Goal: Information Seeking & Learning: Learn about a topic

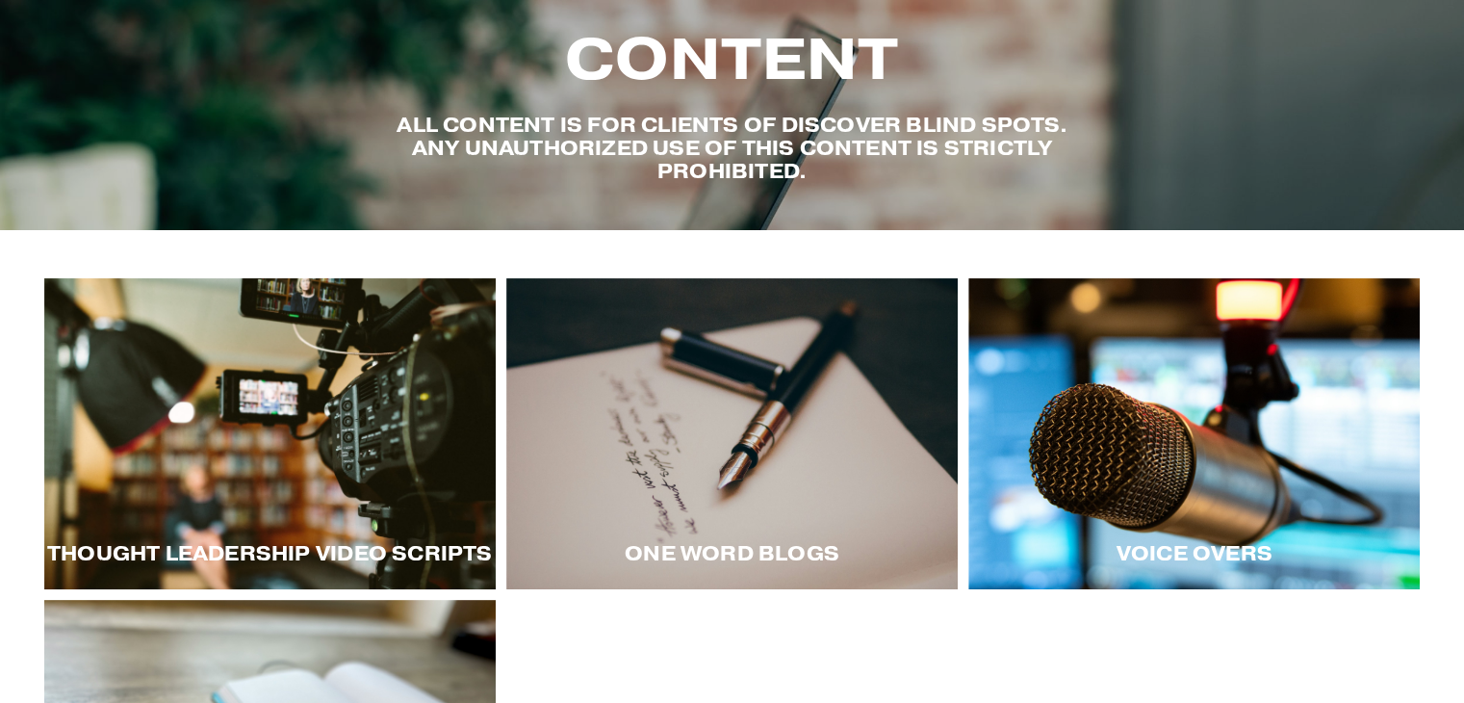
scroll to position [96, 0]
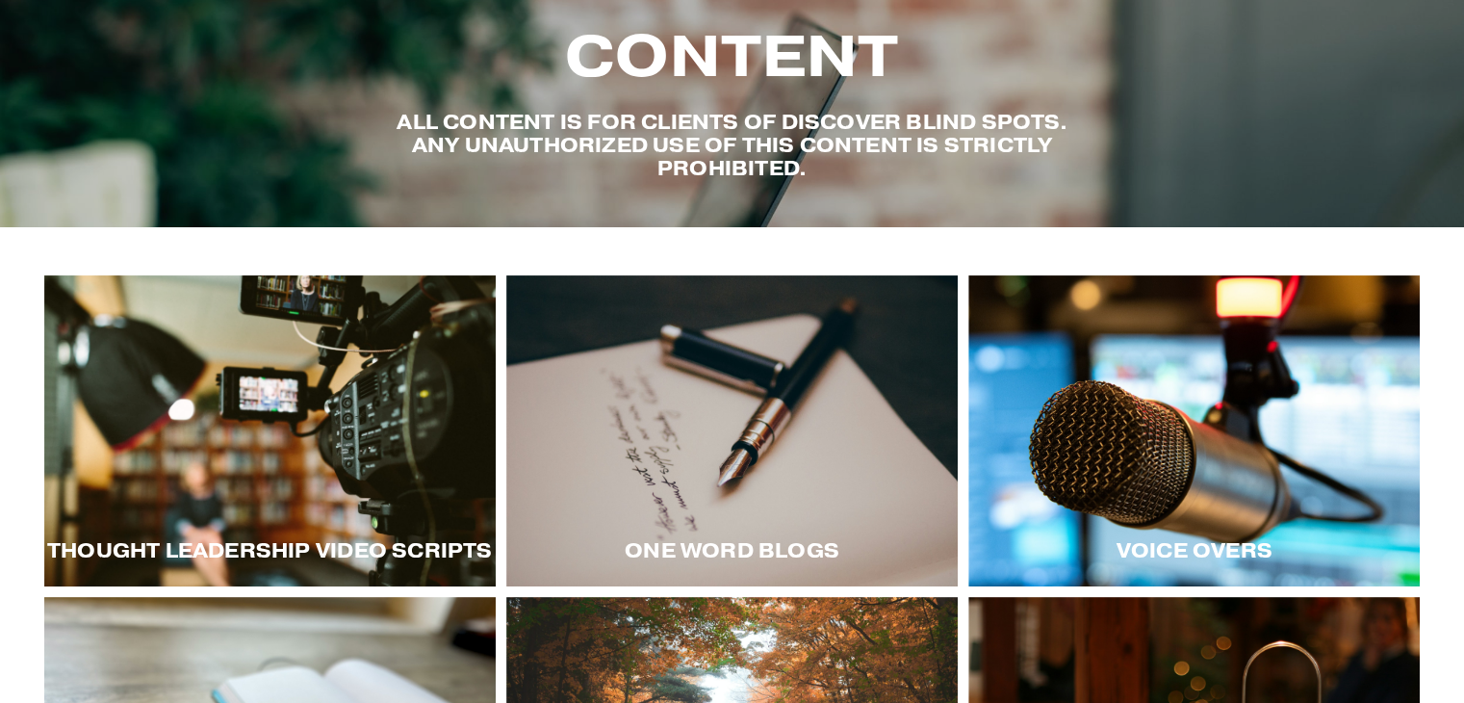
click at [430, 452] on div at bounding box center [270, 430] width 452 height 311
click at [338, 531] on div "Thought LEadership Video Scripts" at bounding box center [270, 550] width 452 height 69
click at [317, 486] on div at bounding box center [270, 430] width 452 height 311
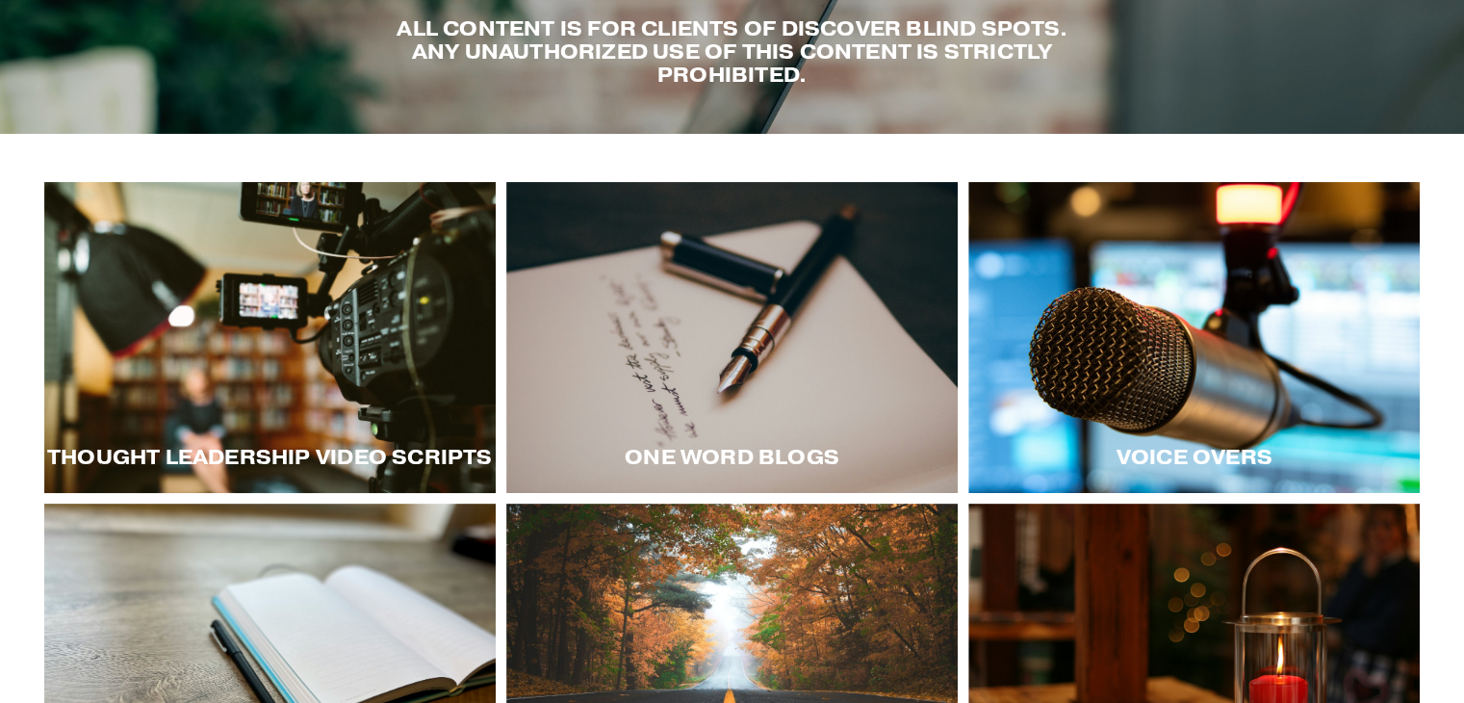
scroll to position [193, 0]
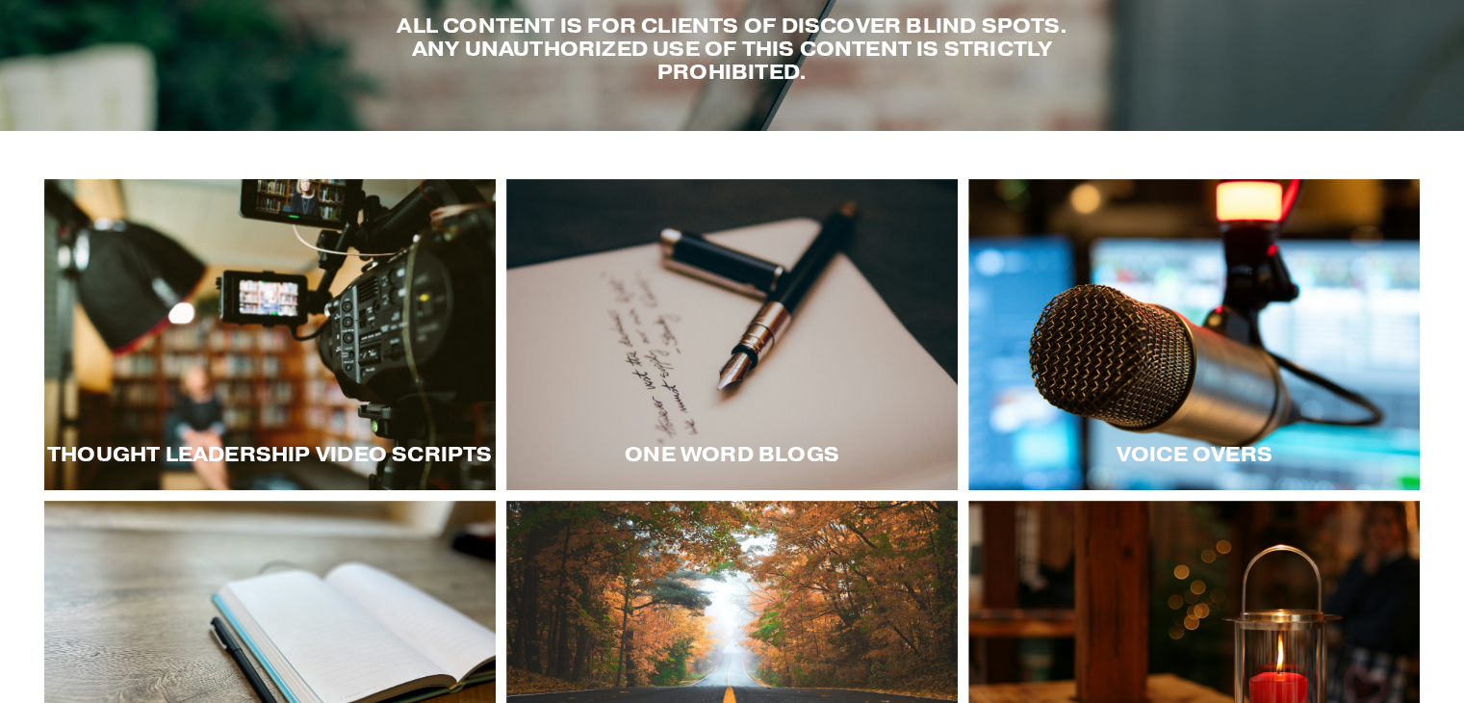
click at [354, 386] on div at bounding box center [270, 334] width 452 height 311
click at [1271, 362] on div at bounding box center [1195, 334] width 452 height 311
click at [1249, 428] on div "Voice Overs" at bounding box center [1195, 454] width 452 height 69
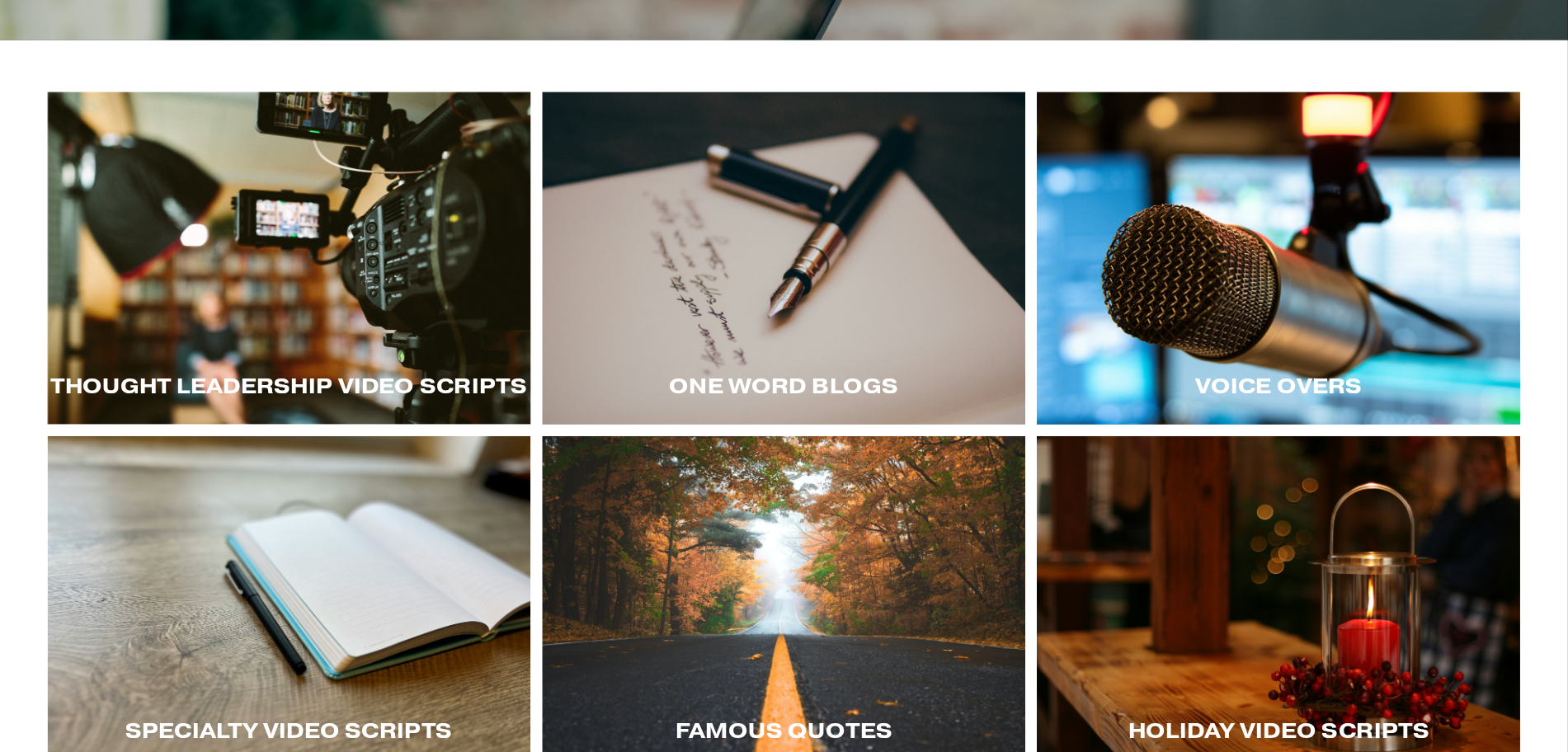
scroll to position [248, 0]
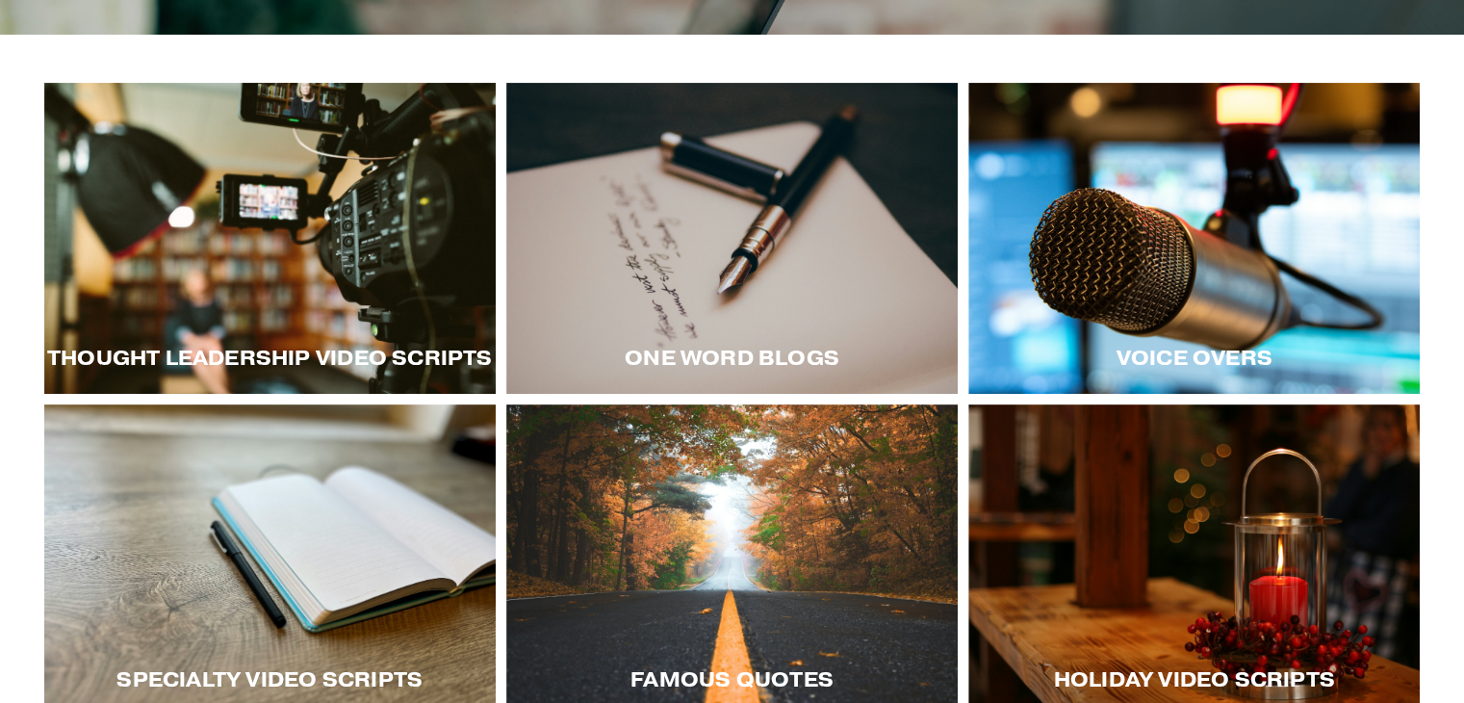
click at [1182, 306] on div at bounding box center [1195, 238] width 452 height 311
click at [1237, 294] on div at bounding box center [1195, 238] width 452 height 311
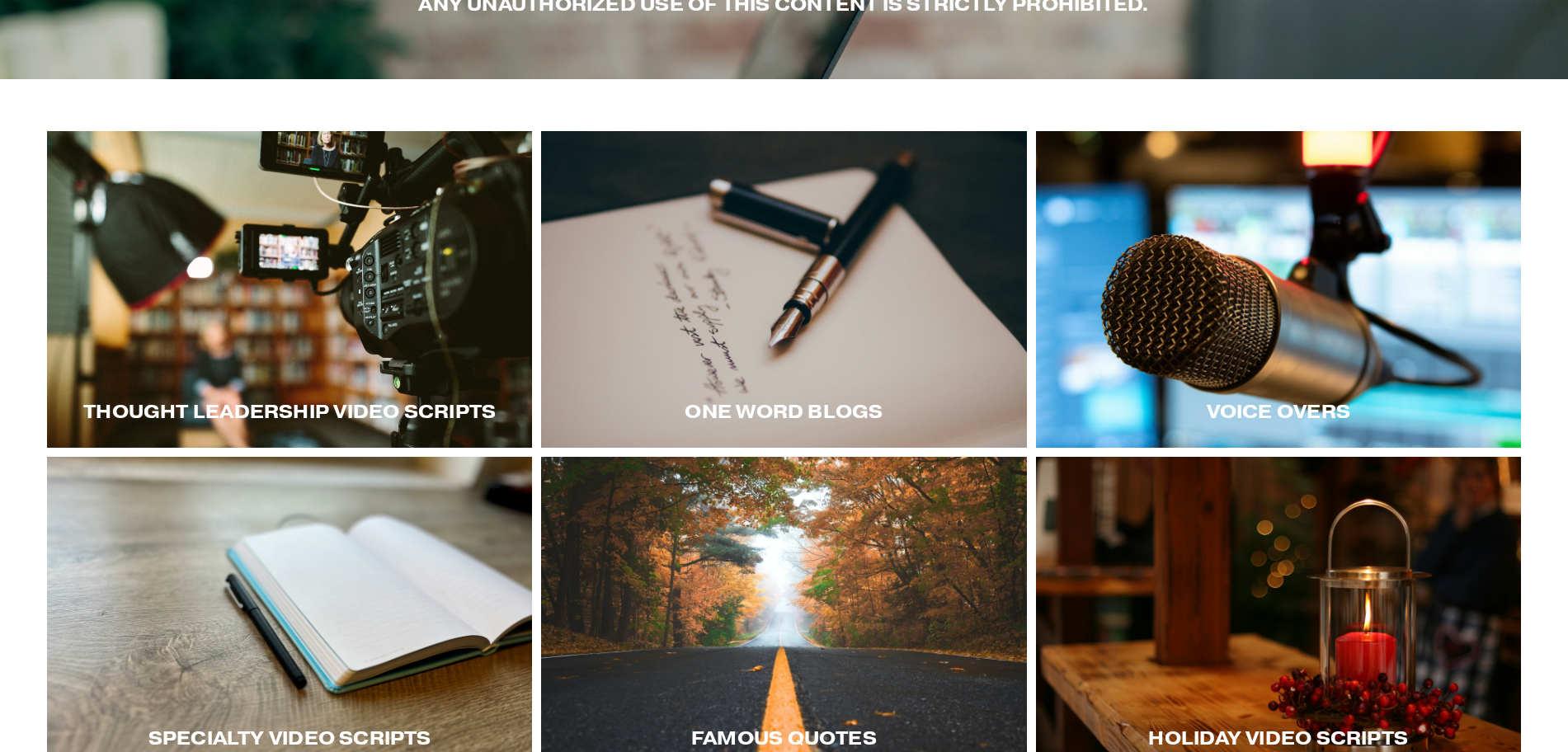
click at [350, 371] on div at bounding box center [290, 289] width 485 height 317
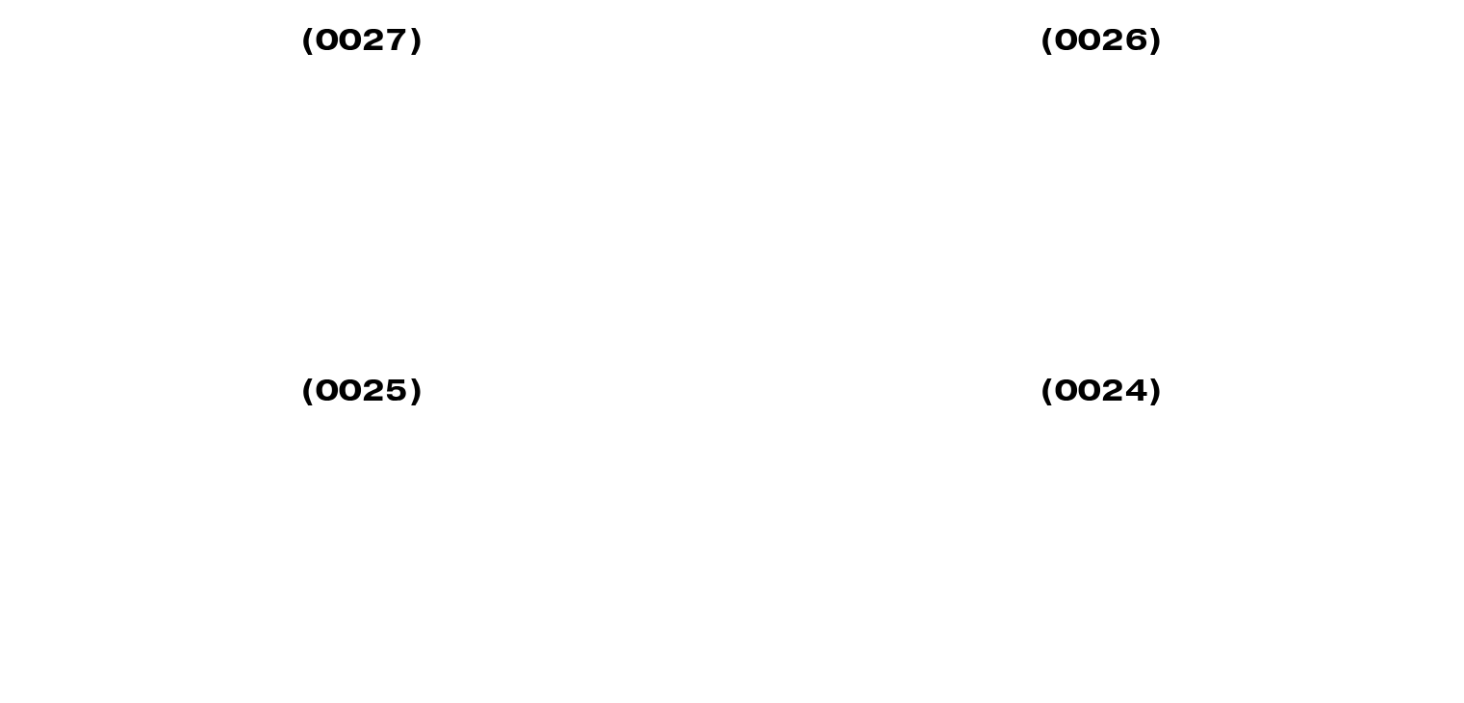
scroll to position [1348, 0]
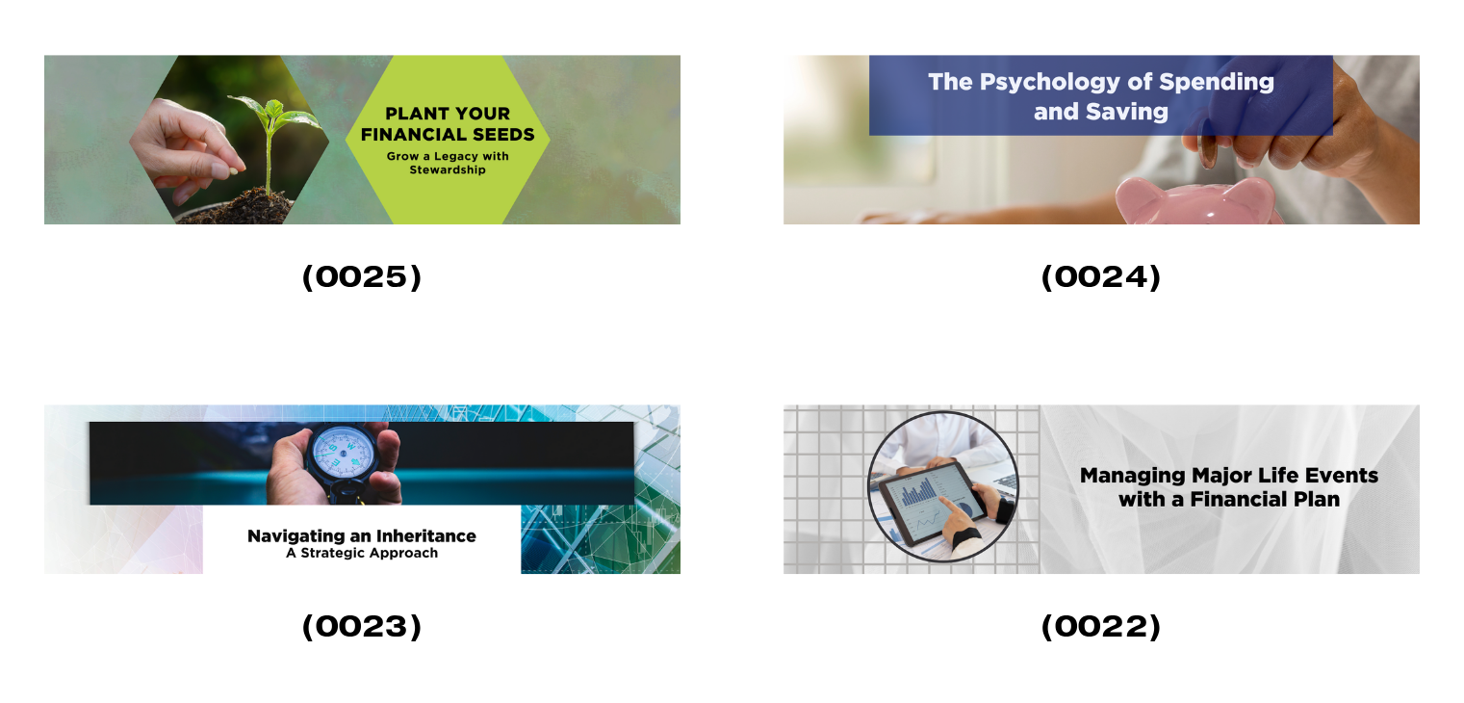
click at [1020, 462] on img at bounding box center [1102, 488] width 636 height 169
click at [489, 494] on img at bounding box center [362, 488] width 636 height 169
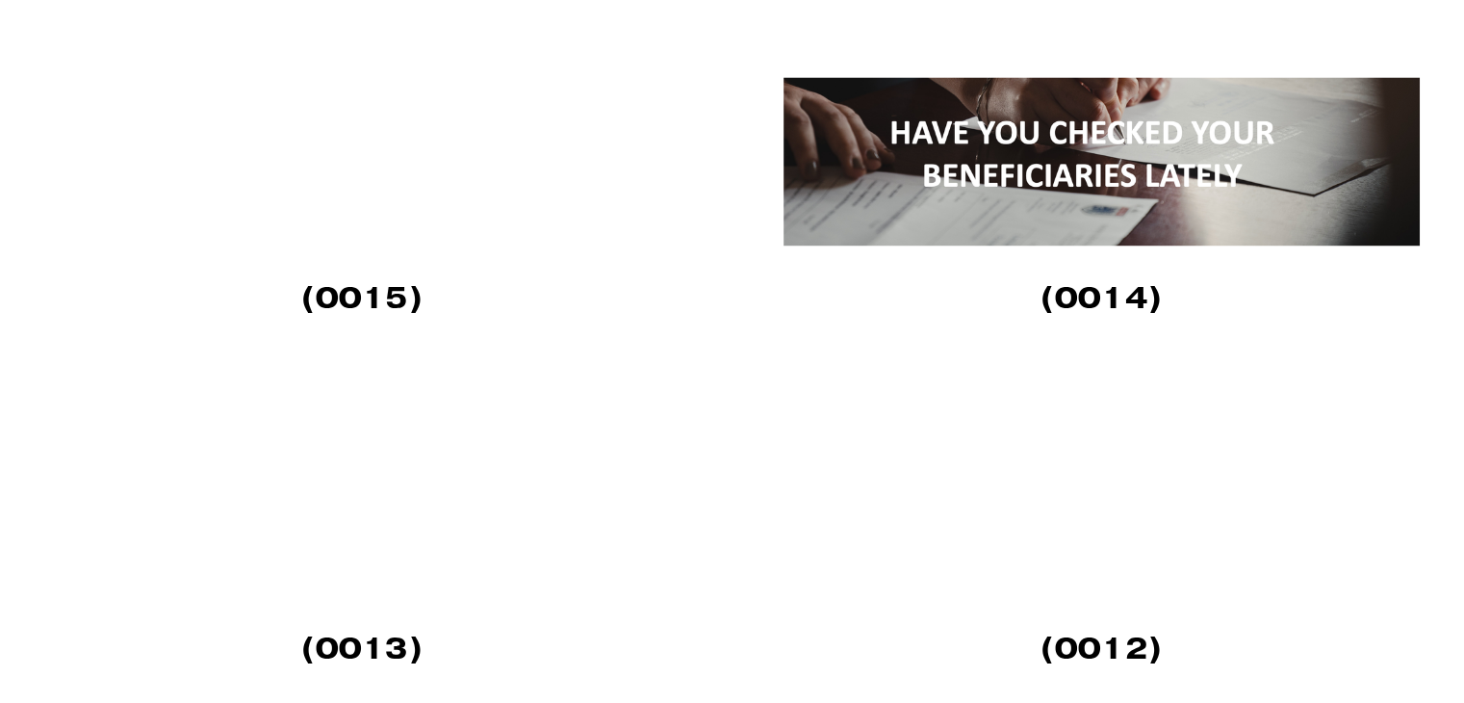
scroll to position [3081, 0]
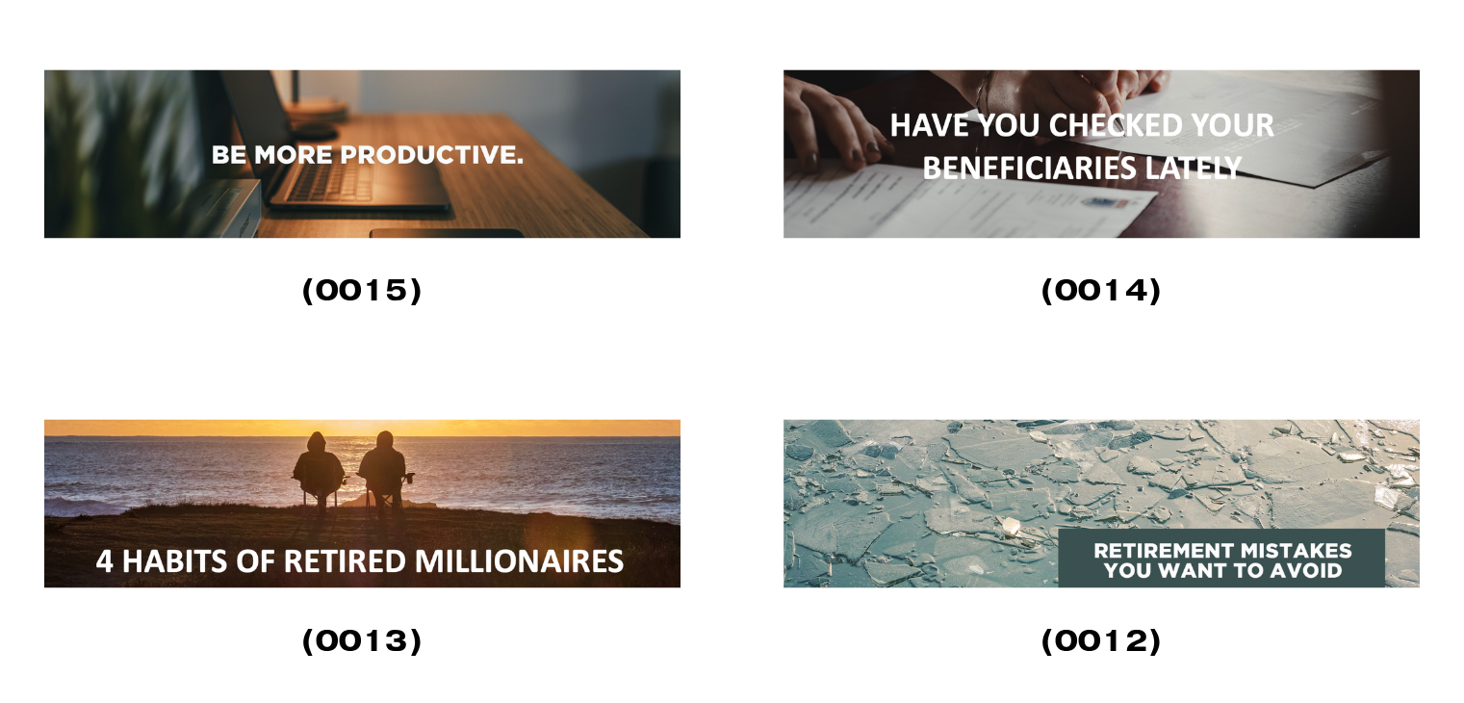
click at [494, 486] on img at bounding box center [362, 503] width 636 height 168
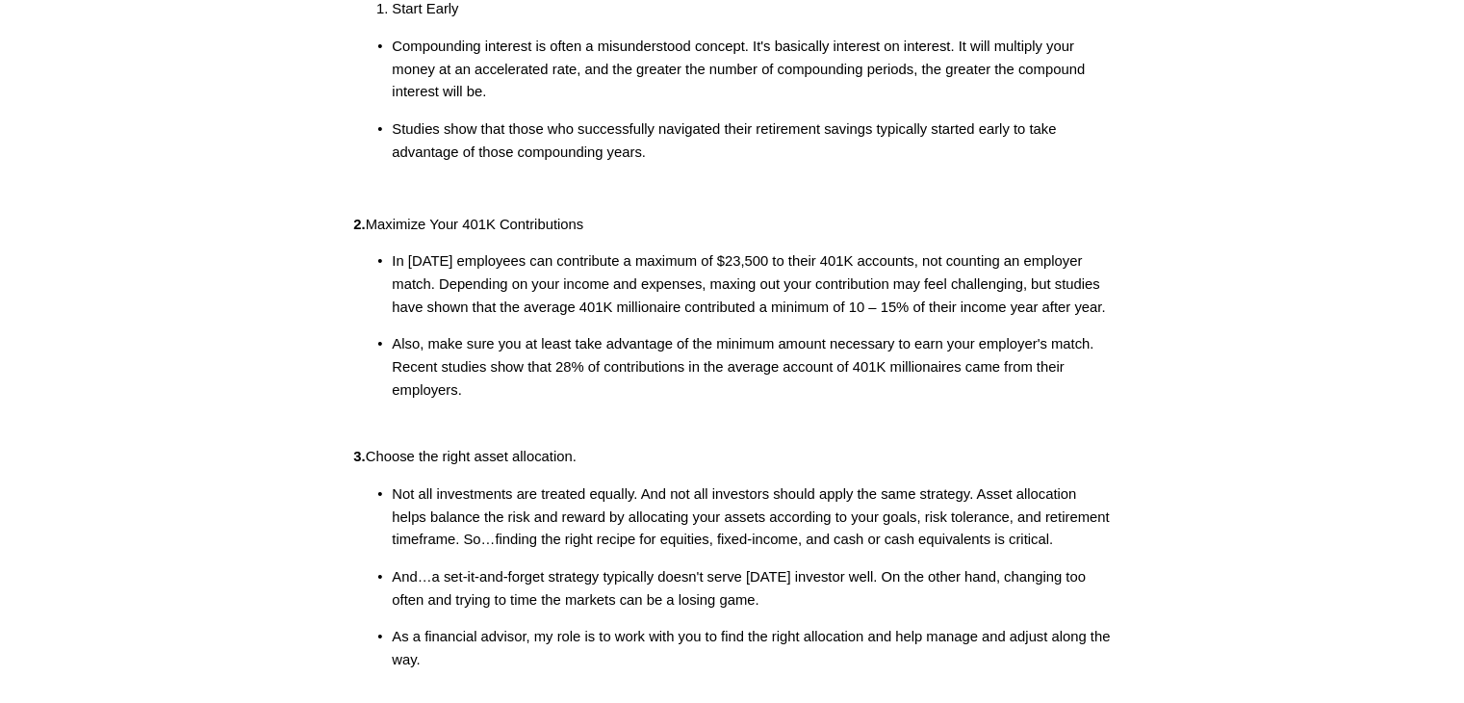
scroll to position [385, 0]
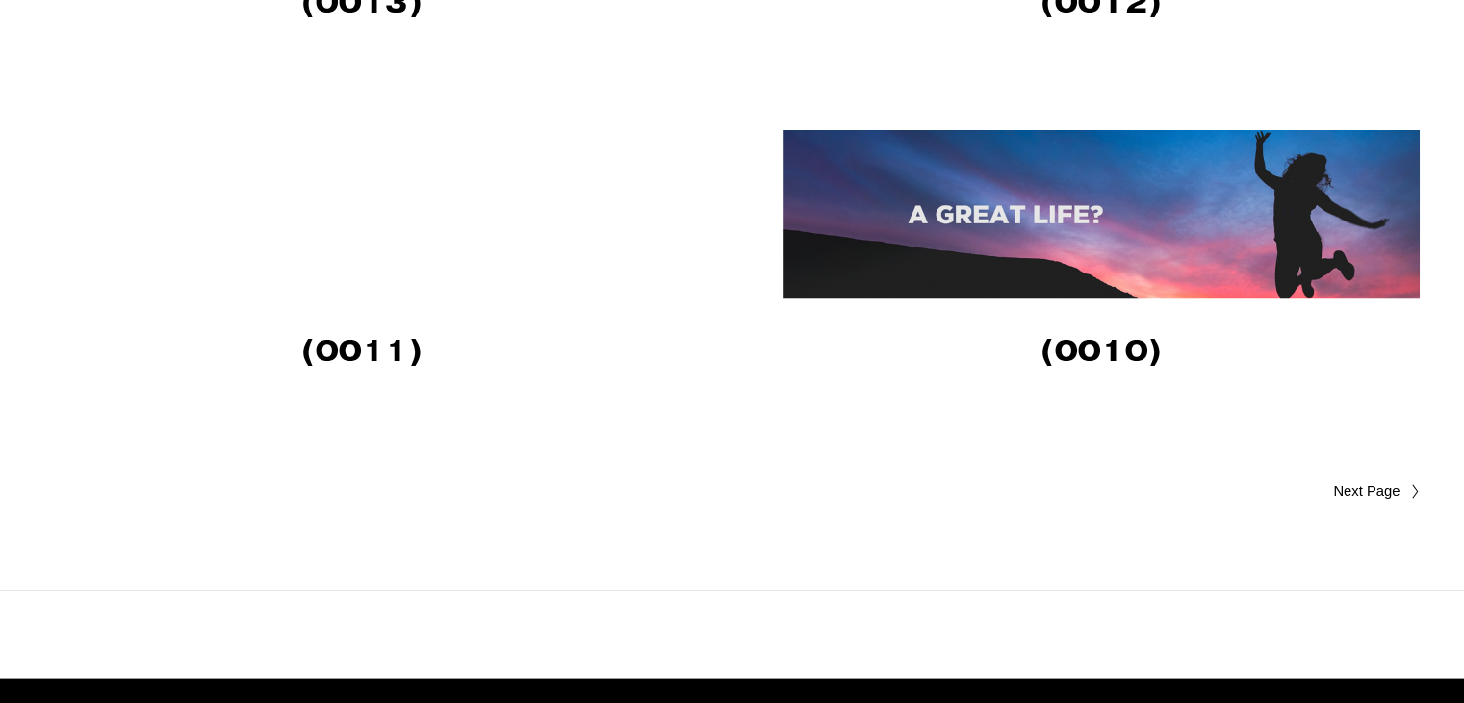
scroll to position [3755, 0]
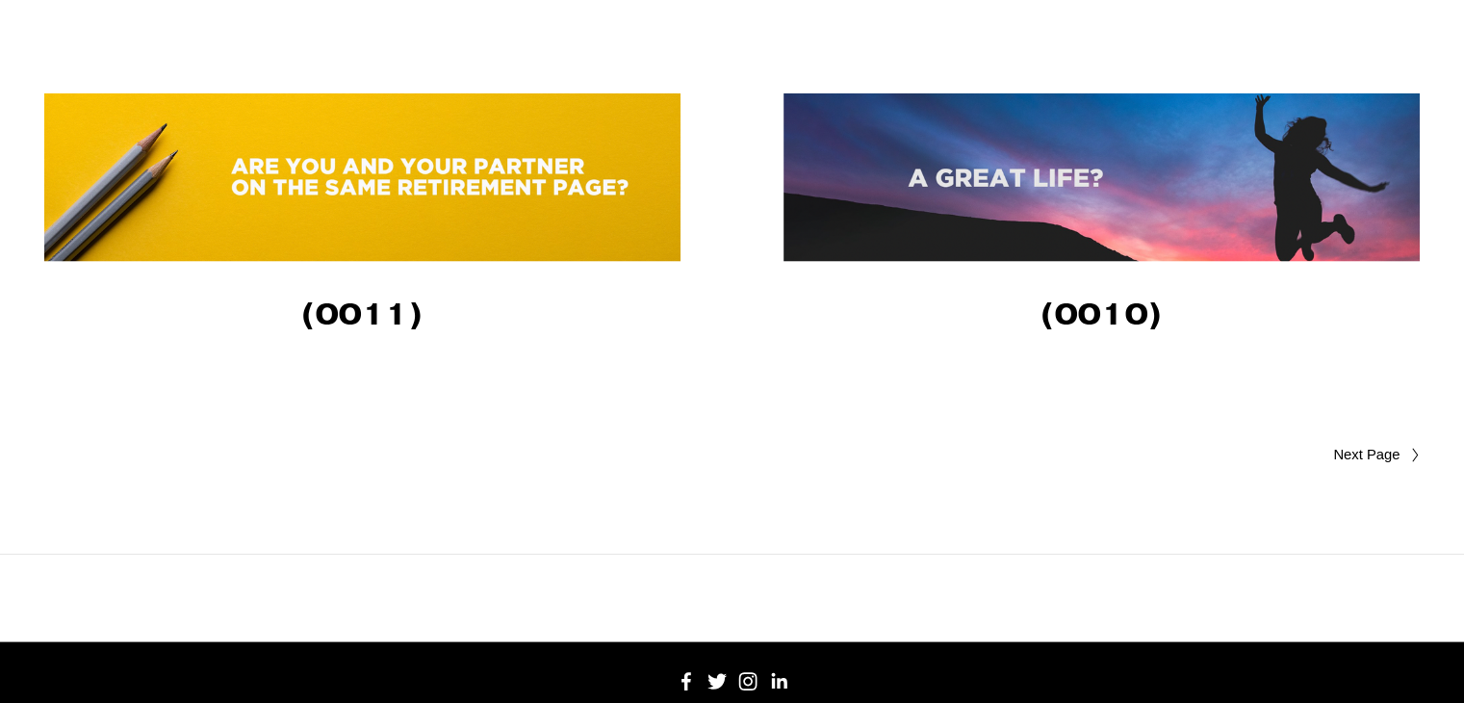
click at [643, 235] on img at bounding box center [362, 177] width 636 height 168
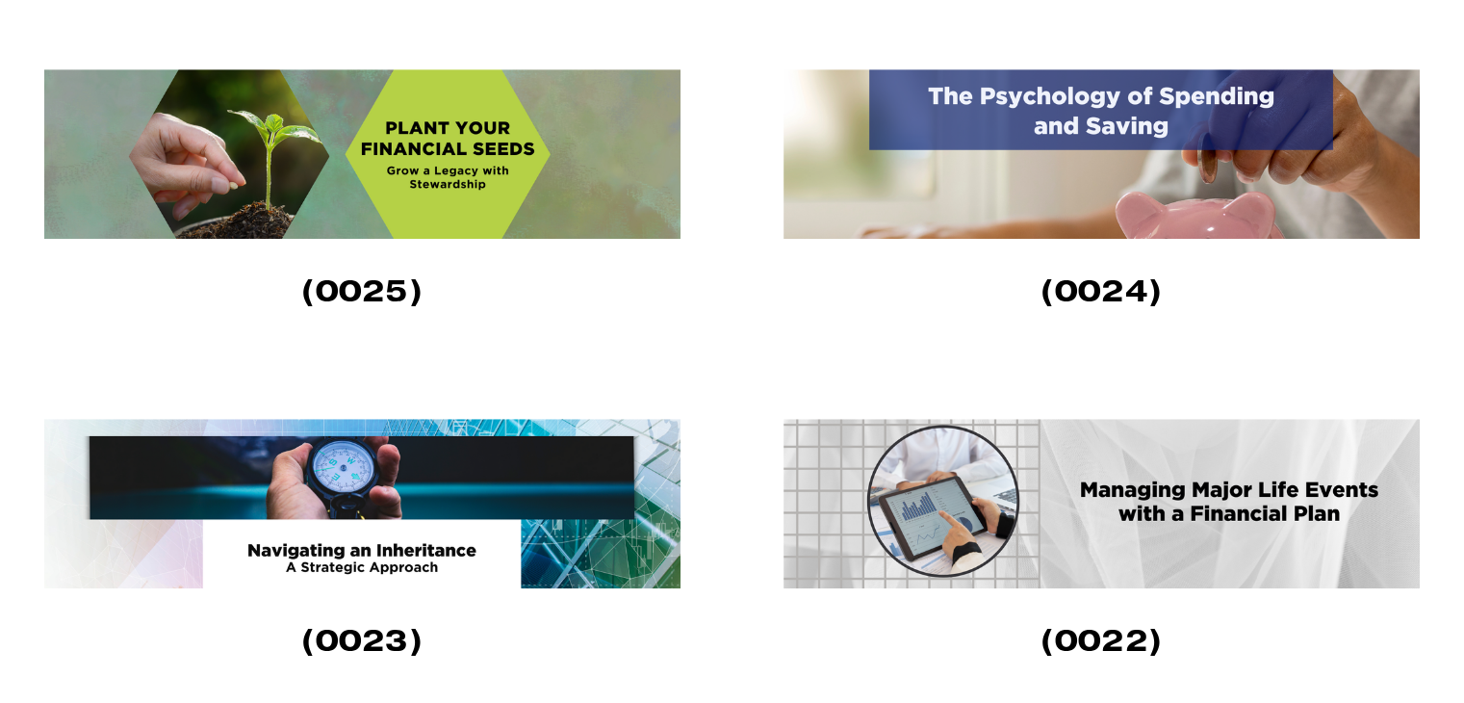
scroll to position [1540, 0]
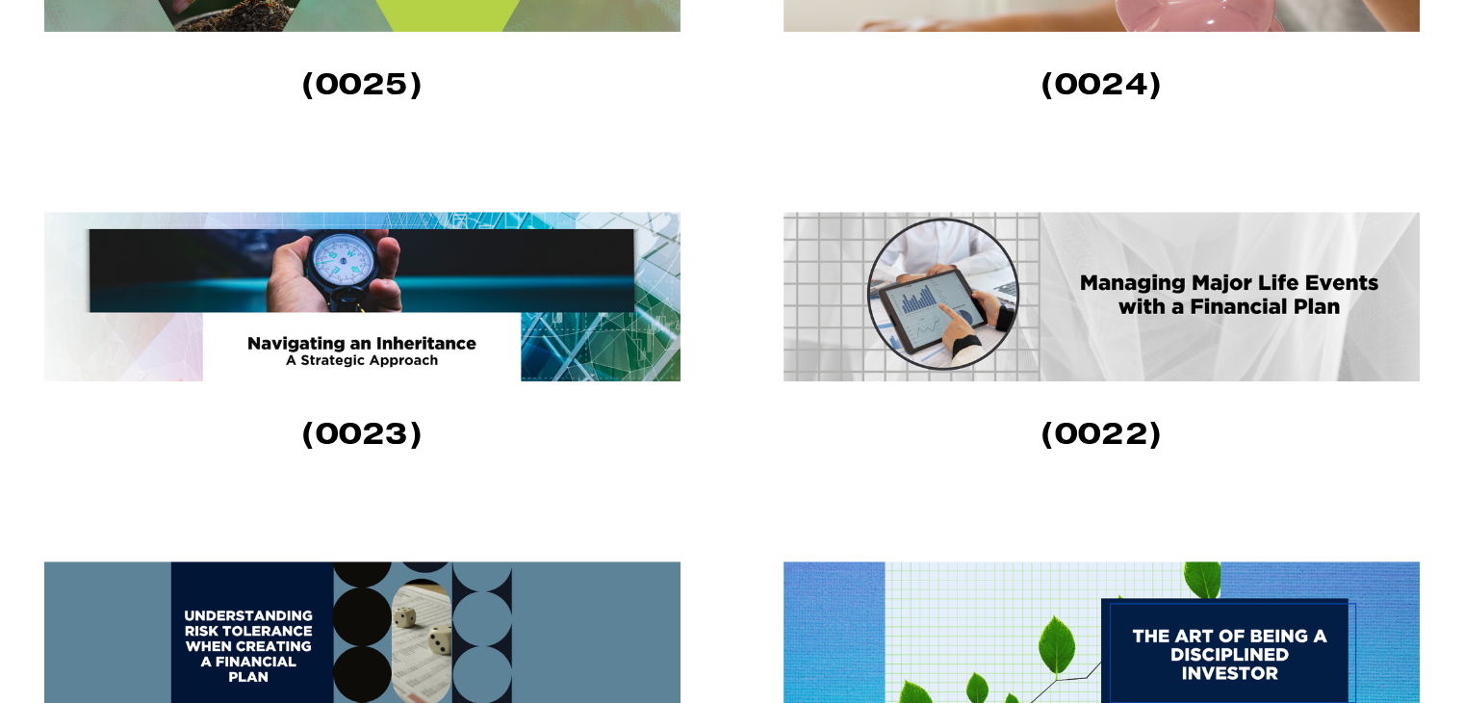
click at [927, 313] on img at bounding box center [1102, 296] width 636 height 169
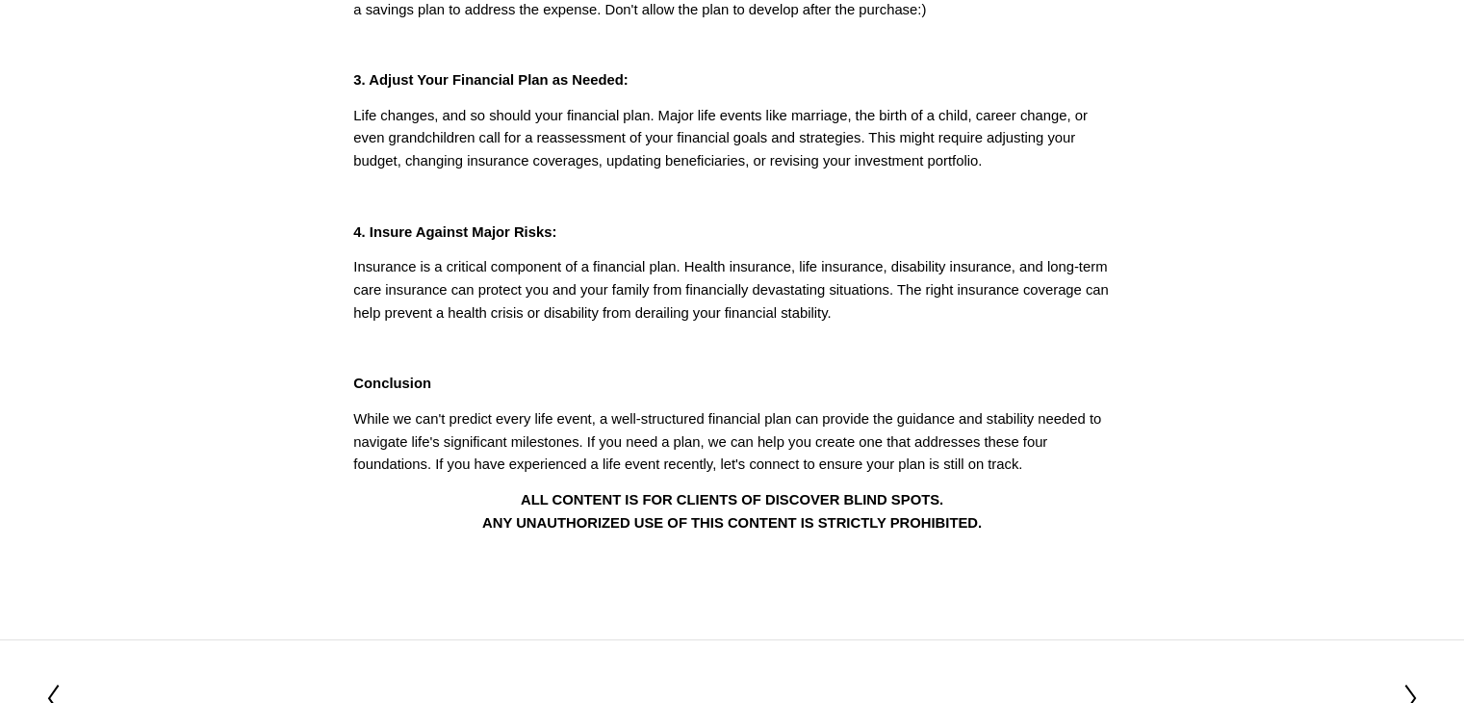
scroll to position [674, 0]
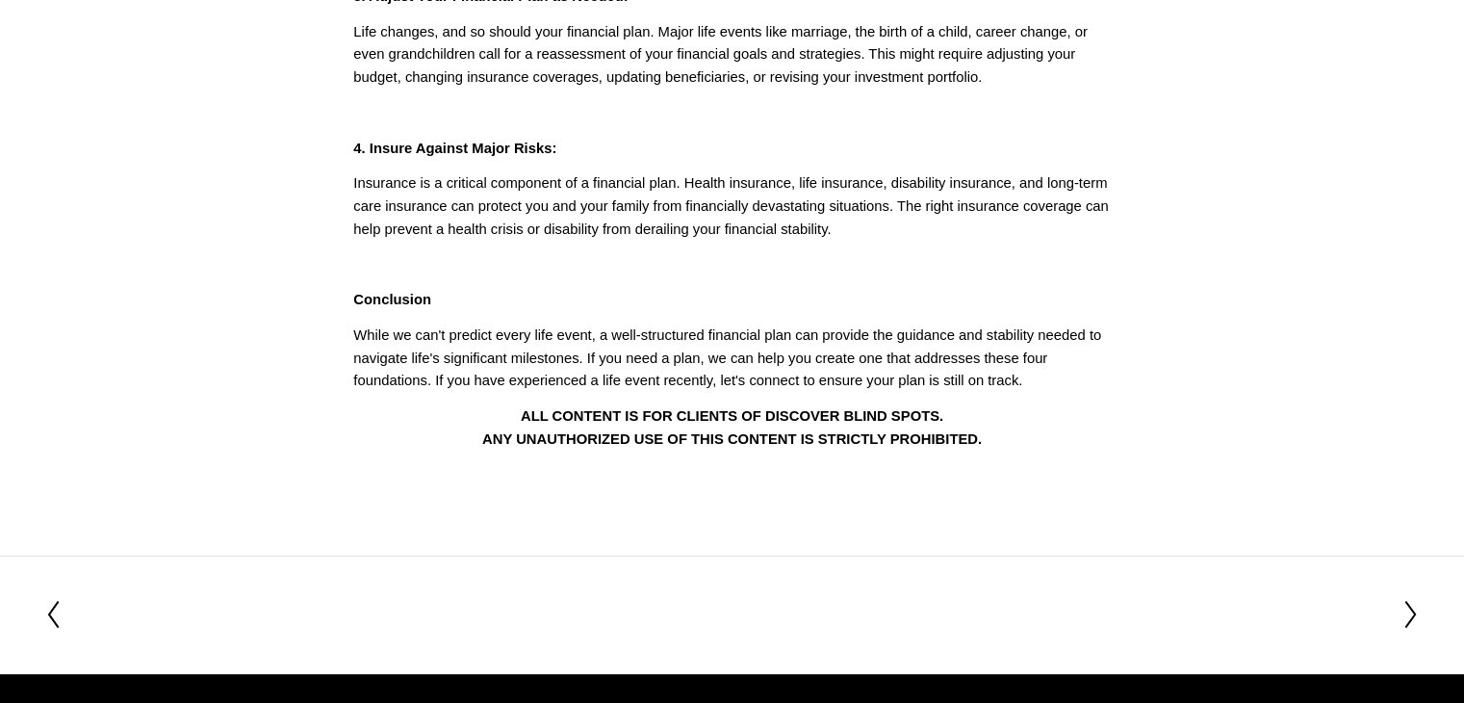
click at [1411, 616] on icon at bounding box center [1411, 614] width 17 height 31
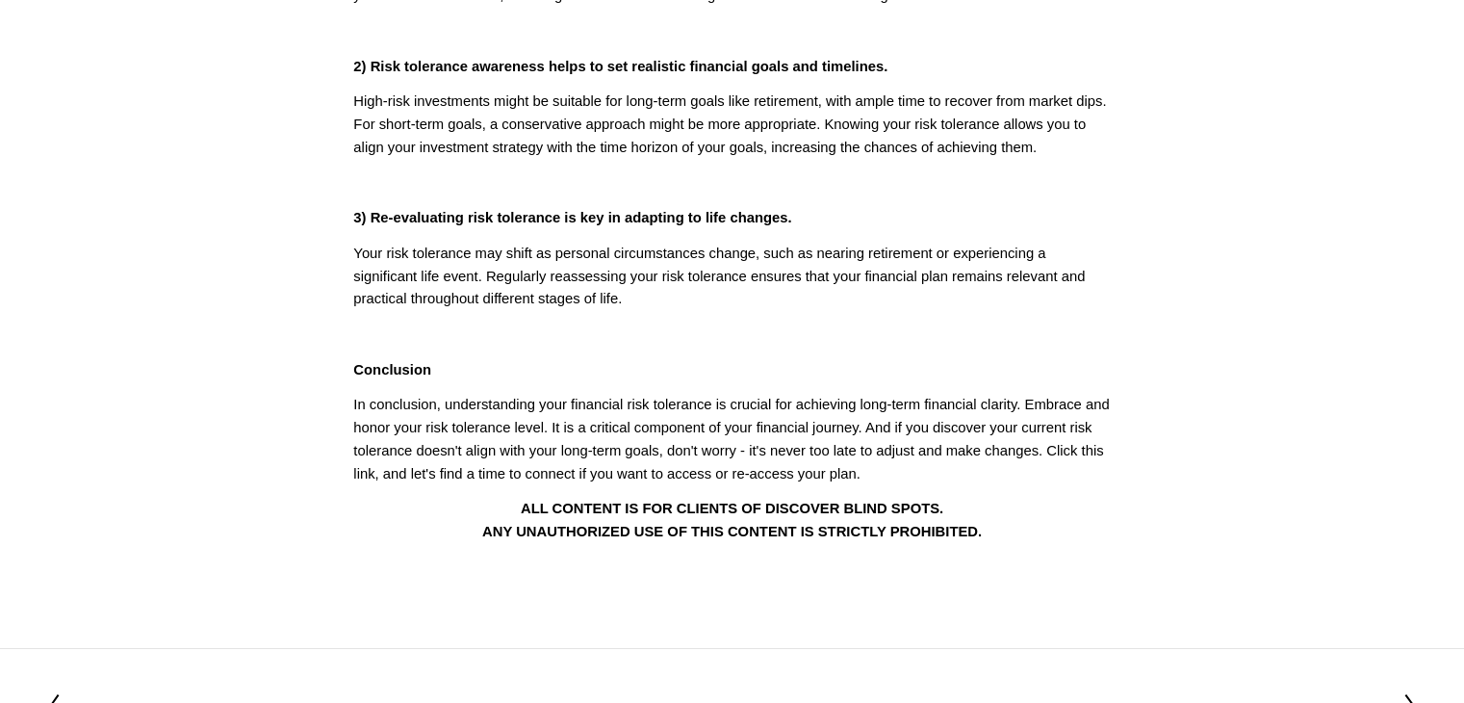
scroll to position [578, 0]
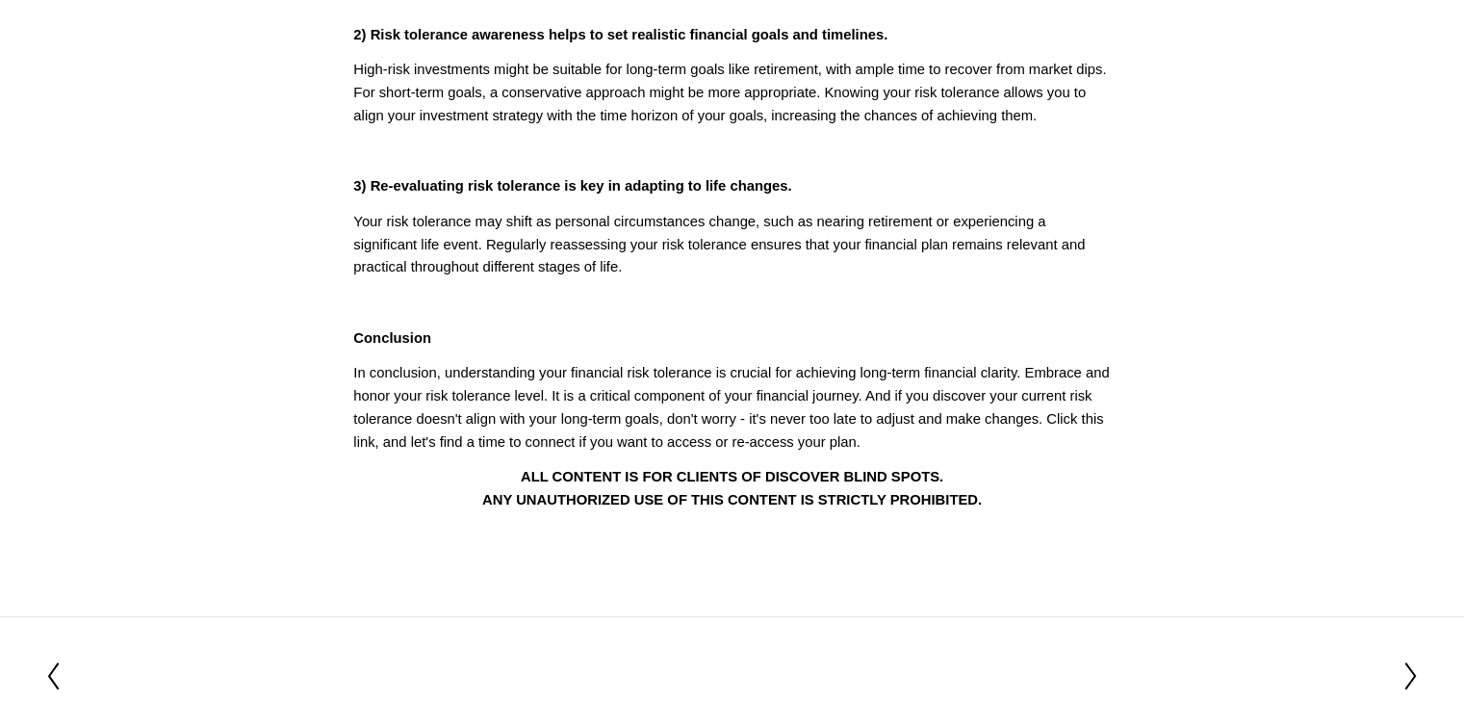
click at [1409, 686] on icon at bounding box center [1411, 675] width 17 height 31
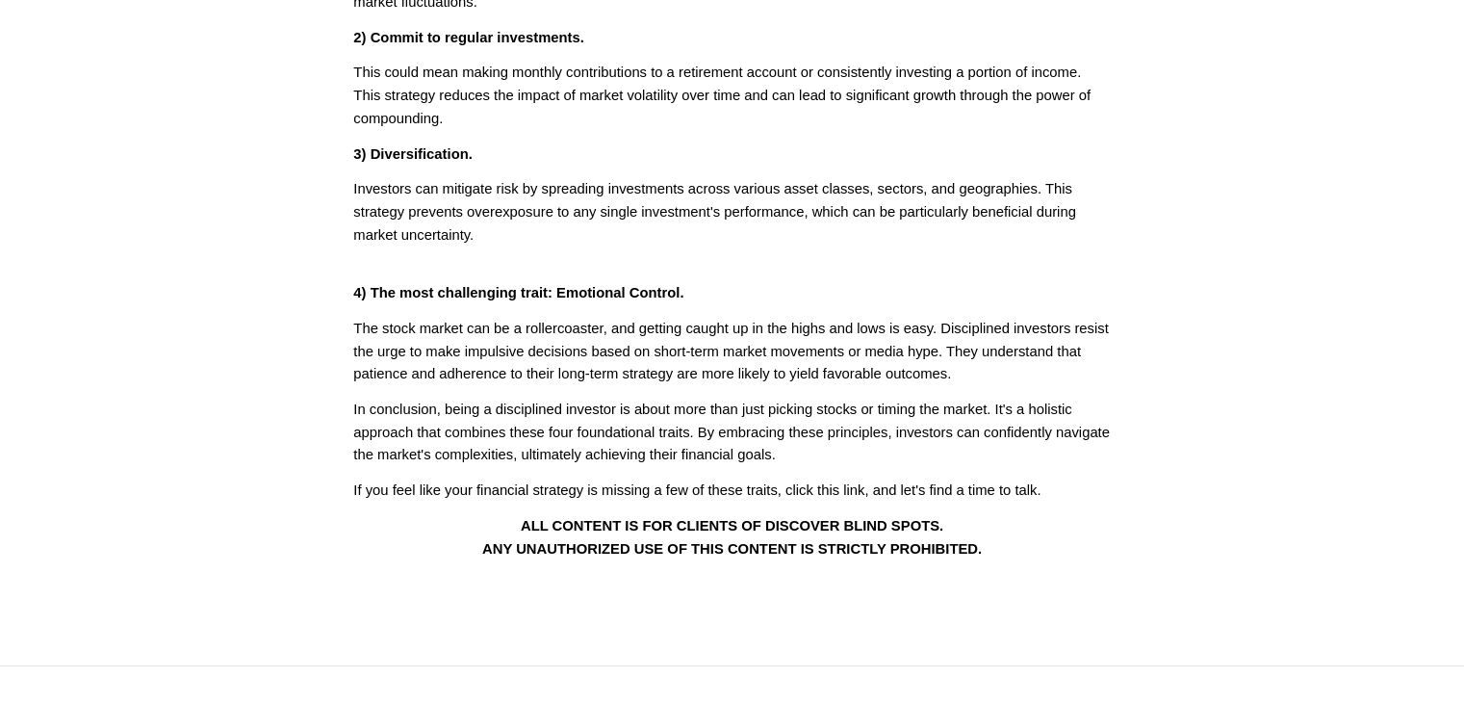
scroll to position [481, 0]
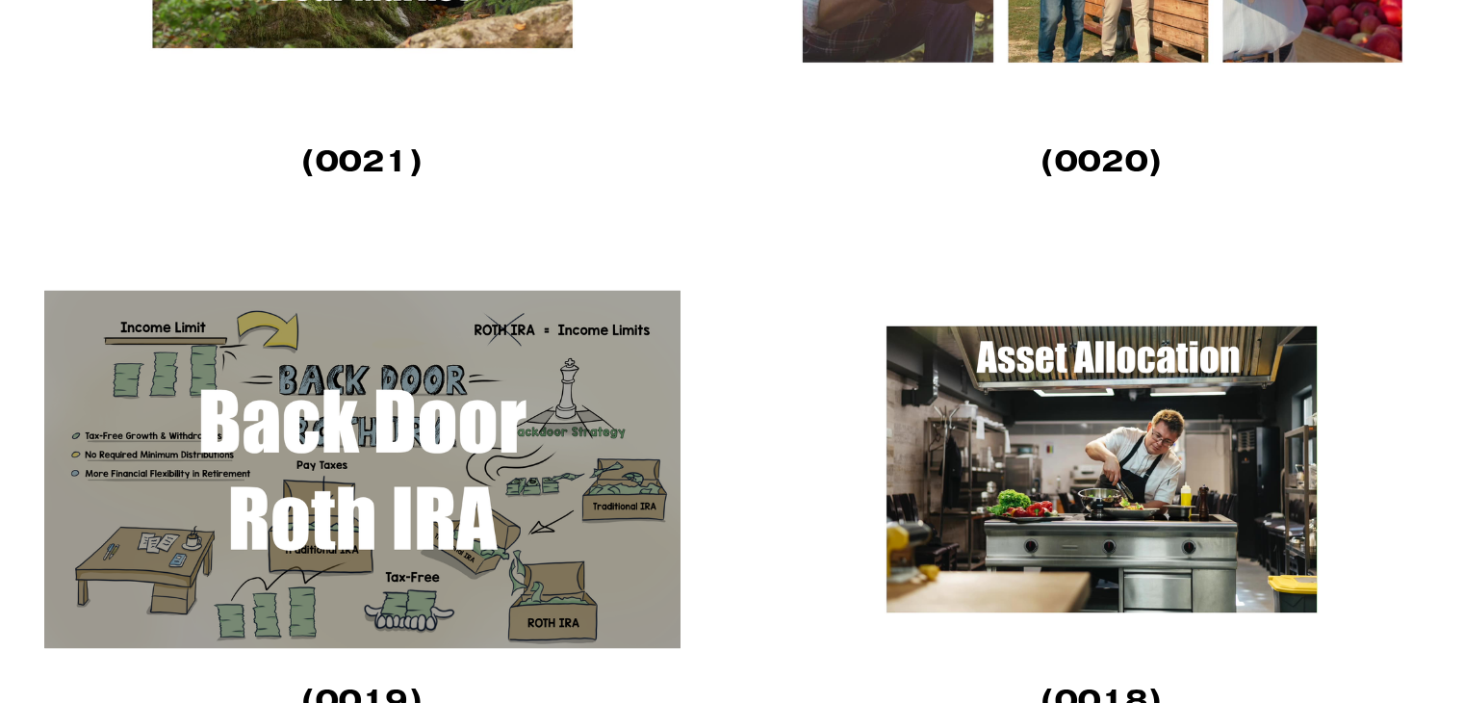
scroll to position [2984, 0]
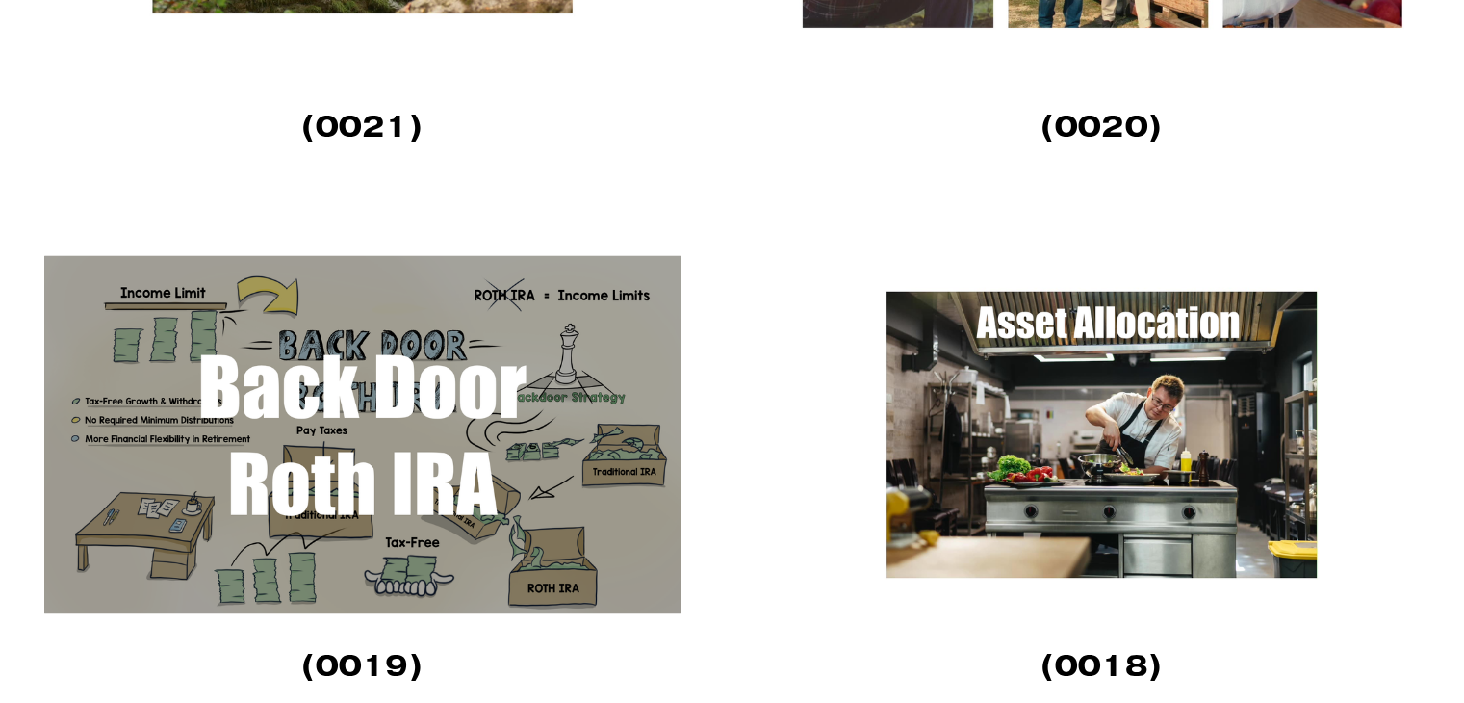
click at [518, 463] on img at bounding box center [362, 434] width 636 height 358
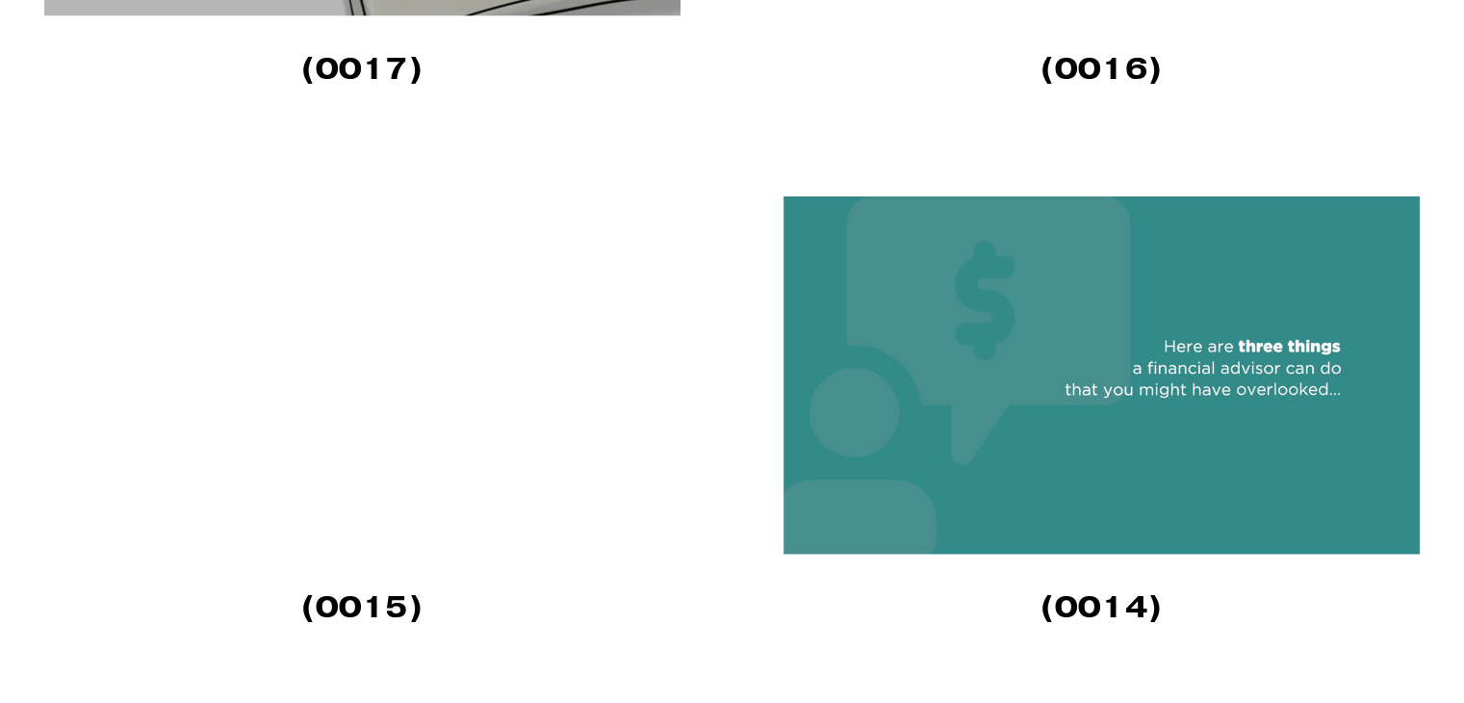
scroll to position [4140, 0]
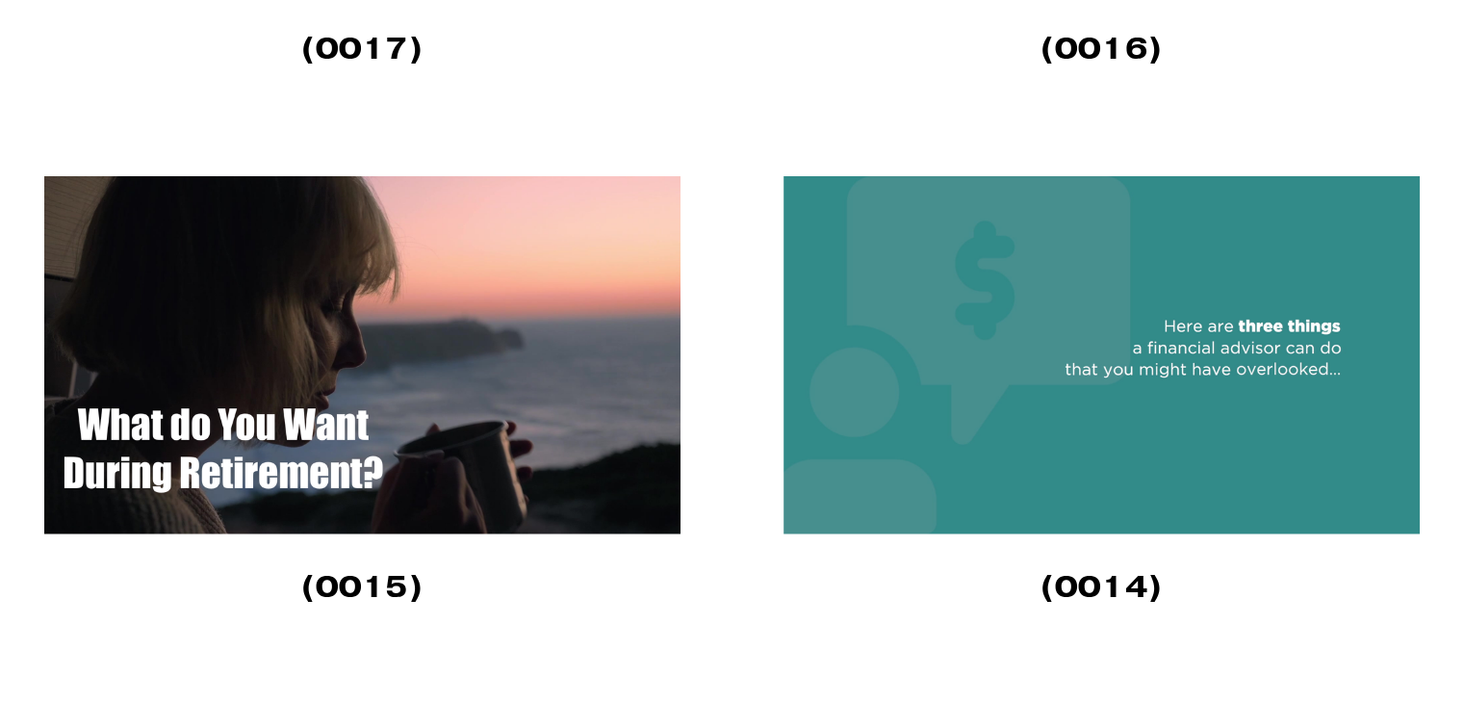
click at [566, 405] on img at bounding box center [362, 355] width 636 height 358
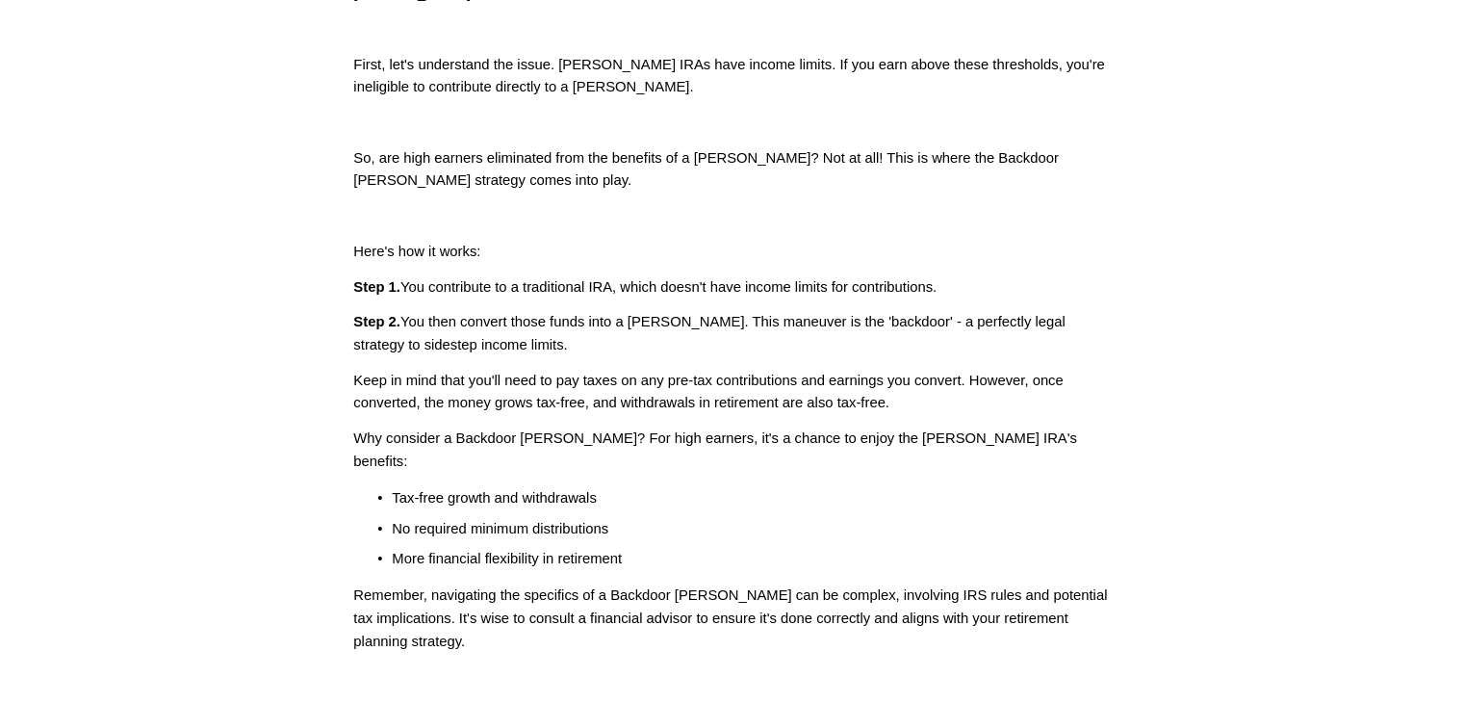
scroll to position [670, 0]
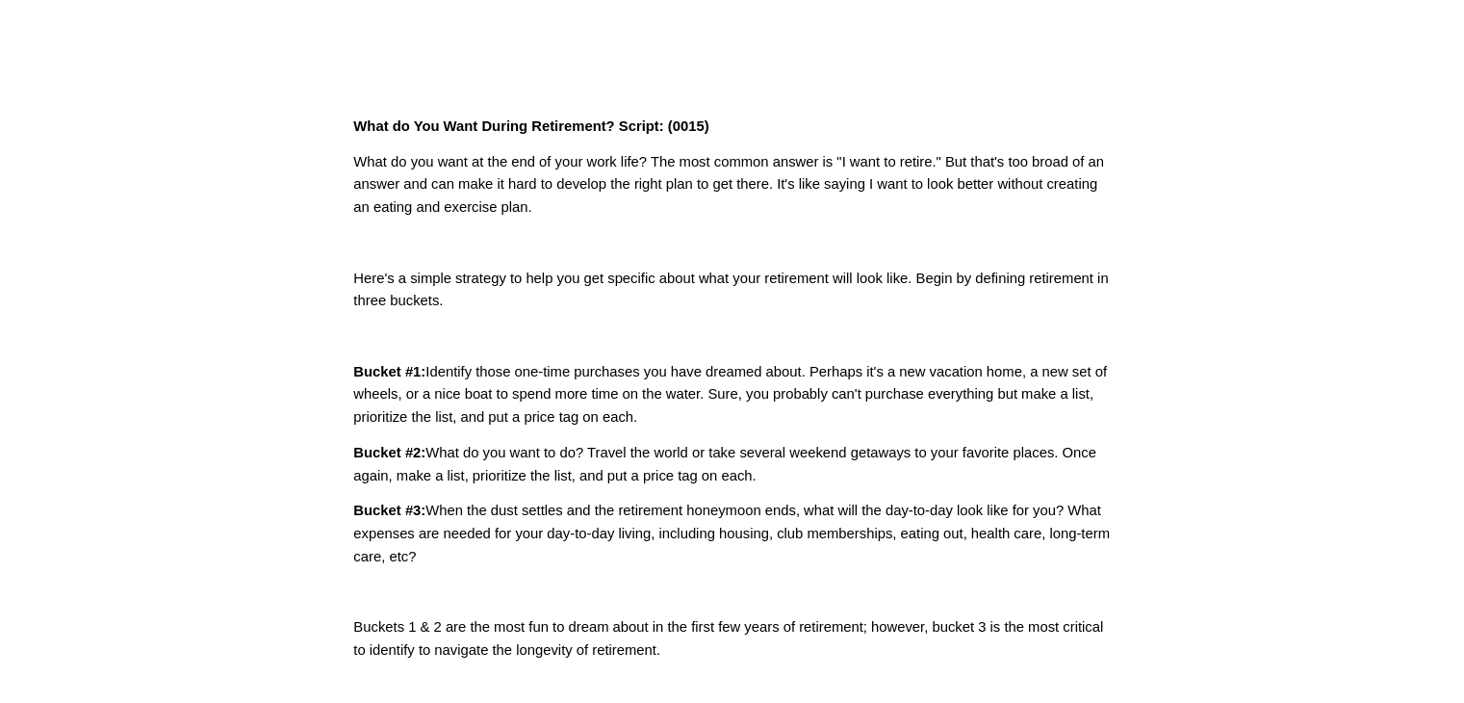
scroll to position [481, 0]
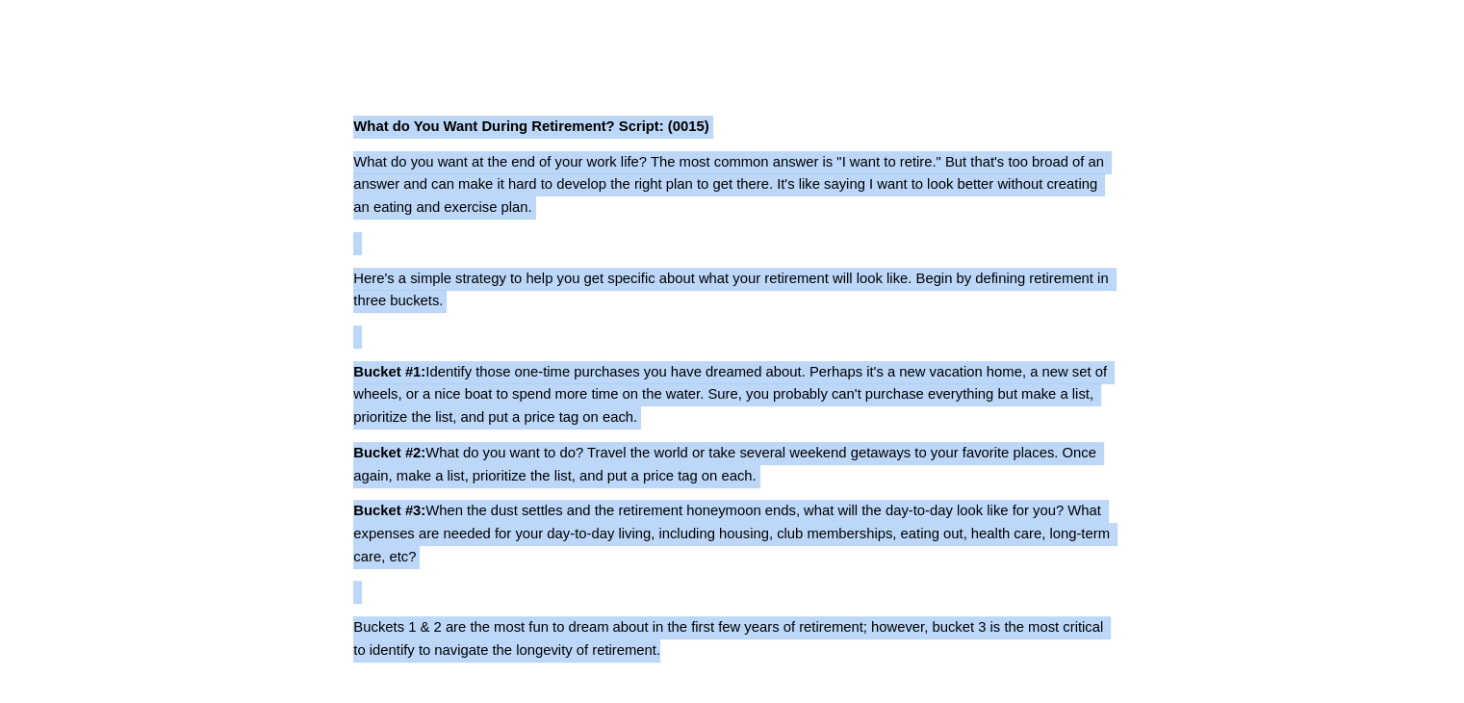
drag, startPoint x: 736, startPoint y: 666, endPoint x: 334, endPoint y: 127, distance: 672.2
click at [334, 127] on article "Sep 22 Written By Fletcher Riddle What do You Want During Retirement? Script: (…" at bounding box center [732, 180] width 1464 height 1174
copy div "What do You Want During Retirement? Script: (0015) What do you want at the end …"
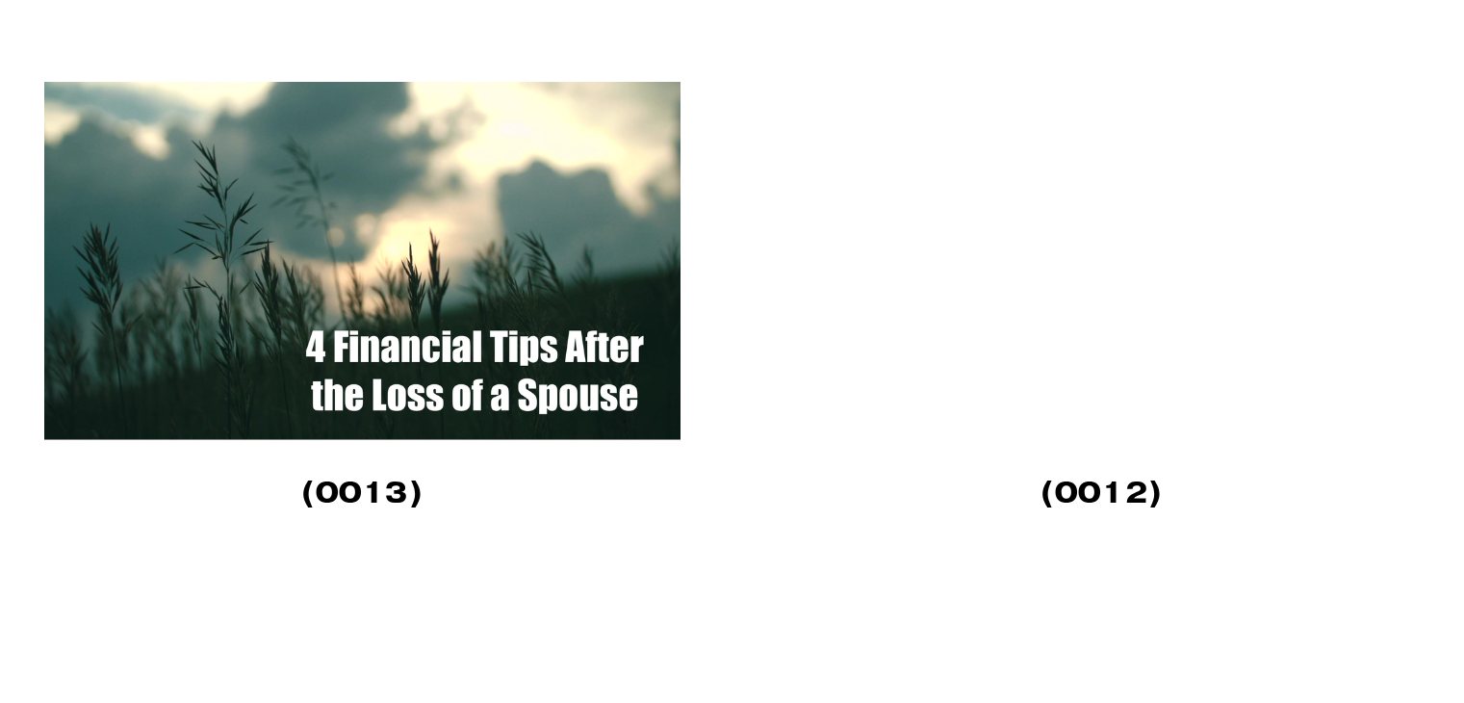
scroll to position [4814, 0]
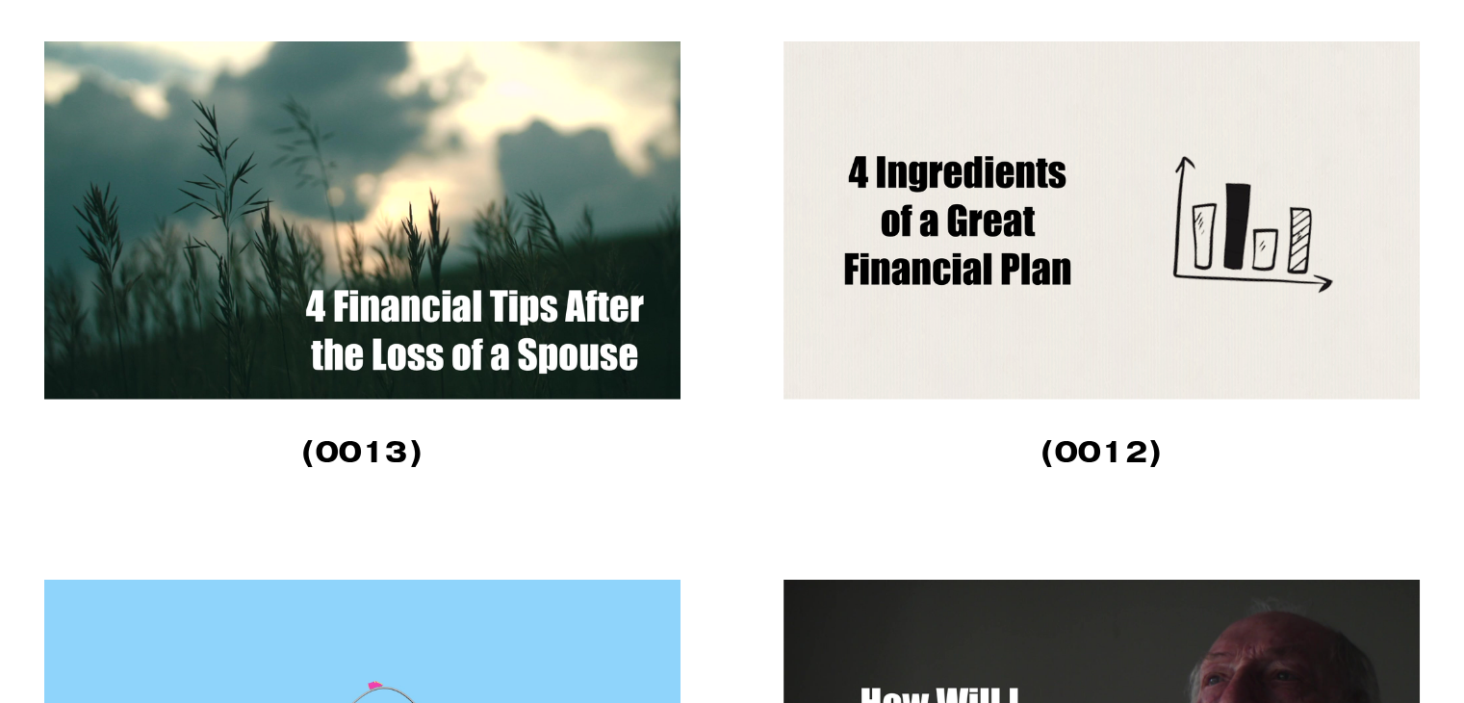
click at [578, 210] on img at bounding box center [362, 220] width 636 height 358
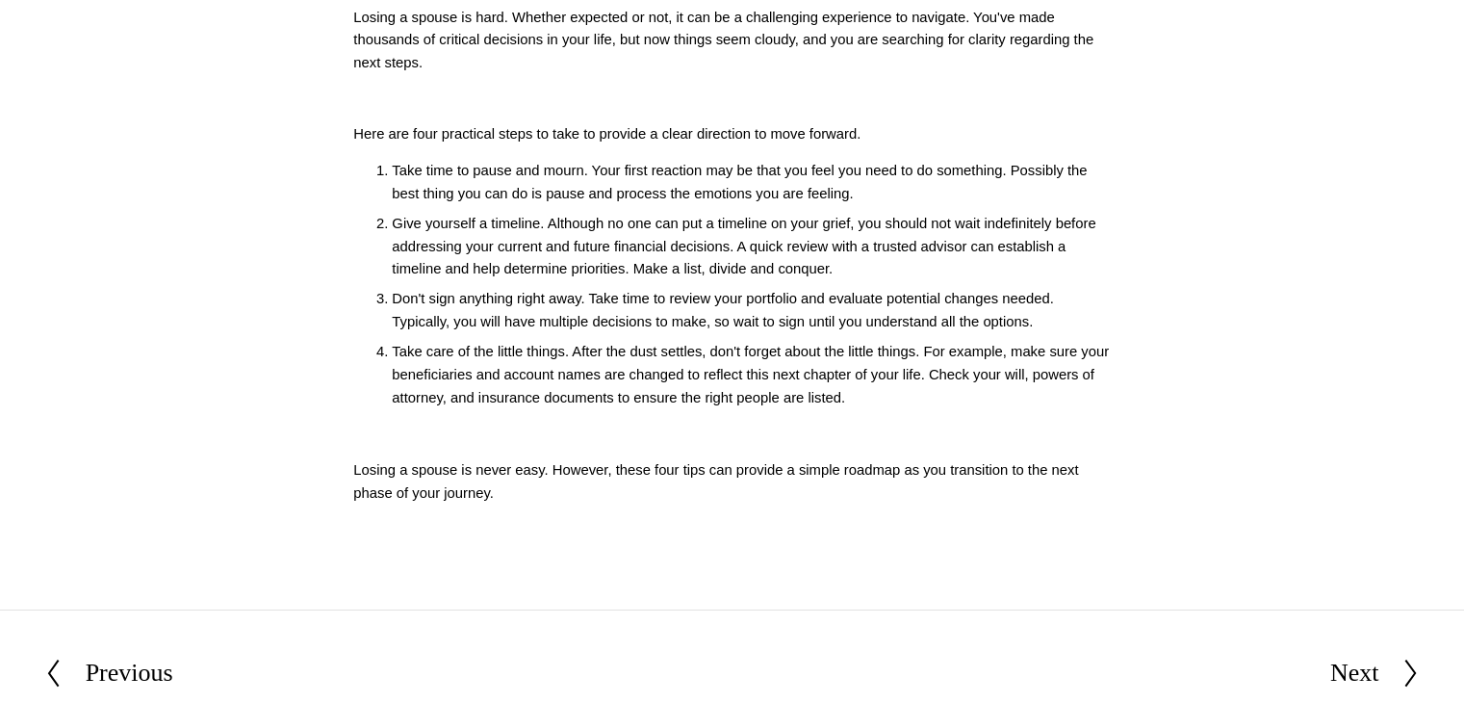
scroll to position [674, 0]
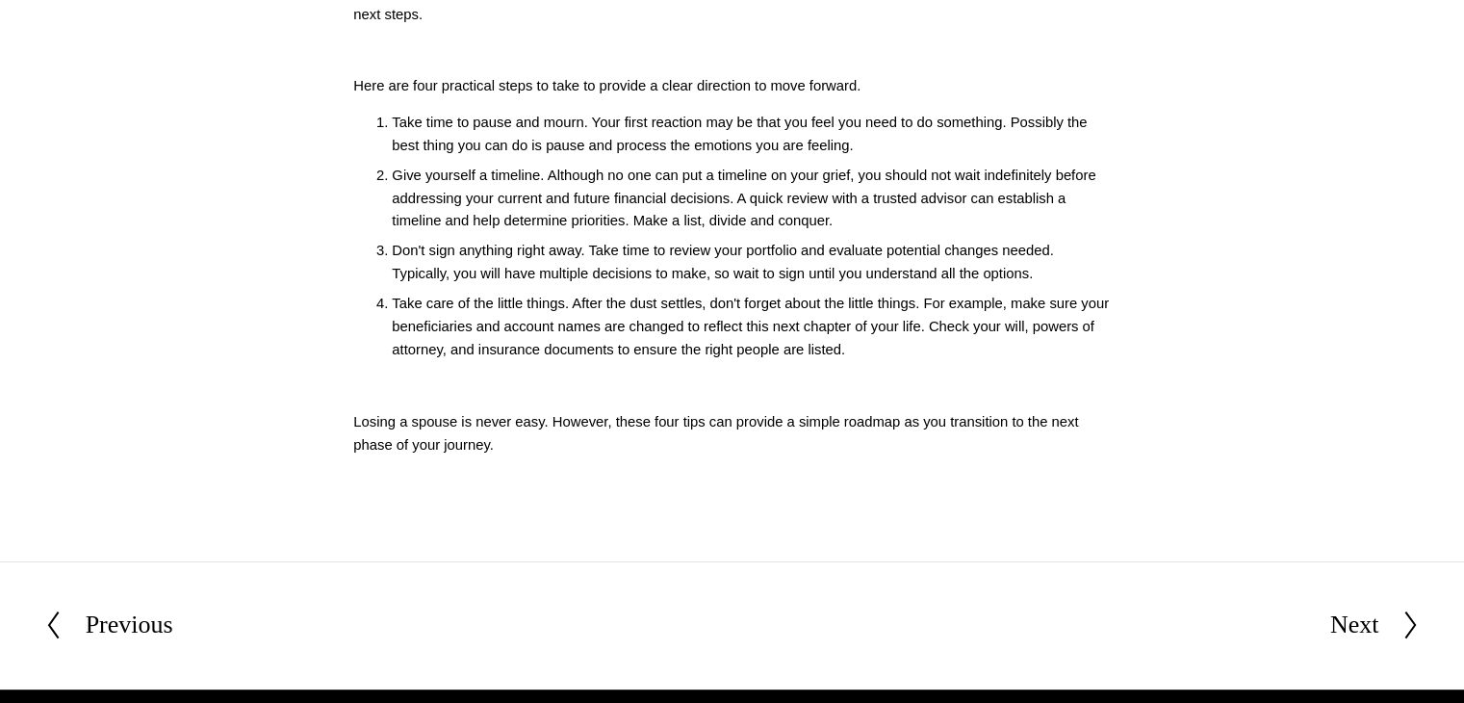
click at [150, 633] on div "Previous" at bounding box center [130, 625] width 88 height 40
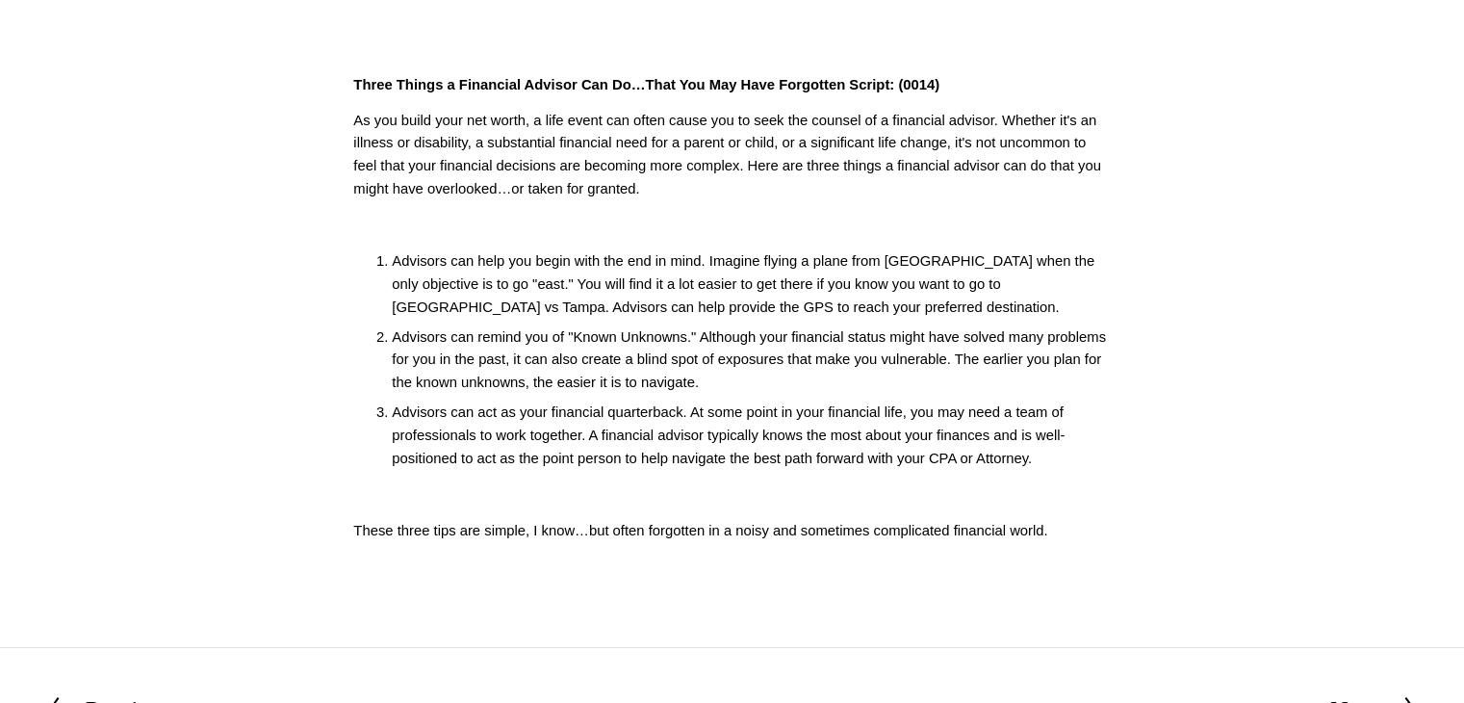
scroll to position [578, 0]
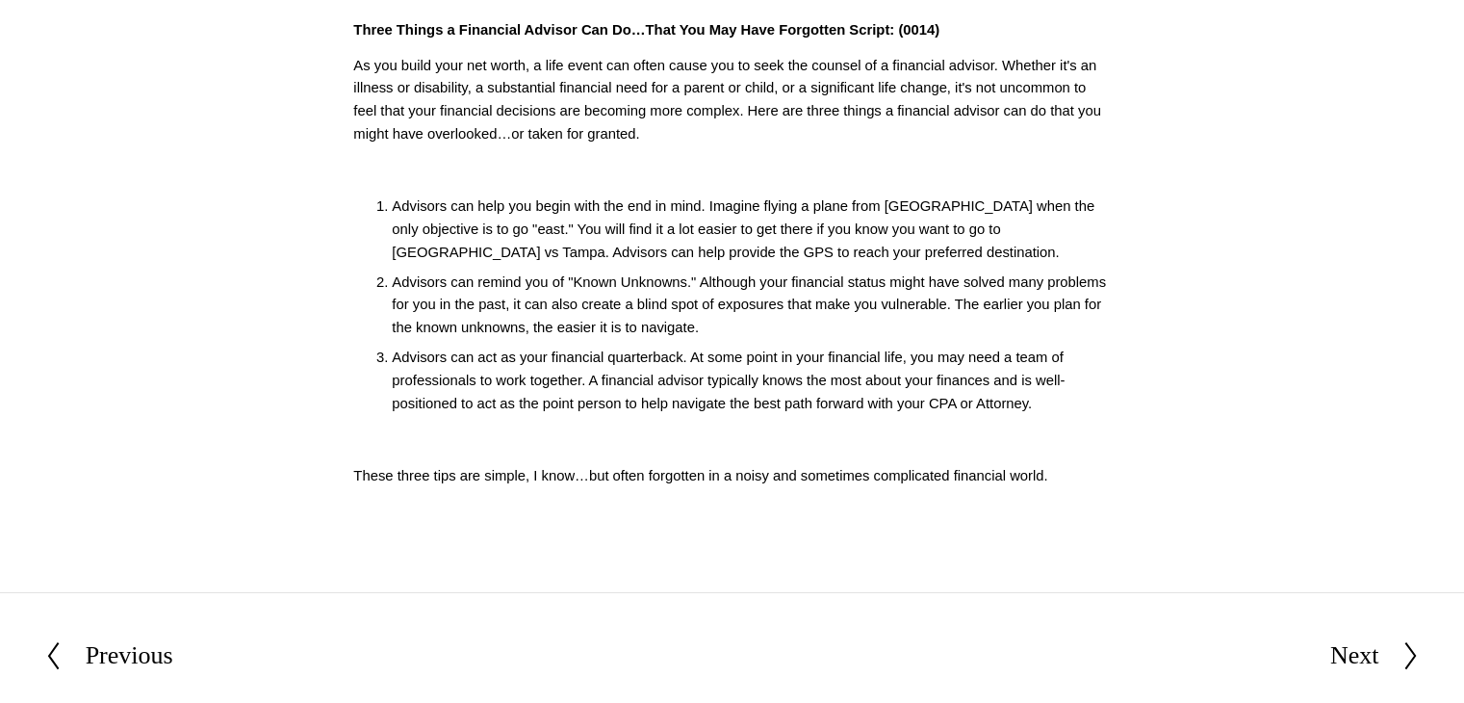
click at [1405, 652] on icon at bounding box center [1411, 655] width 17 height 31
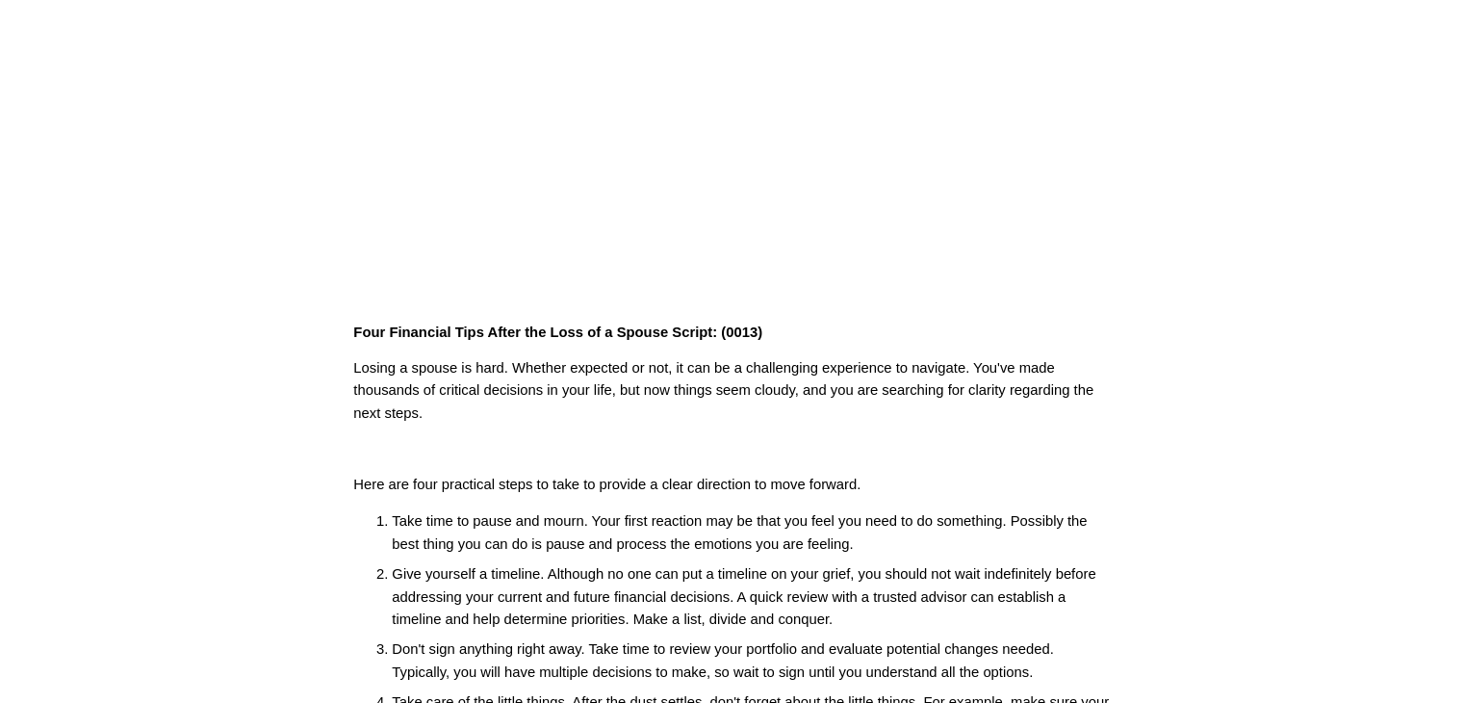
scroll to position [289, 0]
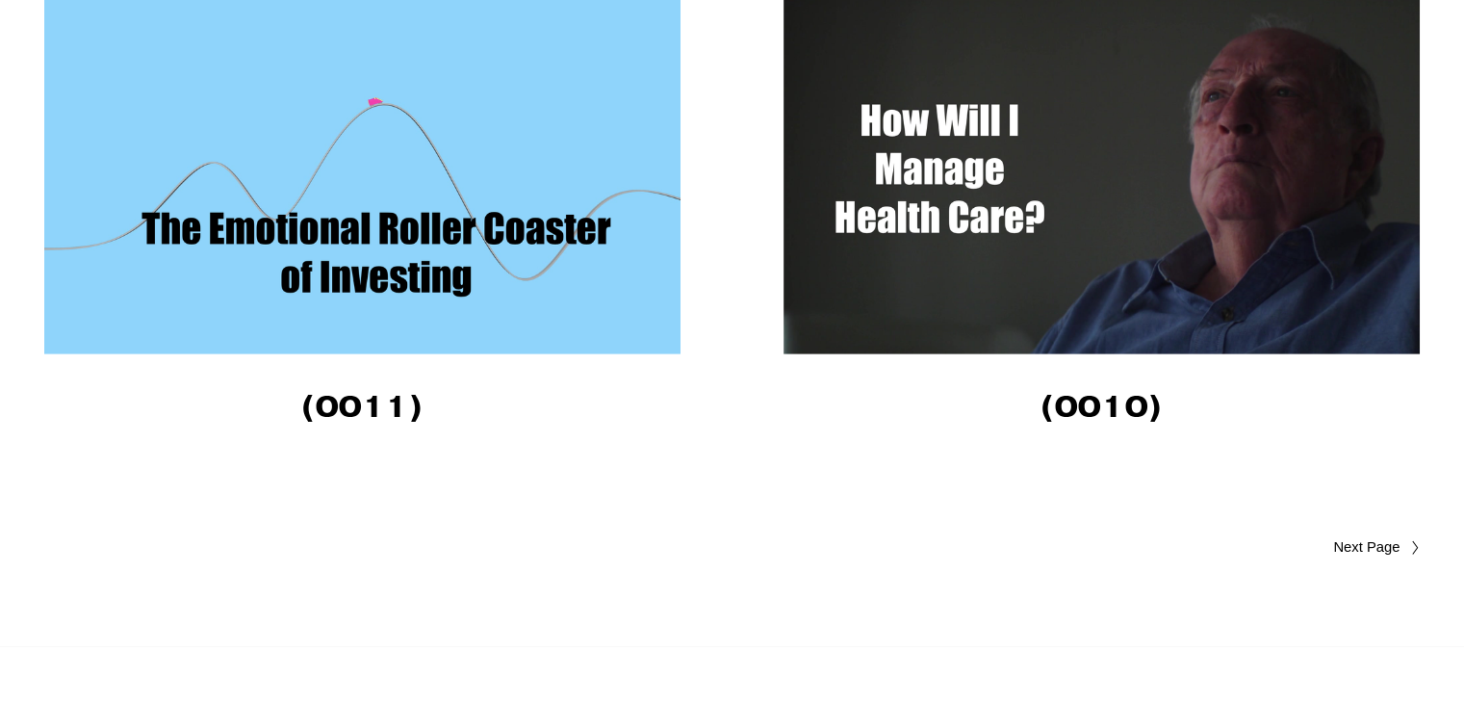
scroll to position [5368, 0]
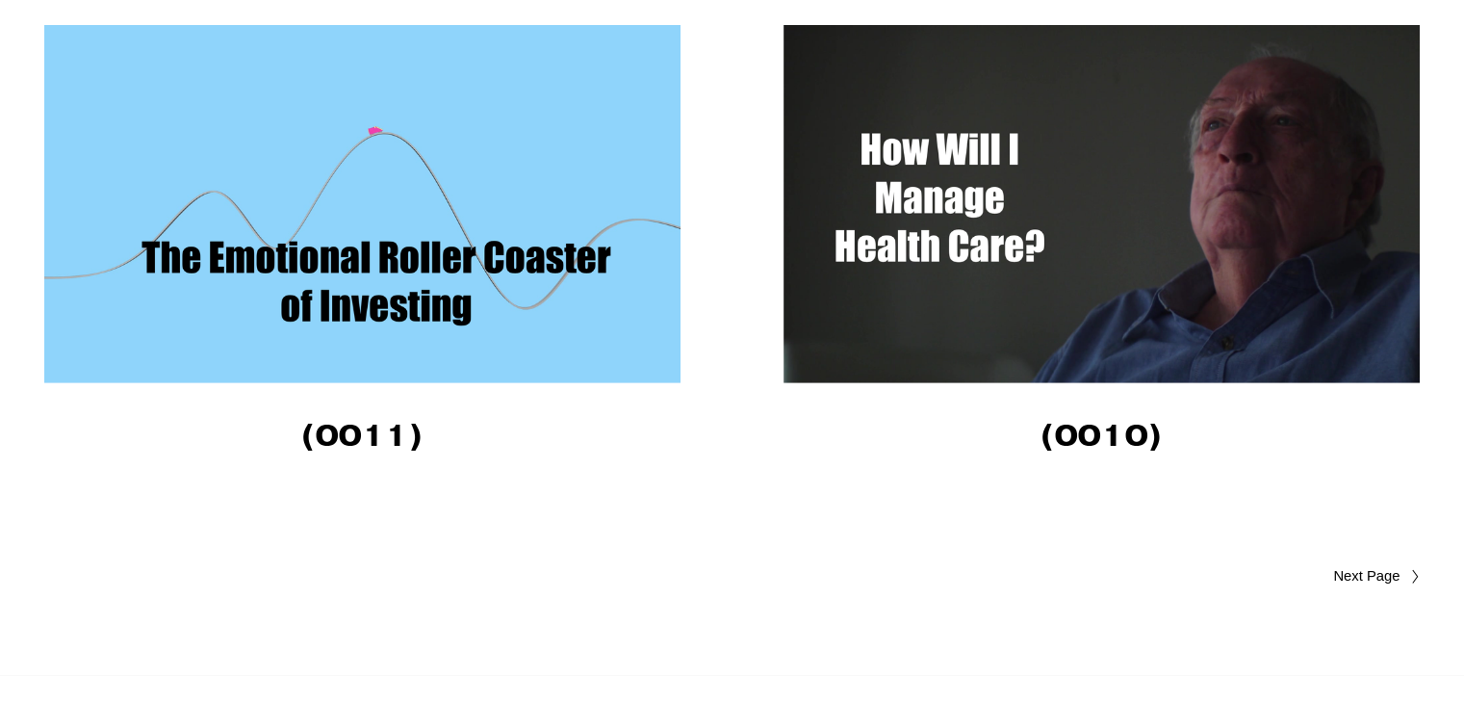
click at [478, 222] on img at bounding box center [362, 204] width 636 height 358
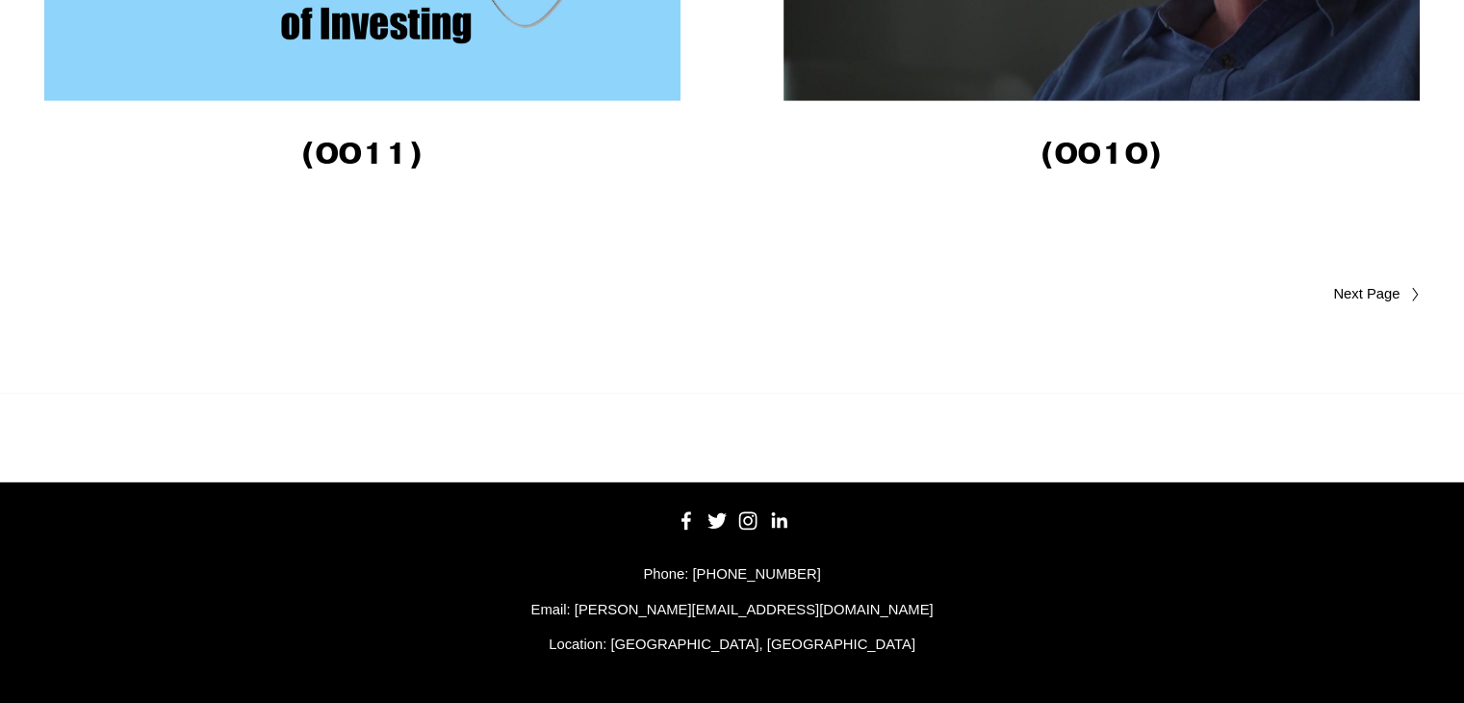
scroll to position [5657, 0]
click at [1352, 283] on span "Older Posts" at bounding box center [1330, 294] width 142 height 23
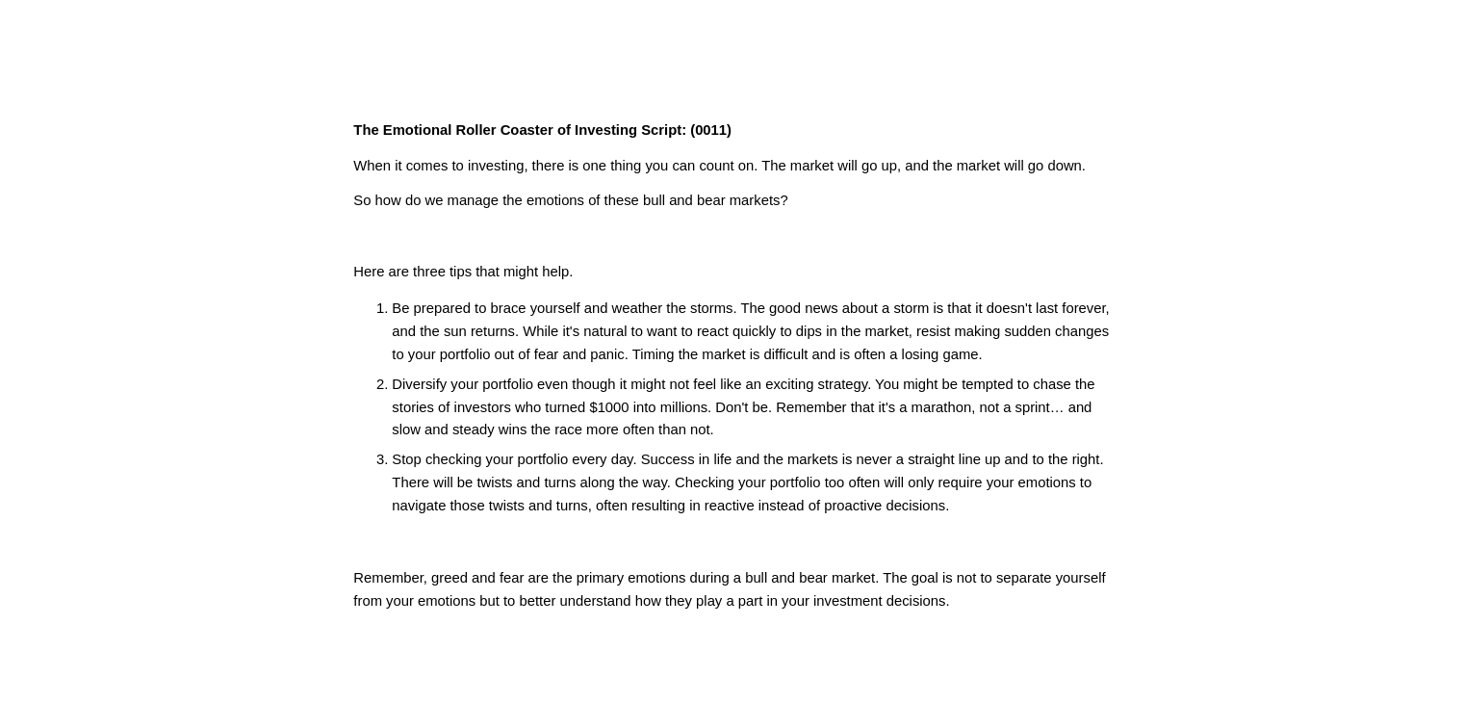
scroll to position [481, 0]
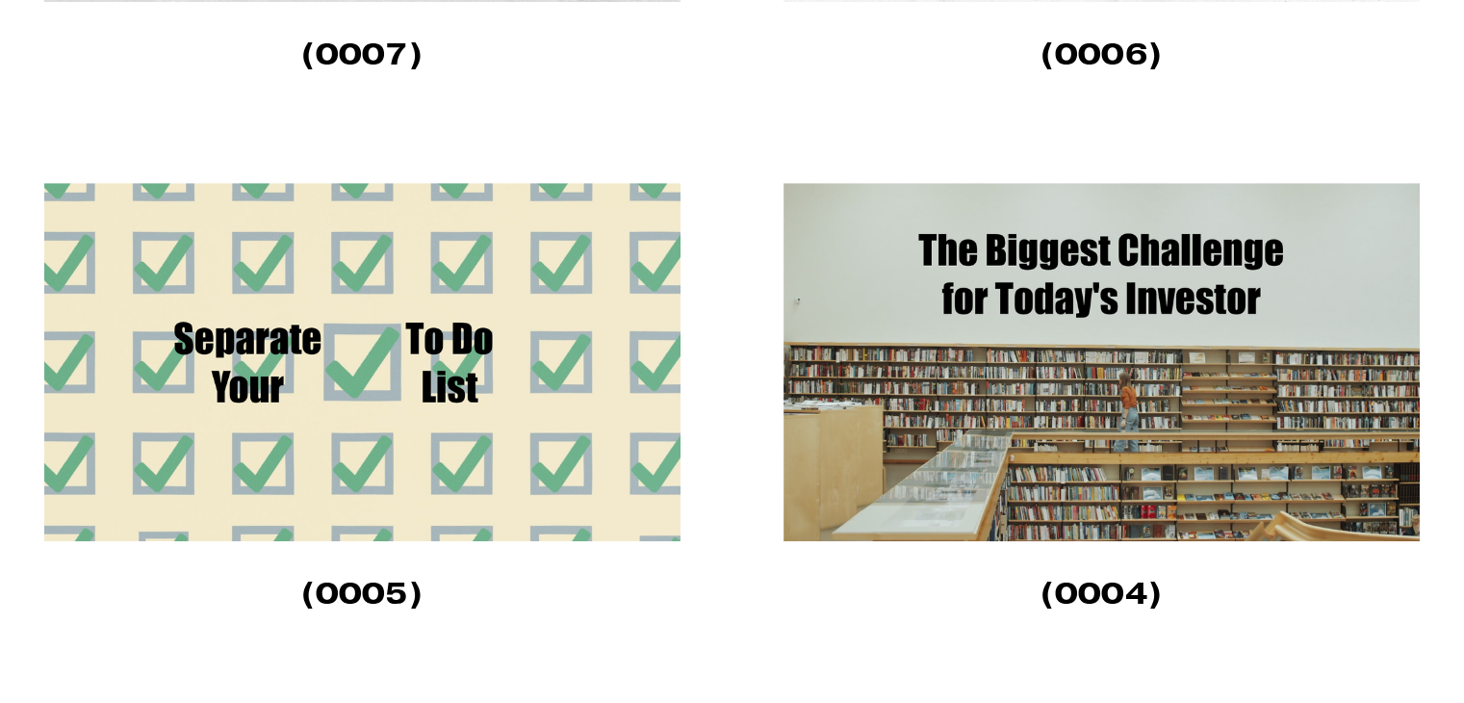
scroll to position [1444, 0]
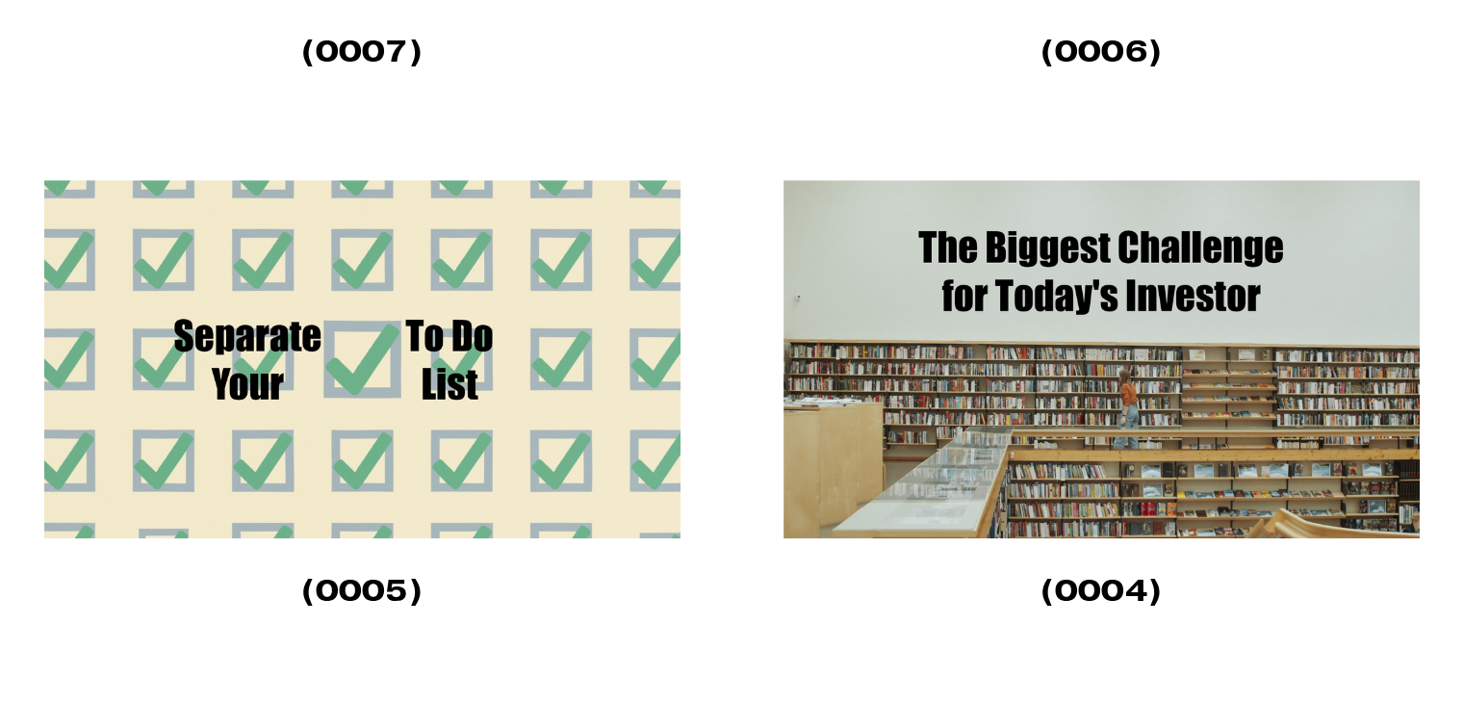
click at [874, 299] on img at bounding box center [1102, 359] width 636 height 358
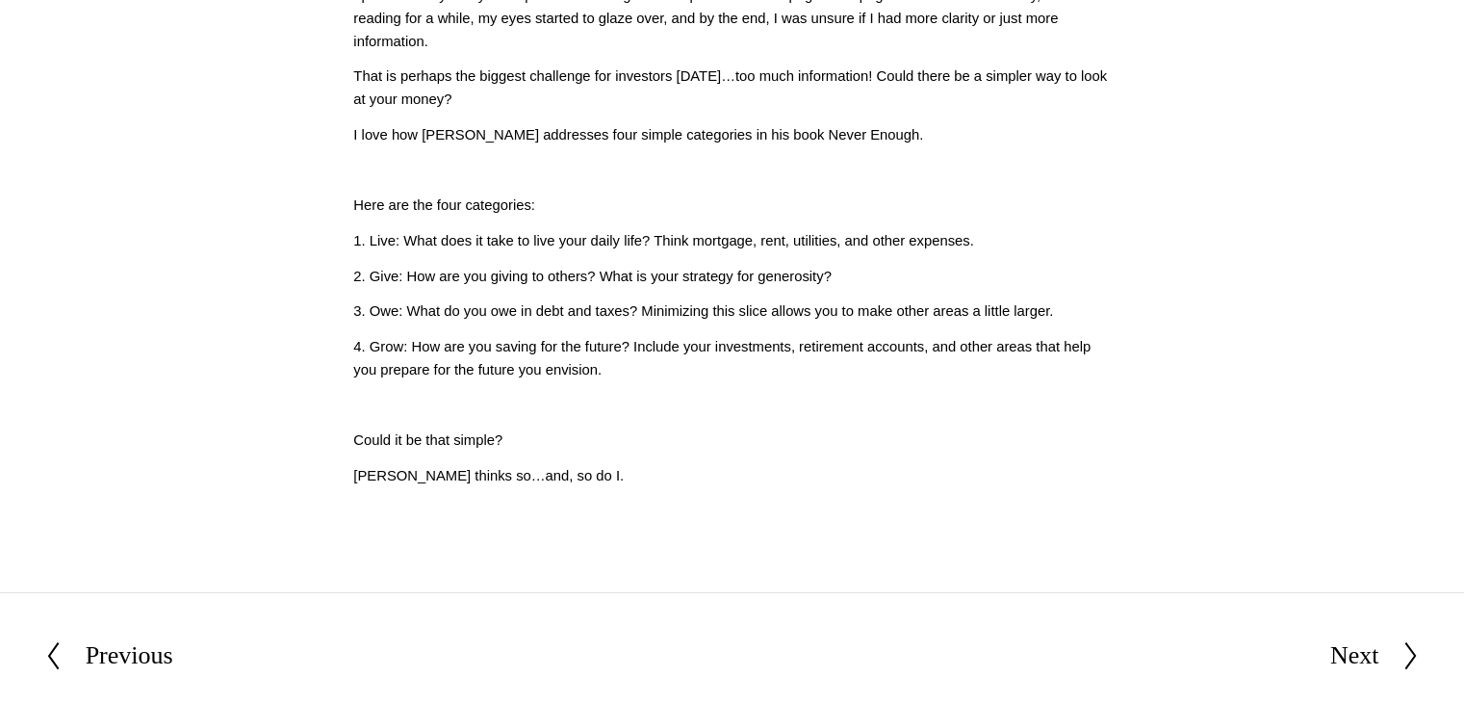
scroll to position [770, 0]
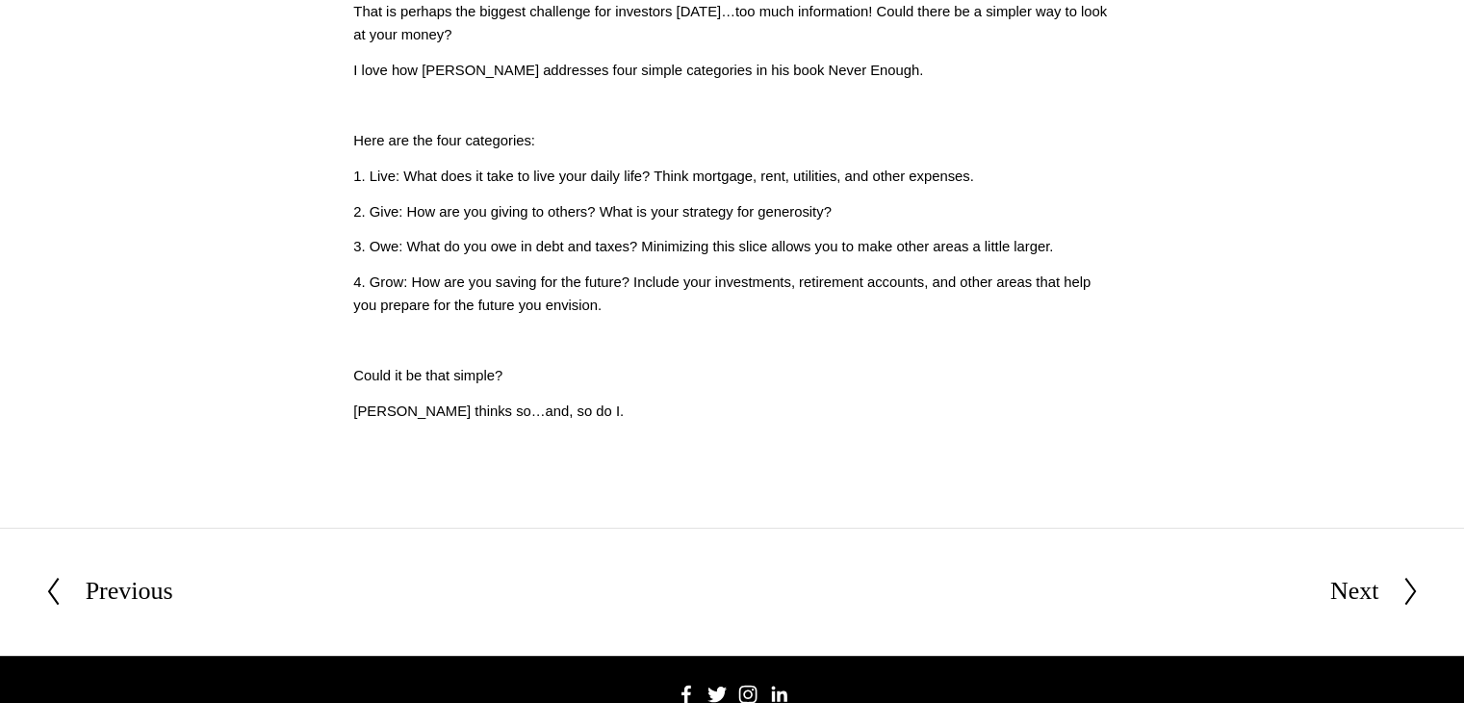
click at [147, 590] on div "Previous" at bounding box center [130, 591] width 88 height 40
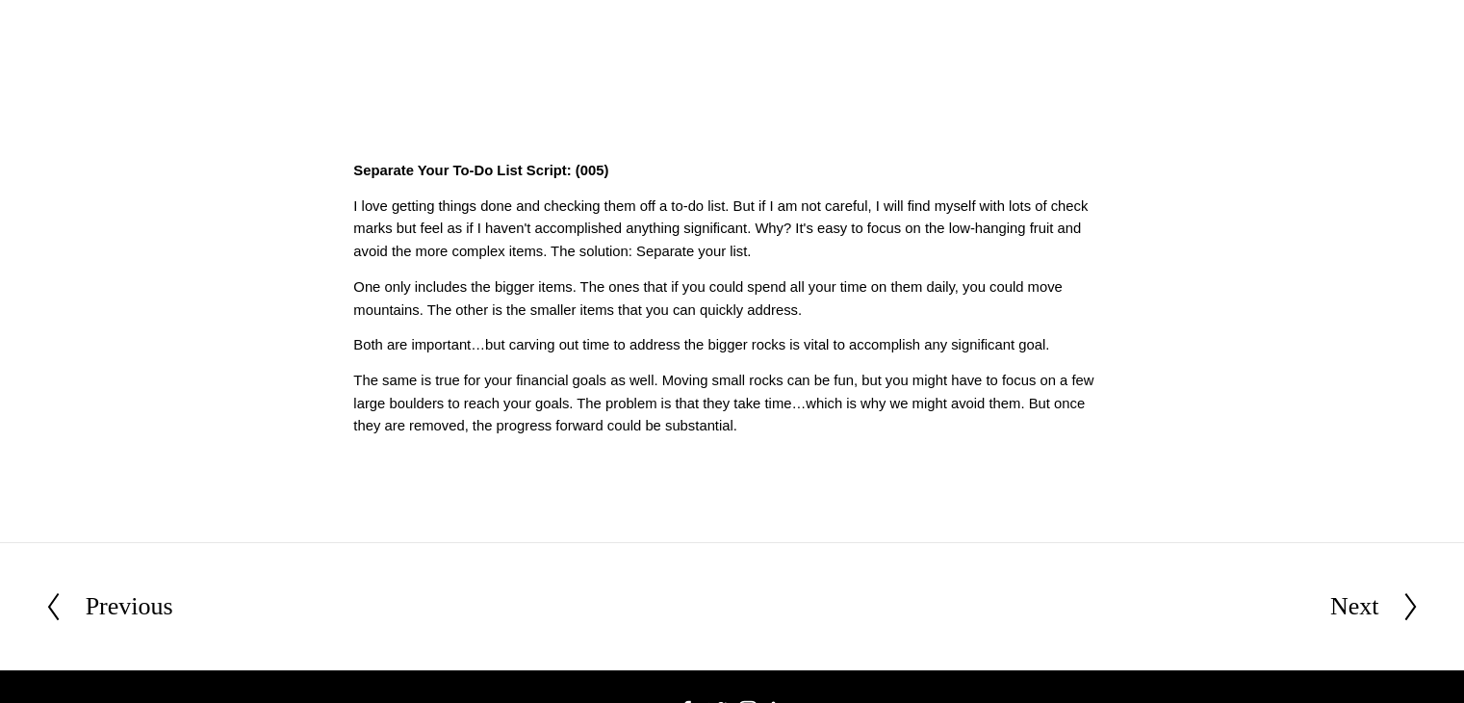
scroll to position [481, 0]
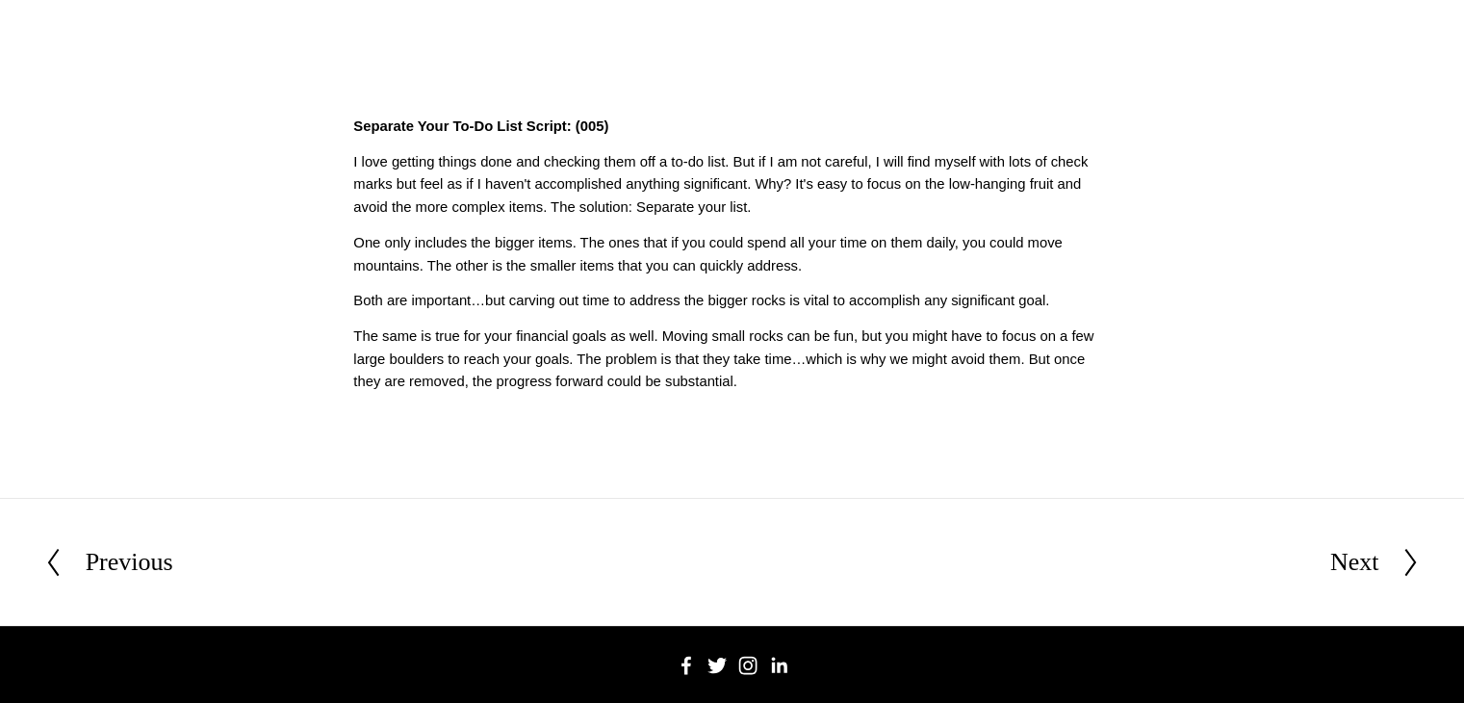
click at [1356, 559] on div "Next" at bounding box center [1355, 562] width 49 height 40
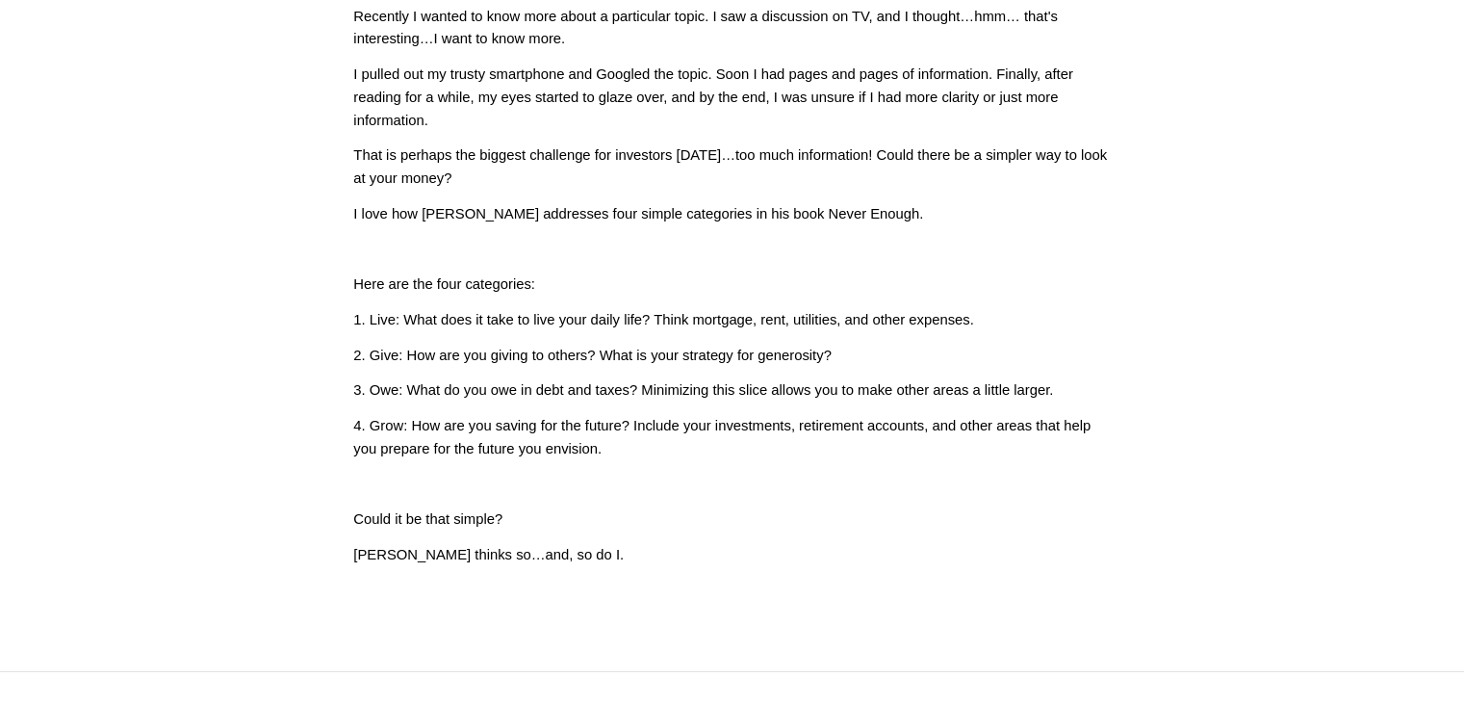
scroll to position [674, 0]
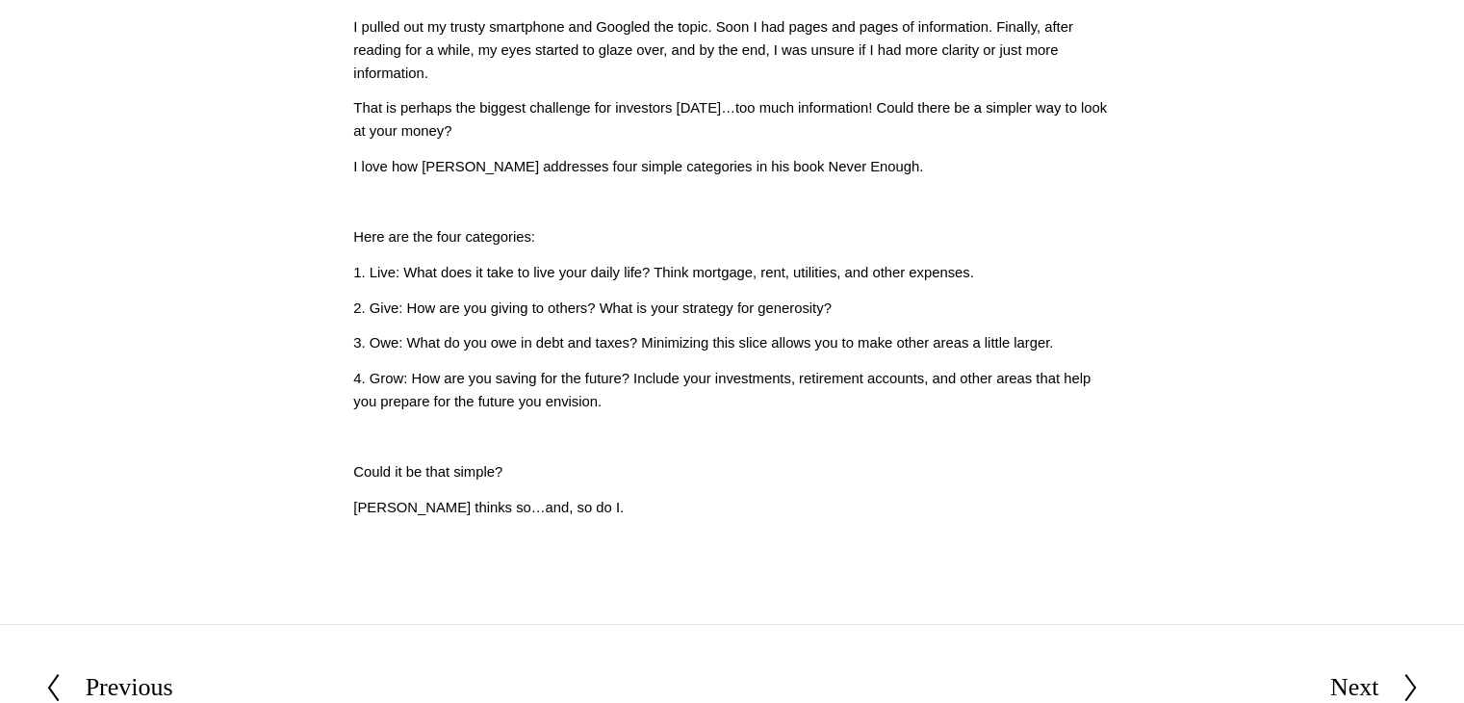
click at [1353, 689] on div "Next" at bounding box center [1355, 687] width 49 height 40
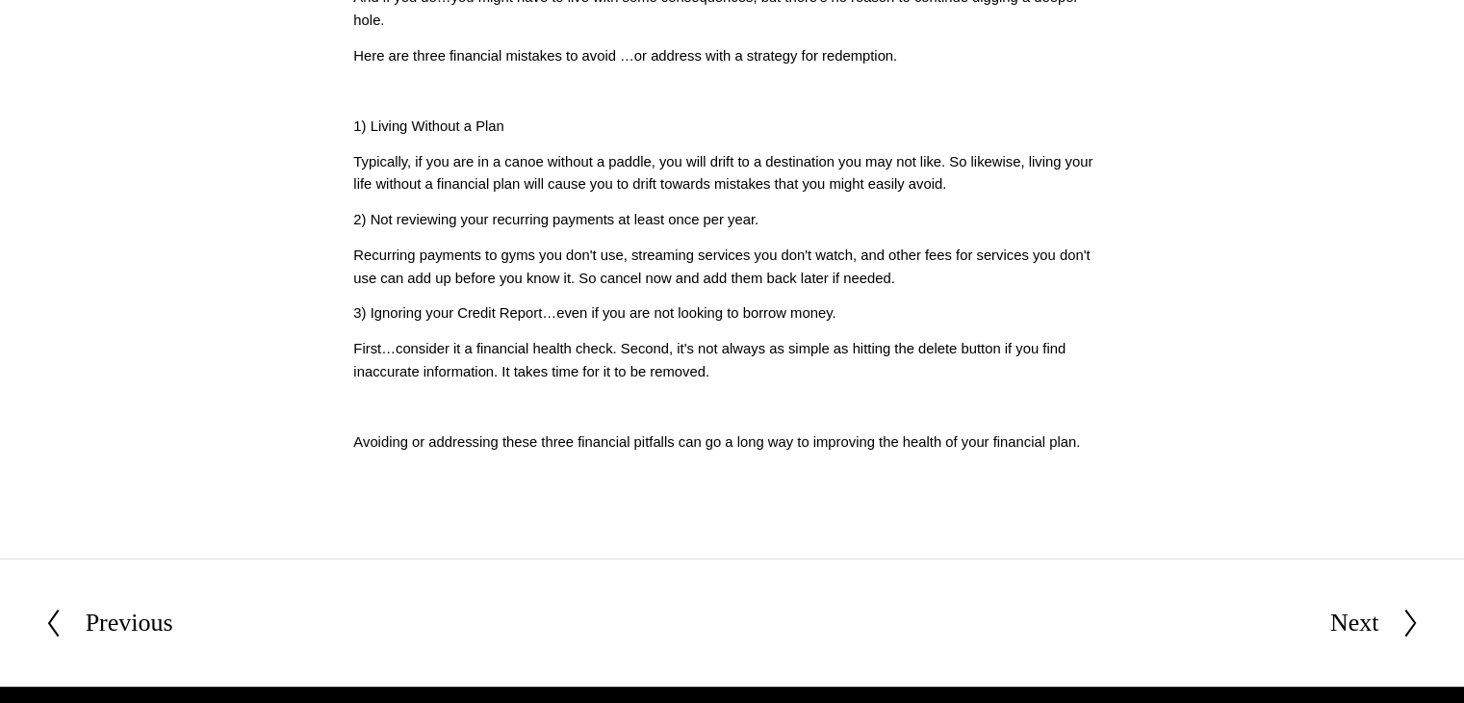
scroll to position [674, 0]
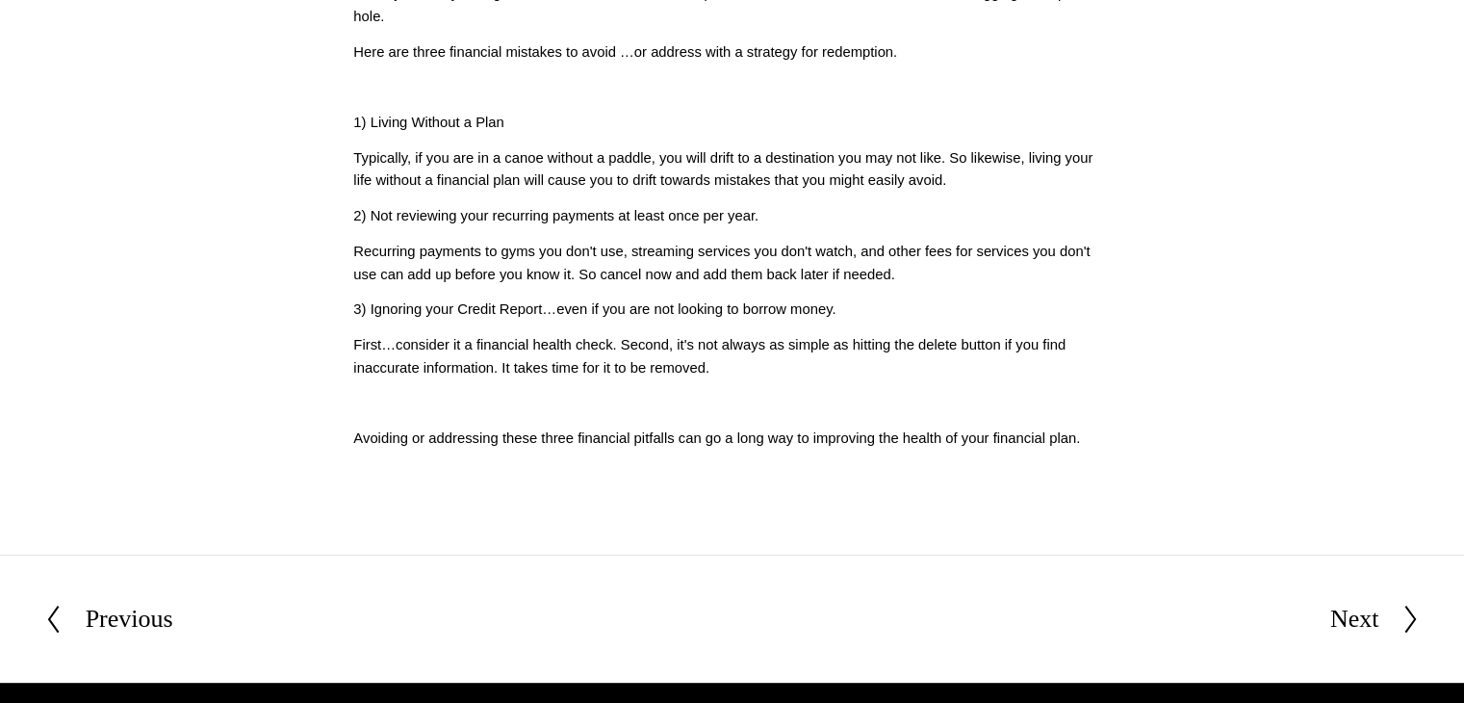
click at [1357, 624] on div "Next" at bounding box center [1355, 619] width 49 height 40
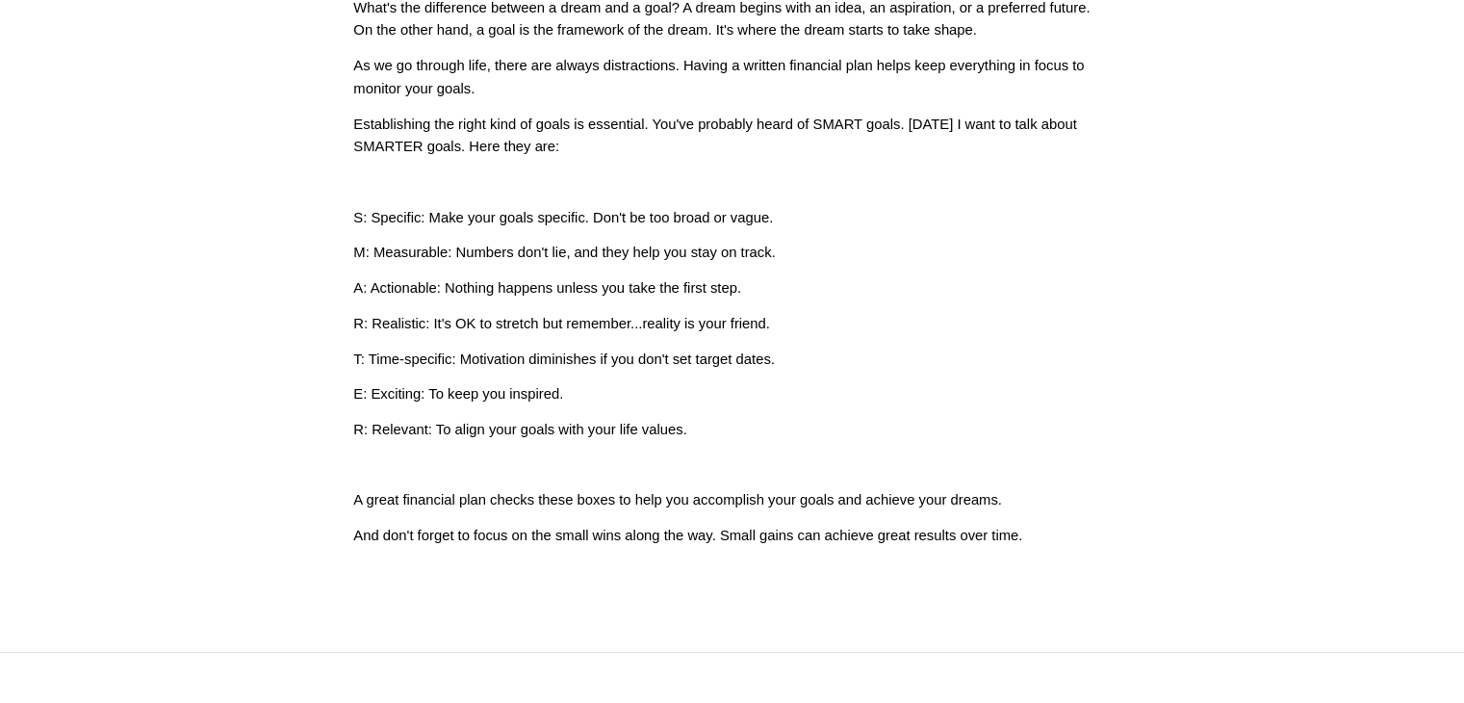
scroll to position [936, 0]
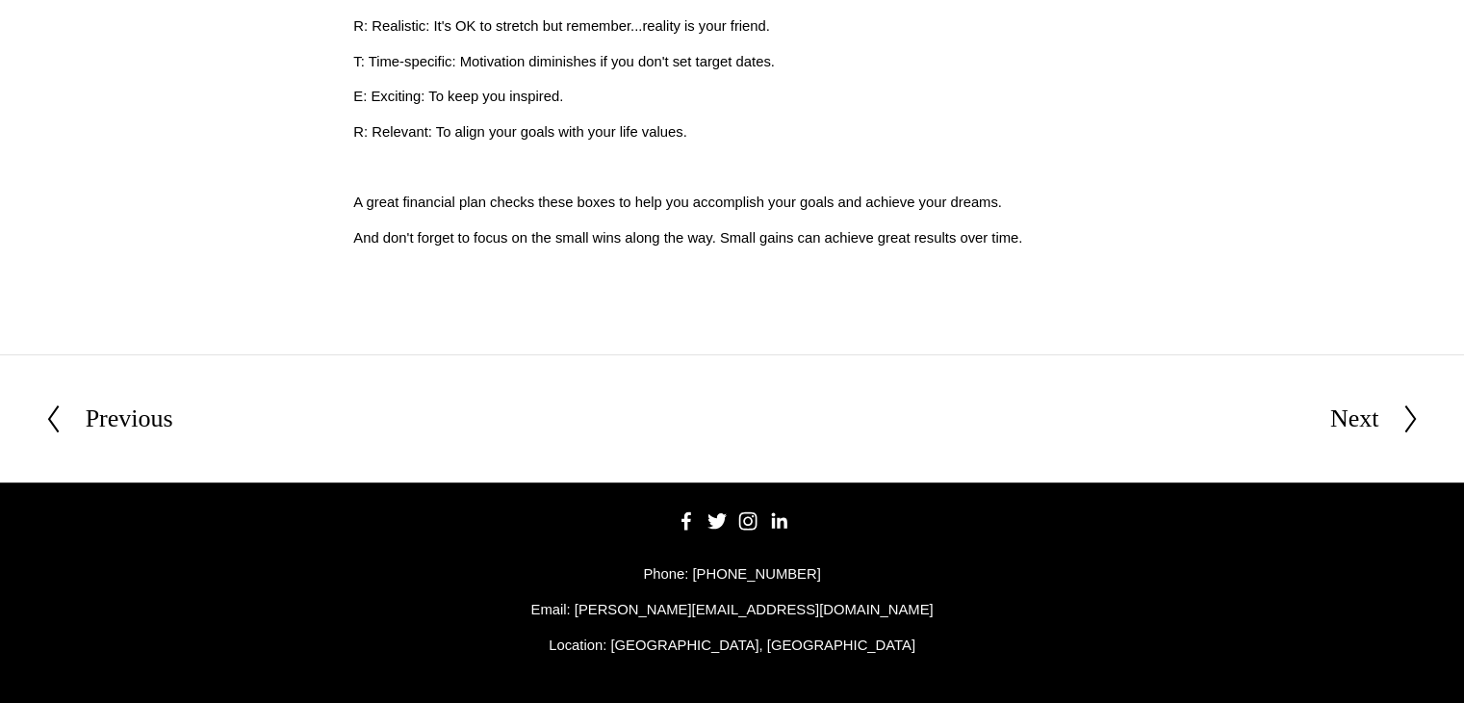
click at [1357, 419] on div "Next" at bounding box center [1355, 419] width 49 height 40
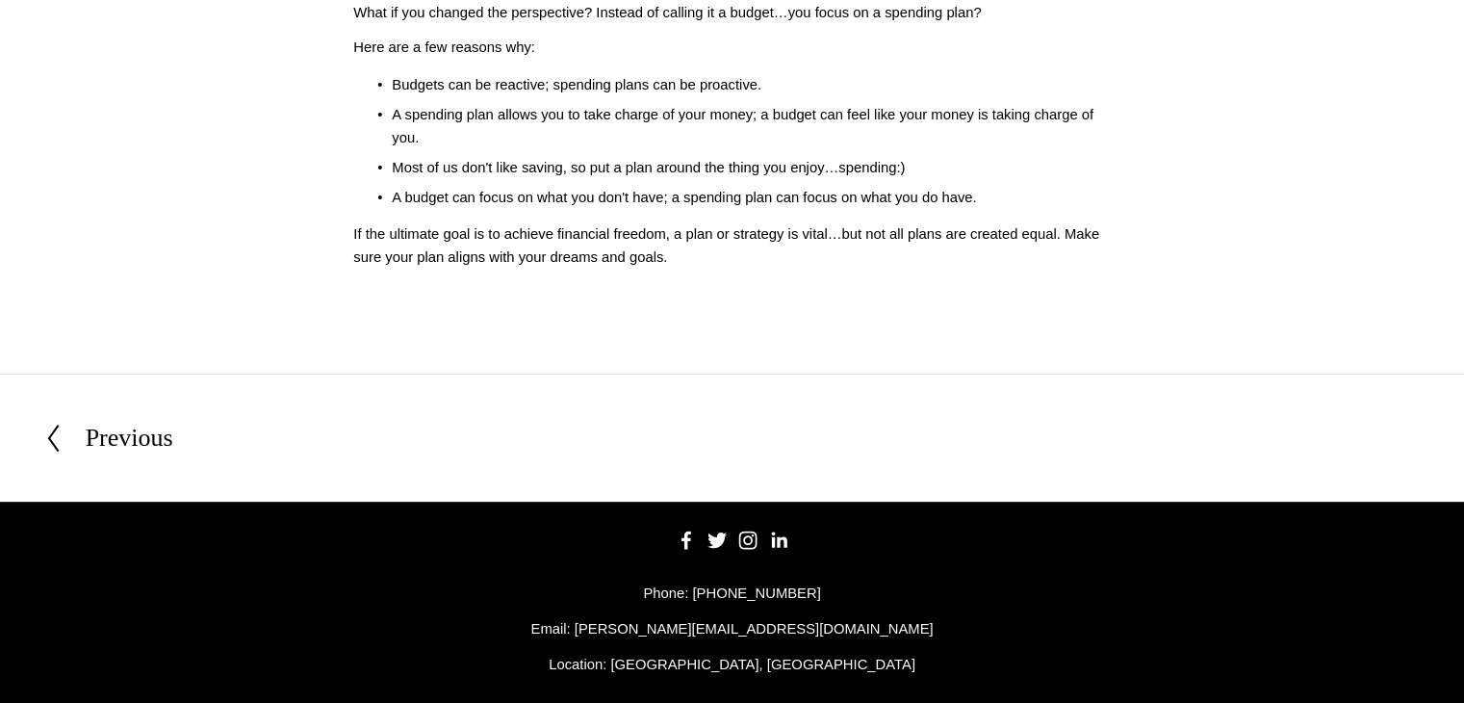
scroll to position [770, 0]
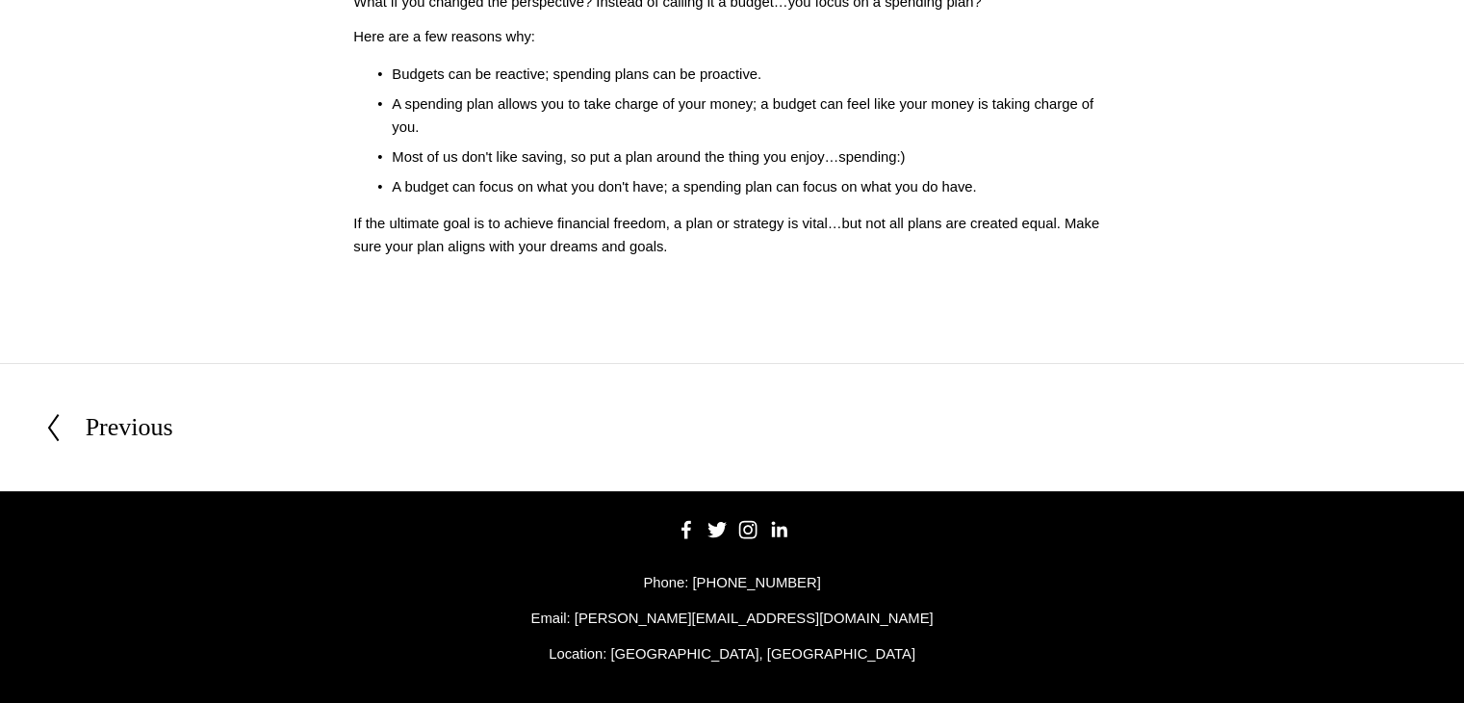
click at [107, 431] on div "Previous" at bounding box center [130, 427] width 88 height 40
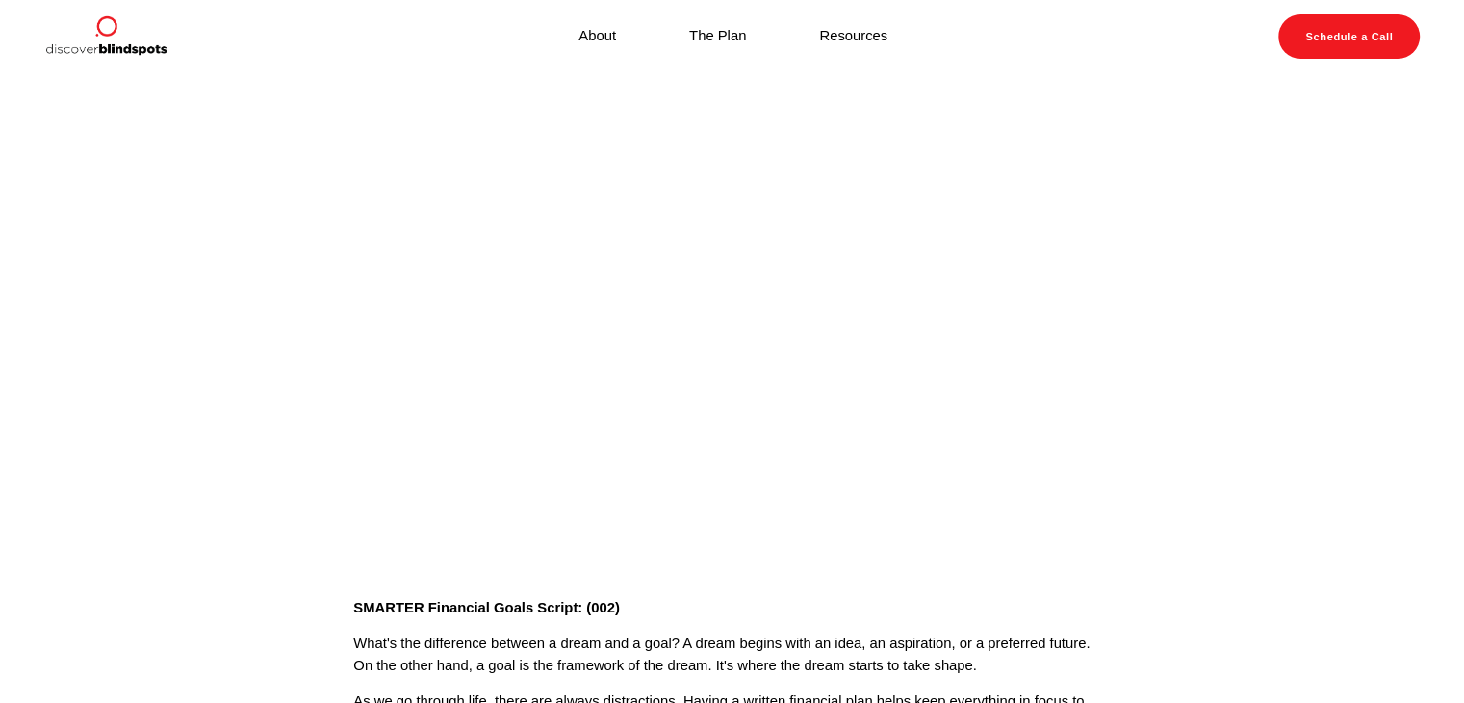
scroll to position [385, 0]
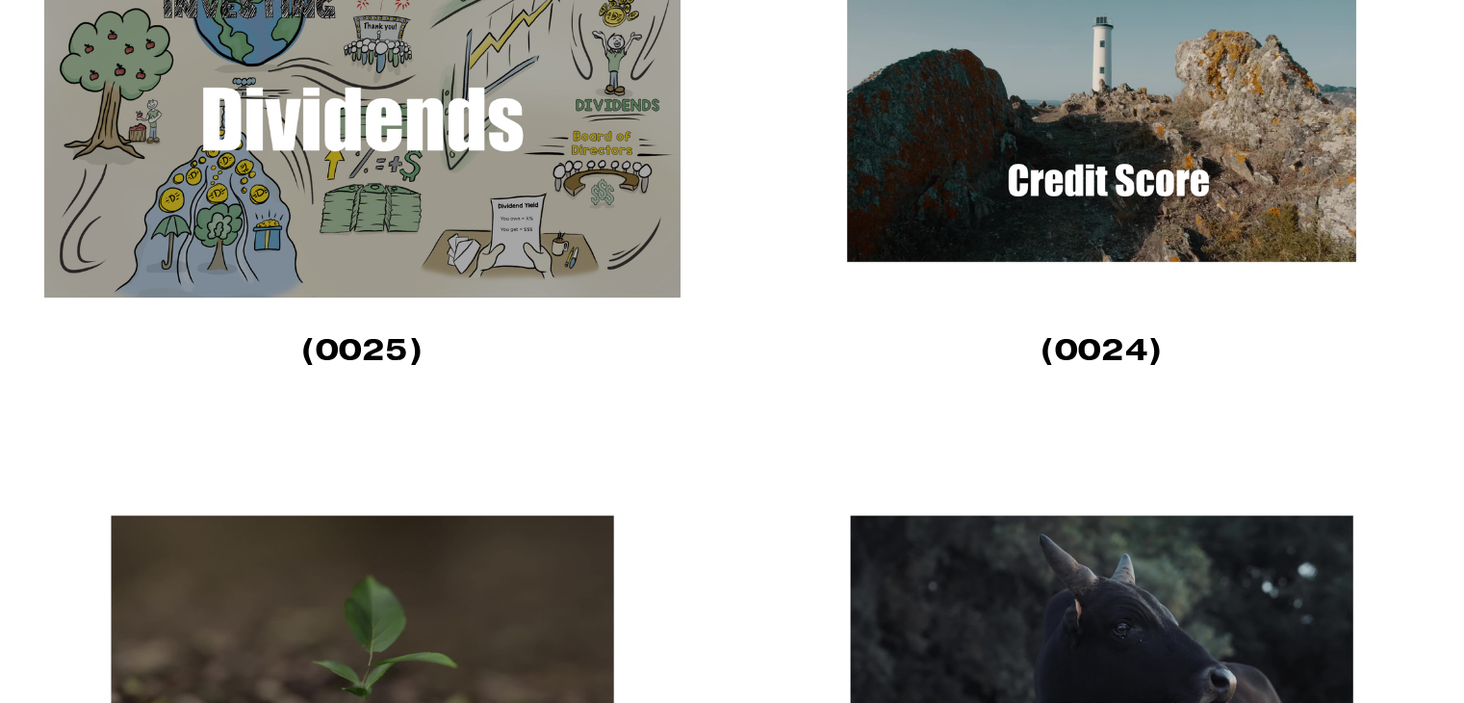
scroll to position [1637, 0]
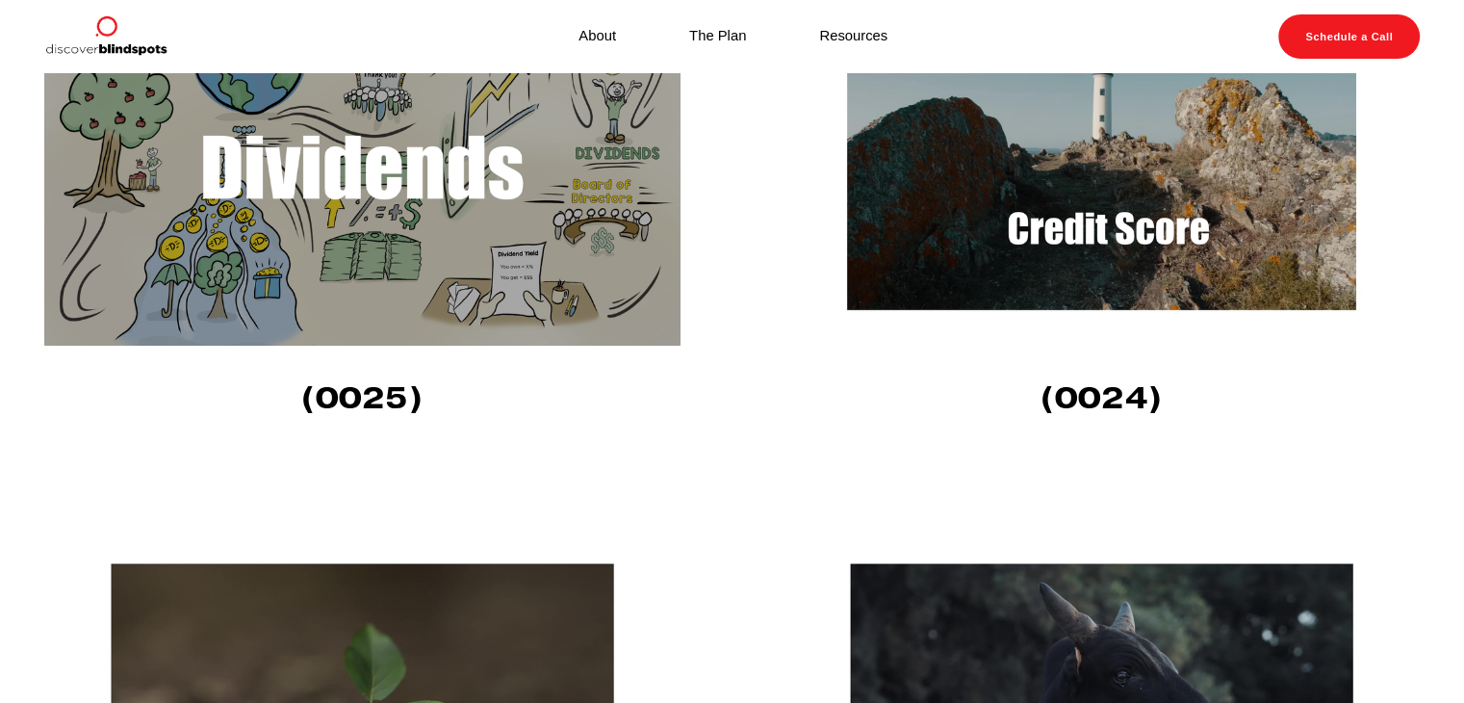
click at [540, 289] on img at bounding box center [362, 166] width 636 height 358
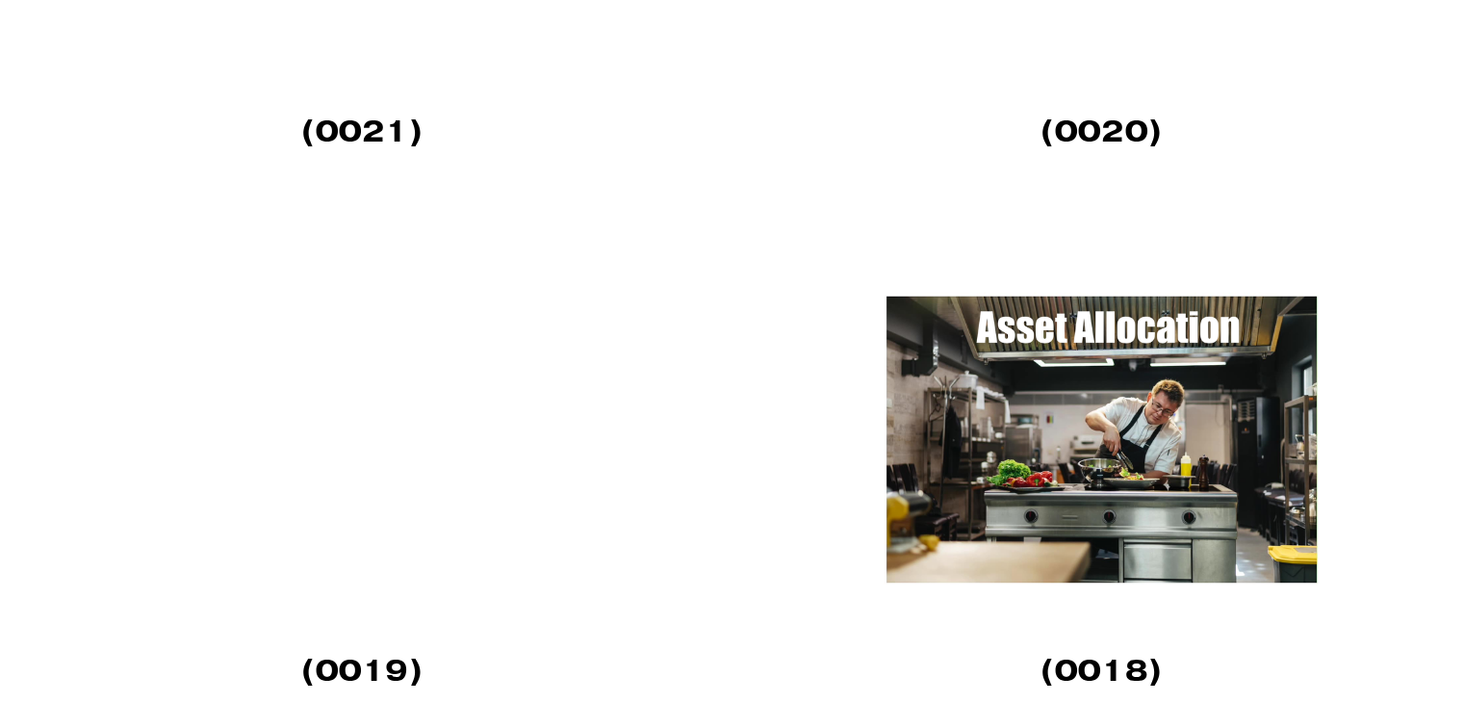
scroll to position [2984, 0]
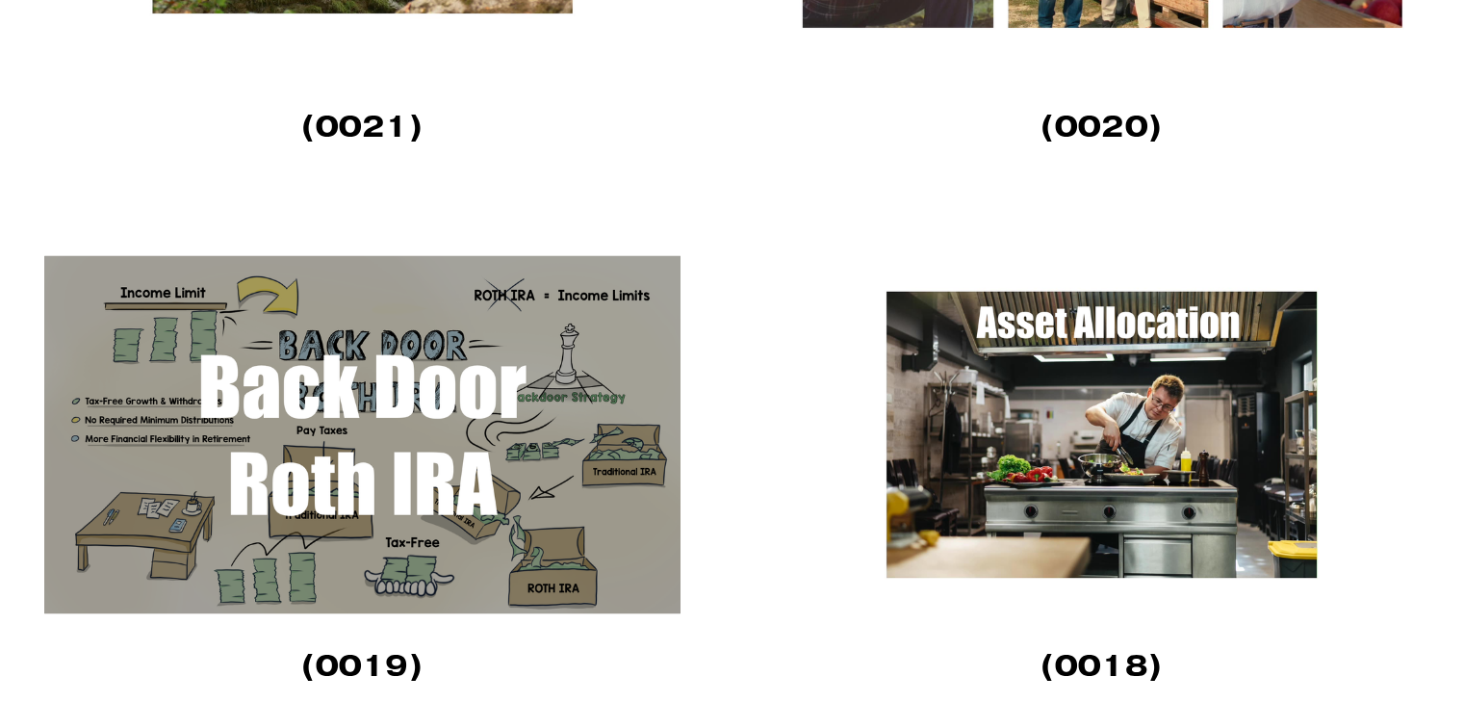
click at [926, 411] on img at bounding box center [1102, 434] width 636 height 358
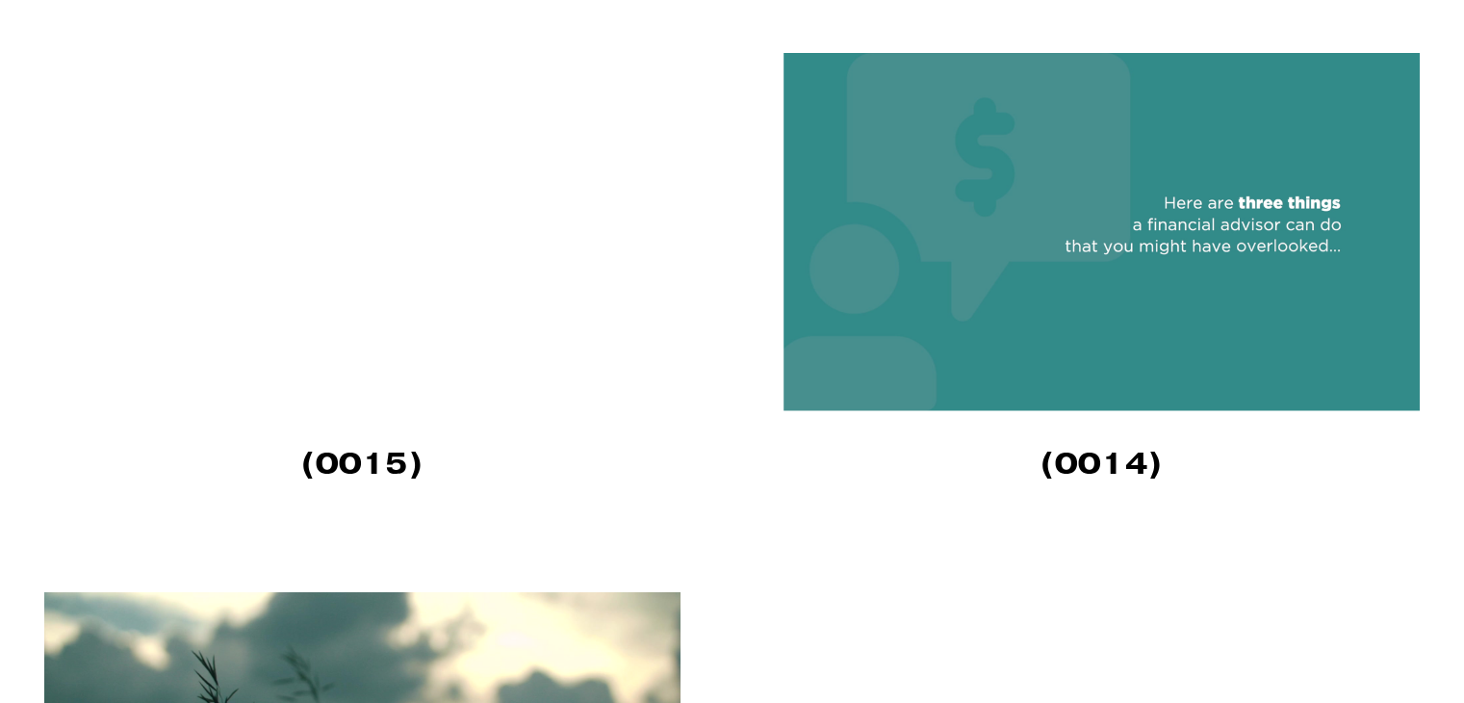
scroll to position [4236, 0]
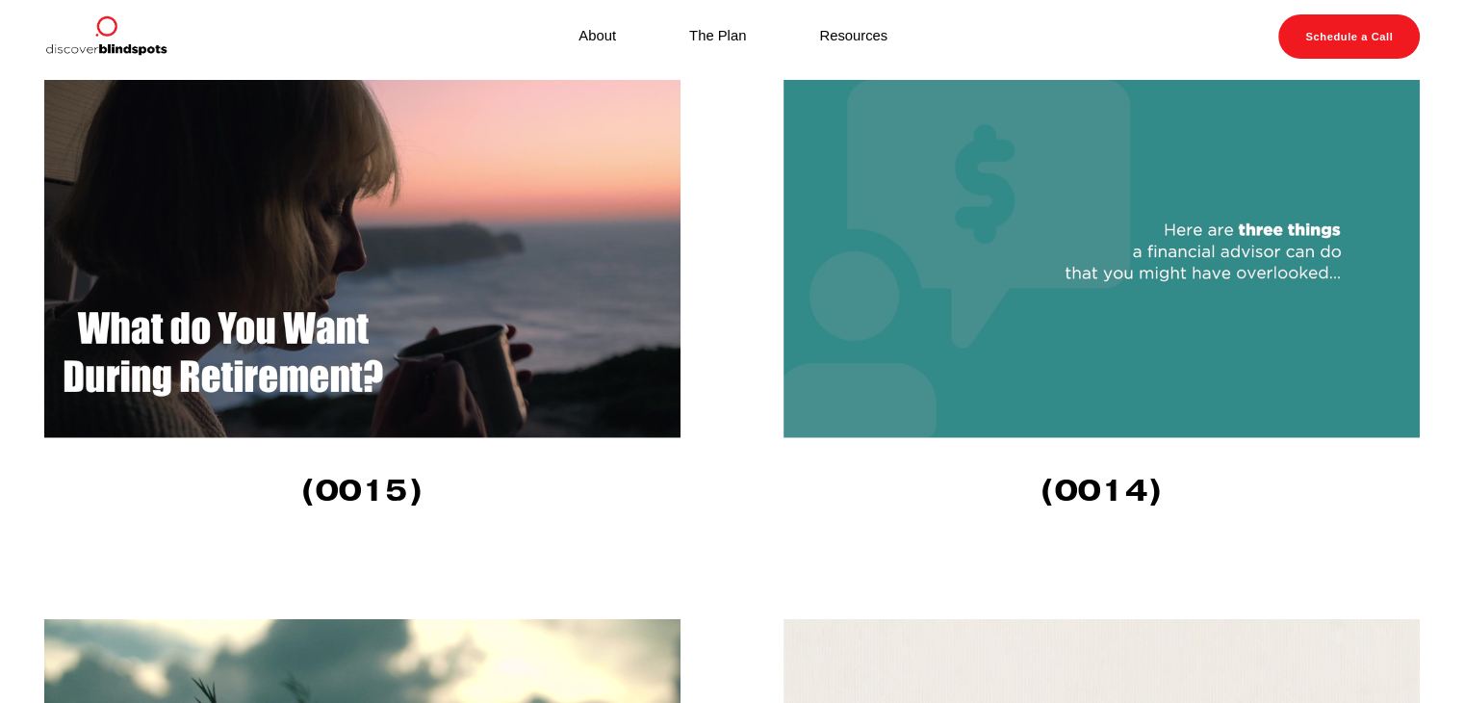
click at [422, 288] on img at bounding box center [362, 259] width 636 height 358
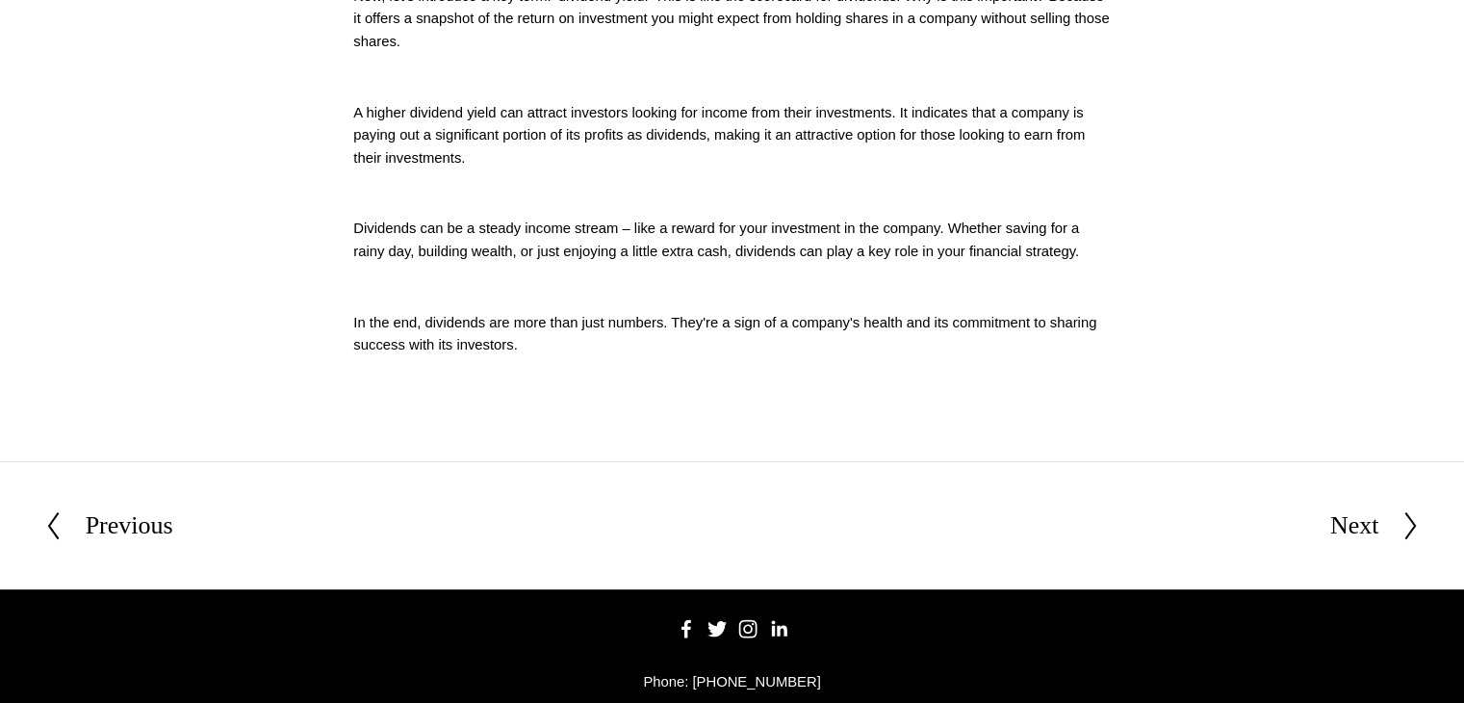
scroll to position [866, 0]
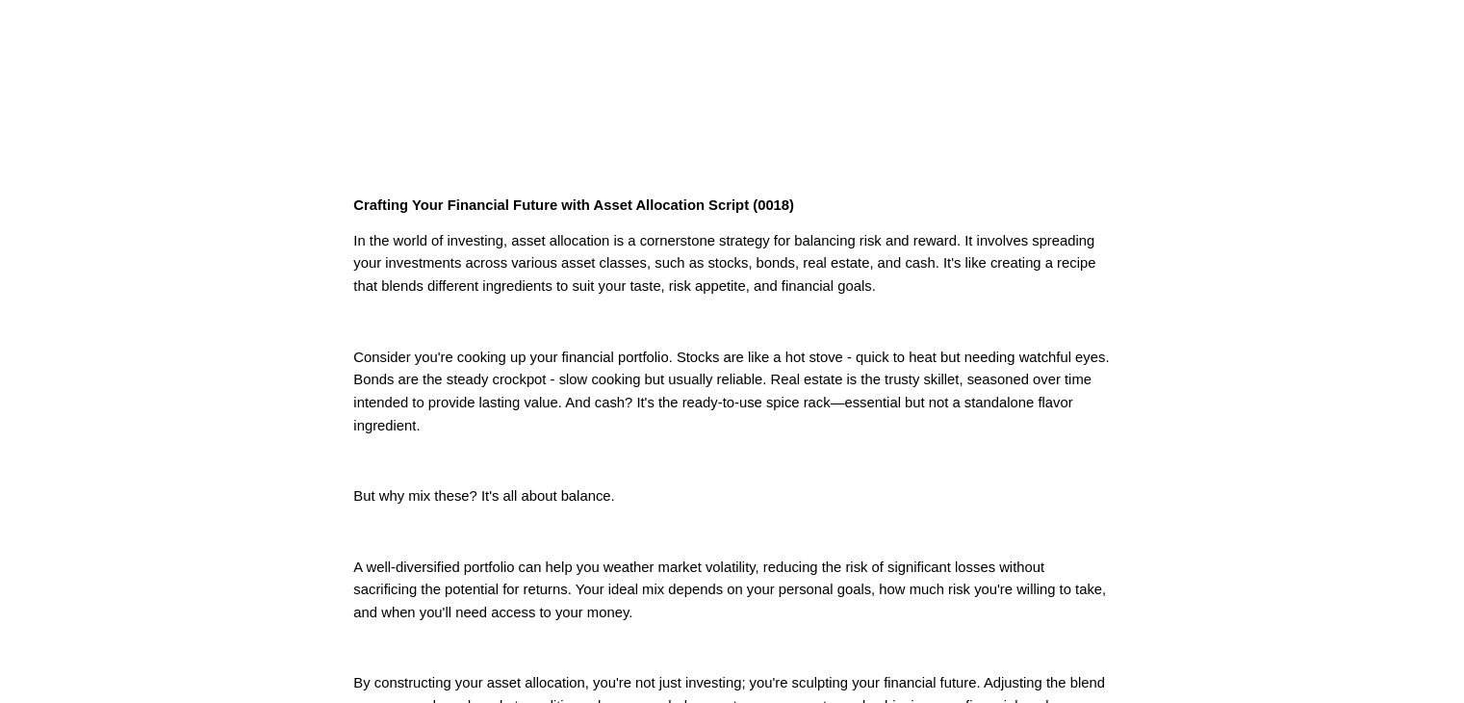
scroll to position [289, 0]
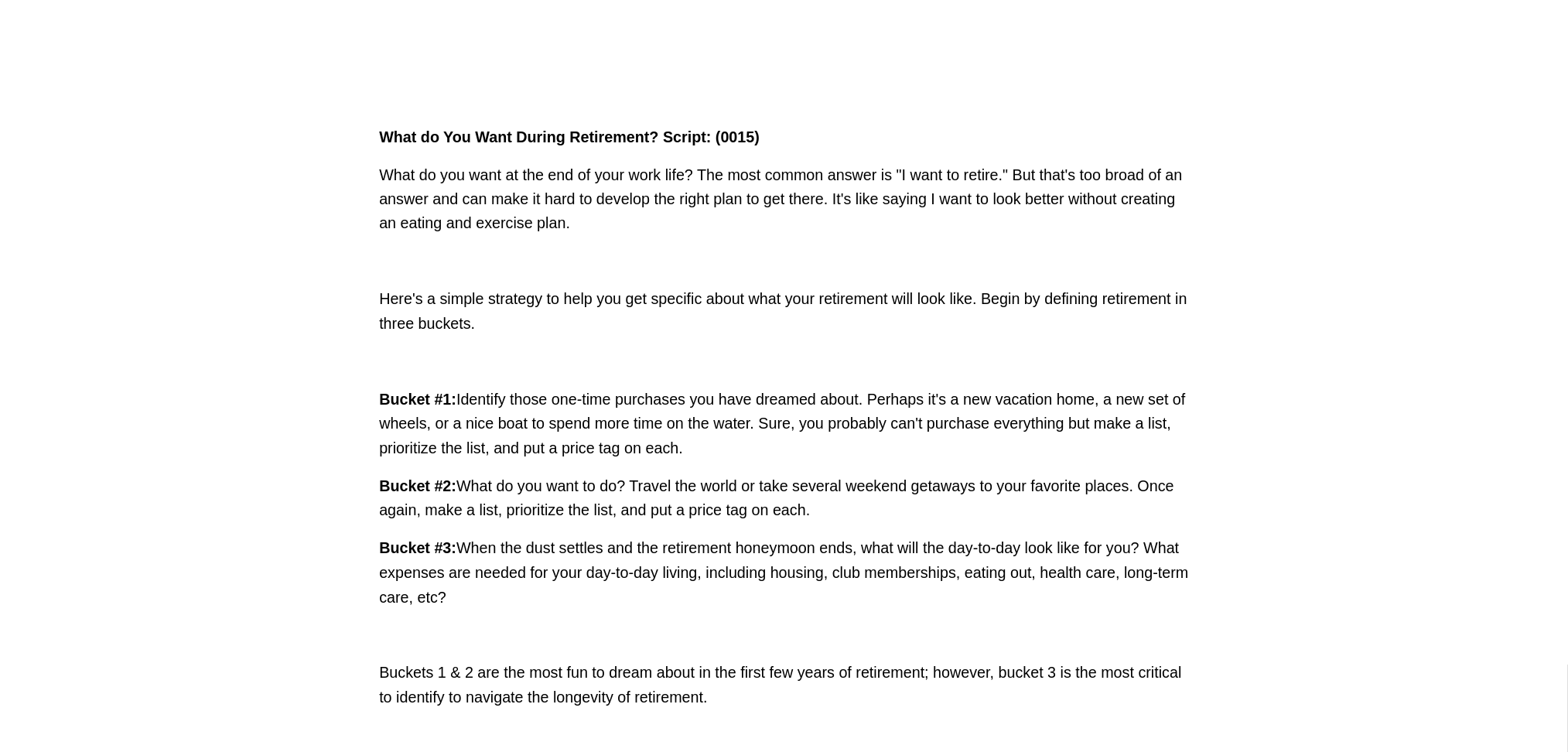
scroll to position [386, 0]
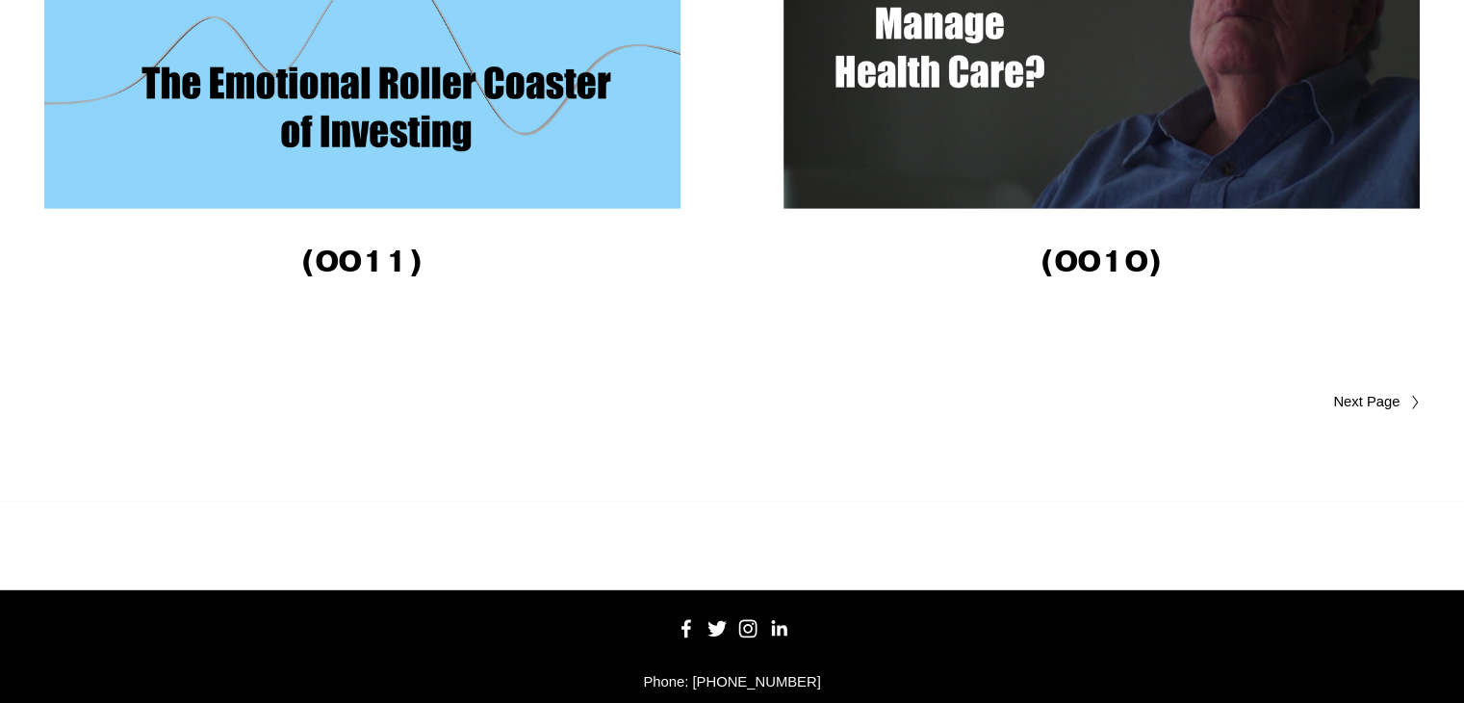
scroll to position [5561, 0]
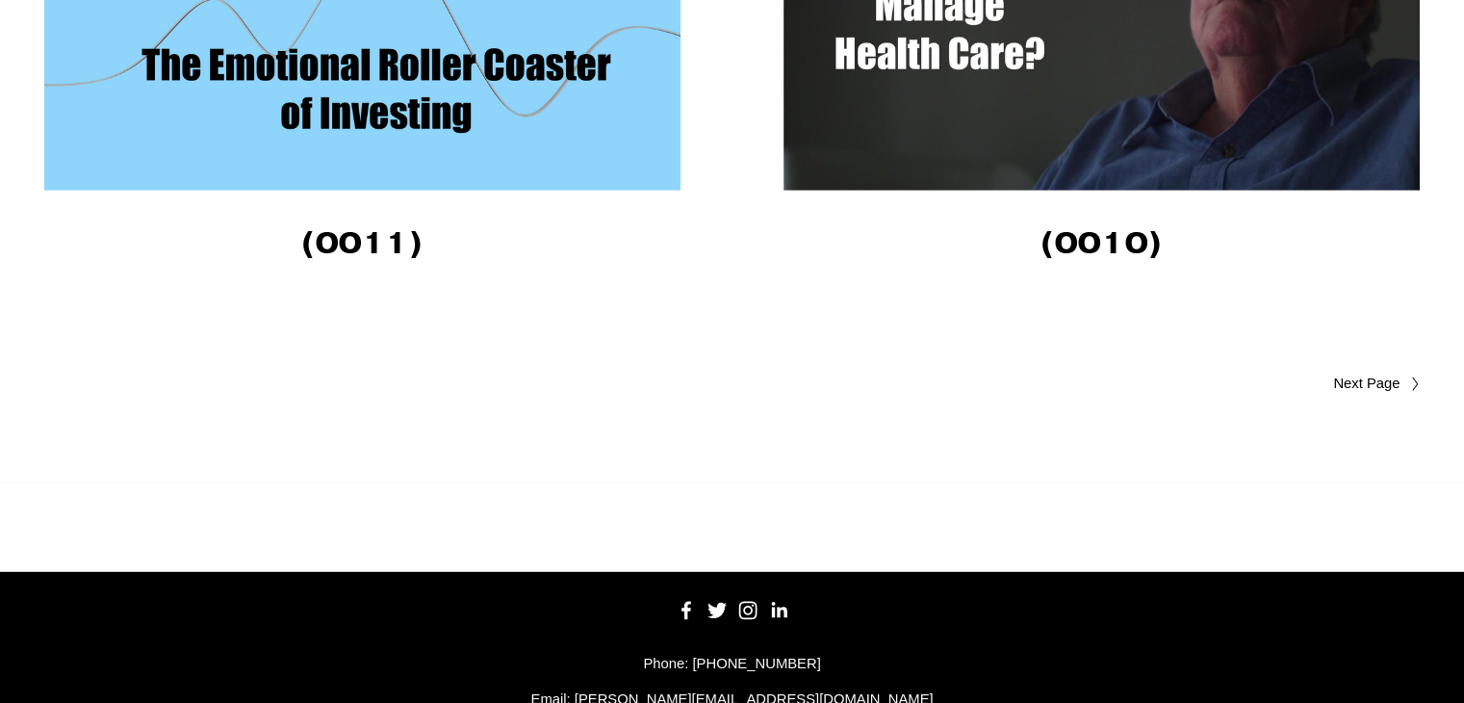
click at [1350, 382] on span "Older Posts" at bounding box center [1330, 384] width 142 height 23
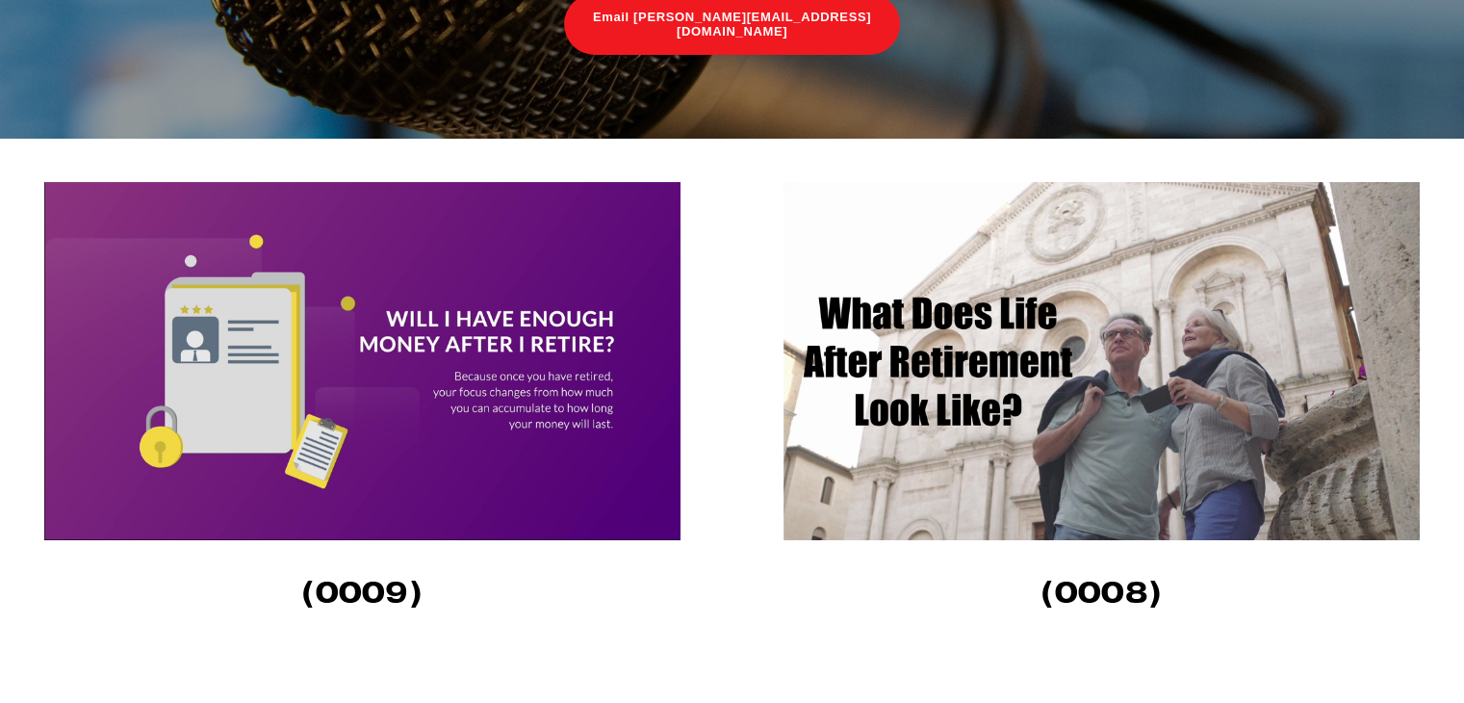
scroll to position [385, 0]
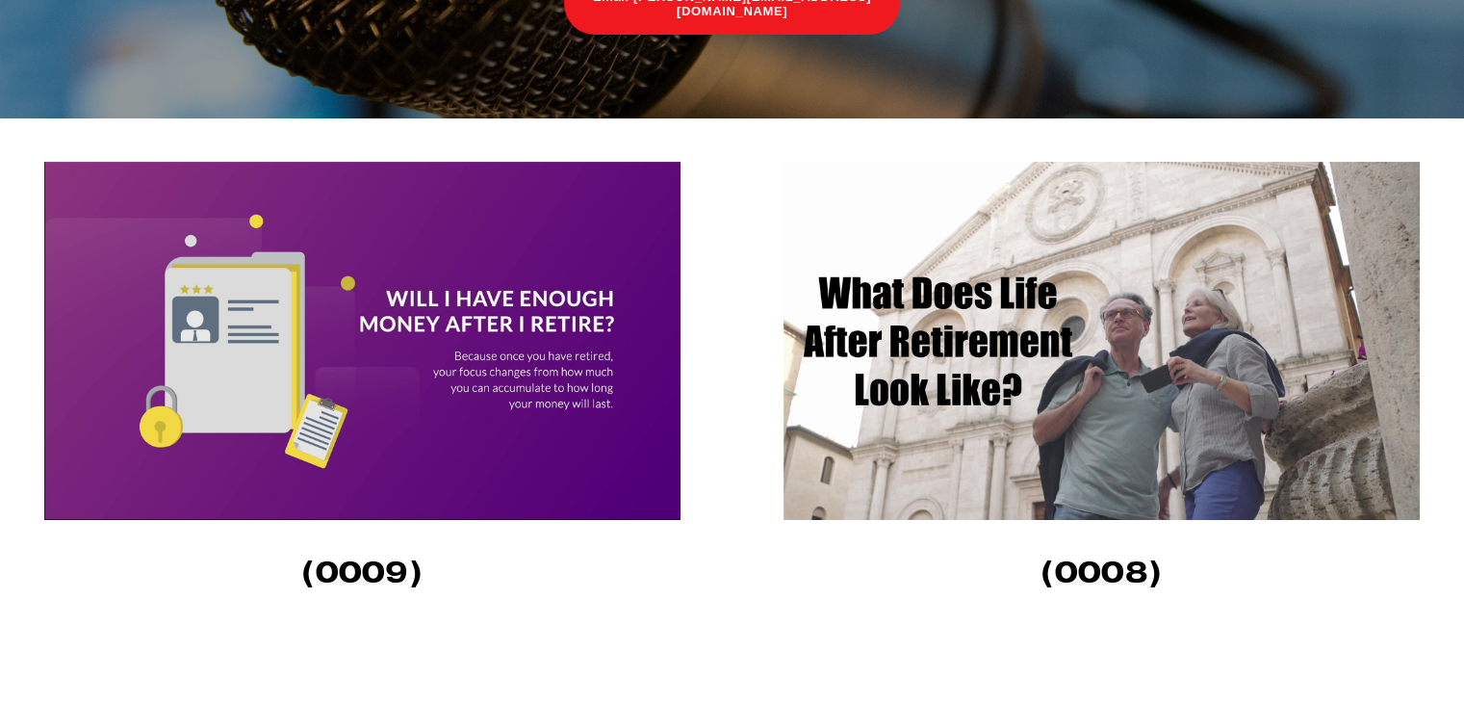
click at [581, 243] on img at bounding box center [362, 341] width 636 height 358
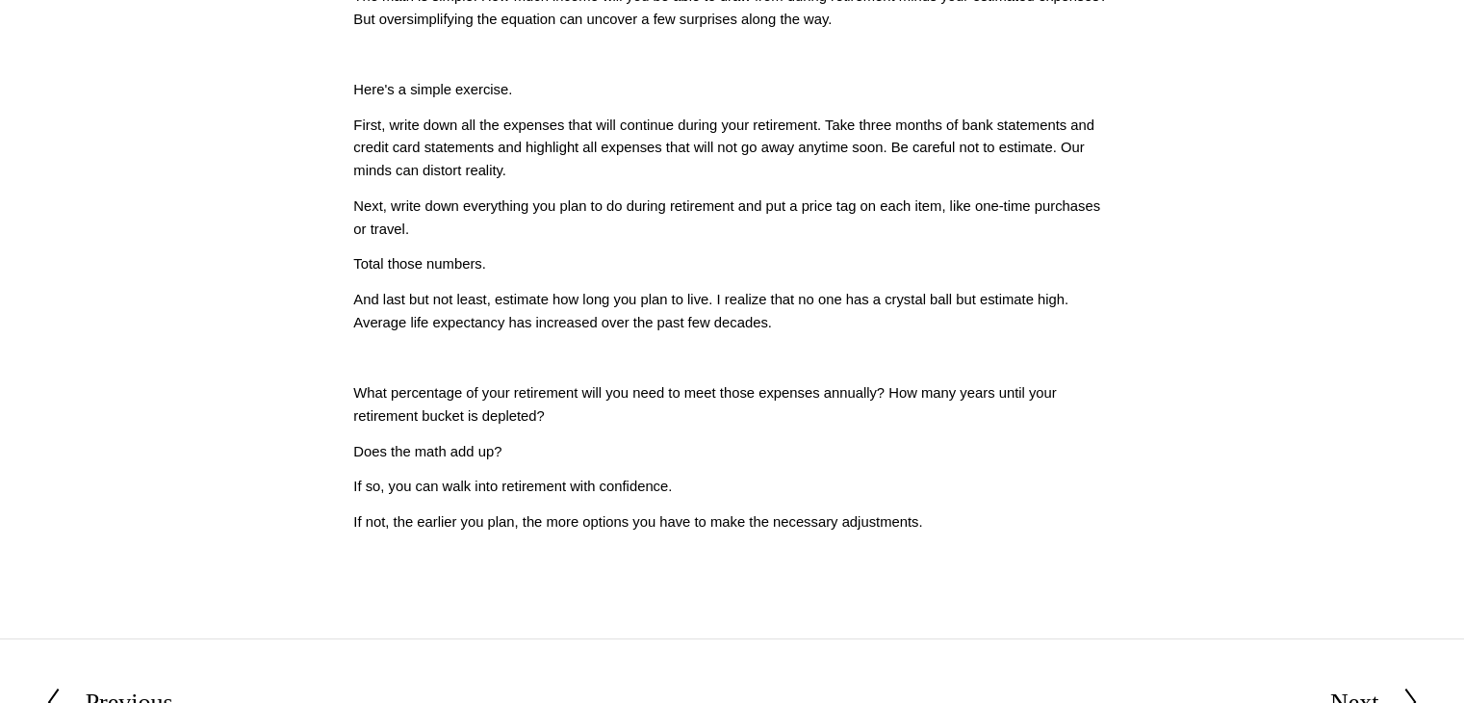
scroll to position [674, 0]
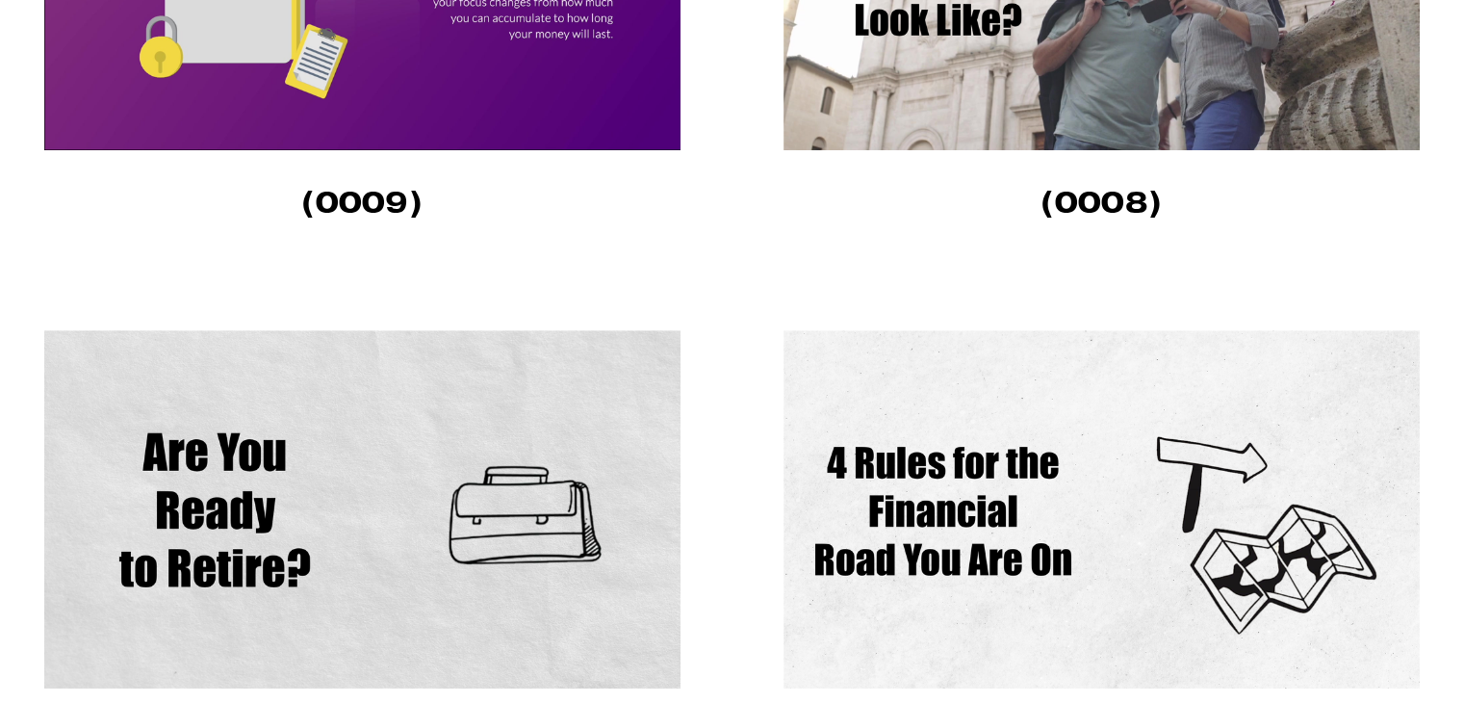
scroll to position [770, 0]
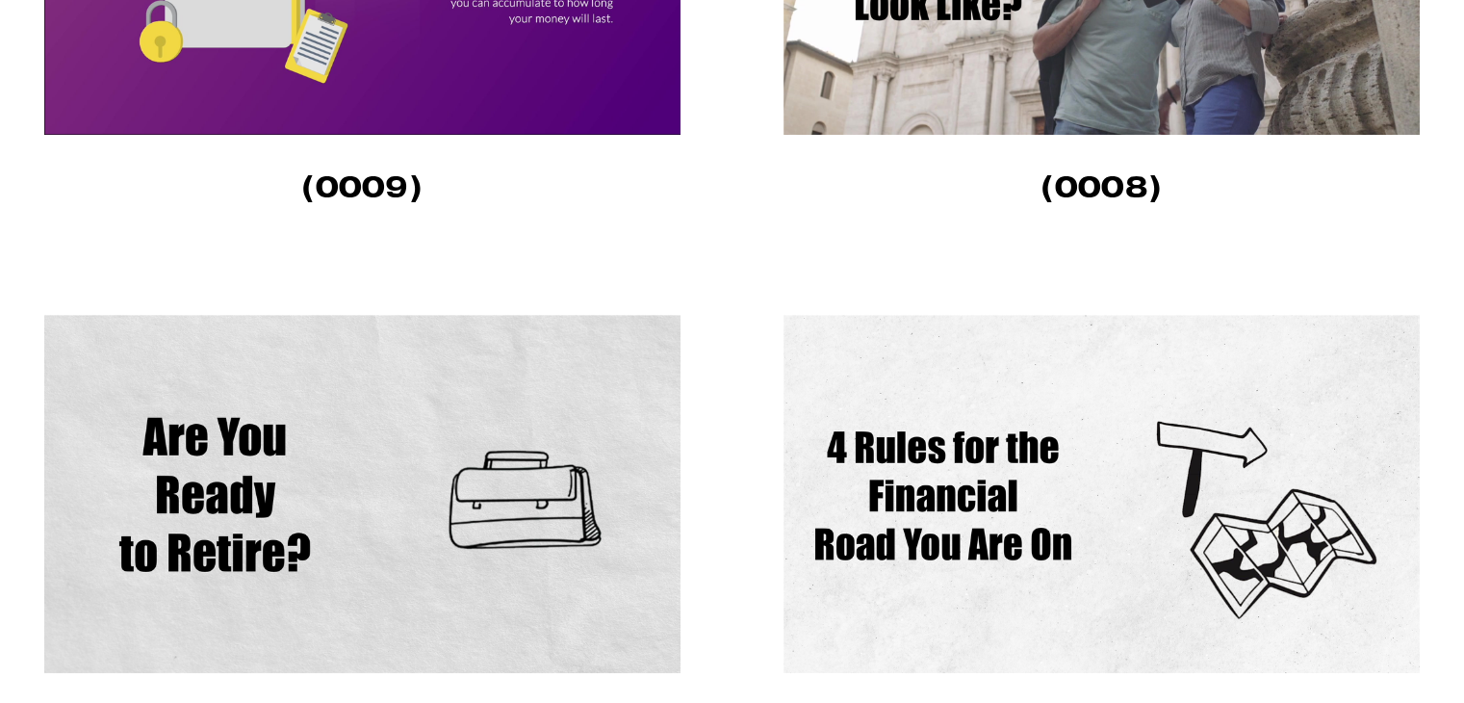
click at [886, 455] on img at bounding box center [1102, 494] width 636 height 358
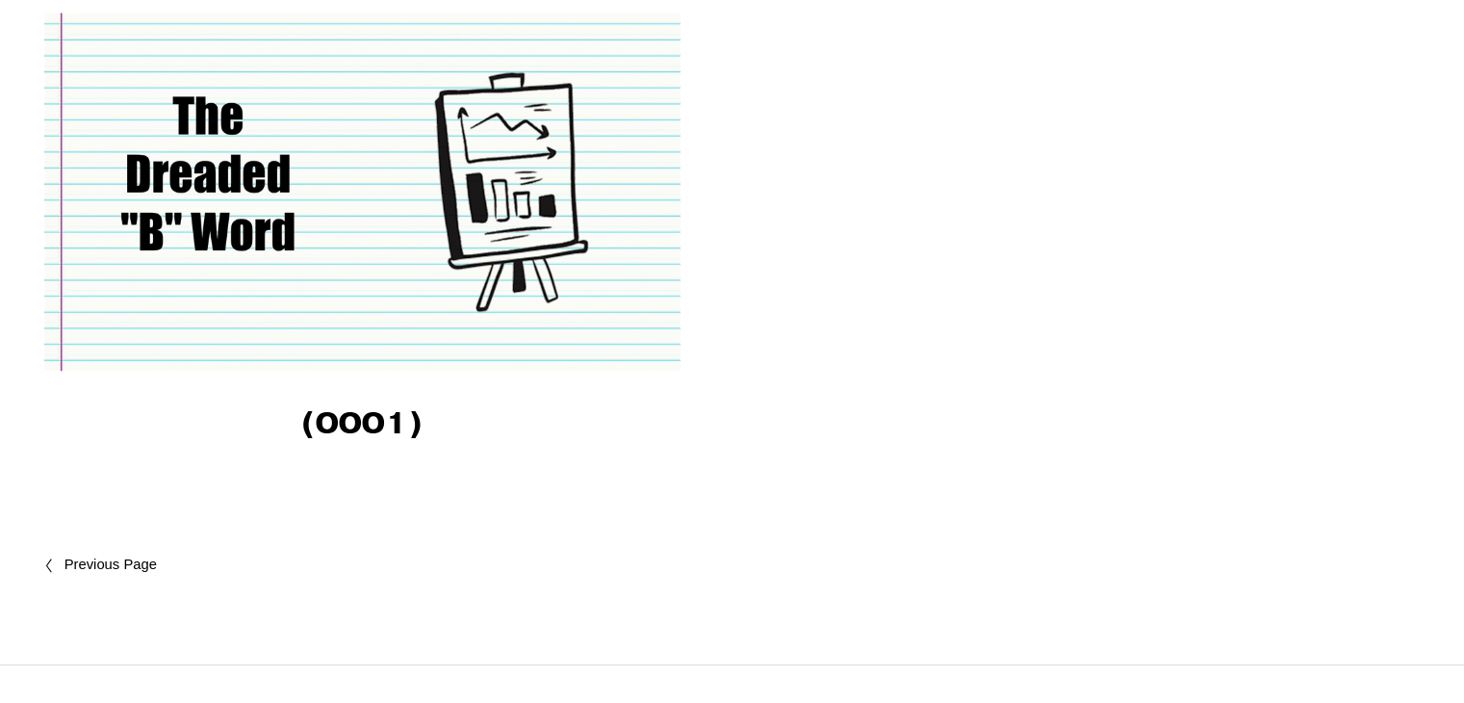
scroll to position [2965, 0]
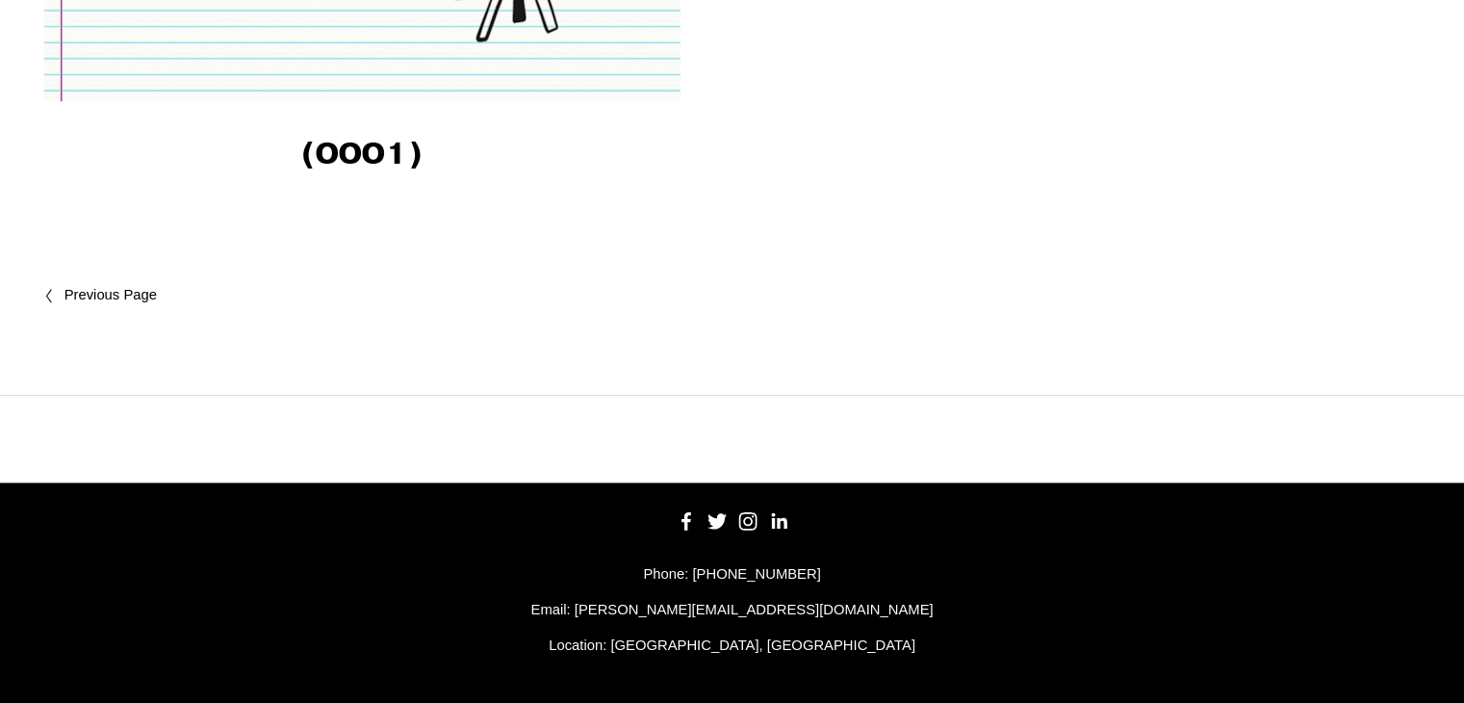
click at [101, 284] on link "Newer Posts" at bounding box center [388, 295] width 688 height 23
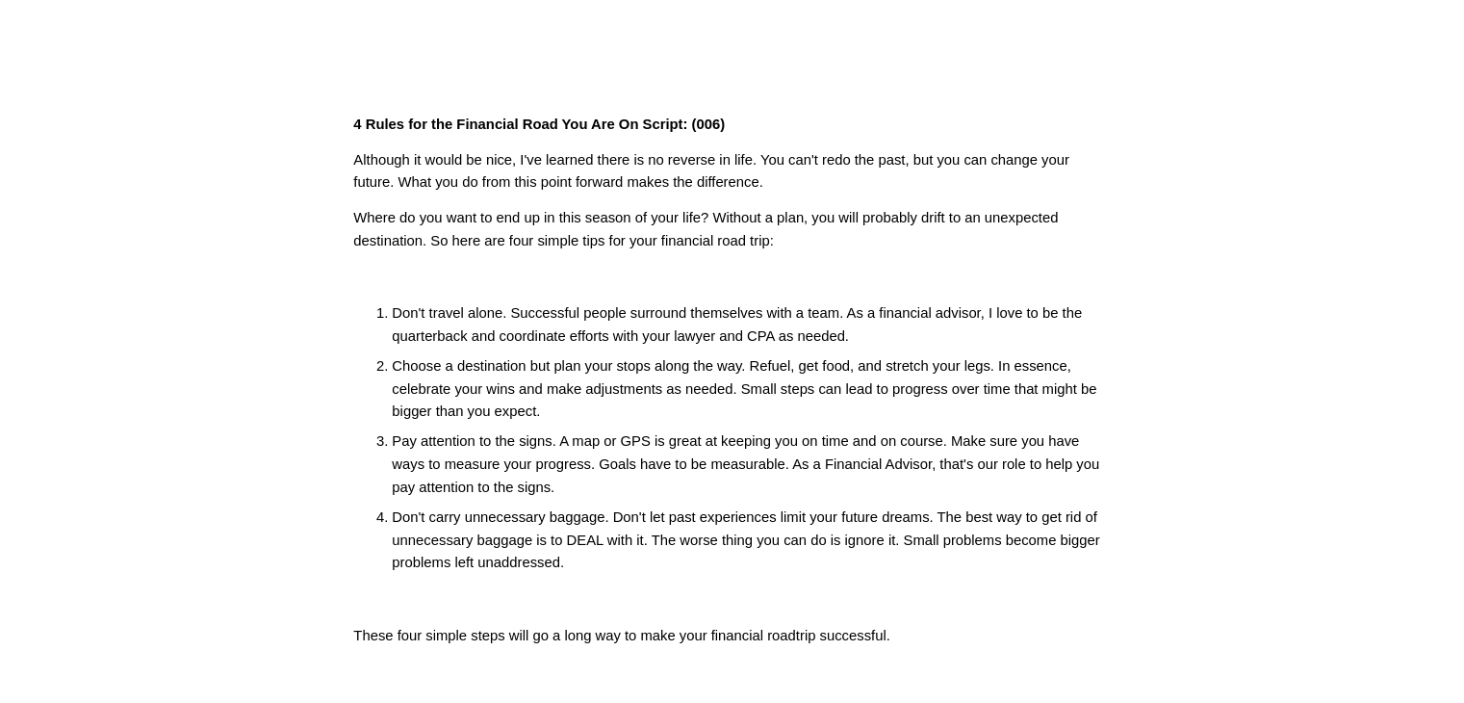
scroll to position [481, 0]
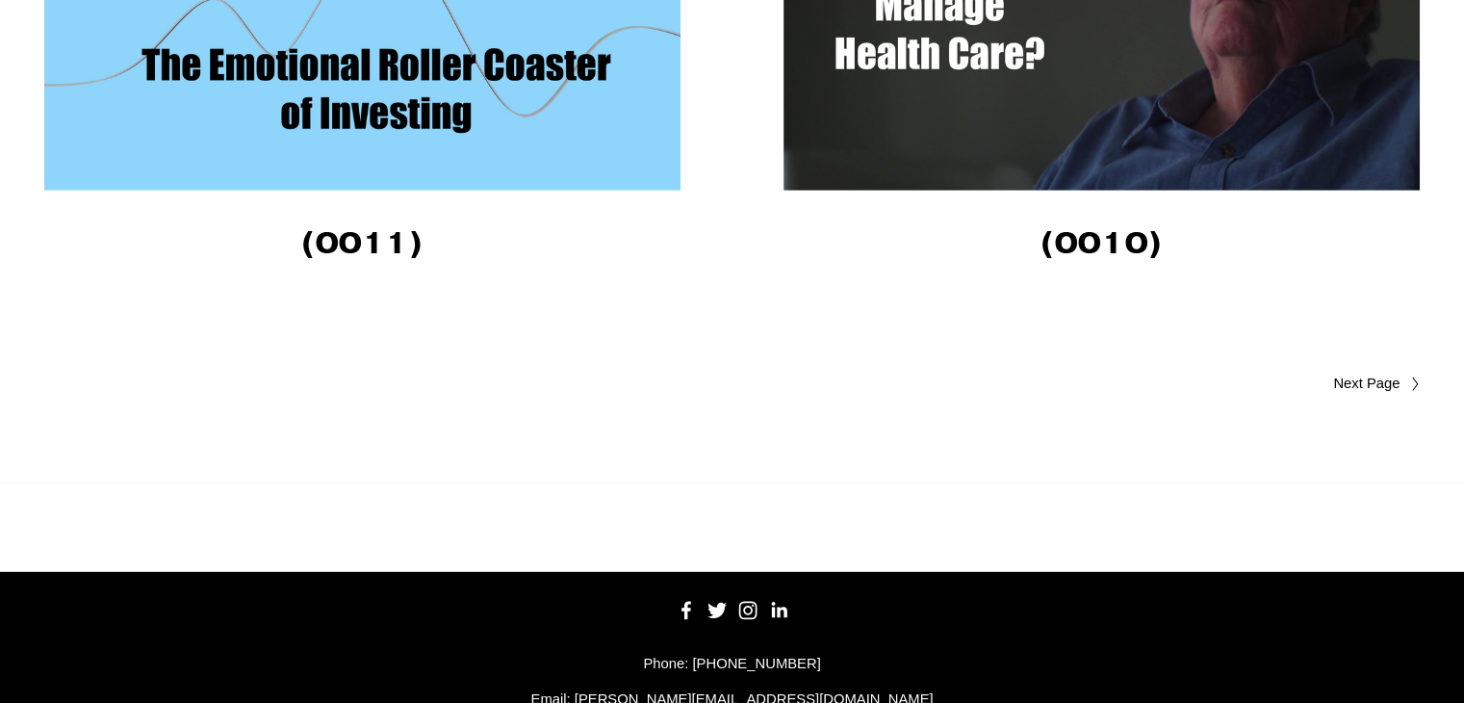
scroll to position [5561, 0]
click at [1352, 396] on link "Older Posts" at bounding box center [1077, 384] width 688 height 23
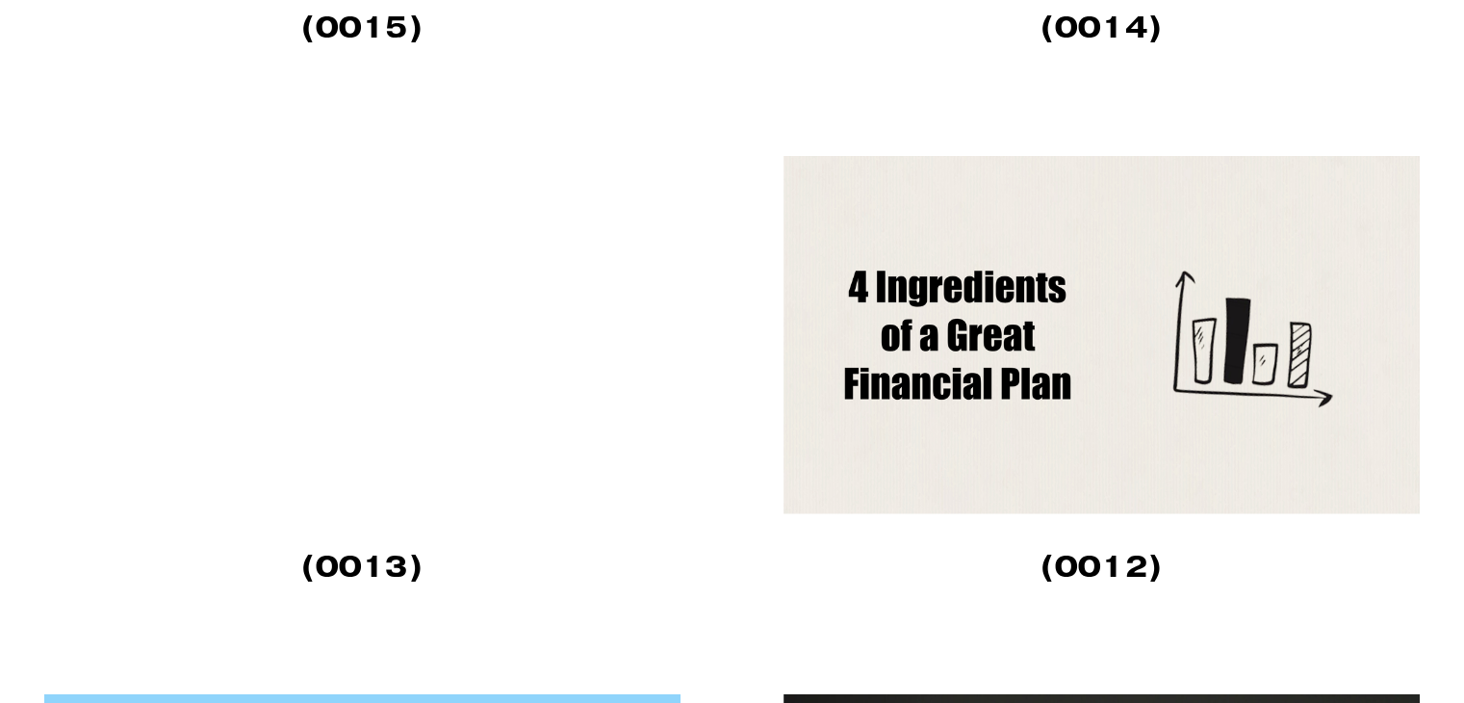
scroll to position [4694, 0]
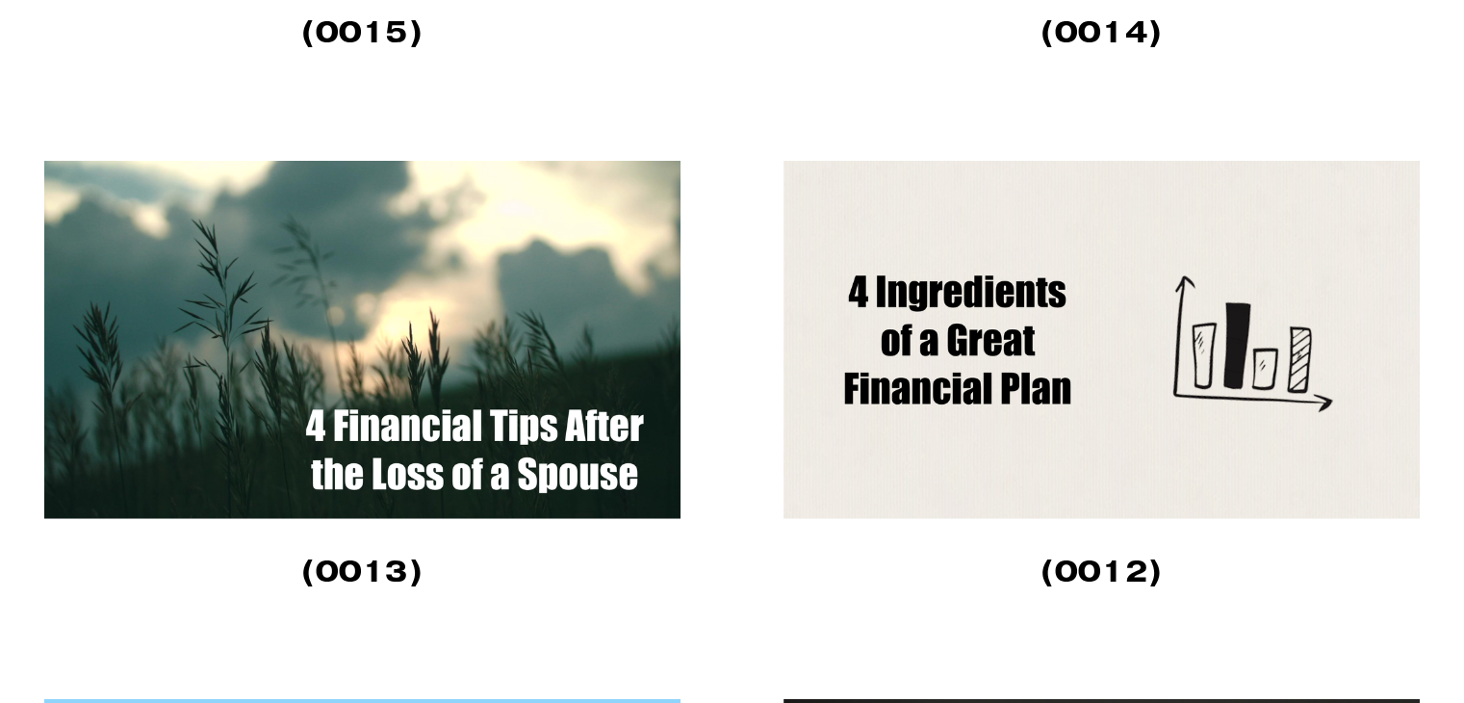
click at [888, 338] on img at bounding box center [1102, 340] width 636 height 358
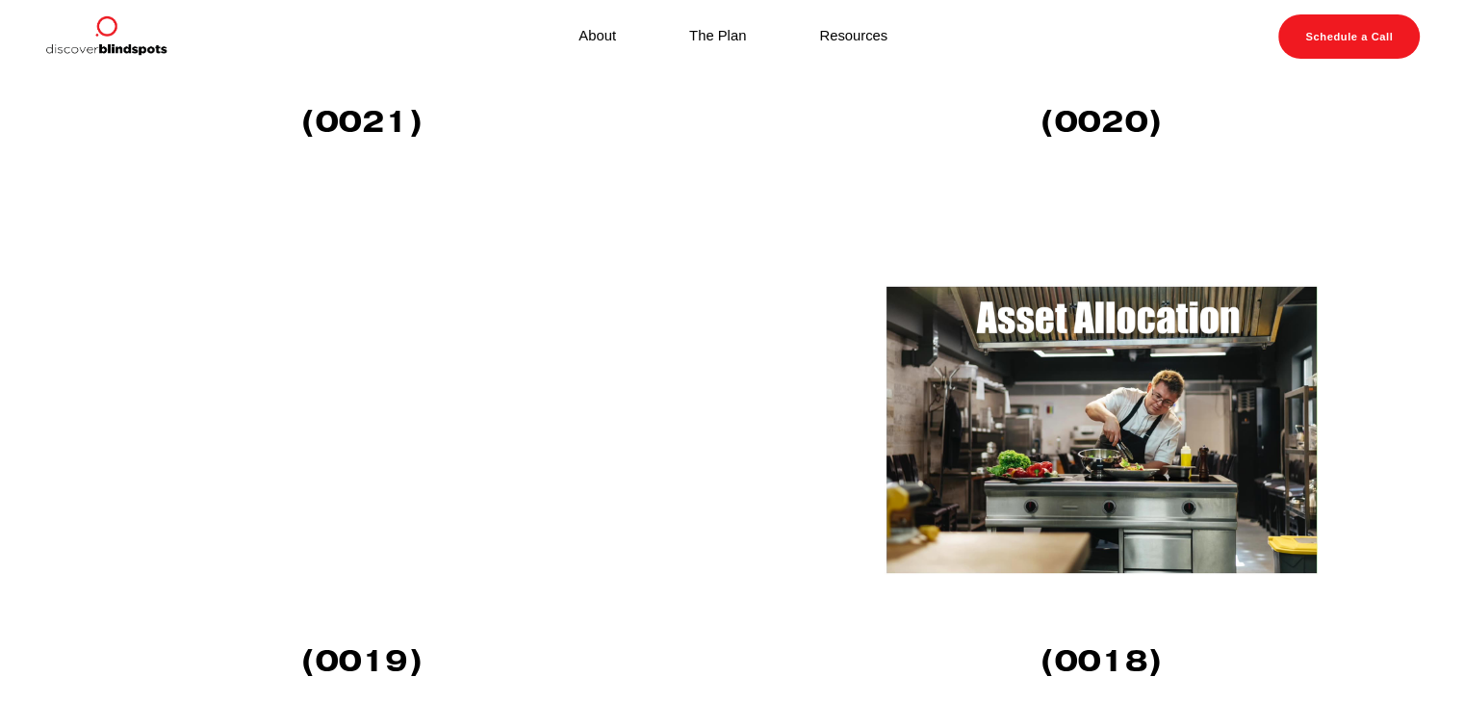
scroll to position [2961, 0]
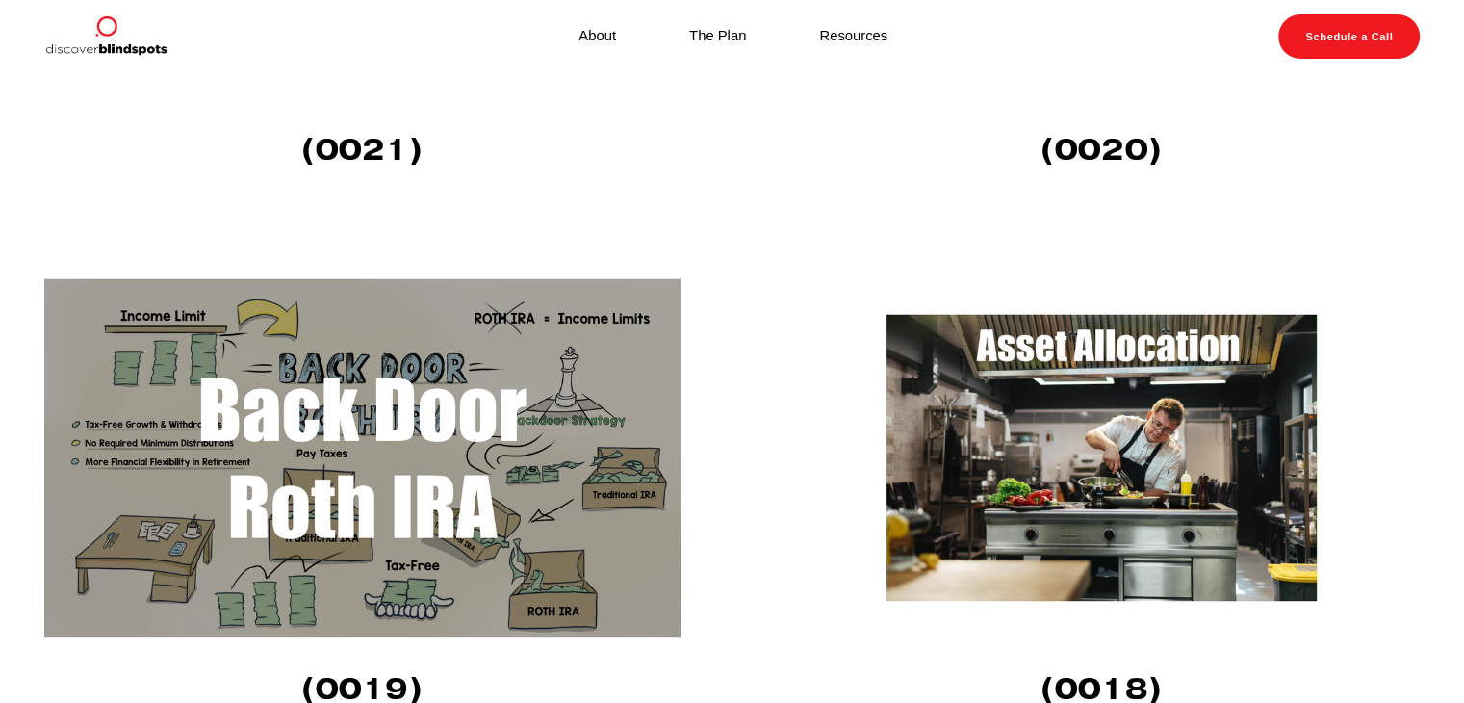
click at [454, 435] on img at bounding box center [362, 457] width 636 height 358
click at [489, 355] on img at bounding box center [362, 457] width 636 height 358
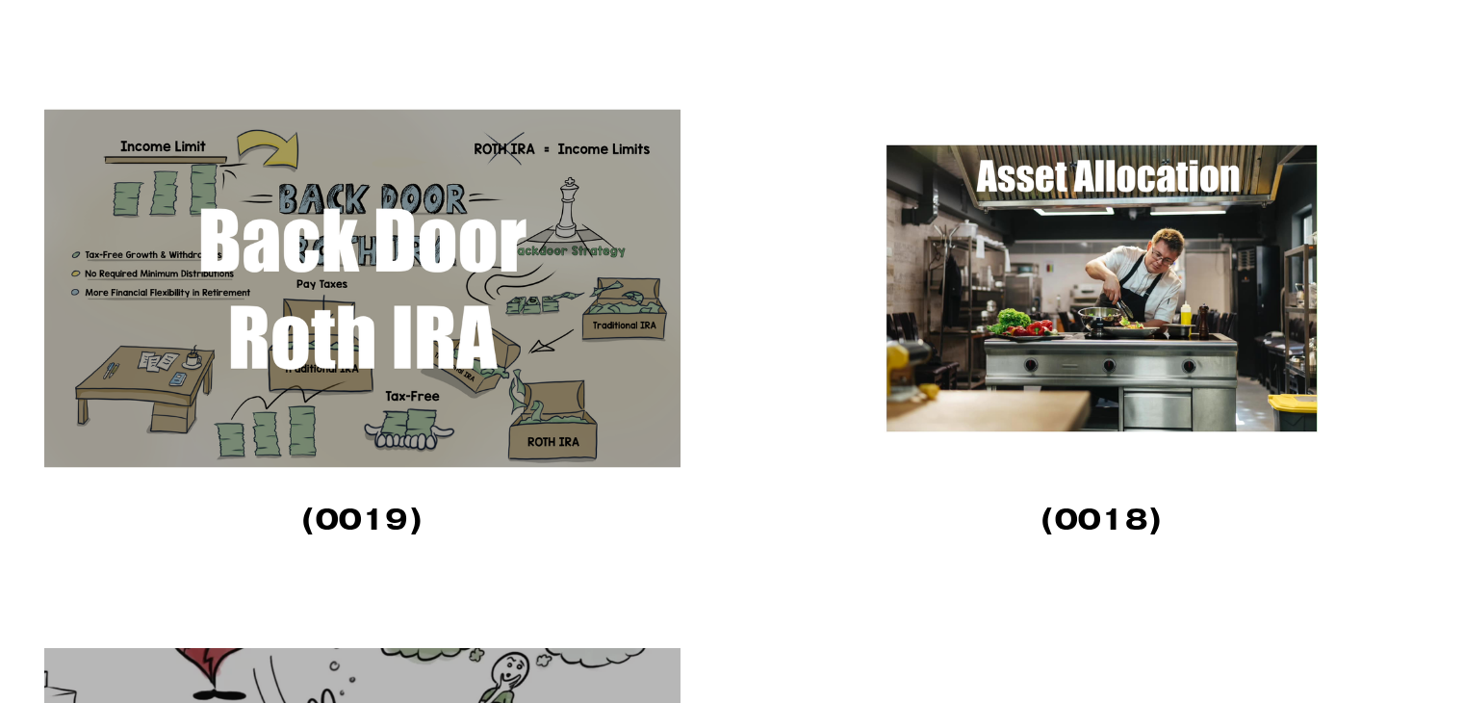
scroll to position [3154, 0]
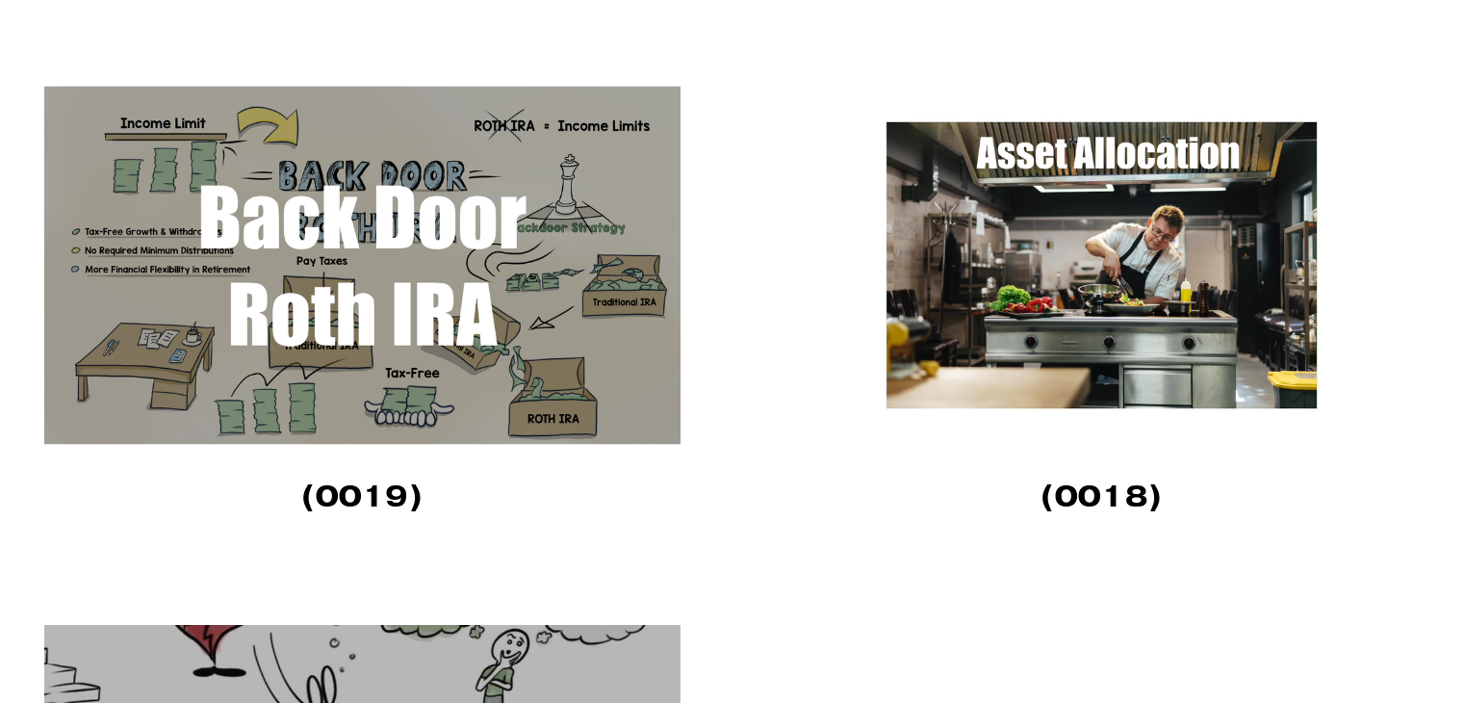
click at [291, 329] on img at bounding box center [362, 265] width 636 height 358
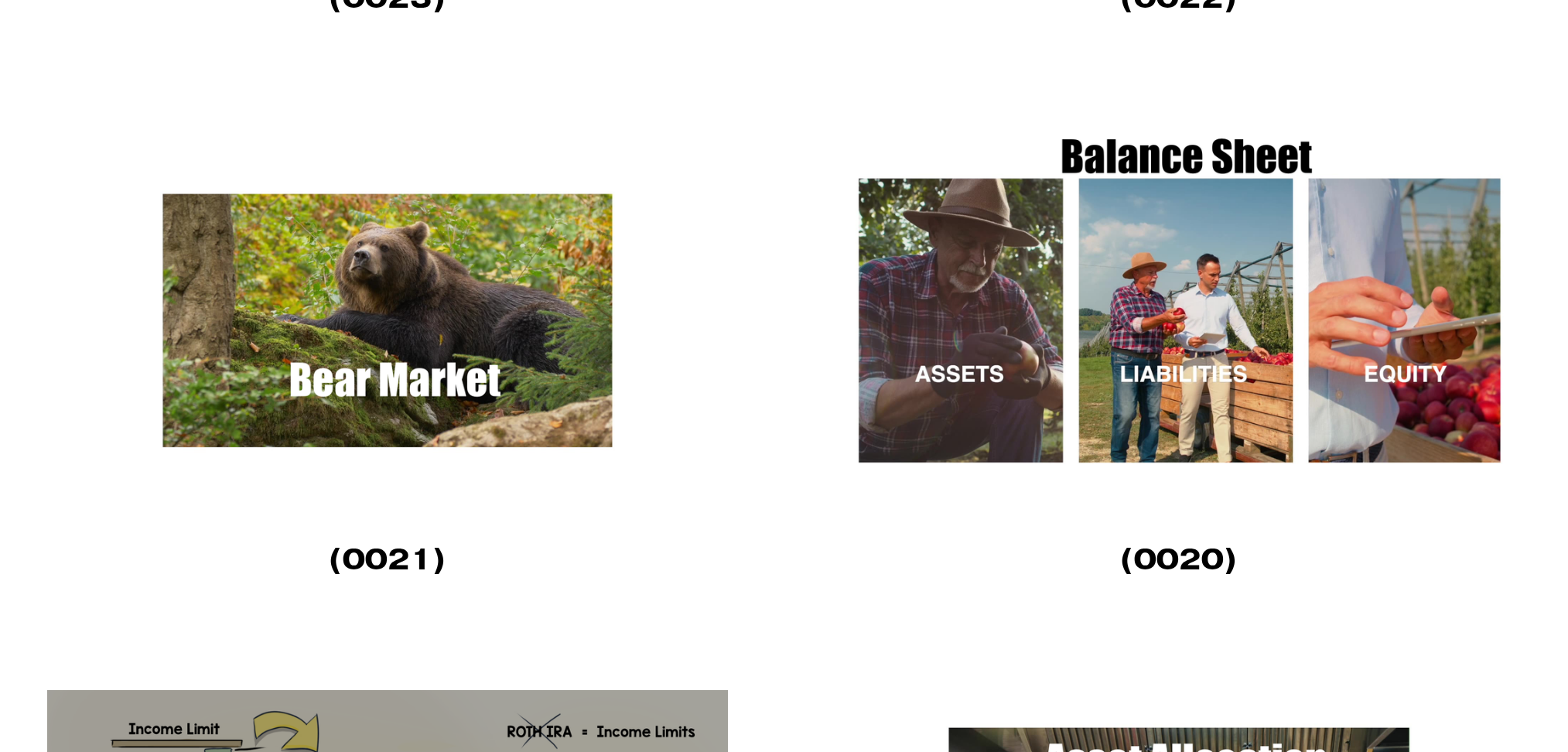
scroll to position [2503, 0]
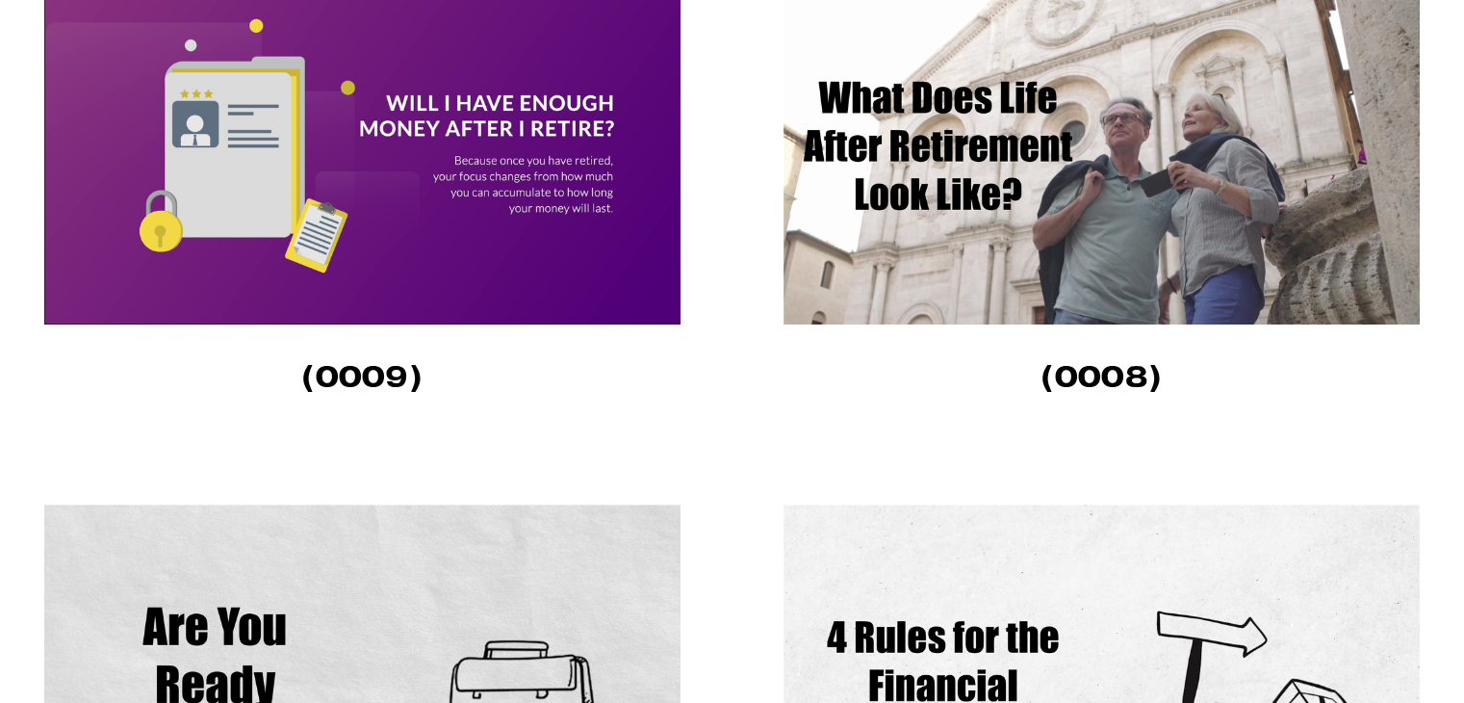
scroll to position [674, 0]
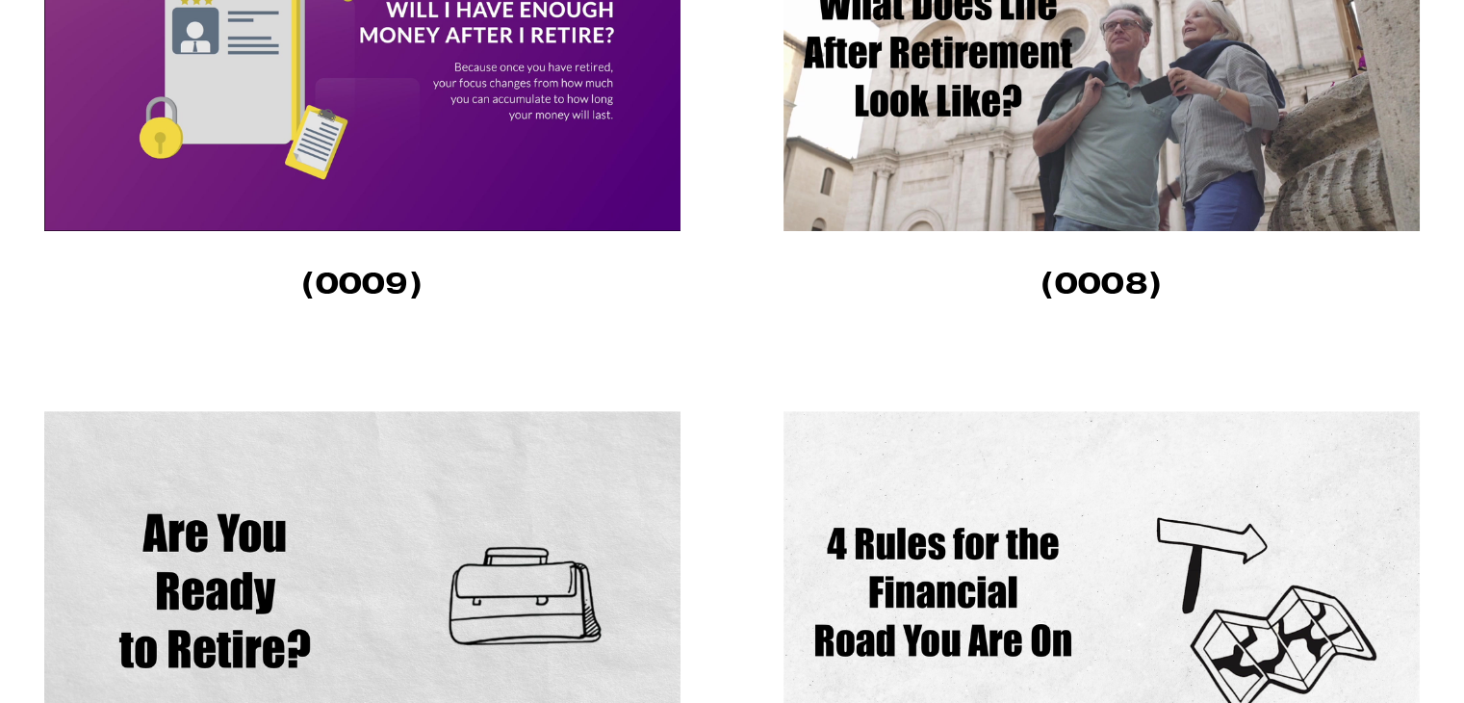
click at [477, 606] on img at bounding box center [362, 590] width 636 height 358
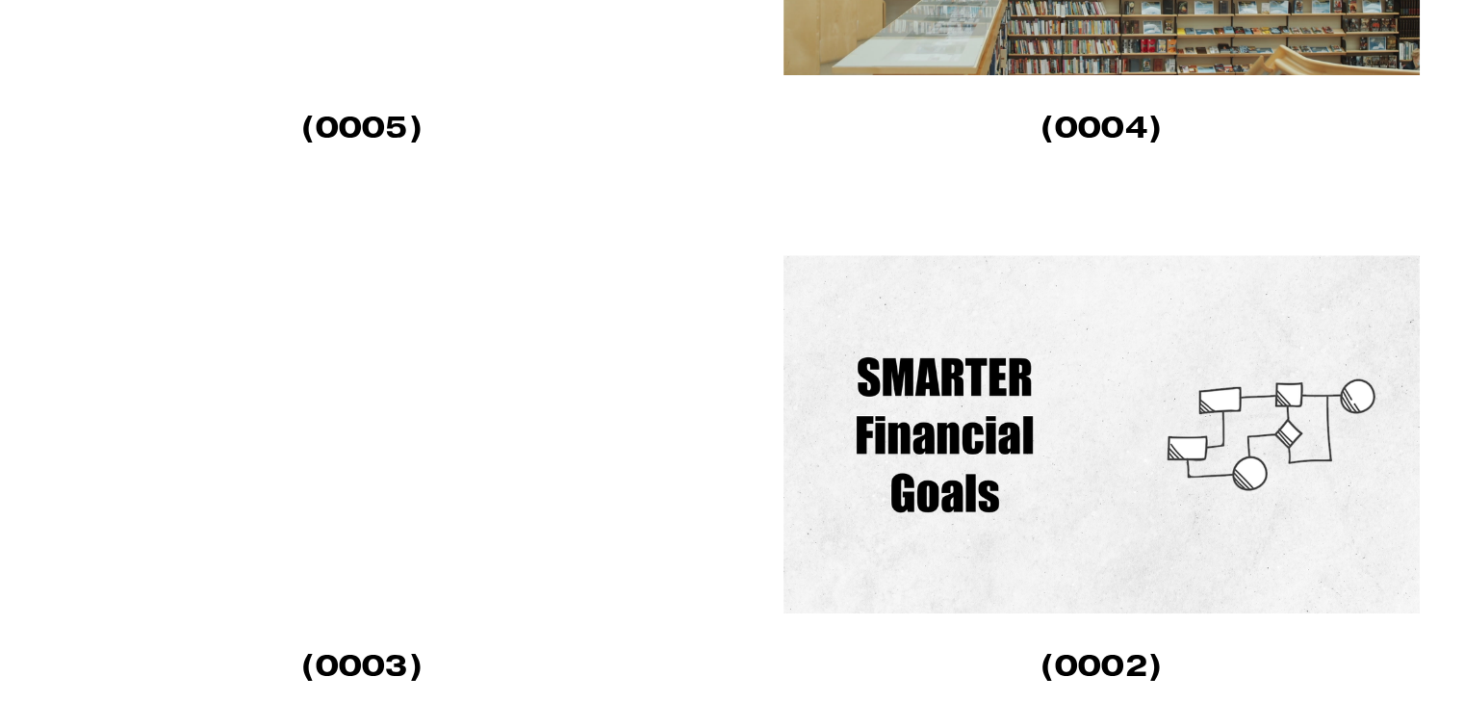
scroll to position [1925, 0]
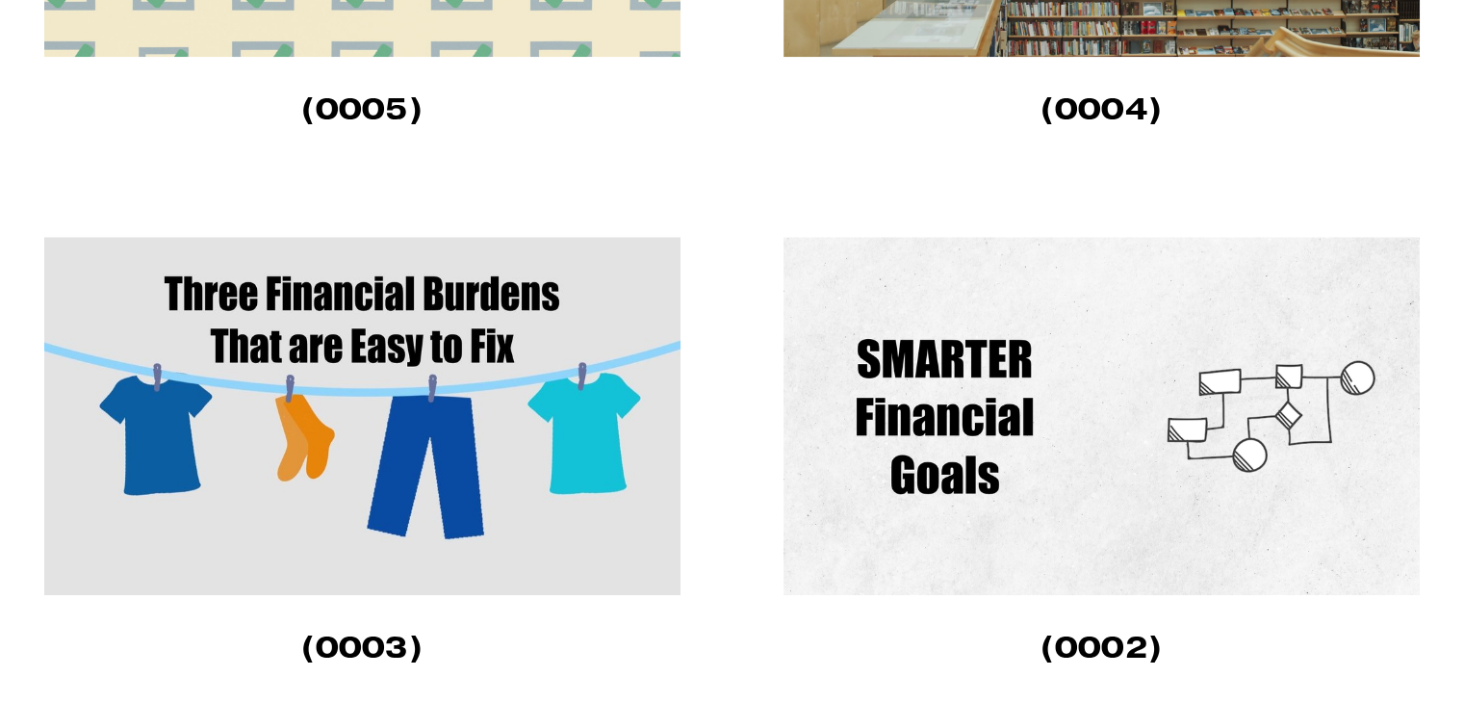
click at [1077, 432] on img at bounding box center [1102, 416] width 636 height 358
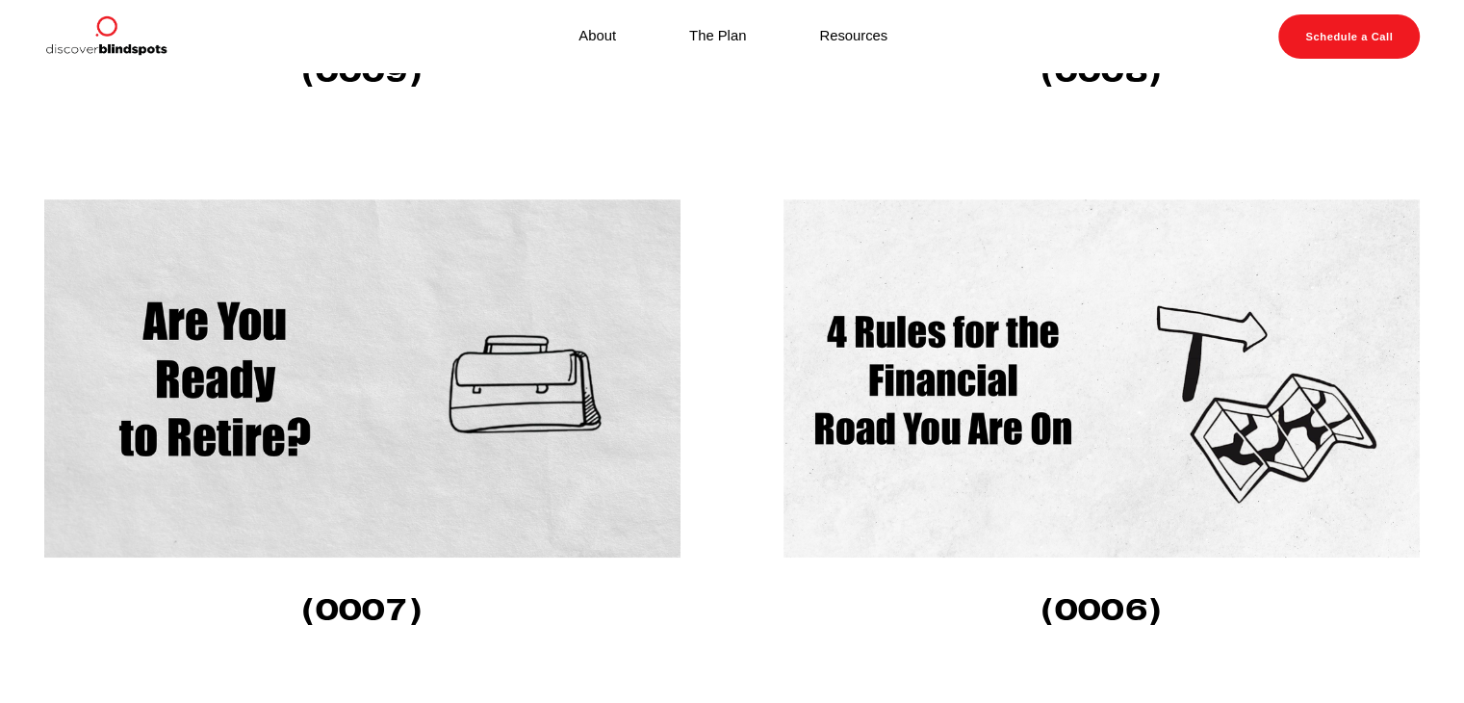
scroll to position [866, 0]
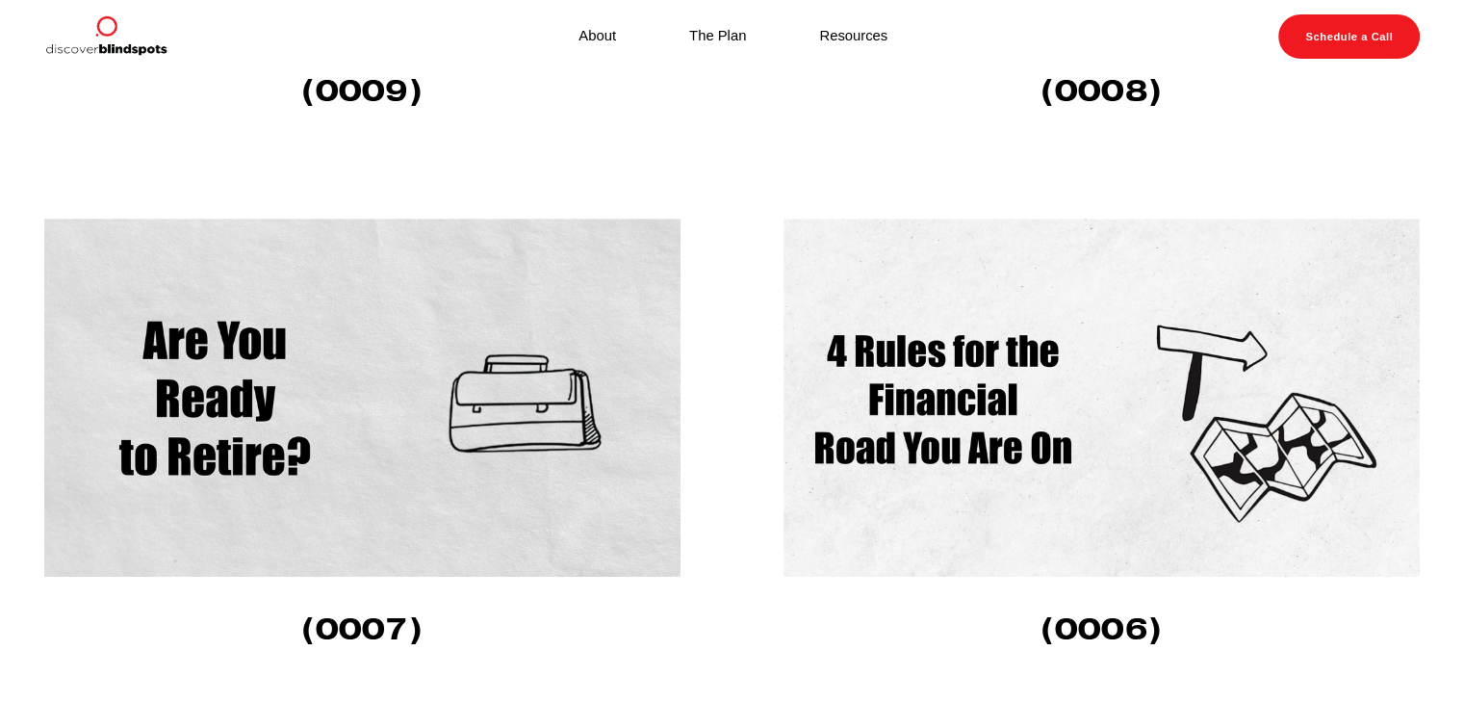
click at [1124, 400] on img at bounding box center [1102, 398] width 636 height 358
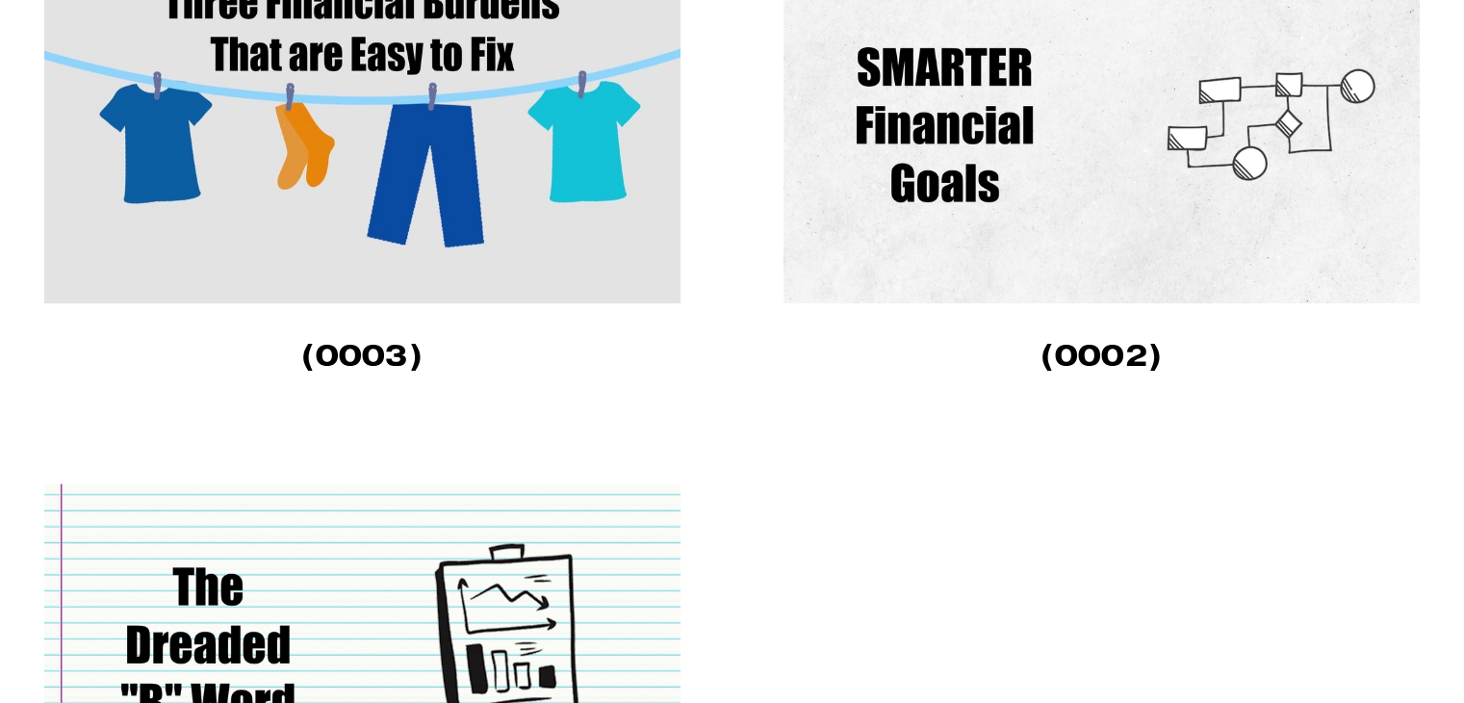
scroll to position [2503, 0]
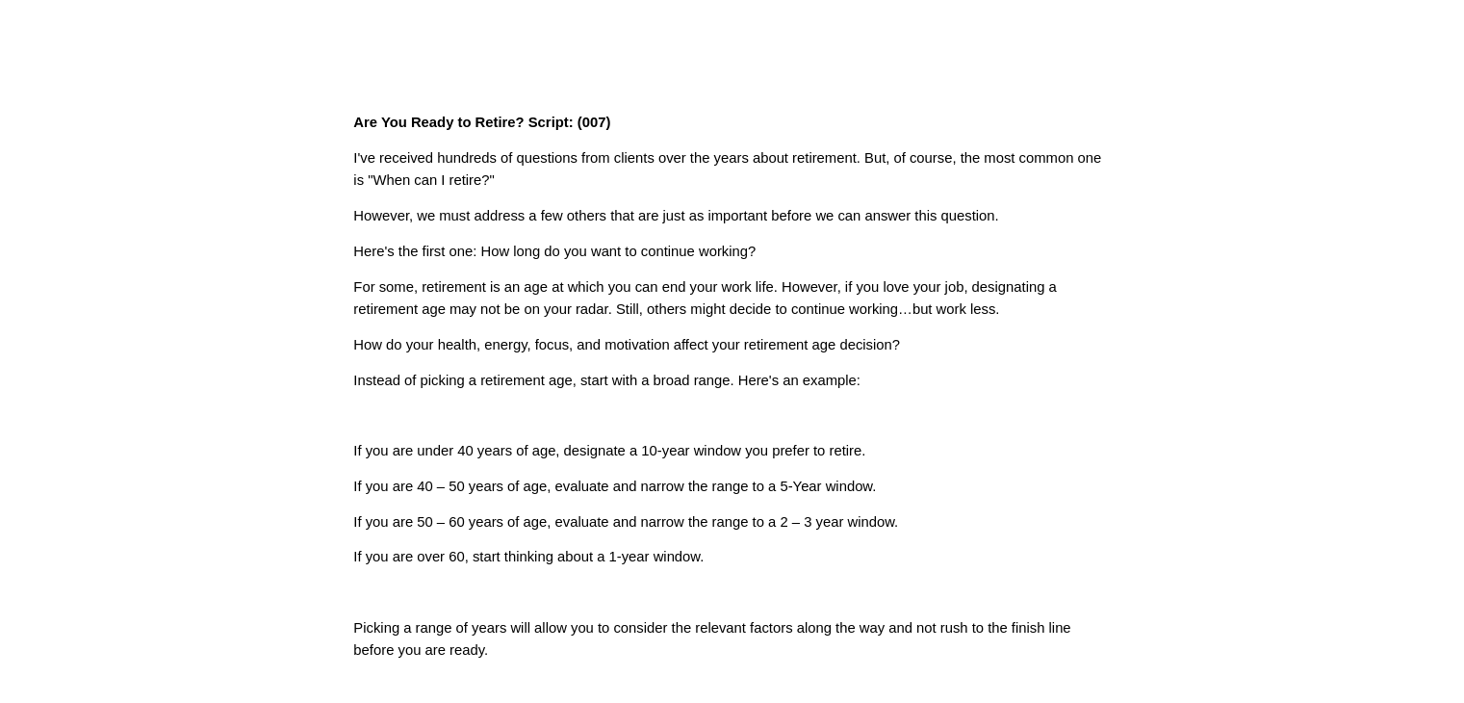
scroll to position [481, 0]
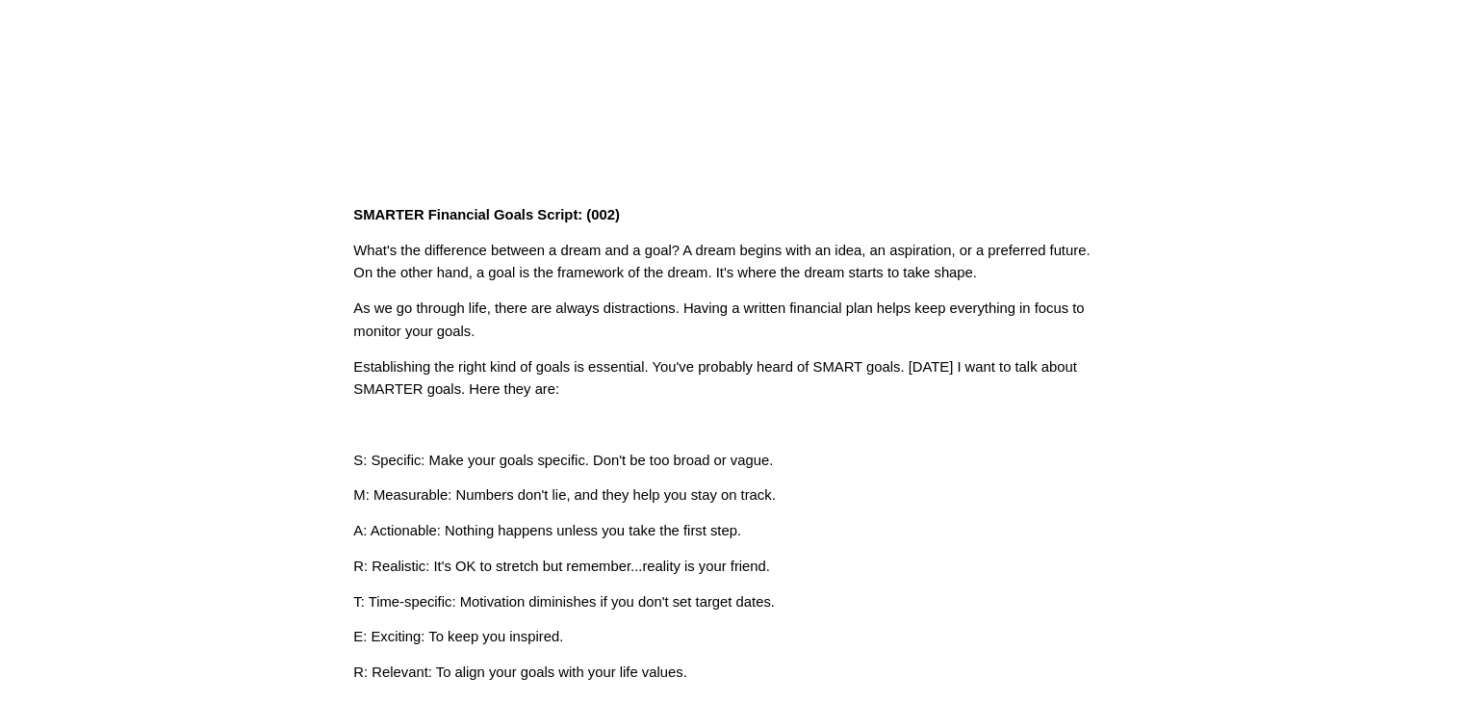
scroll to position [193, 0]
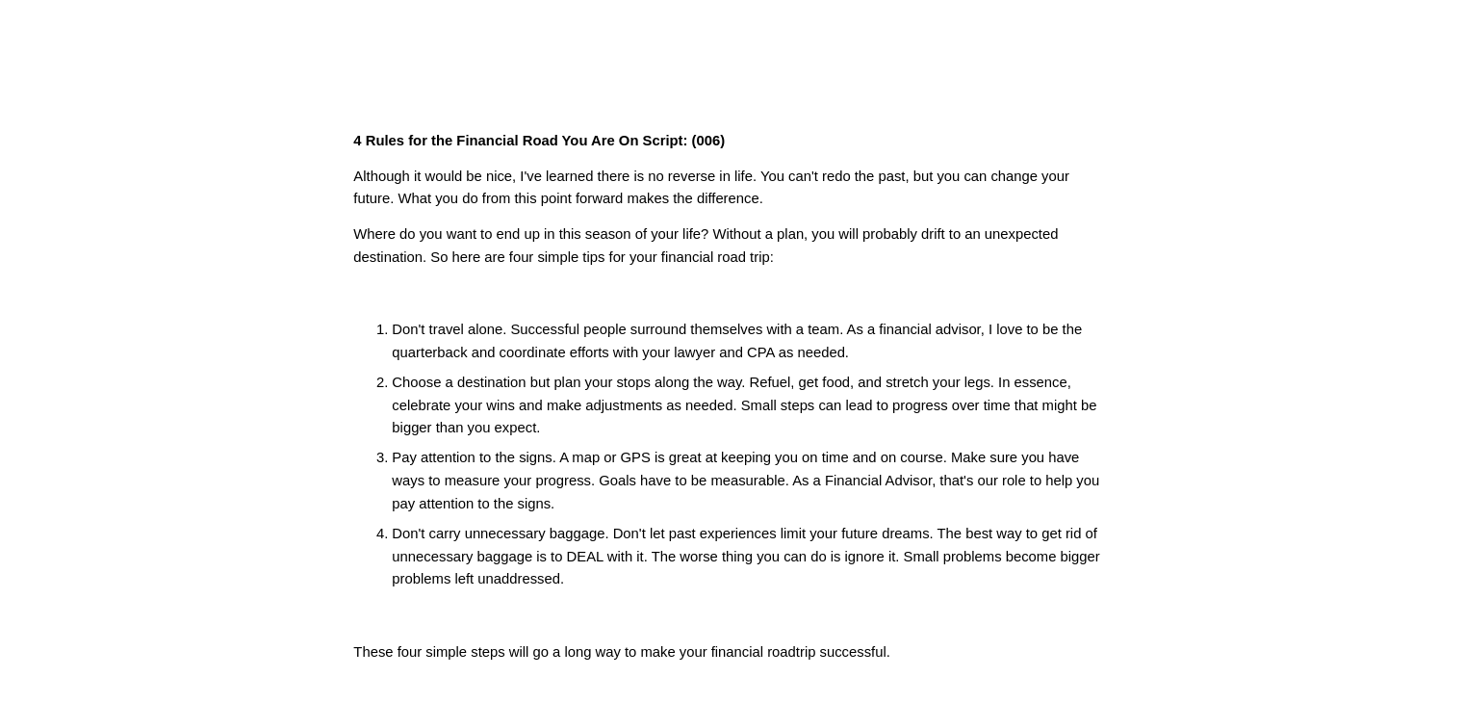
scroll to position [578, 0]
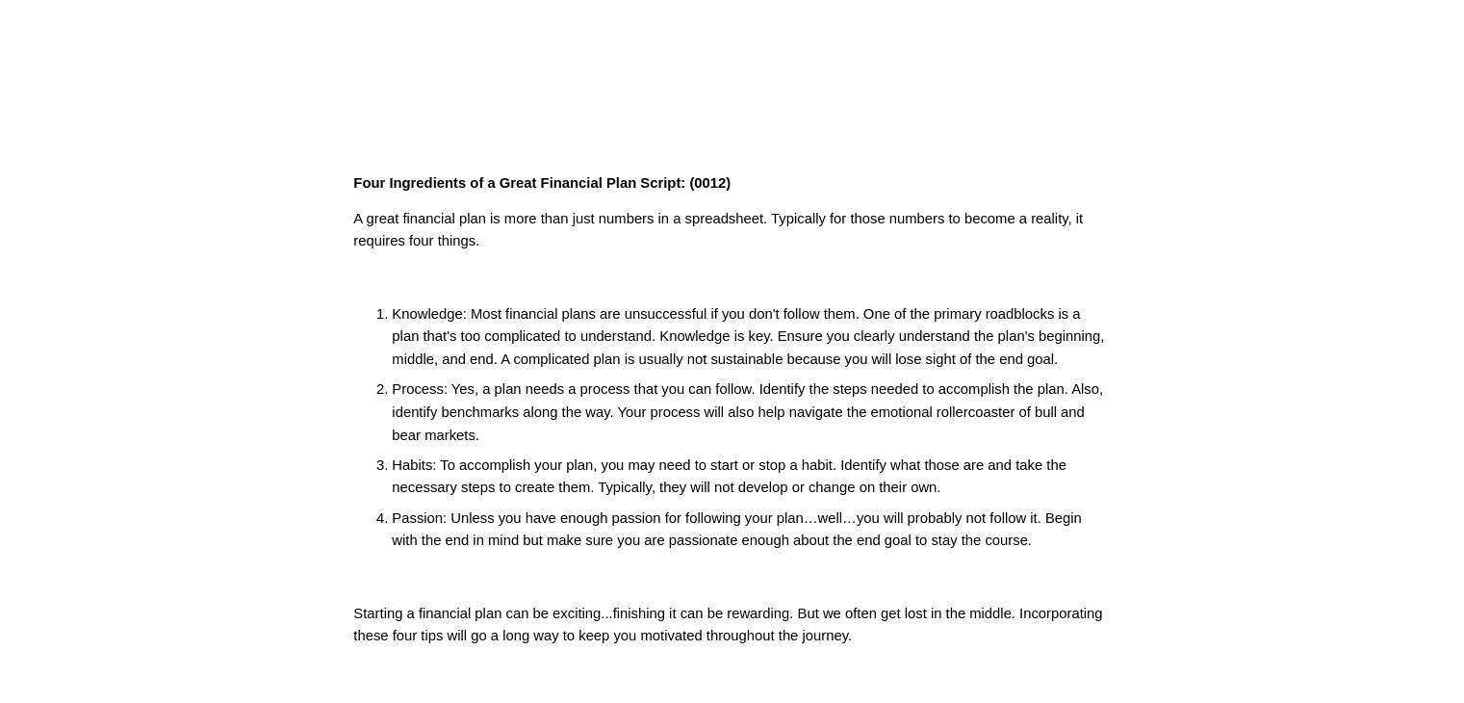
scroll to position [385, 0]
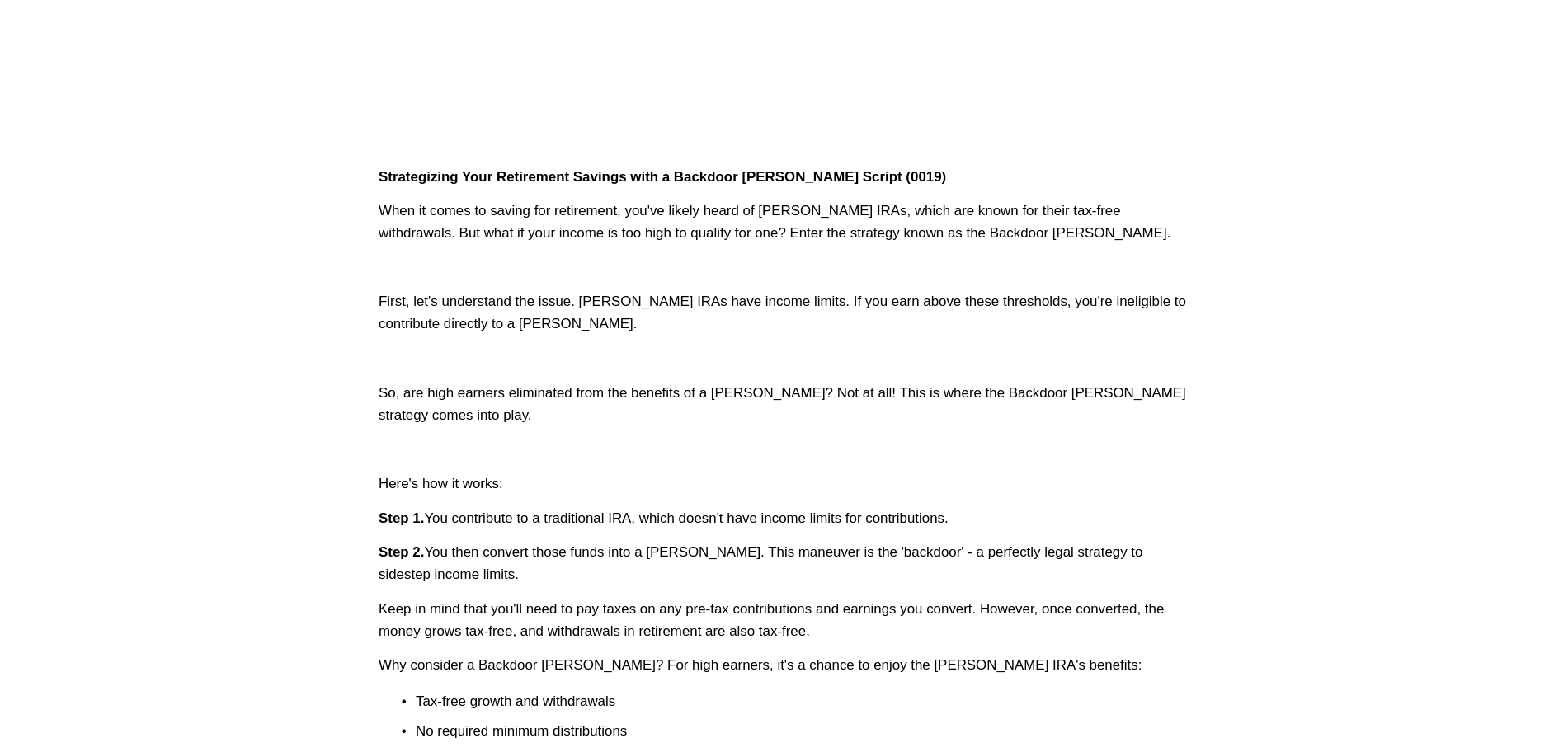
scroll to position [412, 0]
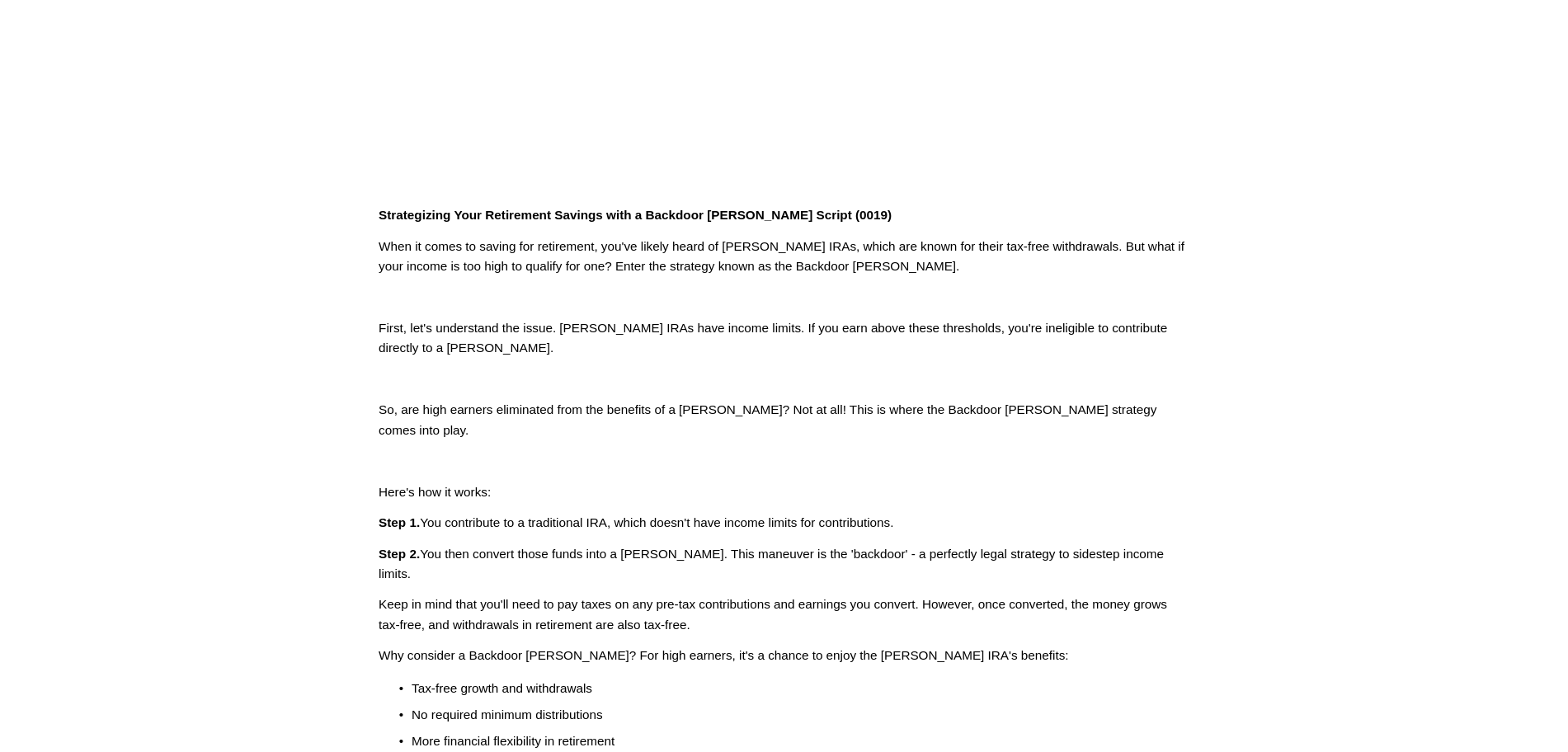
drag, startPoint x: 1234, startPoint y: 0, endPoint x: 1146, endPoint y: 429, distance: 437.9
click at [1146, 429] on div "Strategizing Your Retirement Savings with a Backdoor Roth IRA Script (0019) Whe…" at bounding box center [784, 505] width 811 height 600
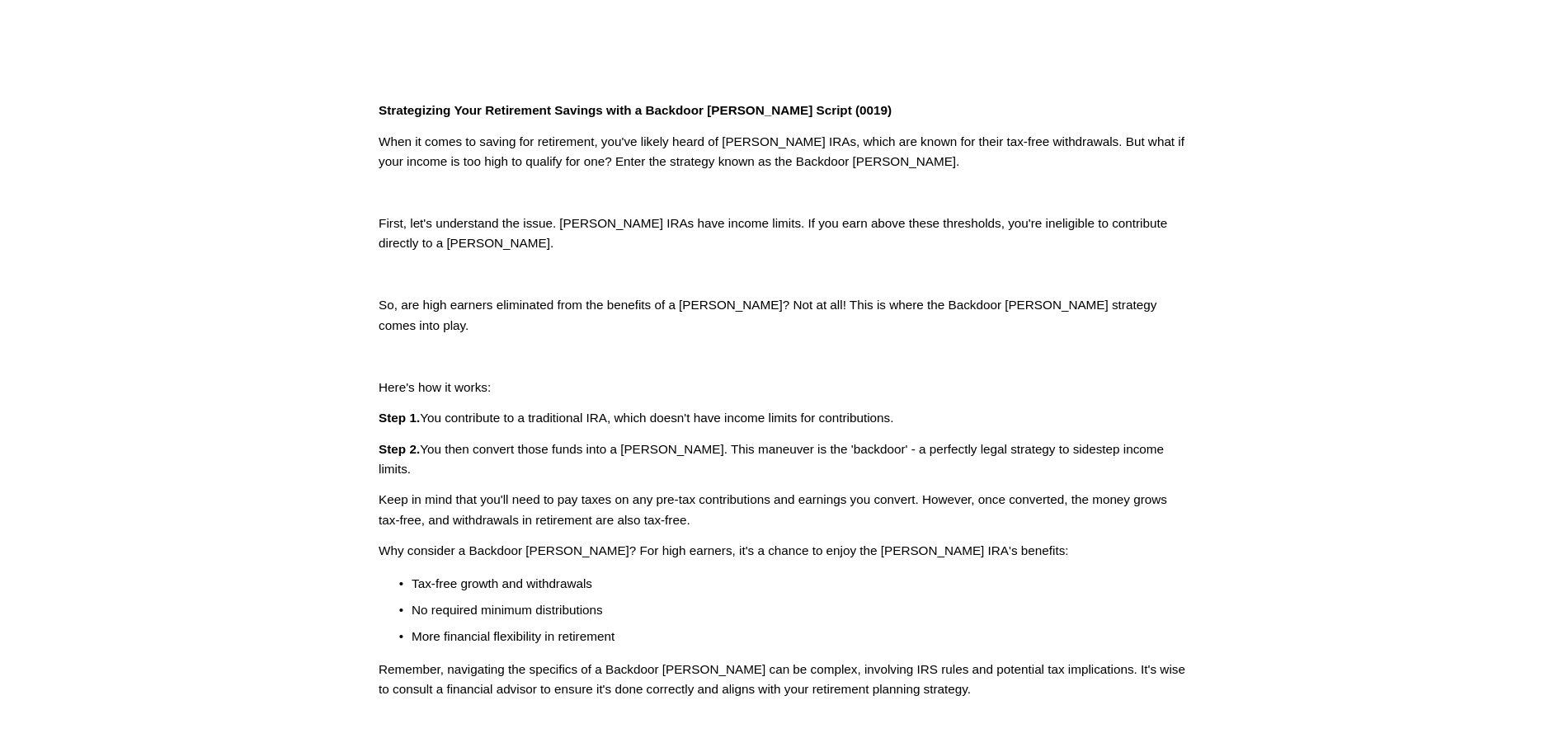
scroll to position [516, 0]
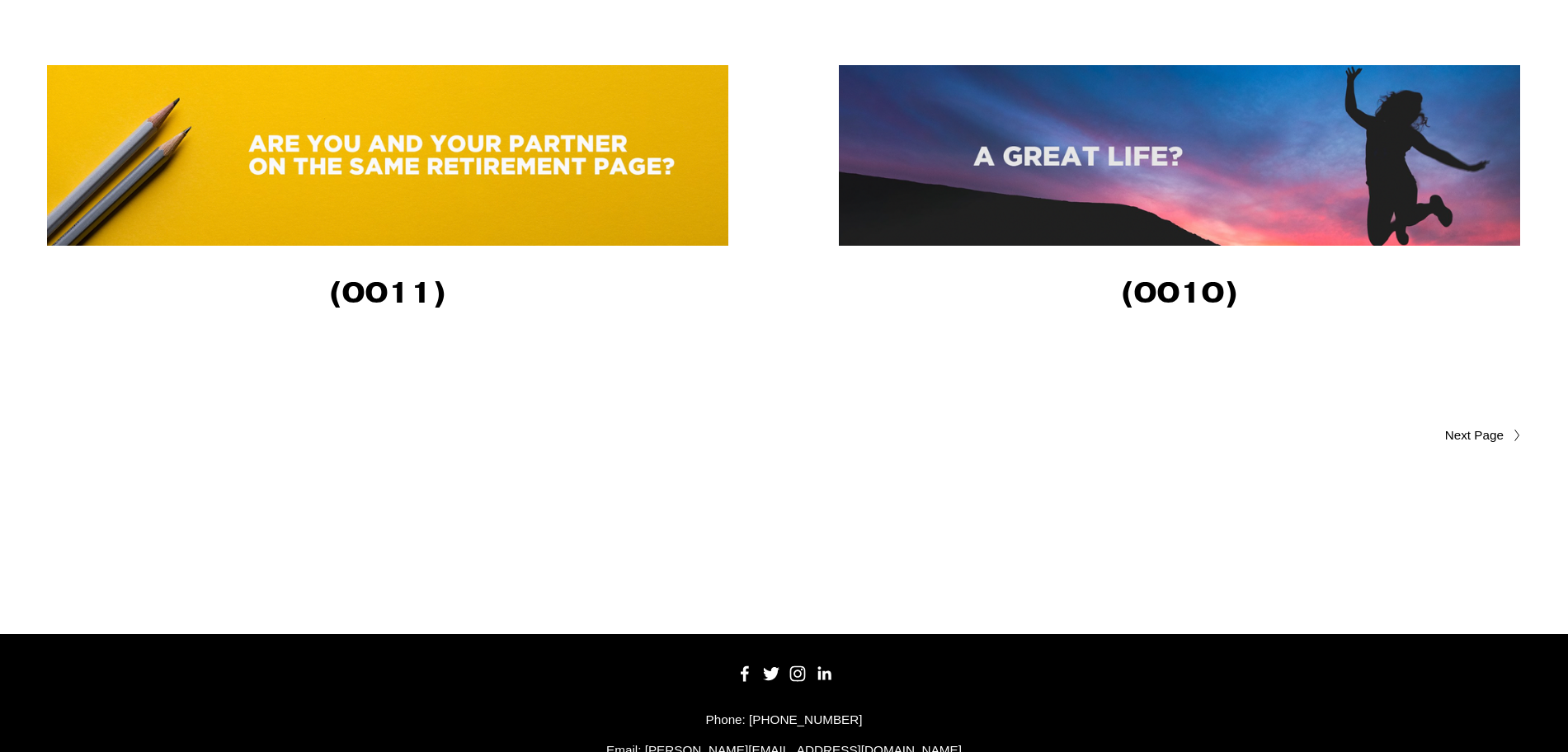
scroll to position [3981, 0]
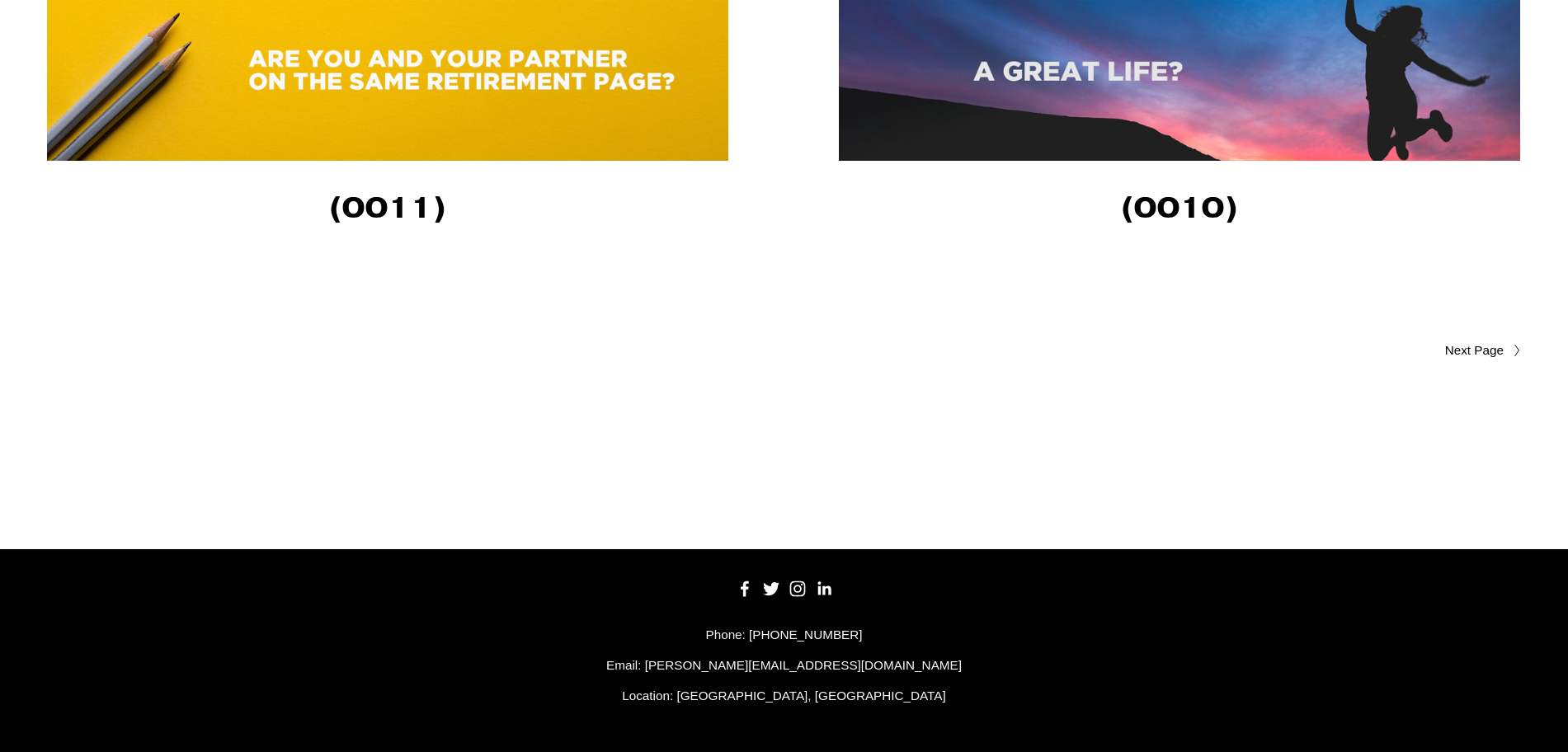
drag, startPoint x: 1438, startPoint y: 334, endPoint x: 1429, endPoint y: 333, distance: 9.1
click at [1499, 343] on span "Older Posts" at bounding box center [1441, 350] width 124 height 20
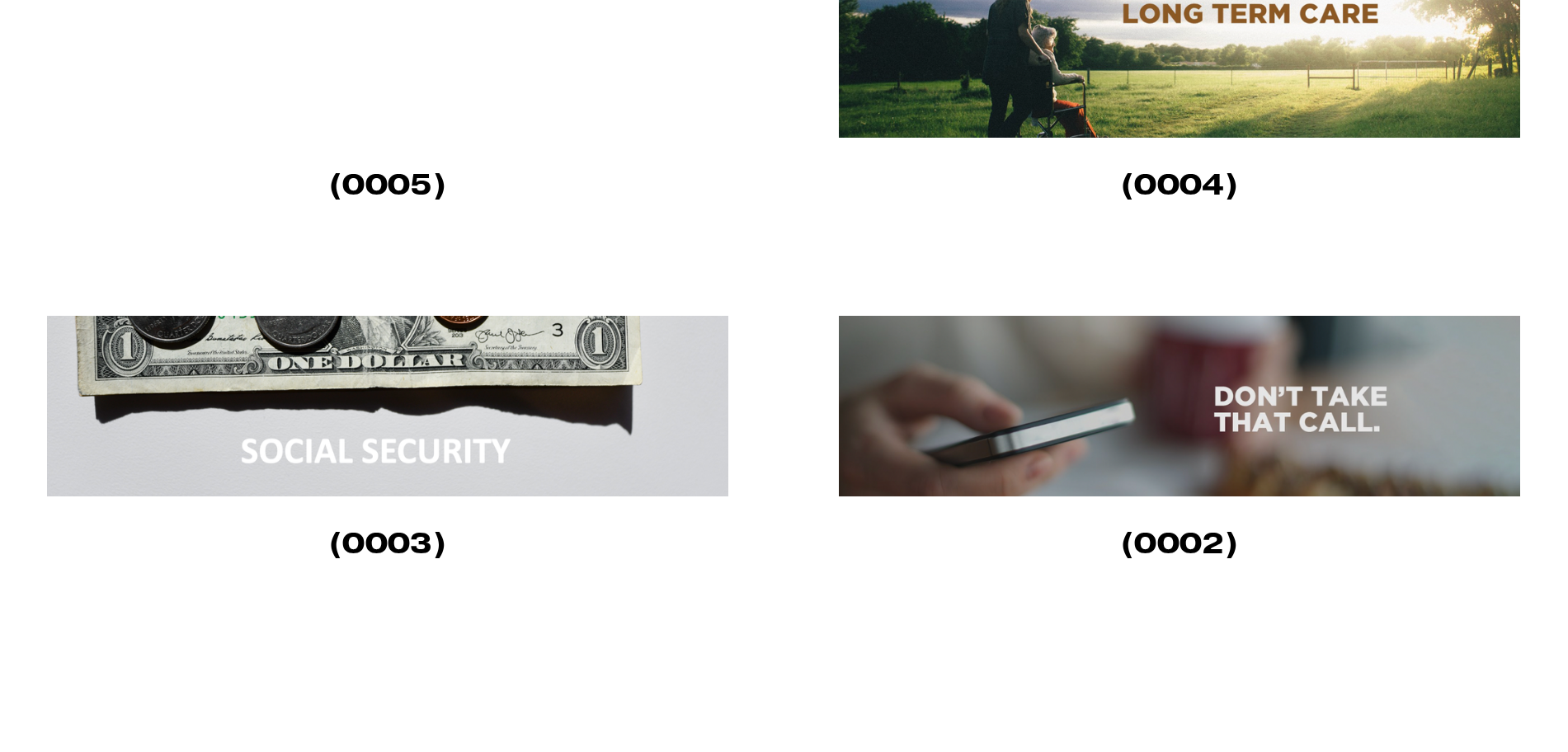
scroll to position [1443, 0]
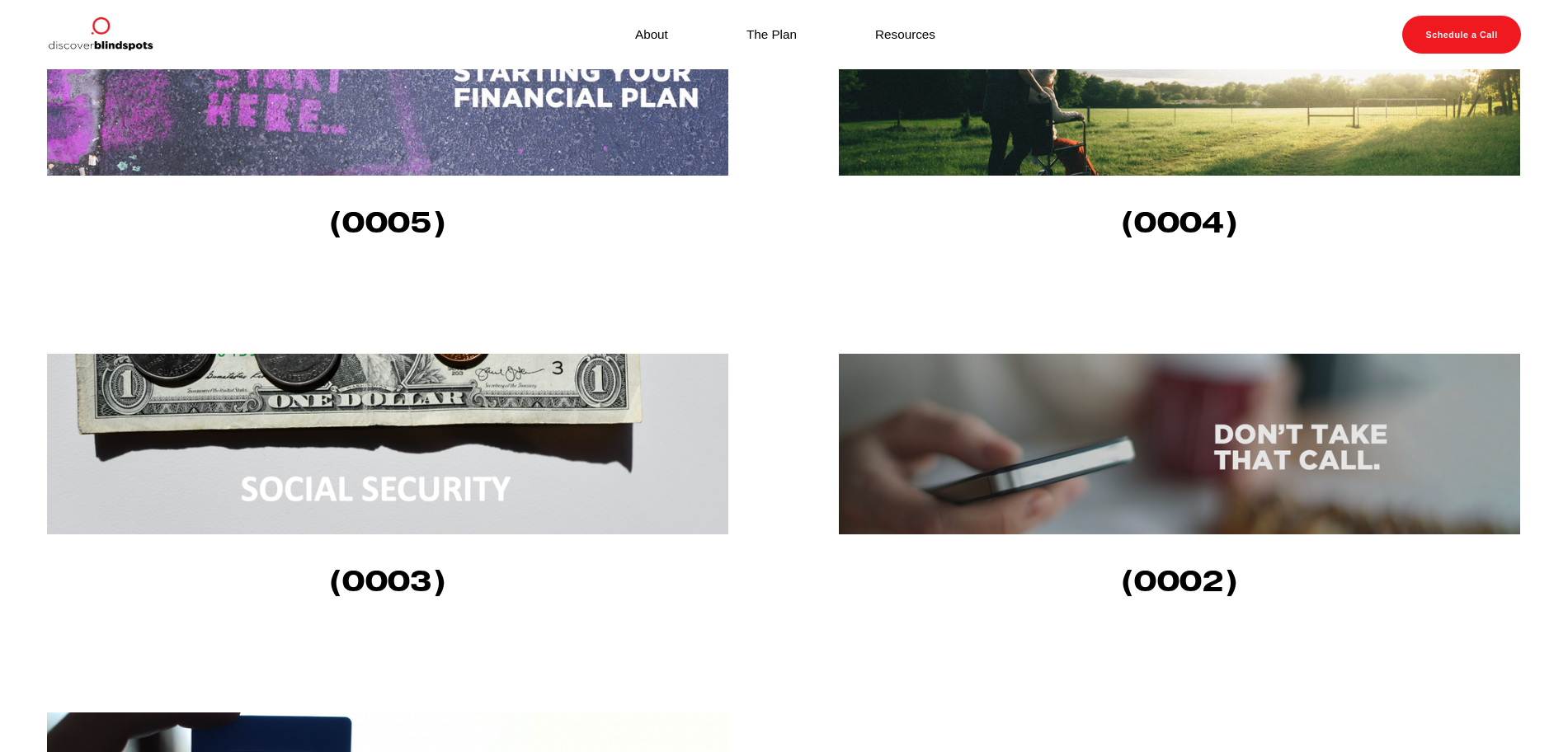
click at [396, 480] on img at bounding box center [389, 444] width 685 height 181
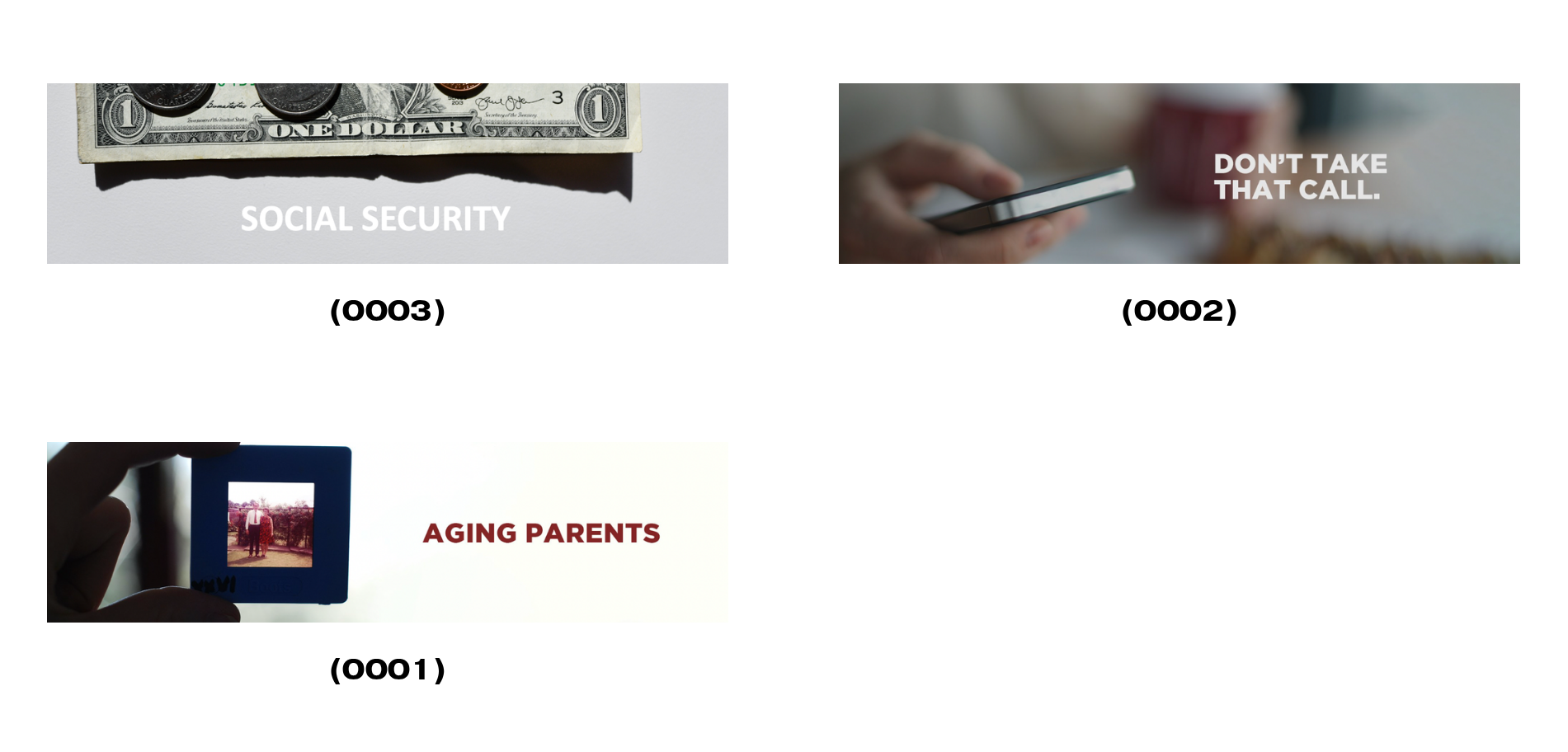
scroll to position [1752, 0]
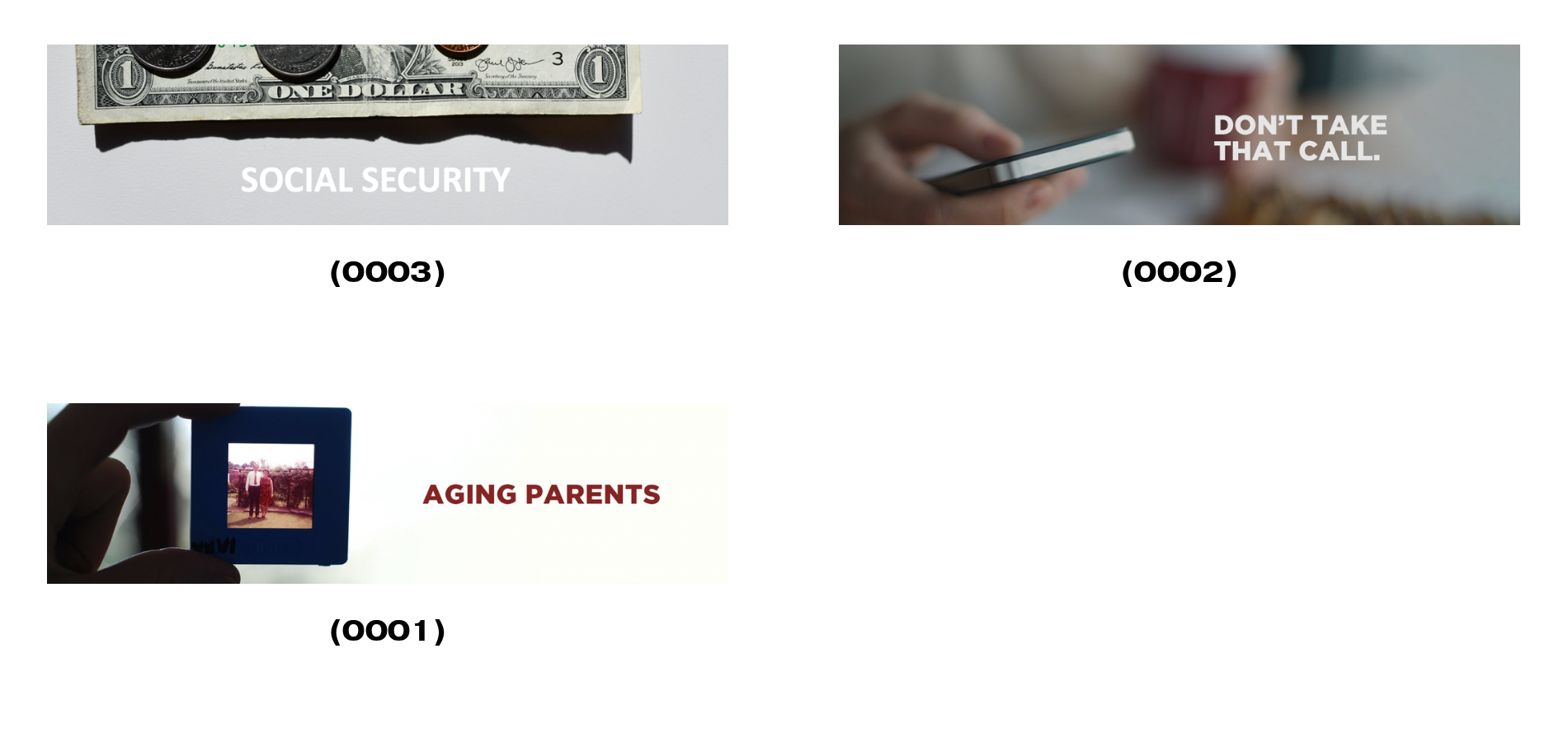
click at [356, 527] on img at bounding box center [389, 493] width 685 height 181
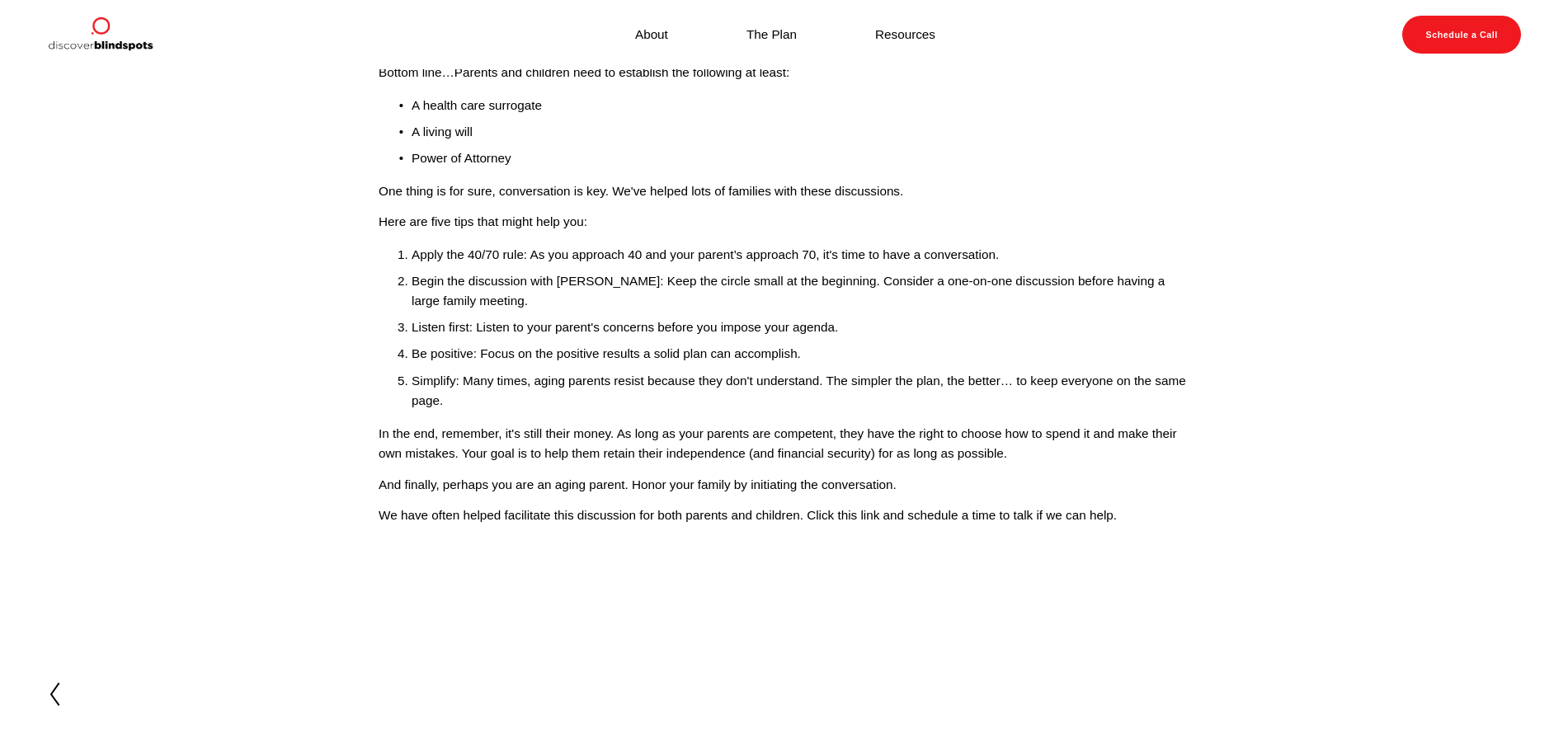
scroll to position [309, 0]
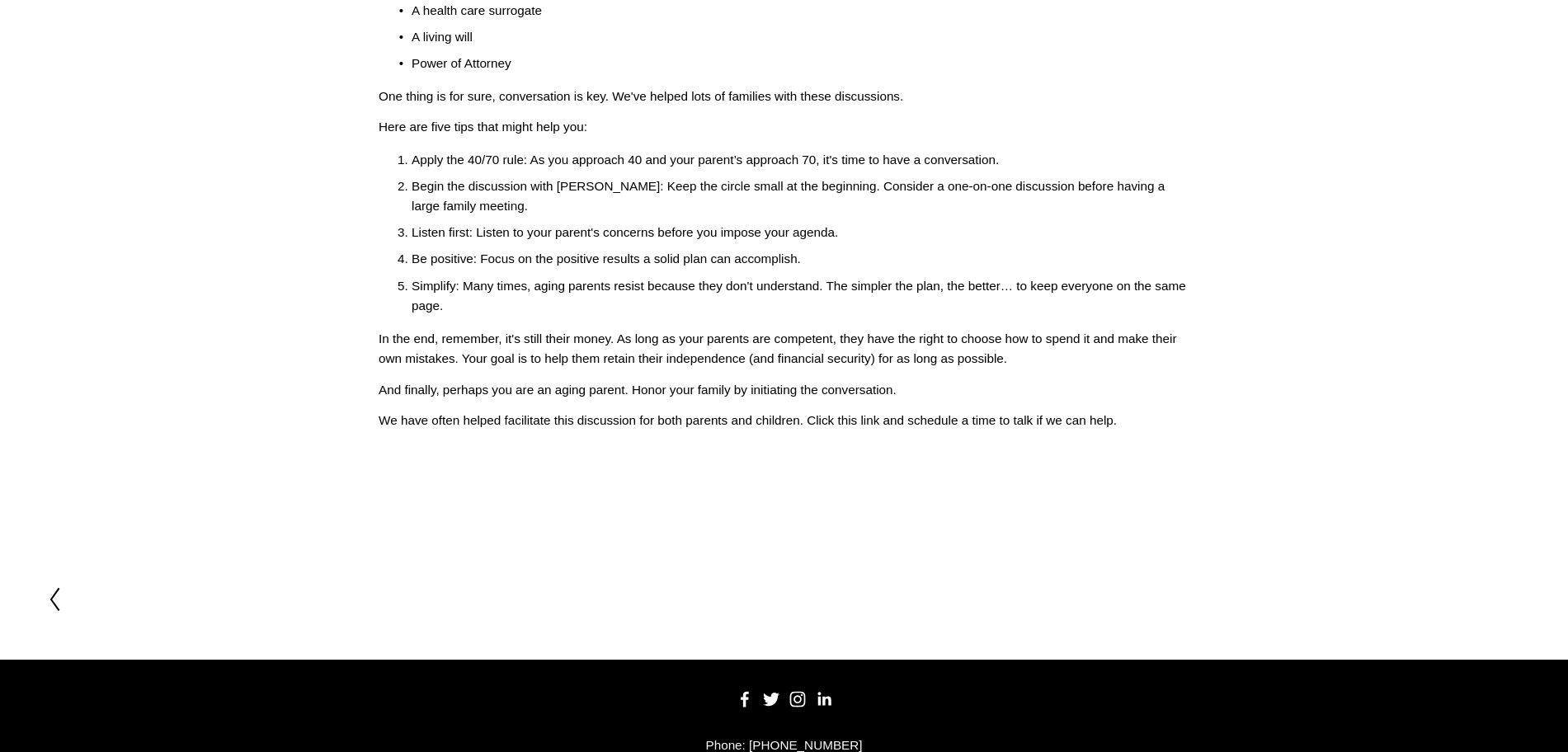
click at [51, 603] on icon at bounding box center [54, 600] width 15 height 27
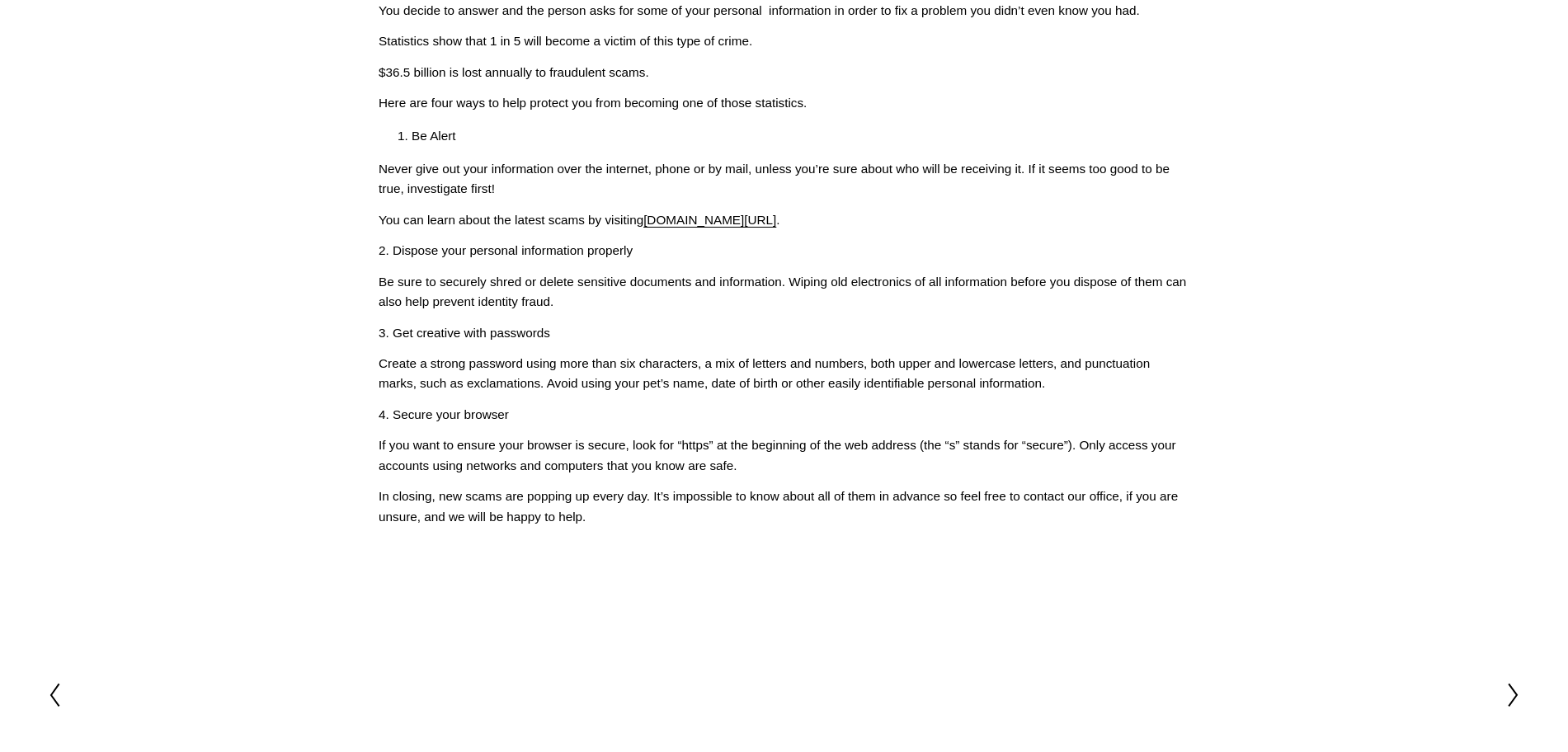
scroll to position [309, 0]
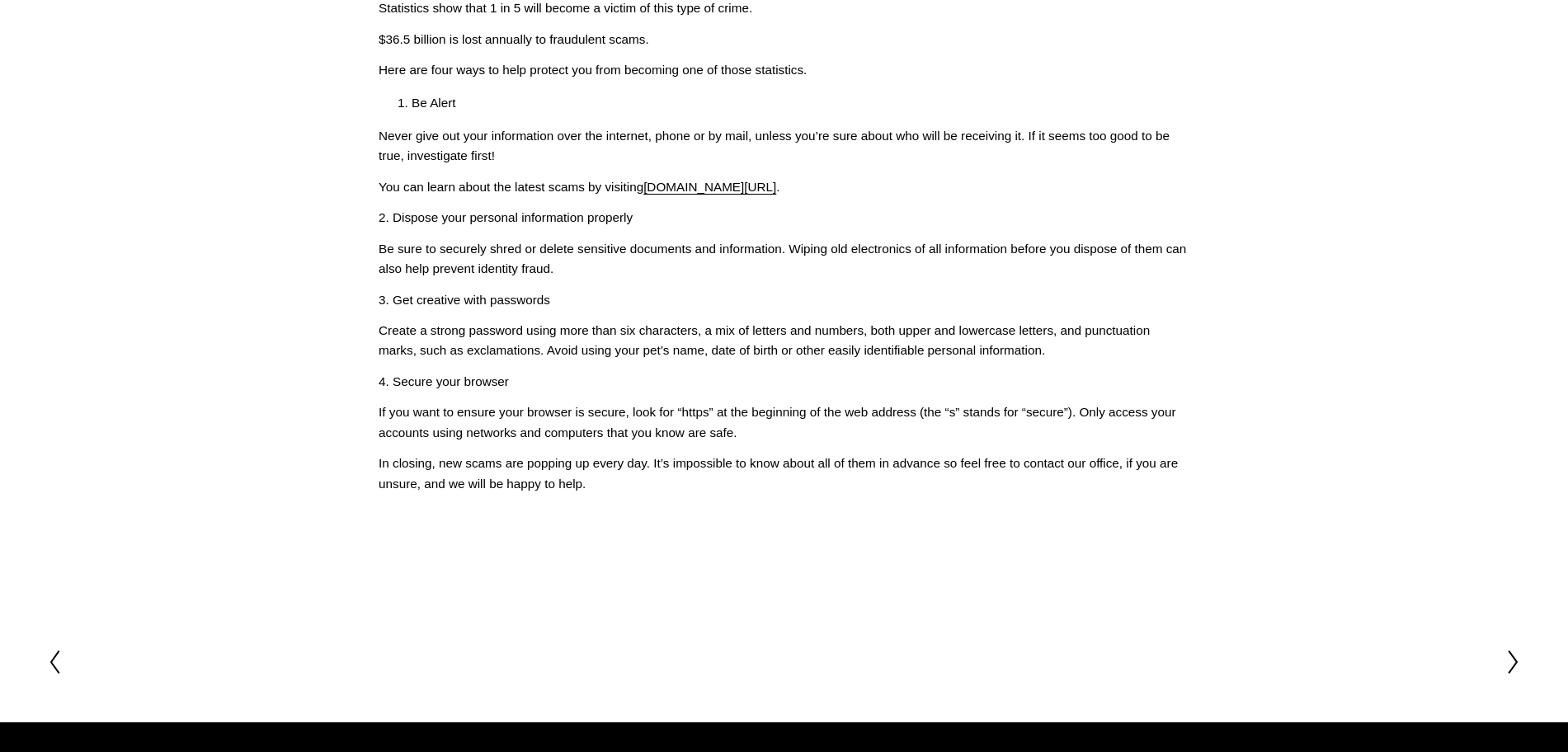
click at [71, 671] on div at bounding box center [64, 662] width 35 height 27
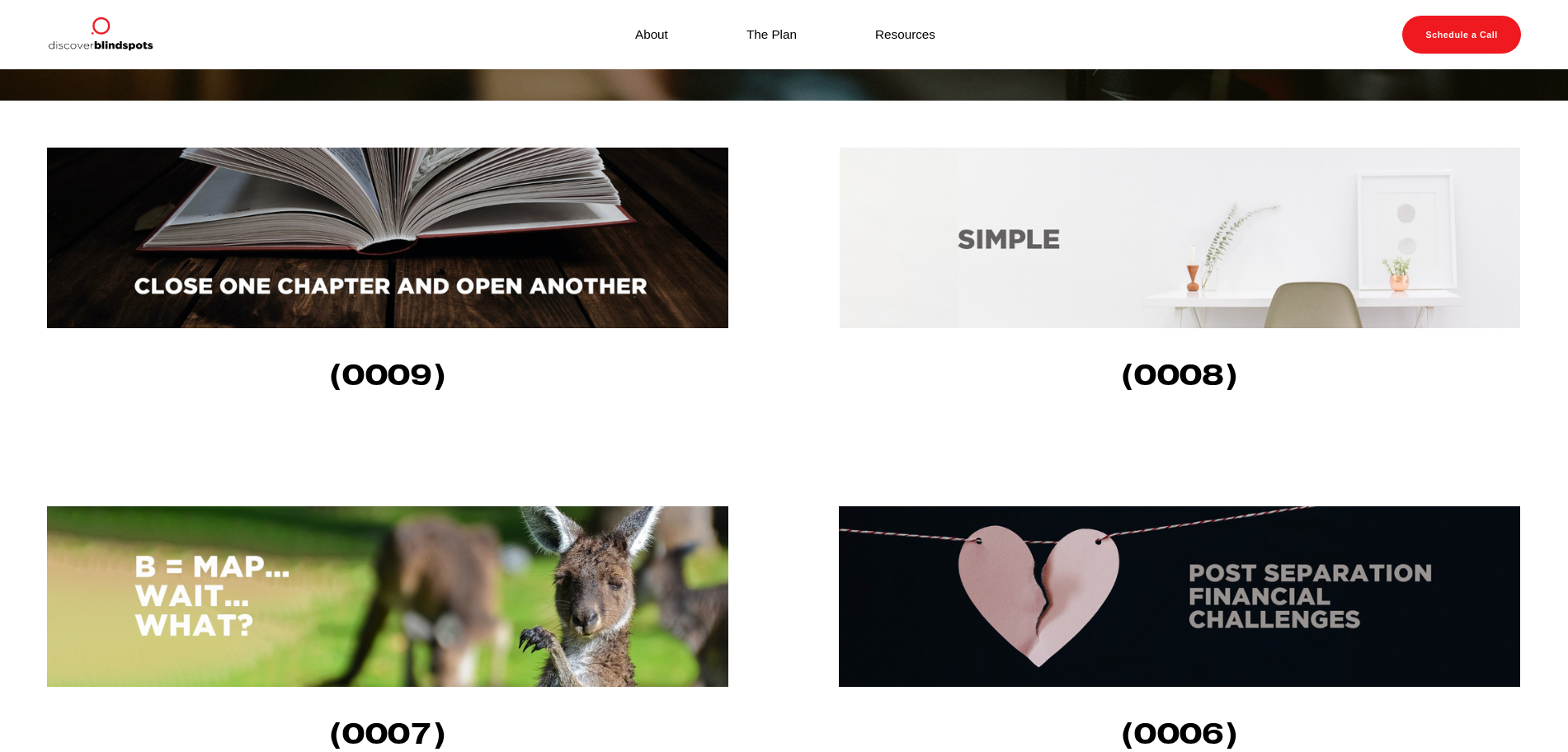
scroll to position [516, 0]
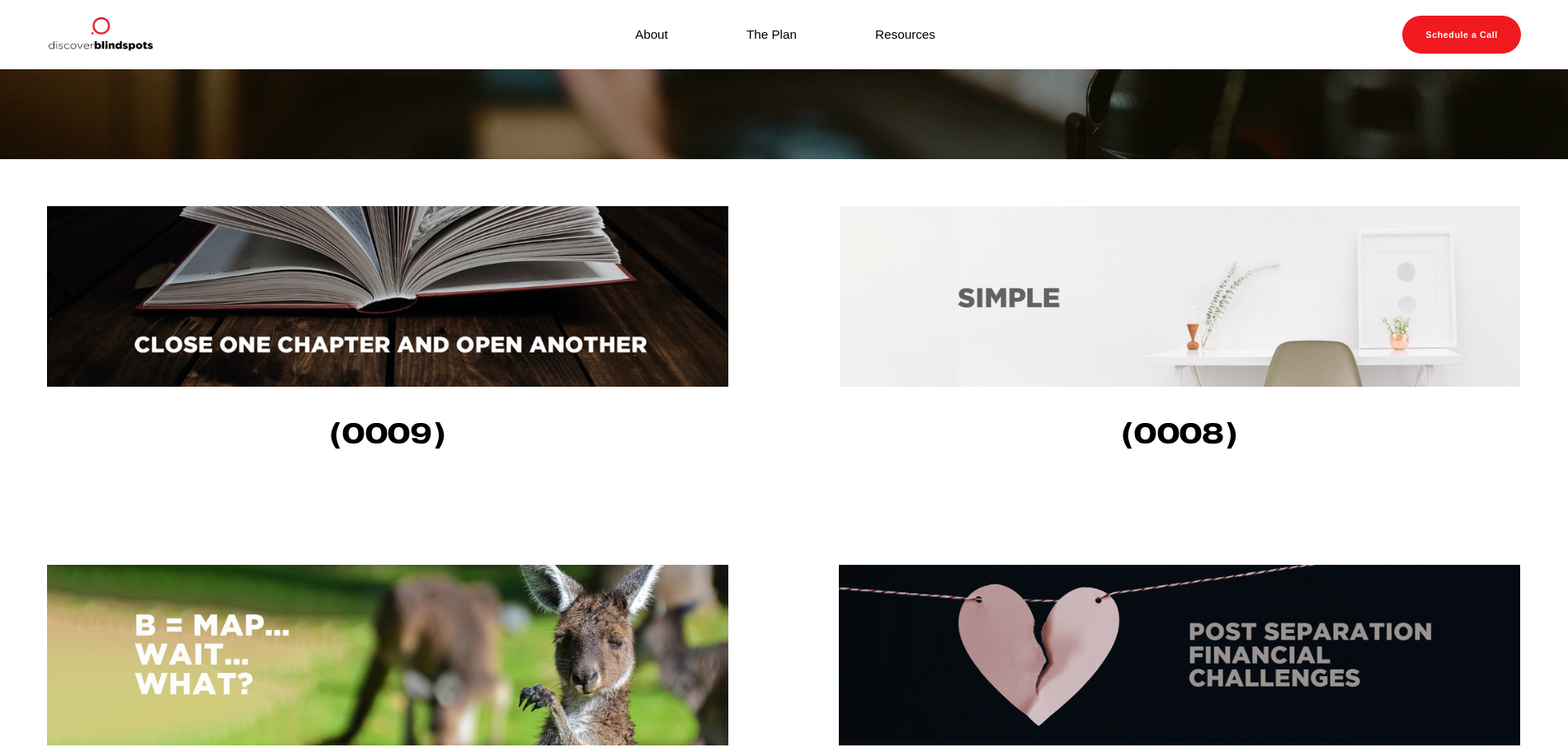
click at [652, 276] on img at bounding box center [389, 296] width 685 height 181
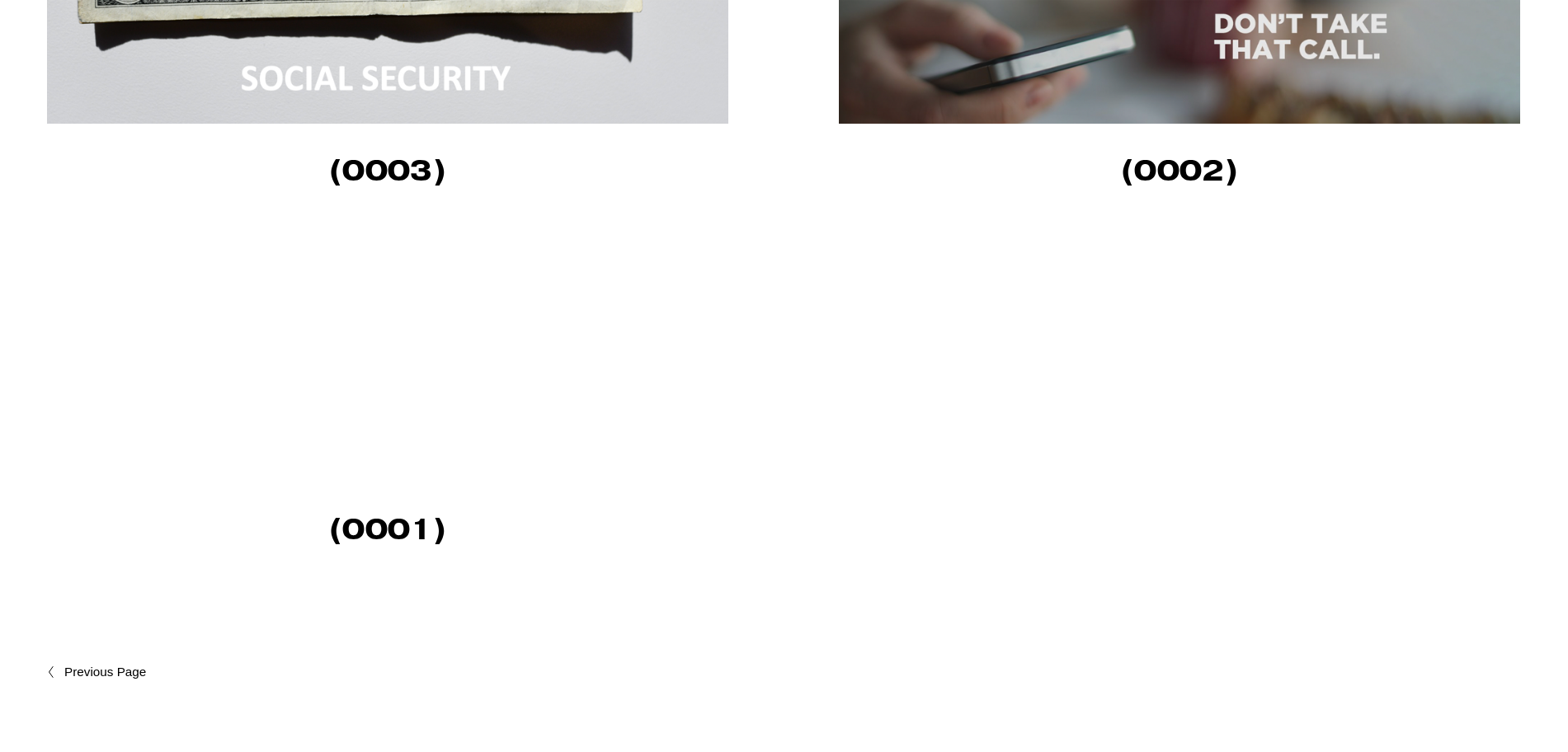
scroll to position [1855, 0]
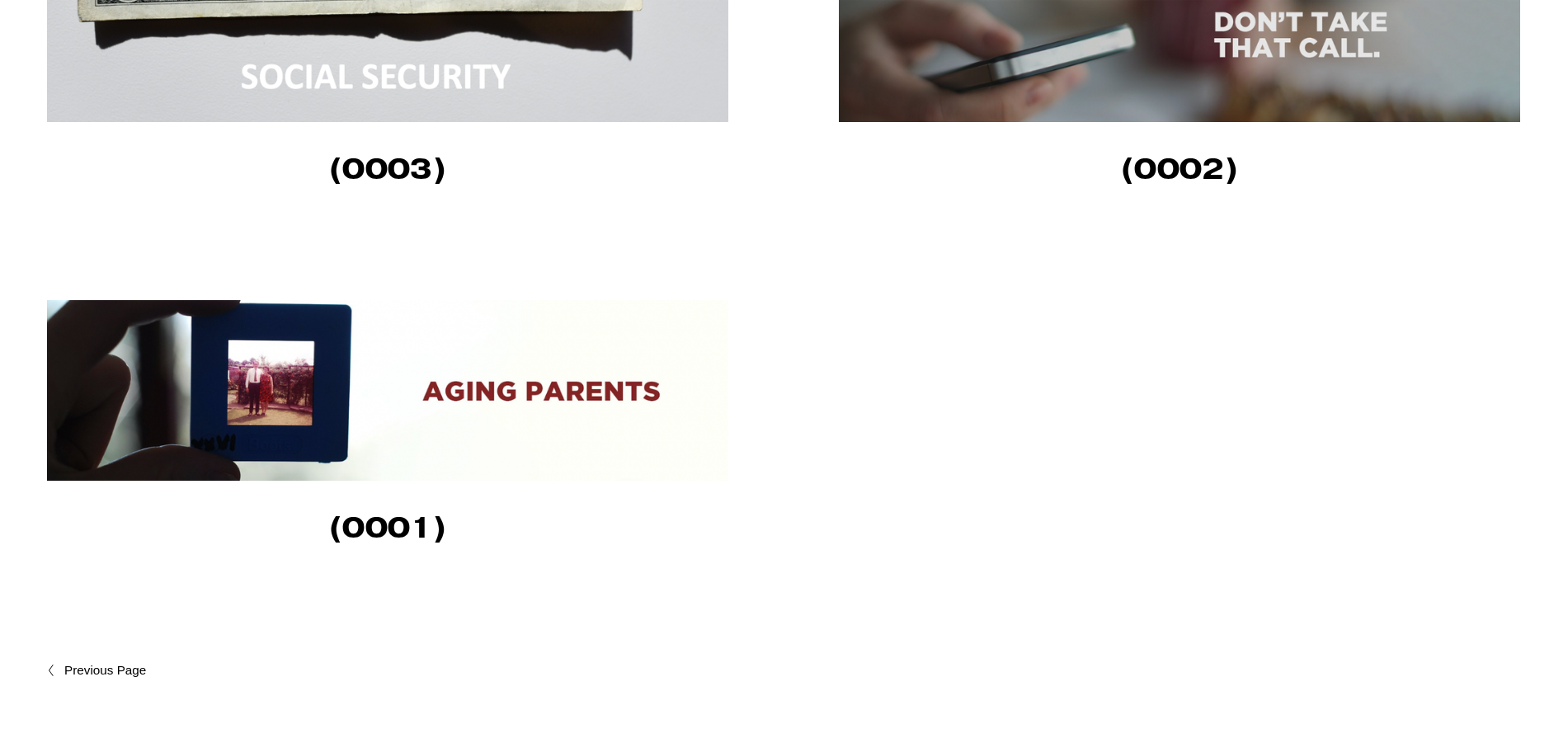
click at [1020, 72] on img at bounding box center [1181, 32] width 685 height 181
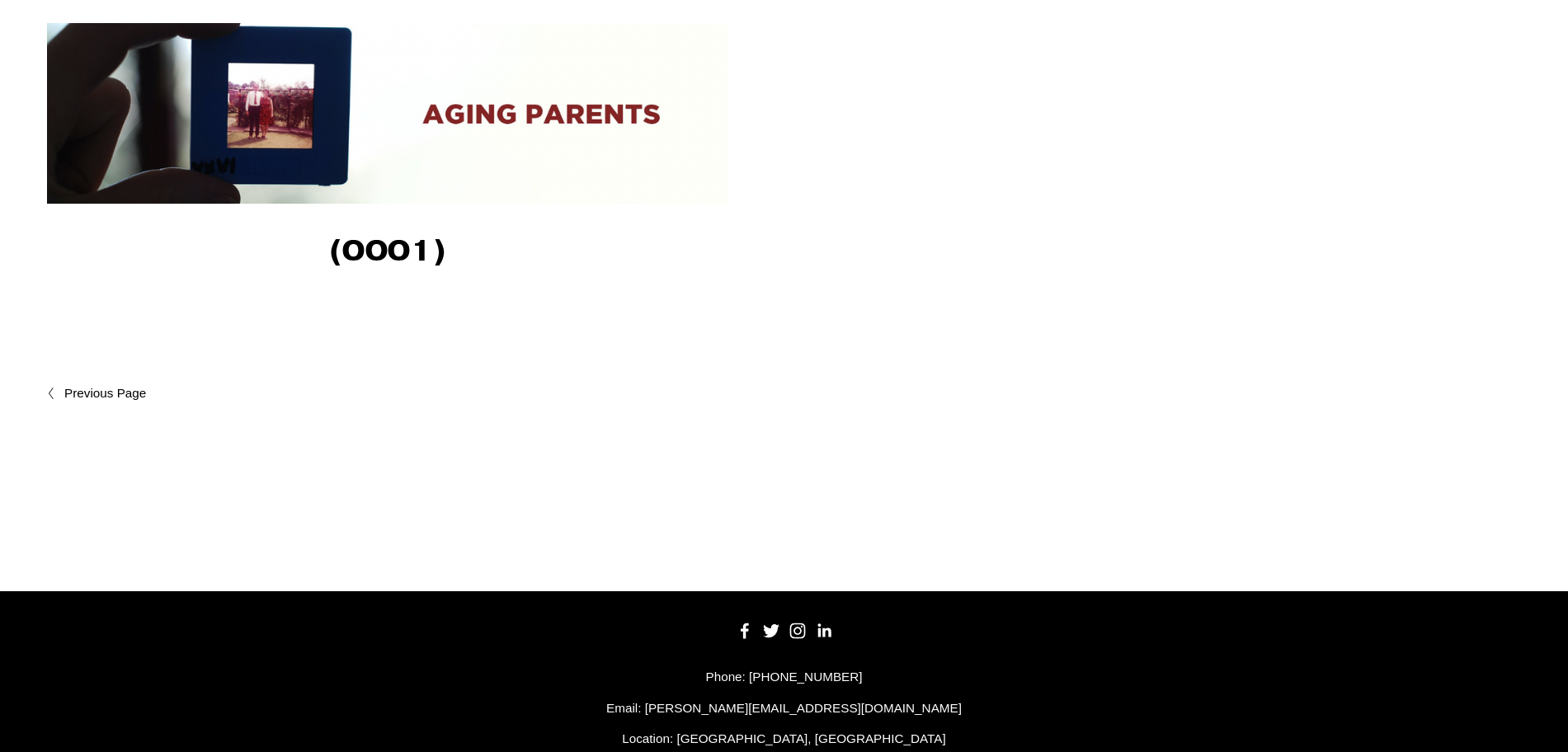
scroll to position [2164, 0]
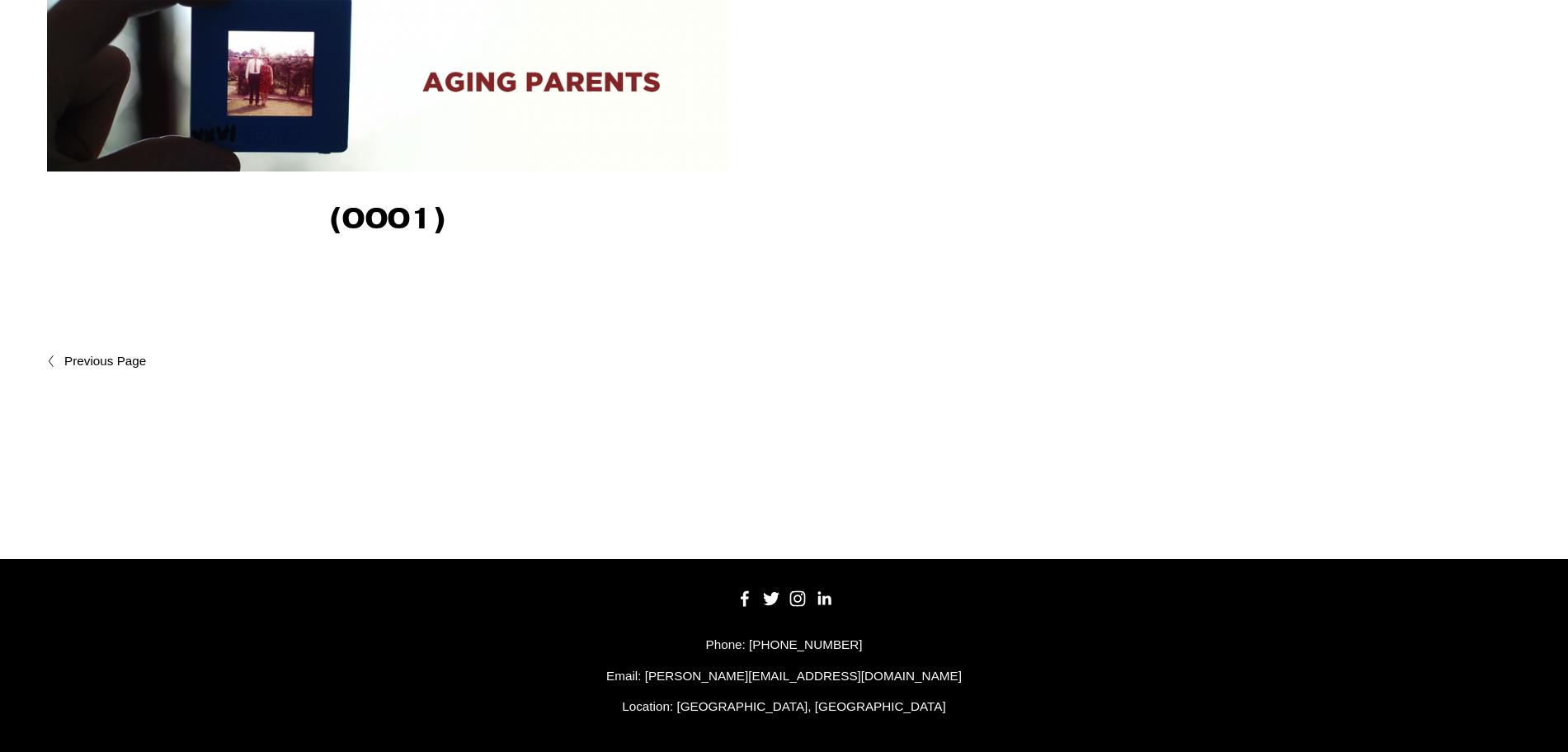
click at [79, 371] on span "Newer Posts" at bounding box center [141, 361] width 153 height 20
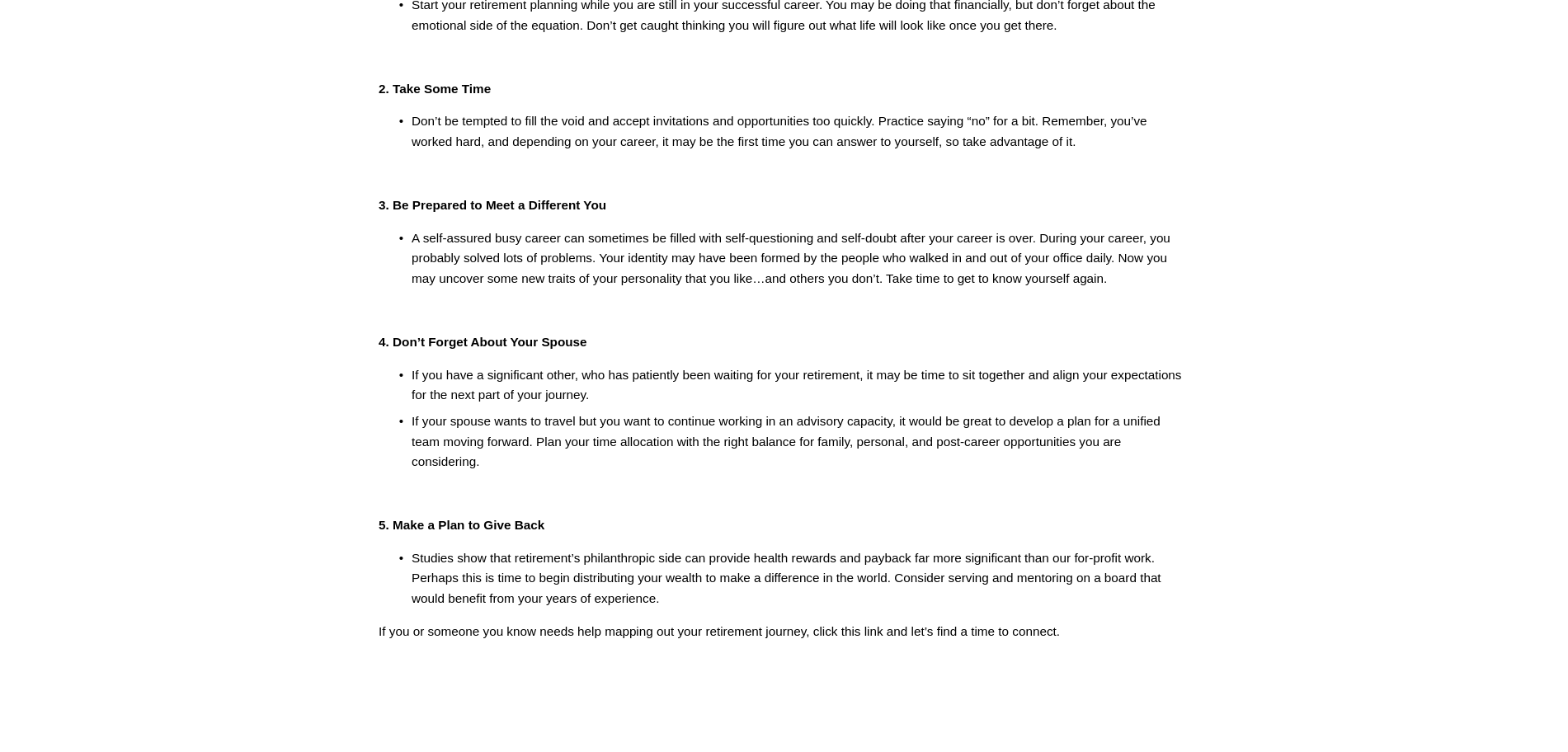
scroll to position [721, 0]
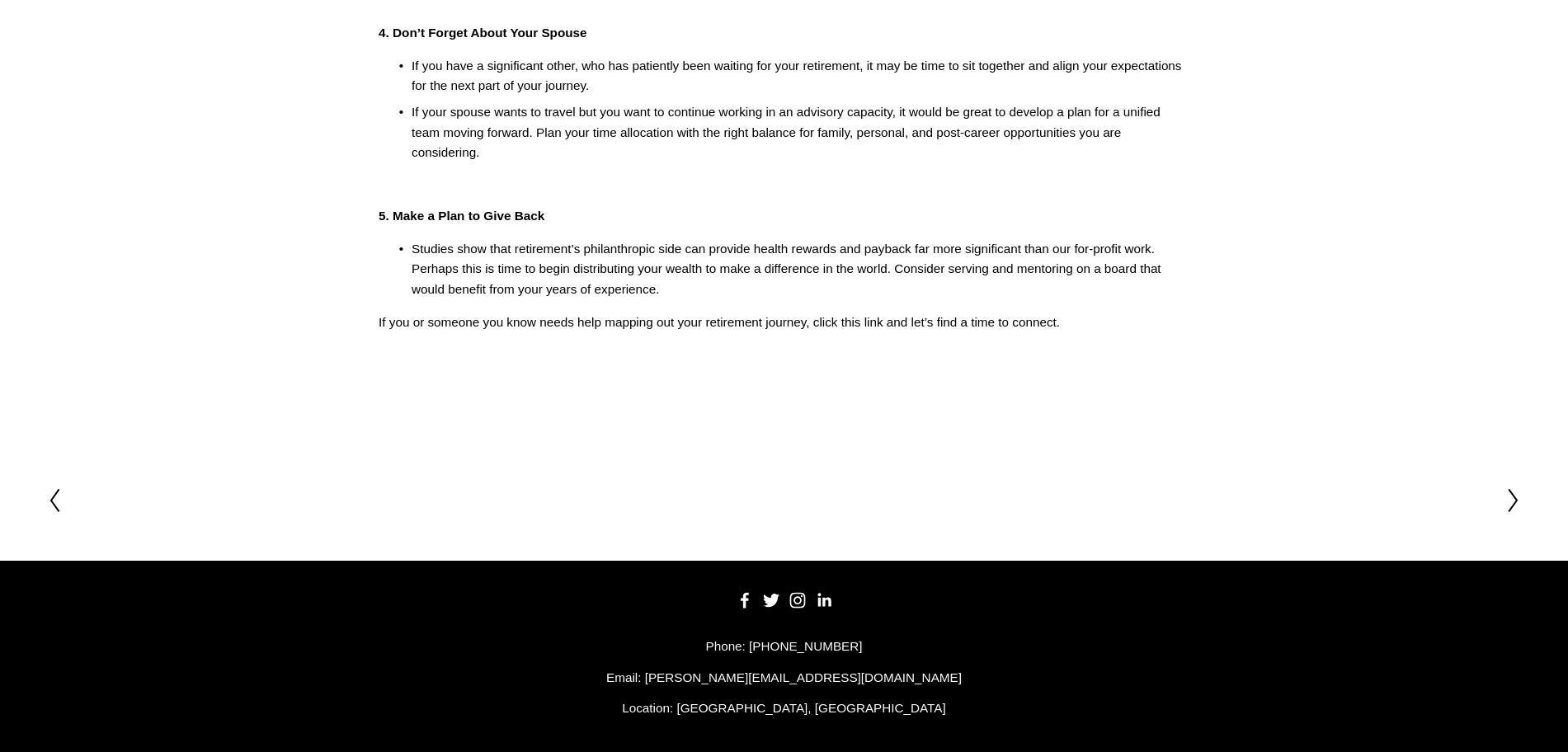
click at [1508, 512] on icon at bounding box center [1513, 500] width 15 height 27
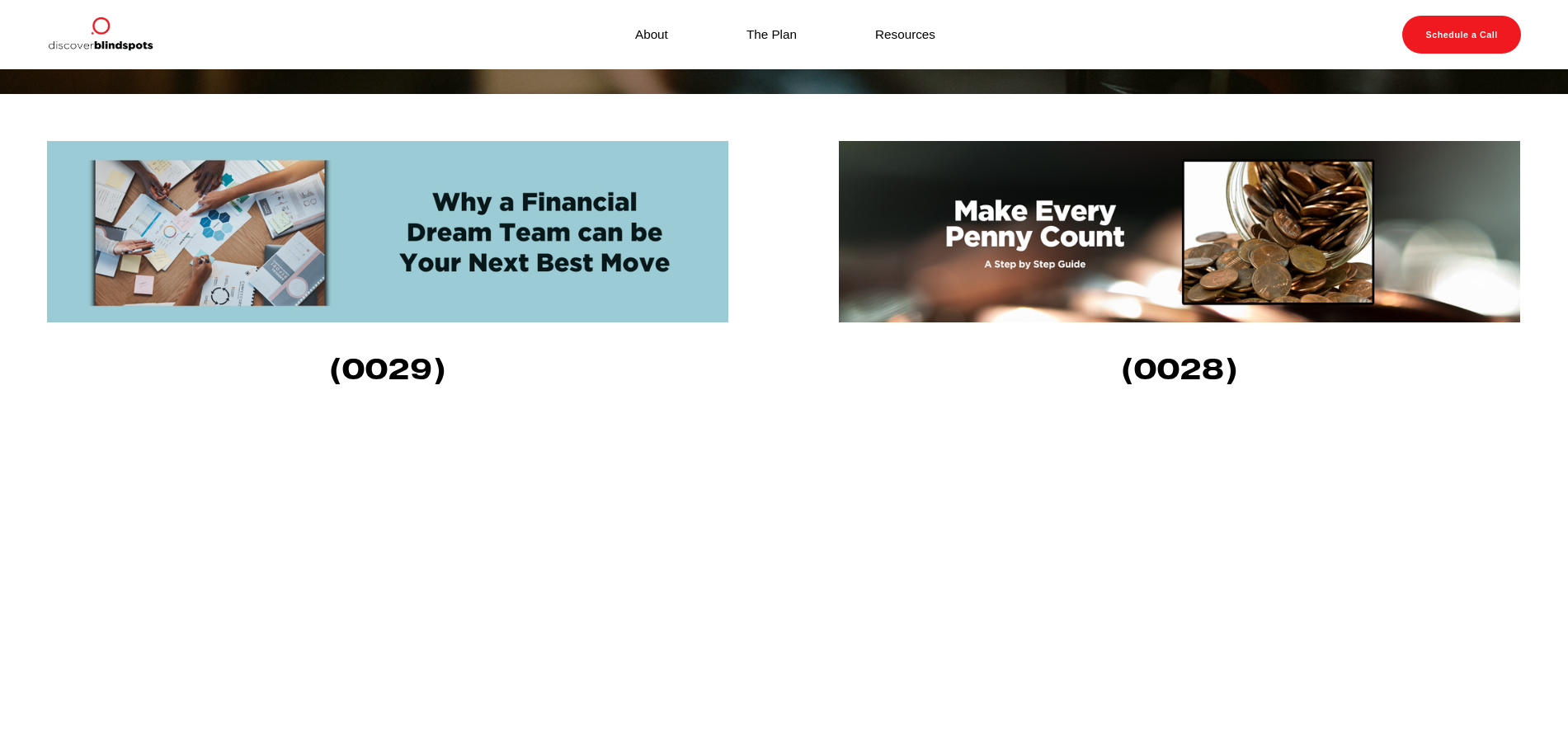
scroll to position [618, 0]
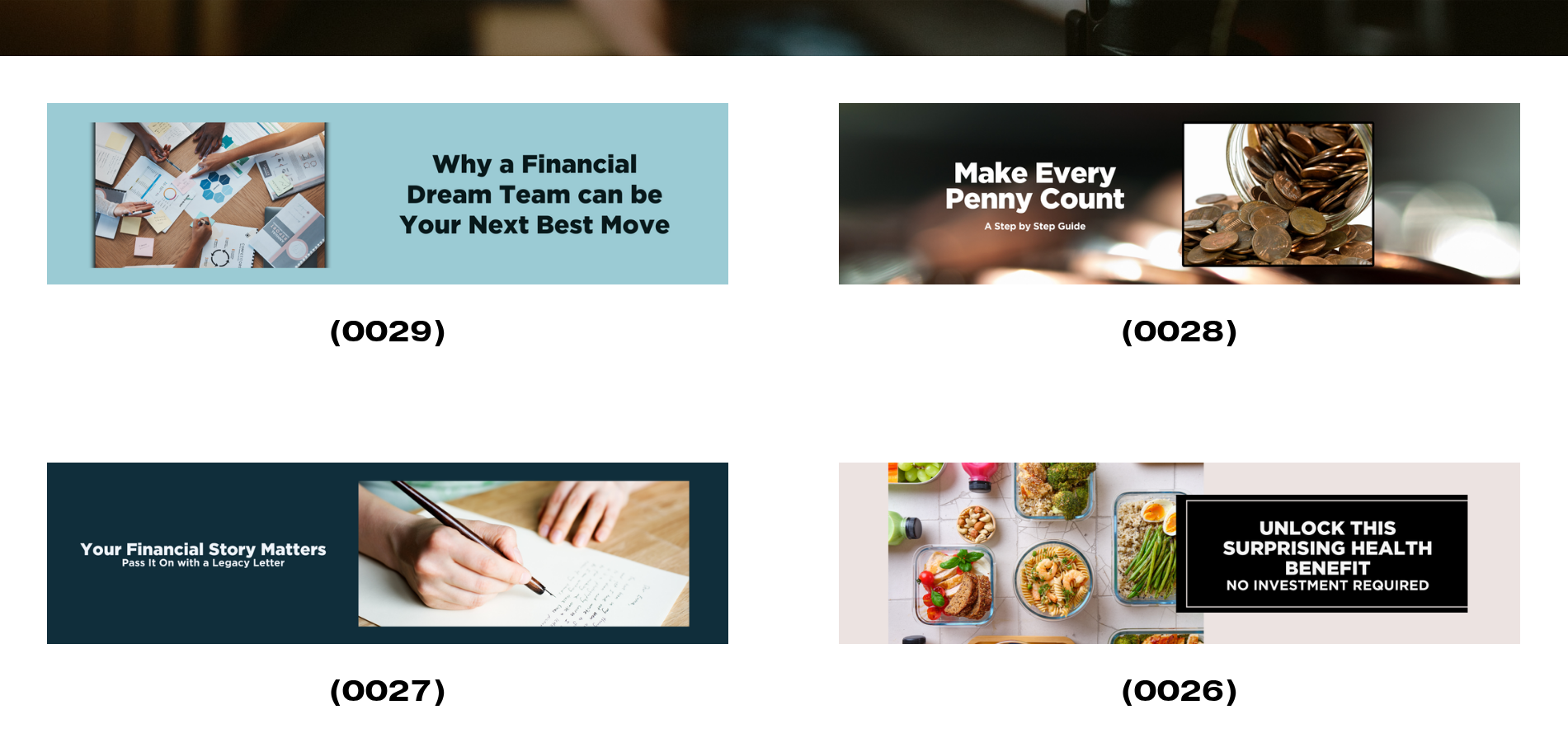
click at [583, 257] on img at bounding box center [389, 194] width 685 height 182
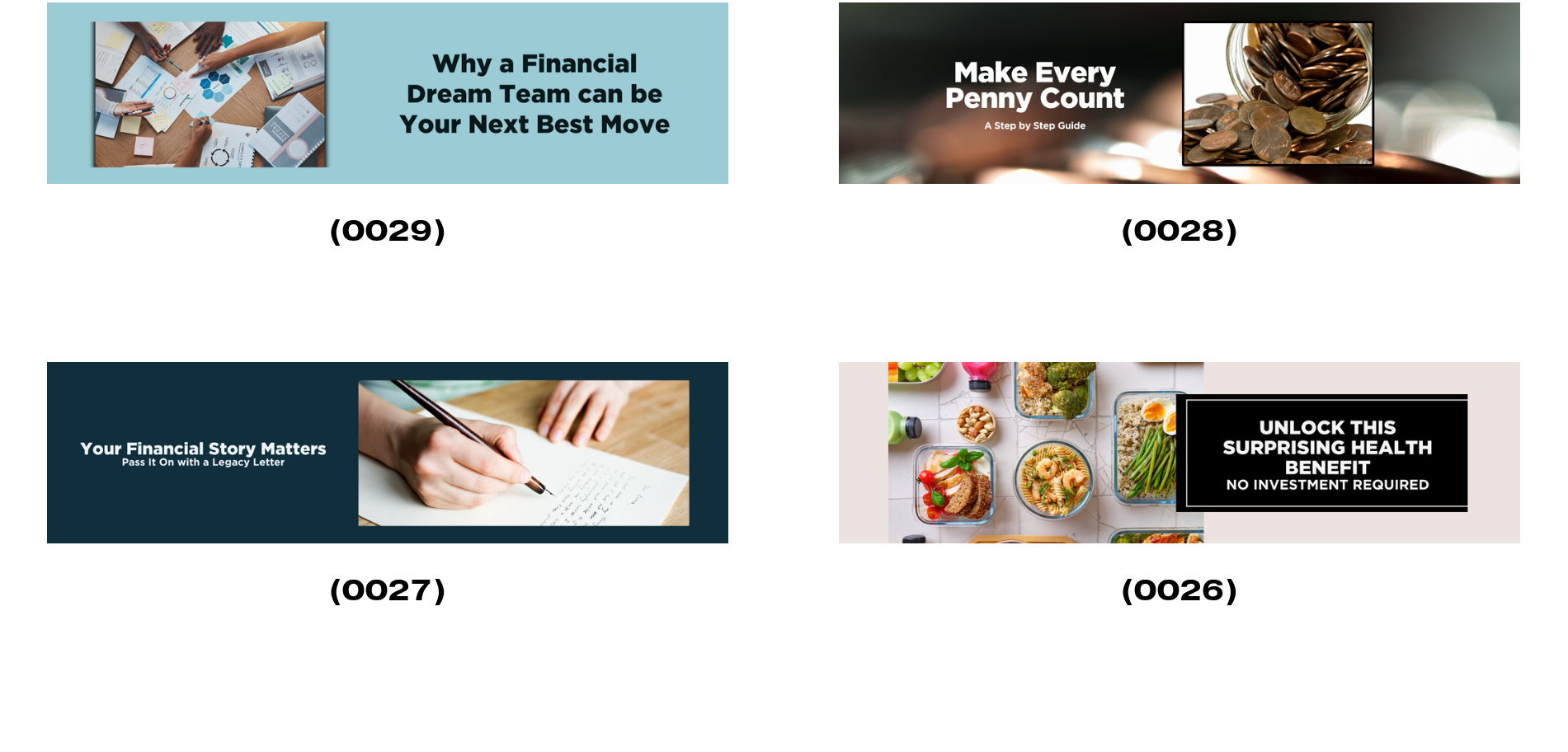
scroll to position [721, 0]
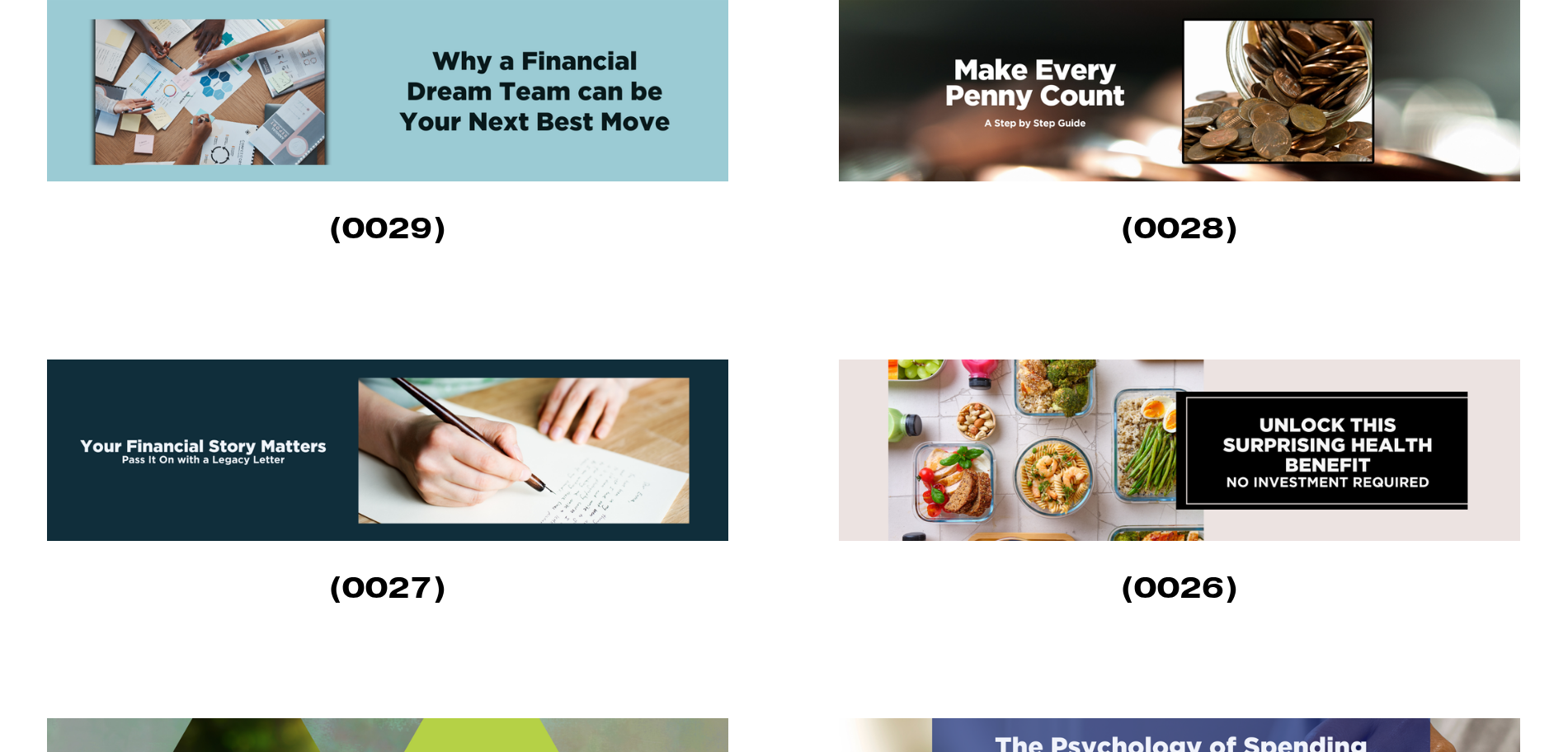
click at [507, 474] on img at bounding box center [389, 451] width 685 height 182
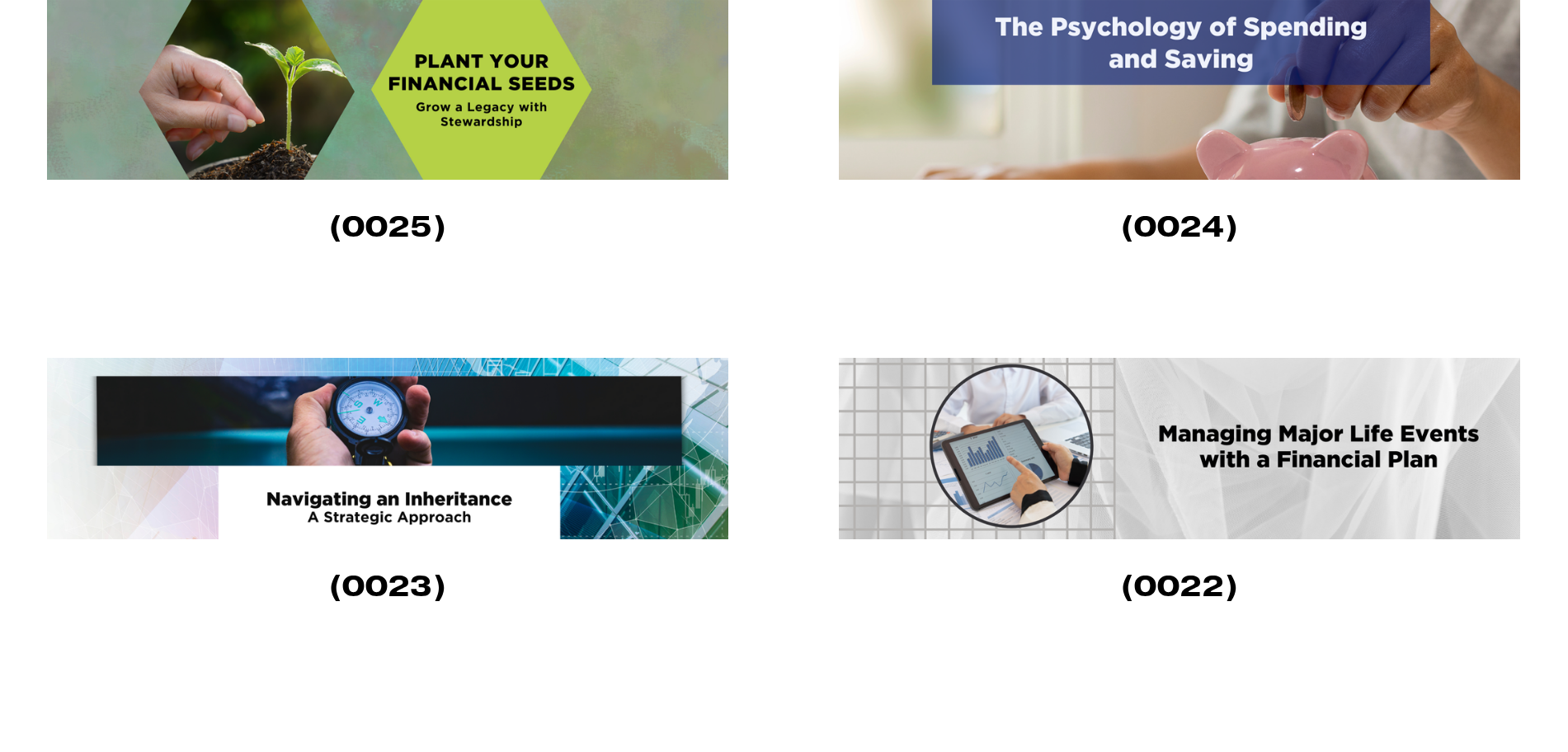
scroll to position [1443, 0]
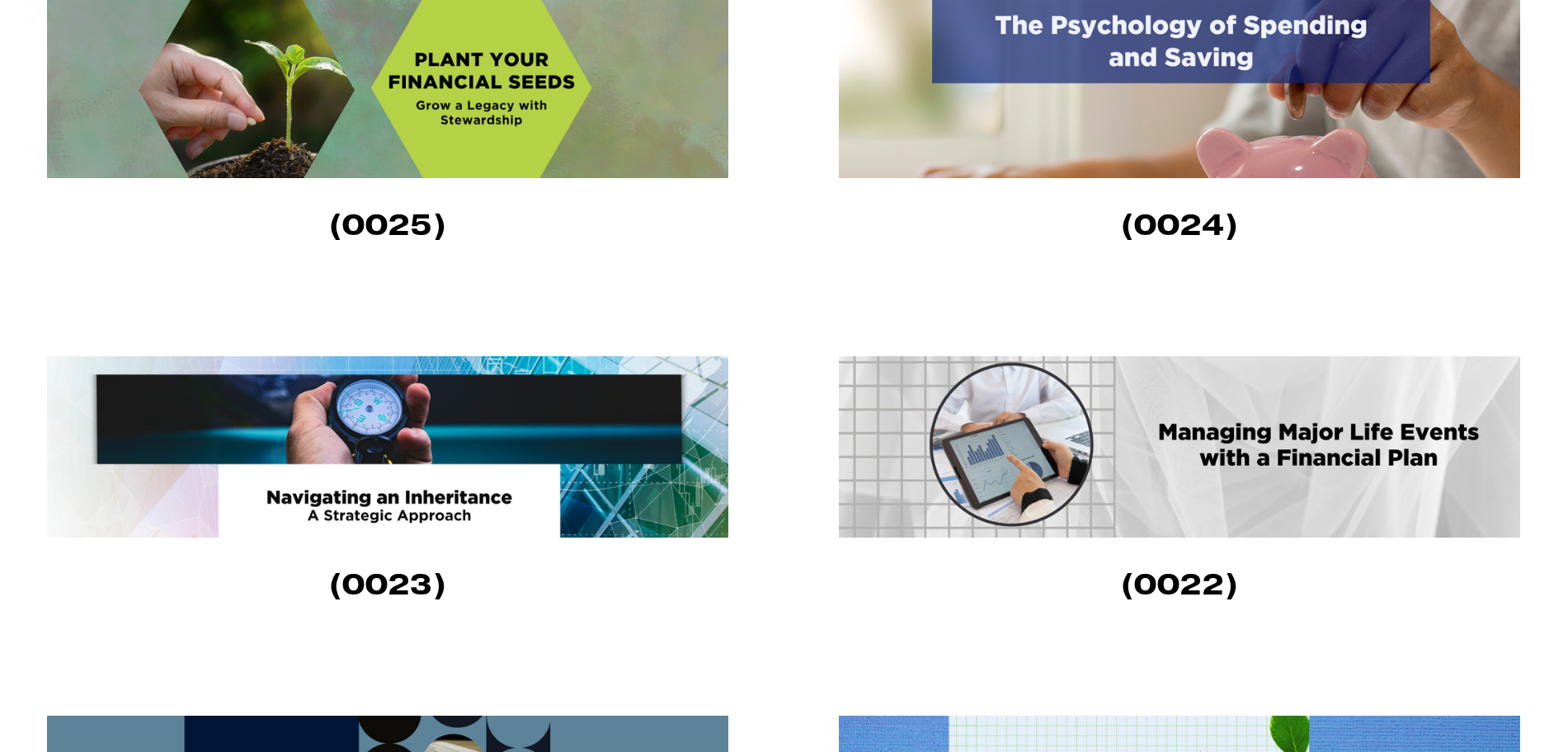
click at [572, 412] on img at bounding box center [389, 447] width 685 height 182
click at [1111, 416] on img at bounding box center [1181, 447] width 685 height 182
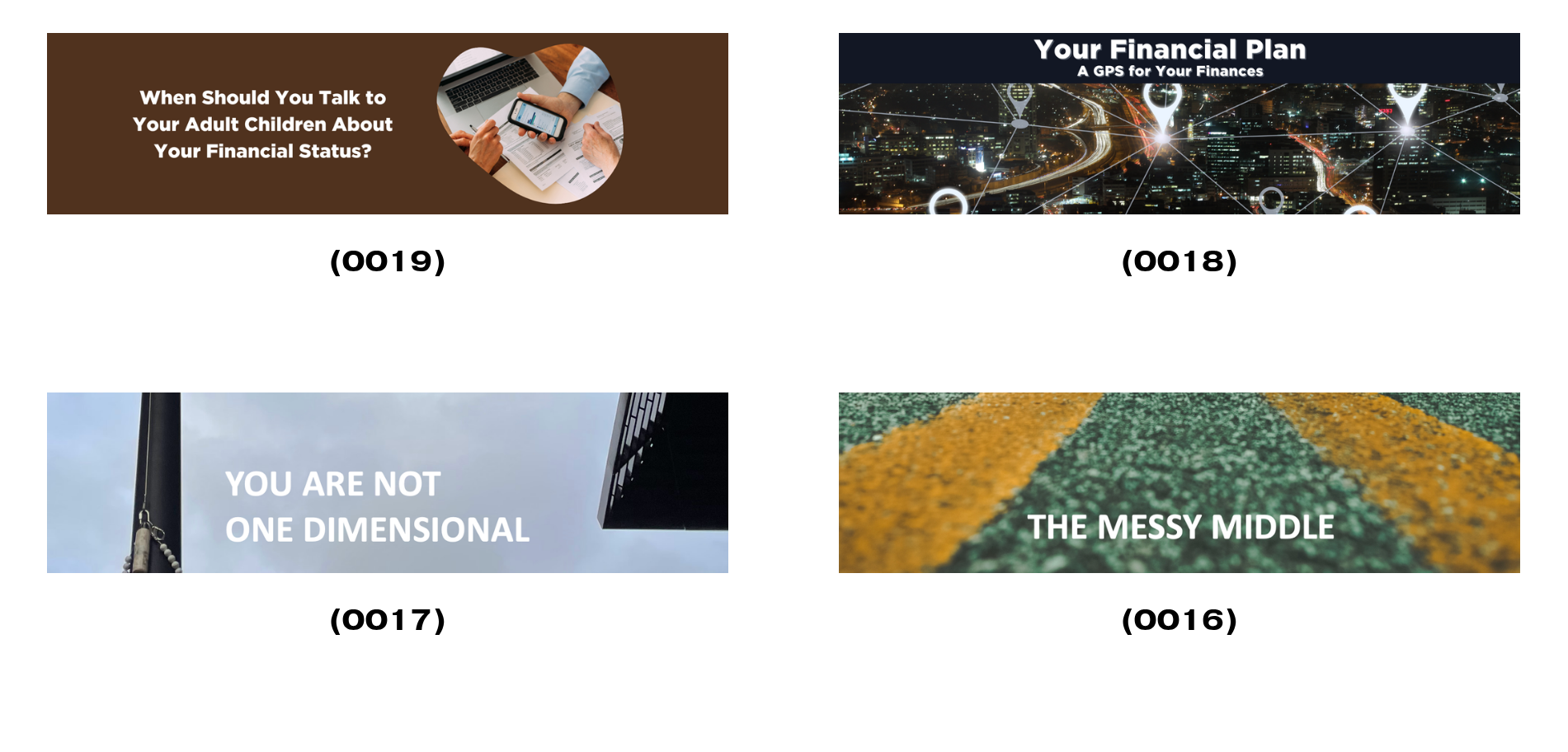
scroll to position [2577, 0]
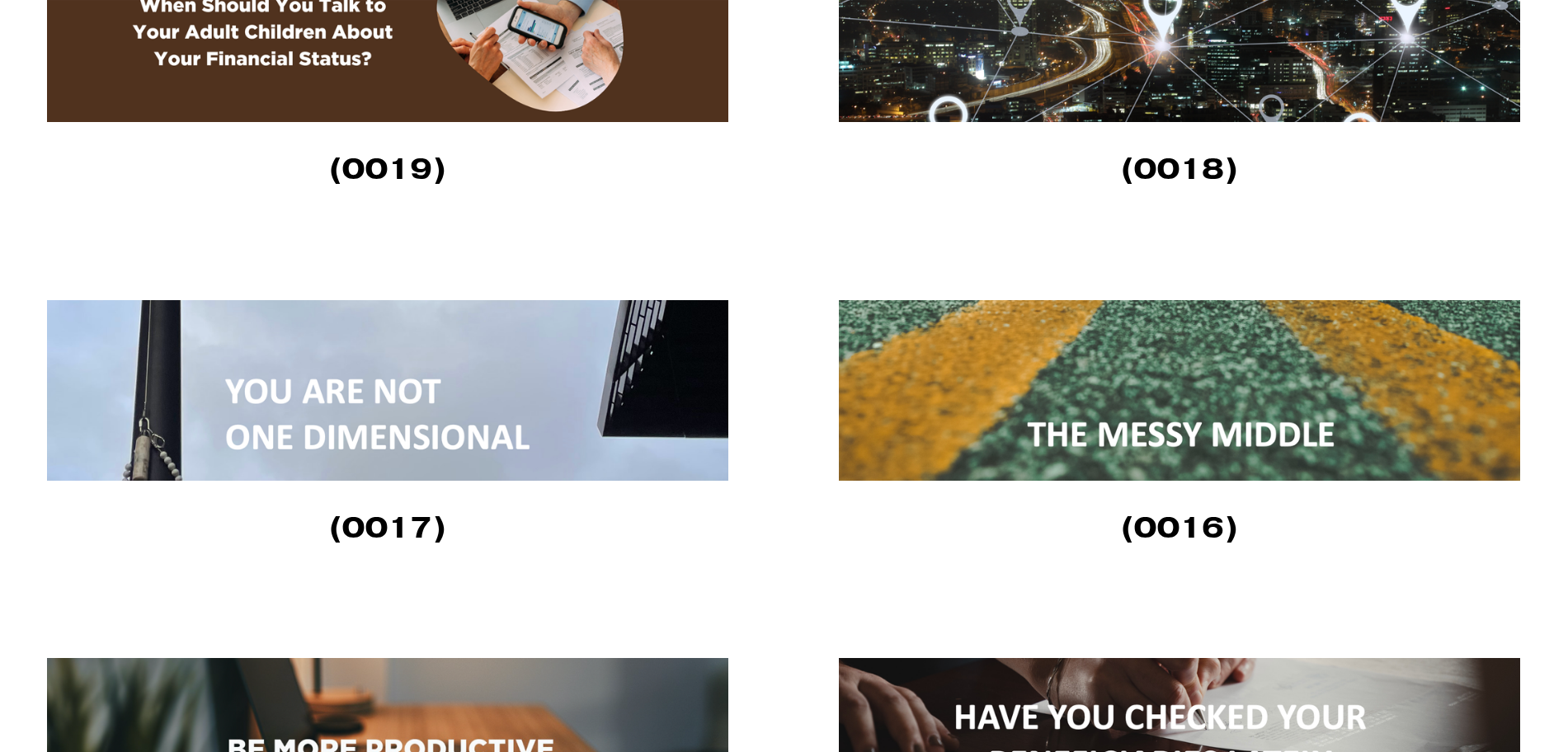
click at [873, 374] on img at bounding box center [1181, 390] width 685 height 181
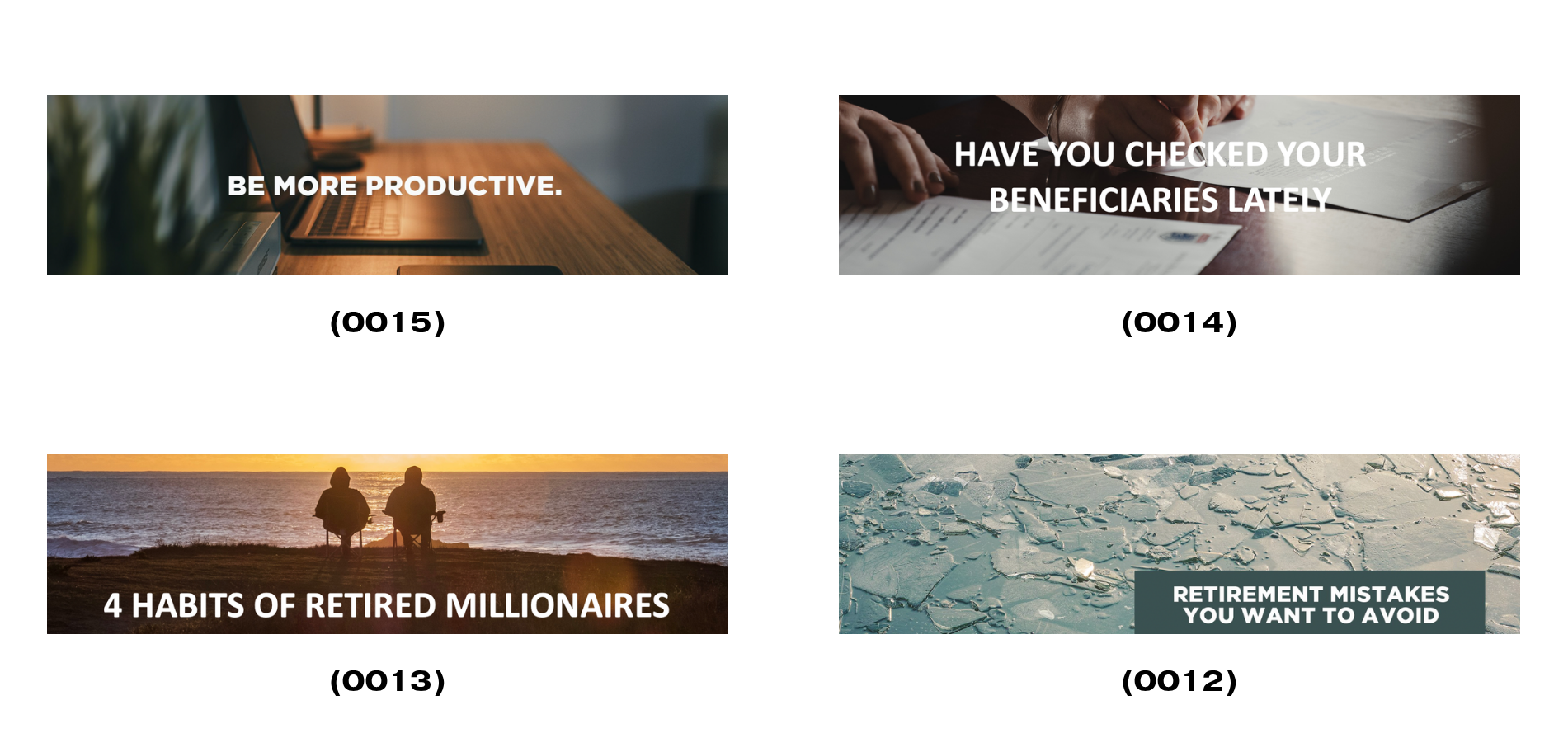
scroll to position [3196, 0]
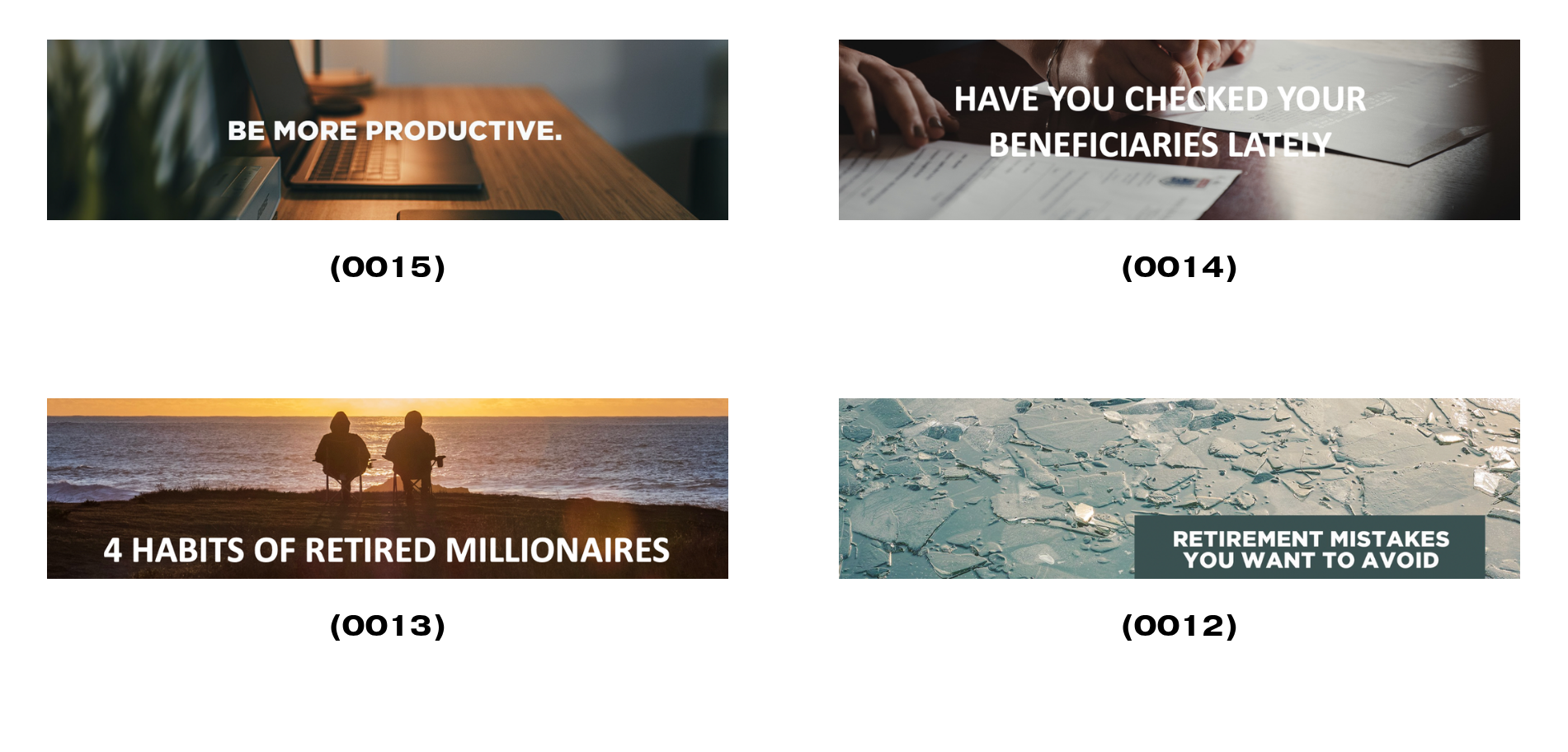
click at [943, 480] on img at bounding box center [1181, 488] width 685 height 181
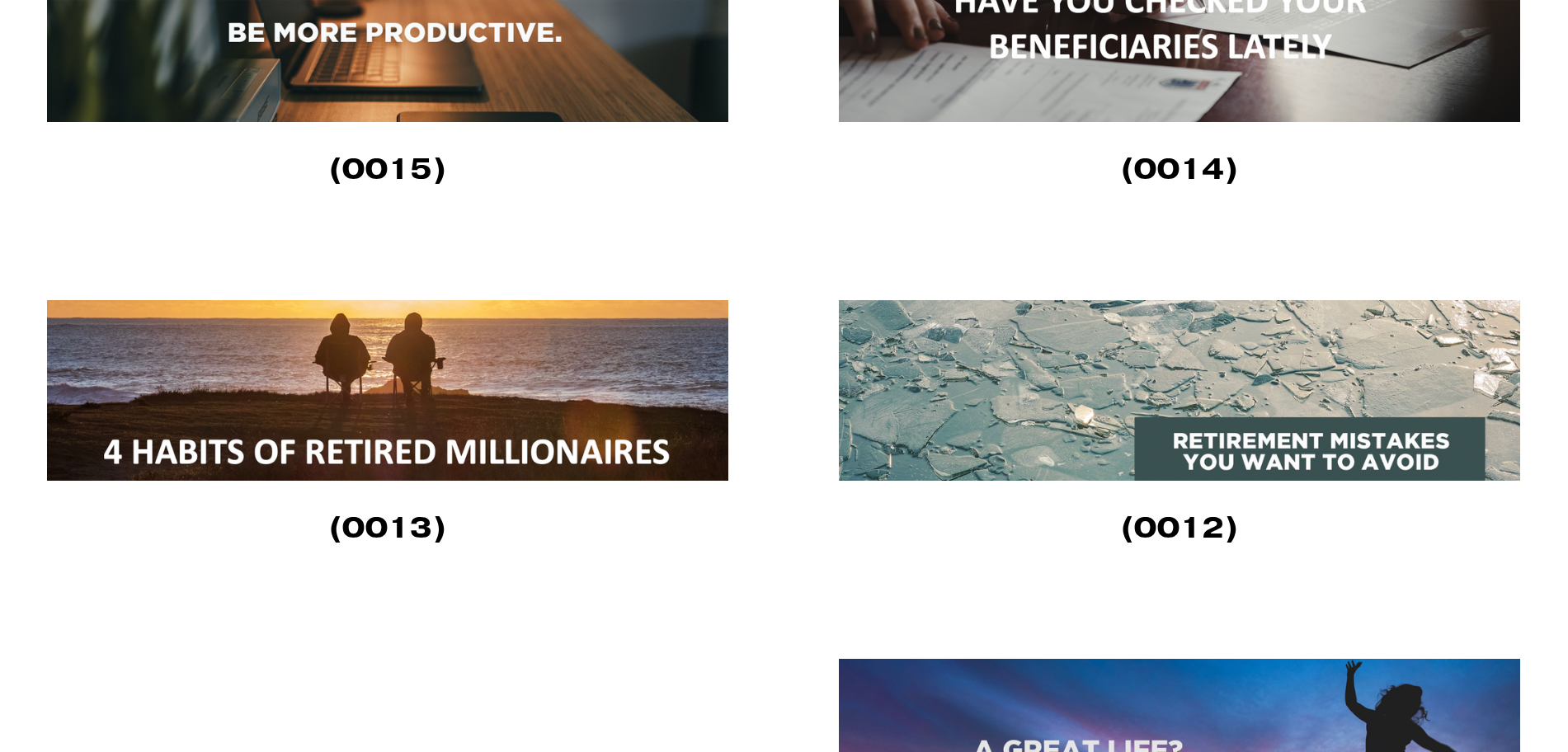
scroll to position [3298, 0]
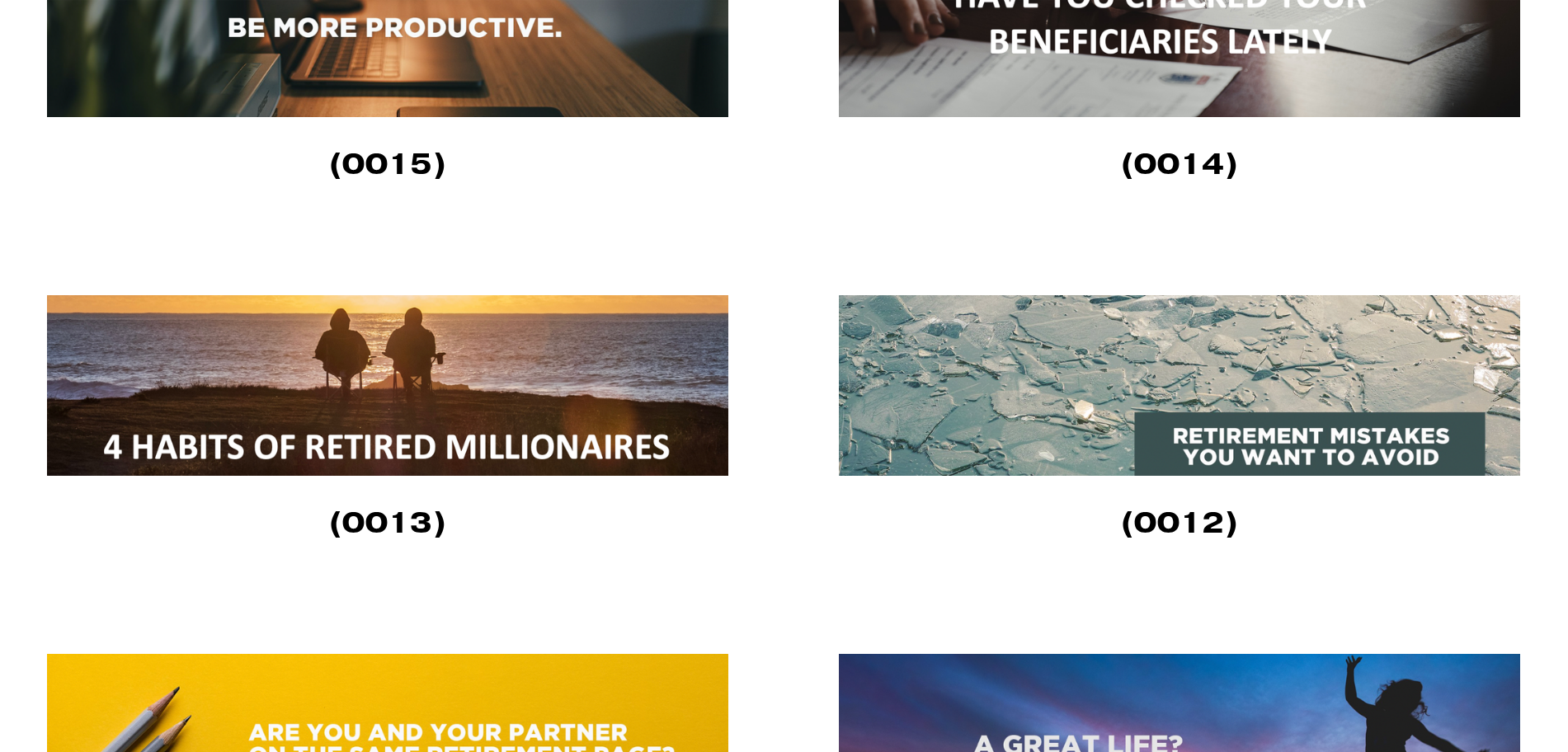
click at [570, 376] on img at bounding box center [389, 385] width 685 height 181
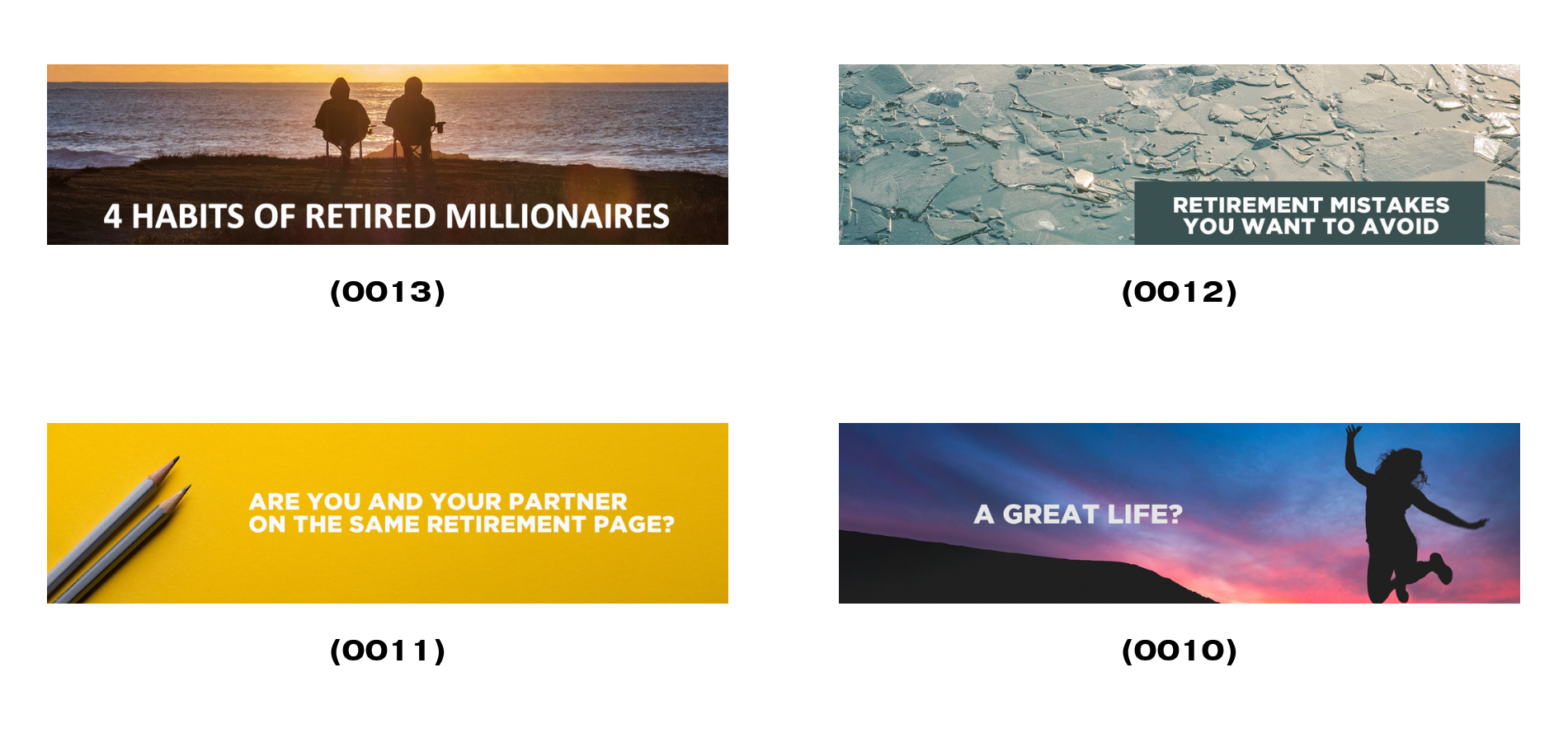
scroll to position [3608, 0]
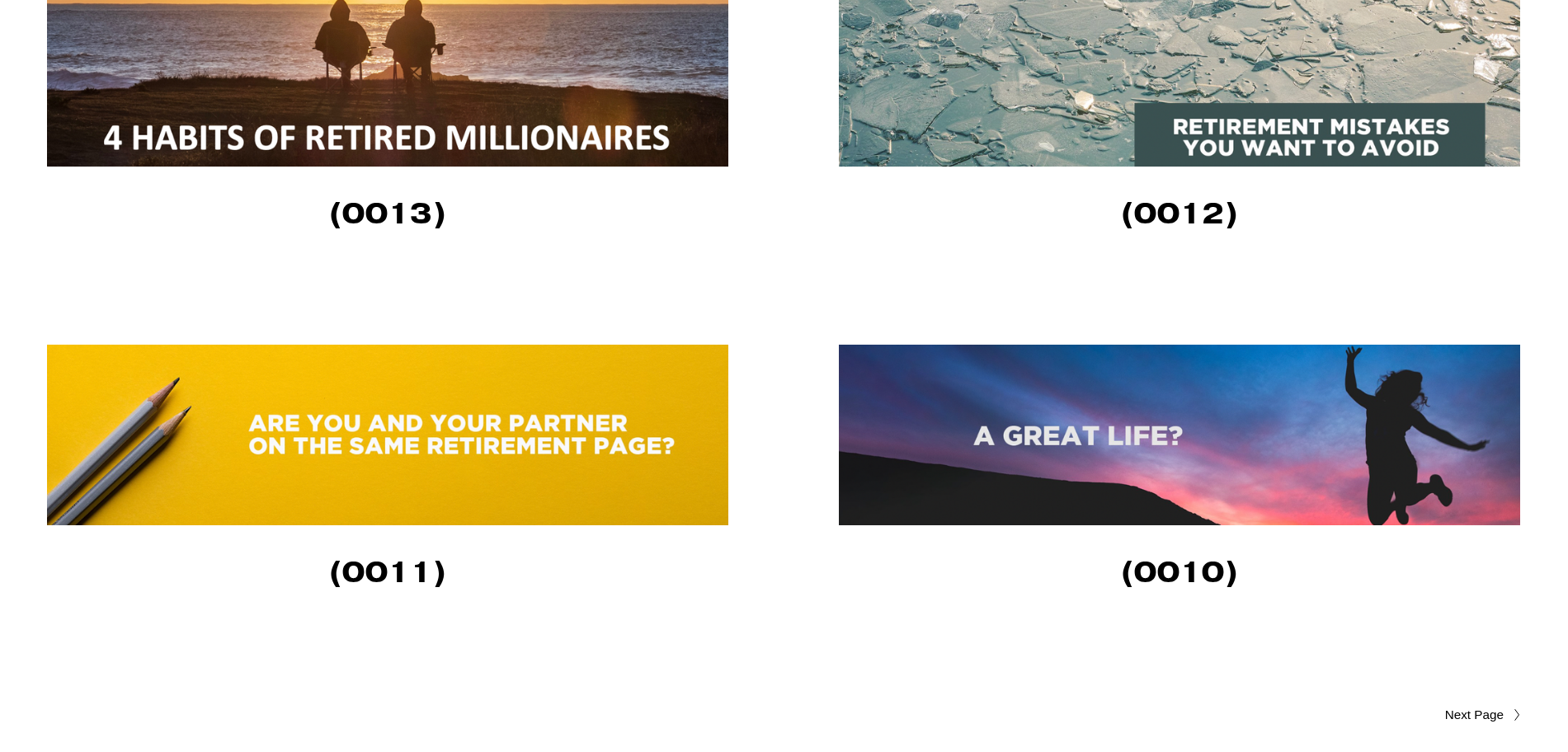
click at [979, 431] on img at bounding box center [1181, 434] width 685 height 181
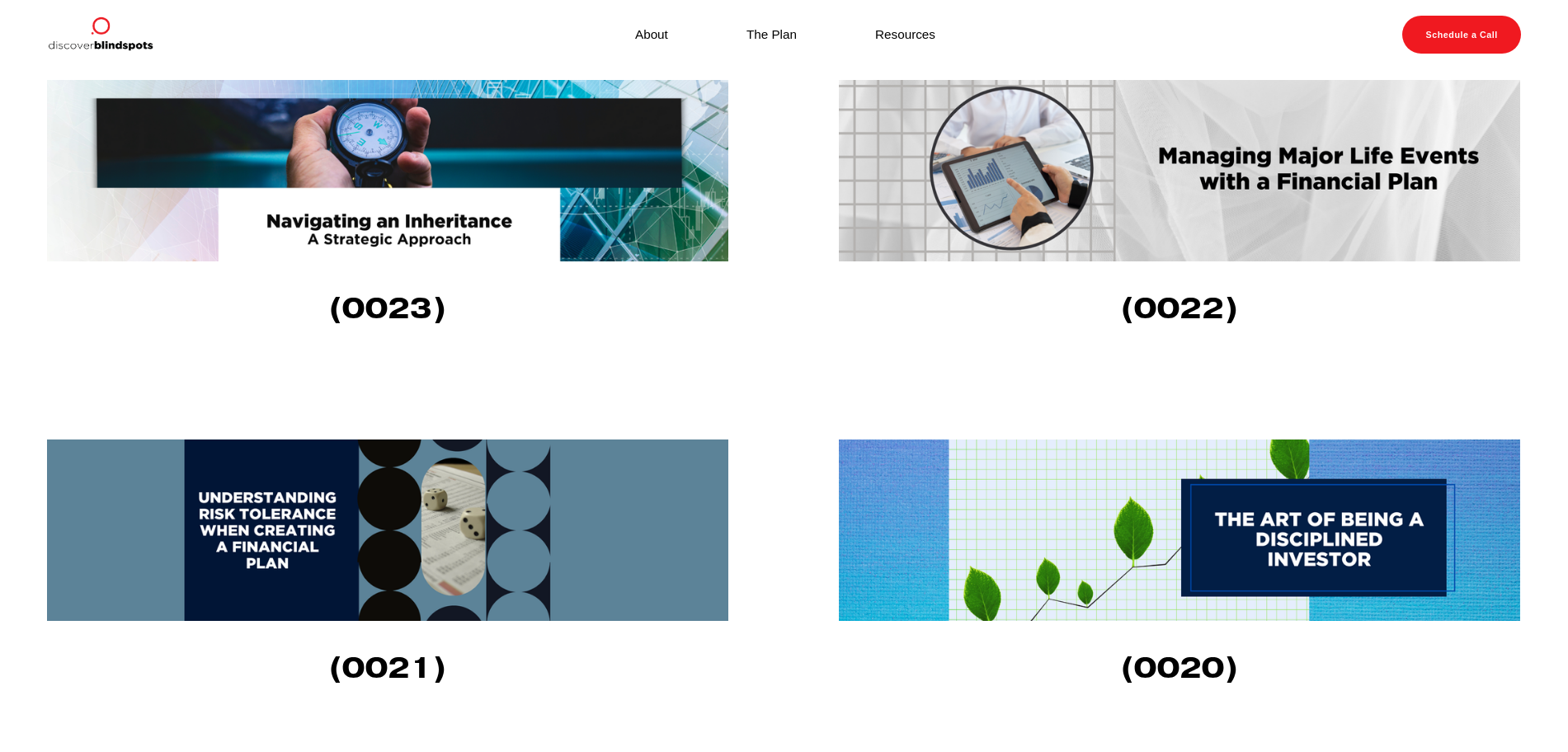
scroll to position [1714, 0]
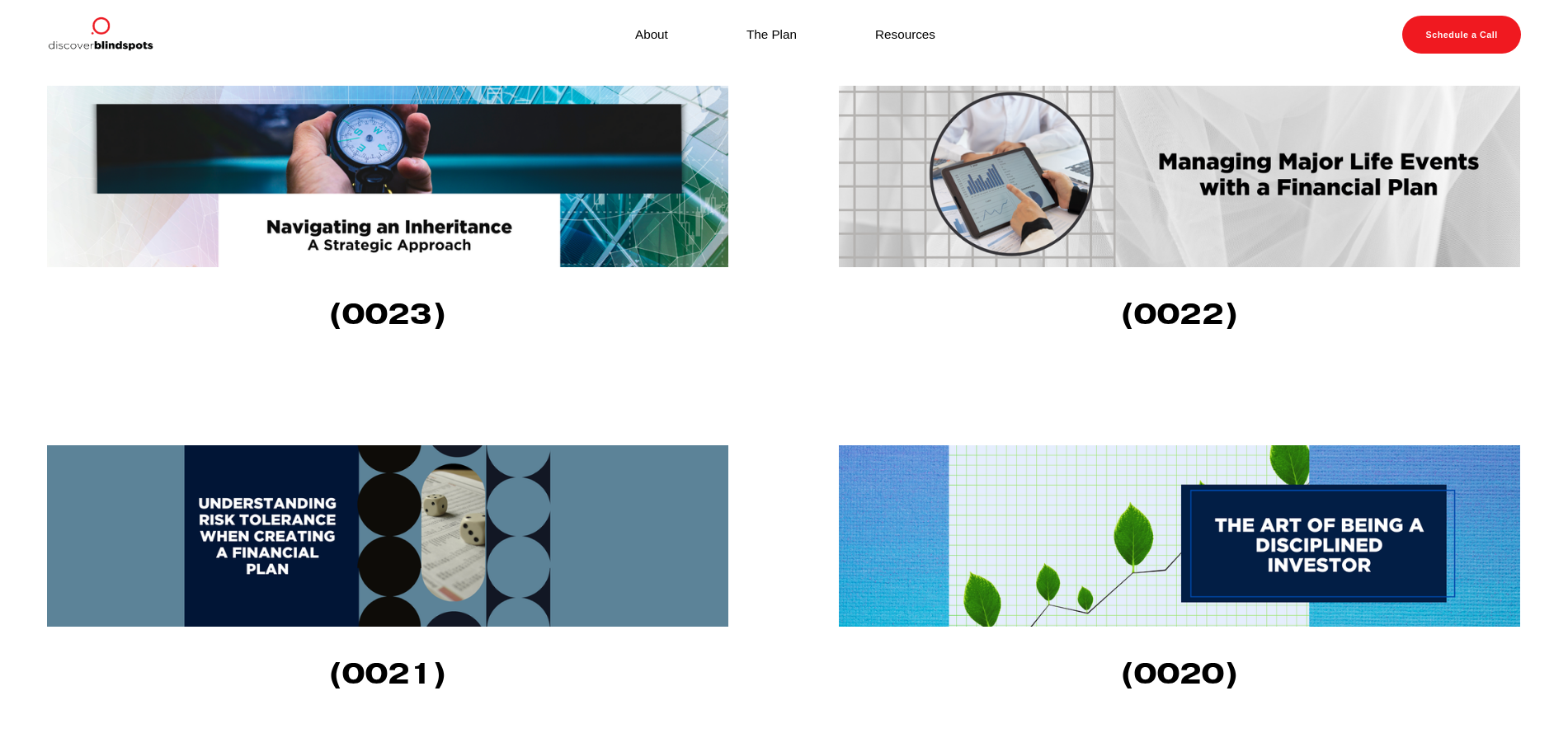
click at [515, 202] on img at bounding box center [389, 176] width 685 height 182
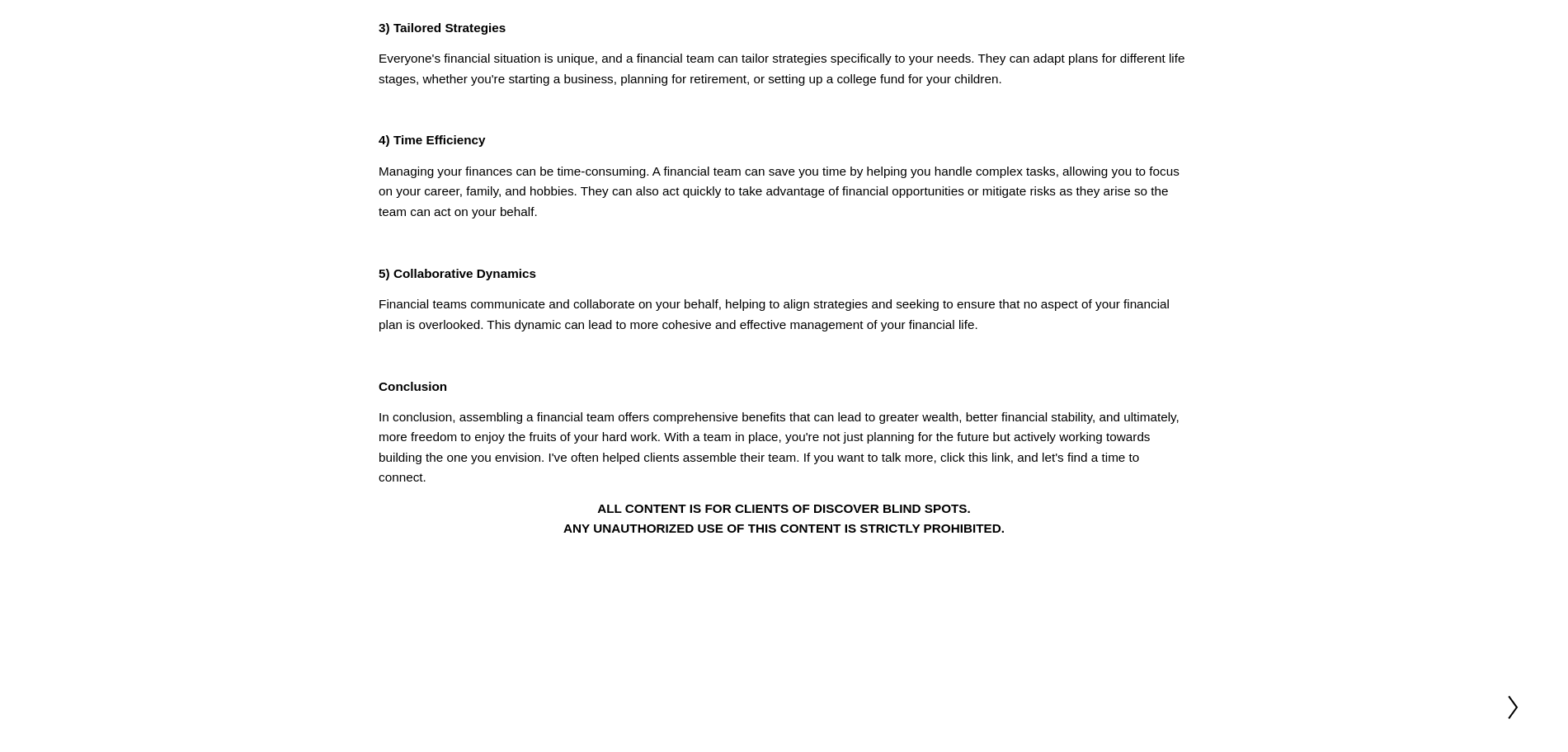
scroll to position [618, 0]
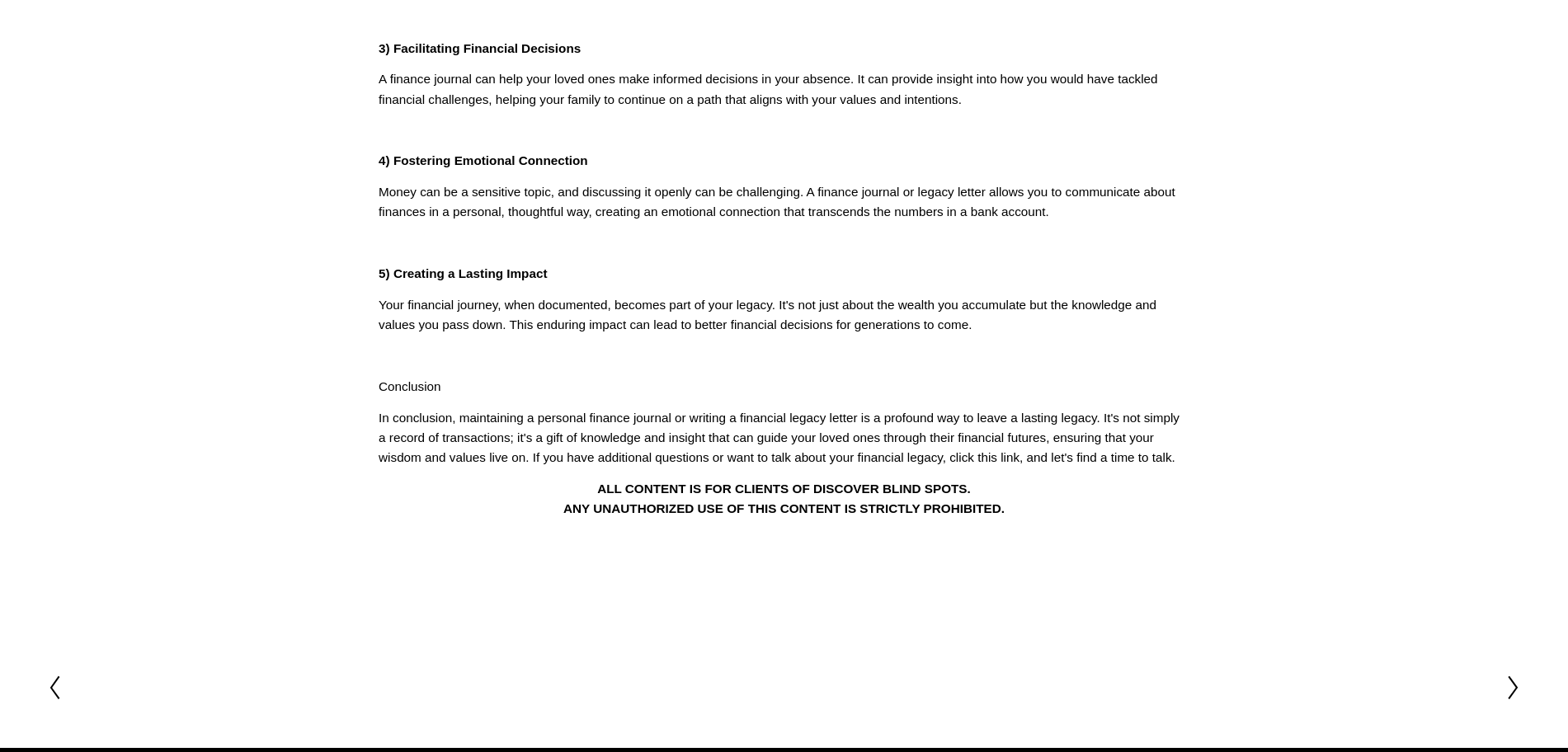
scroll to position [618, 0]
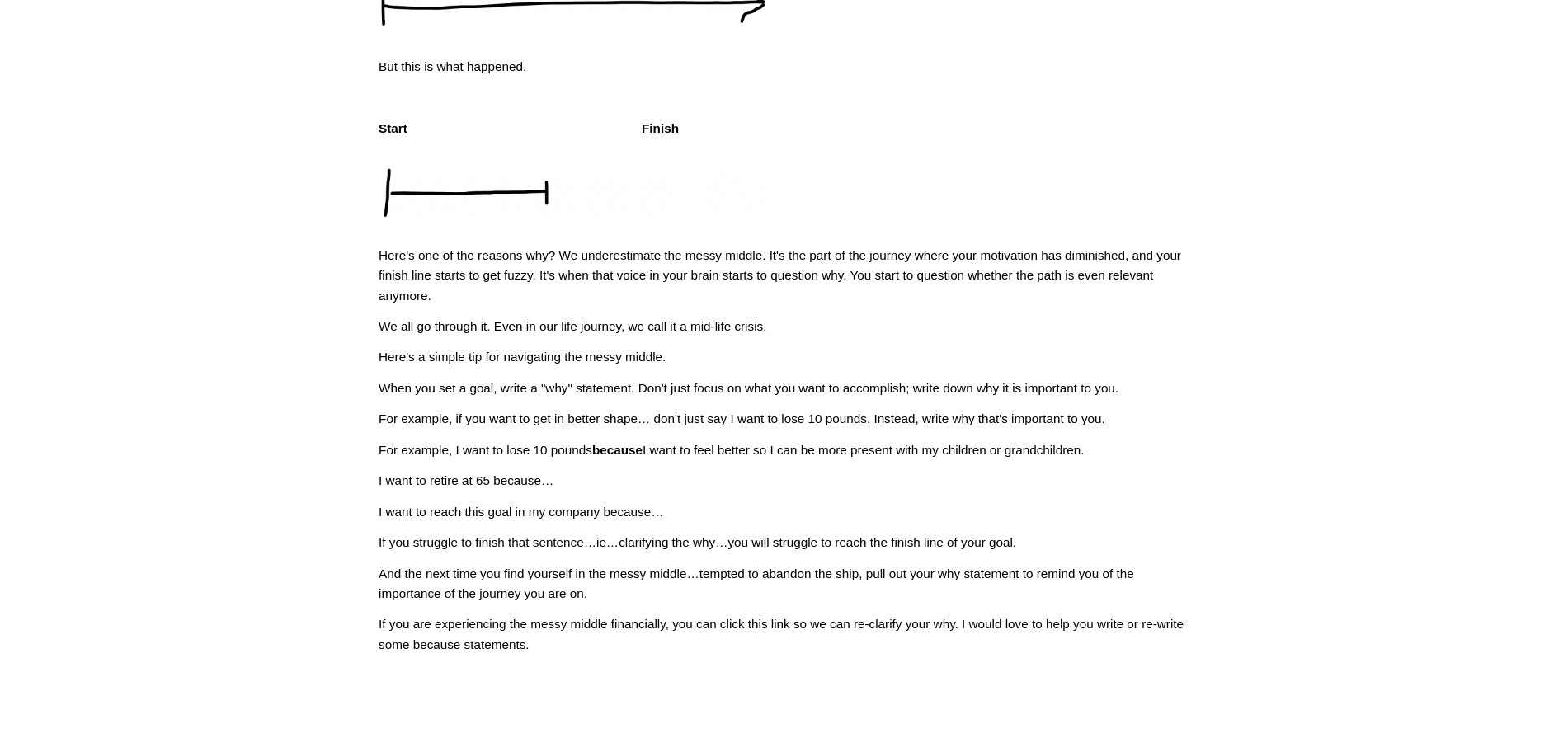
scroll to position [309, 0]
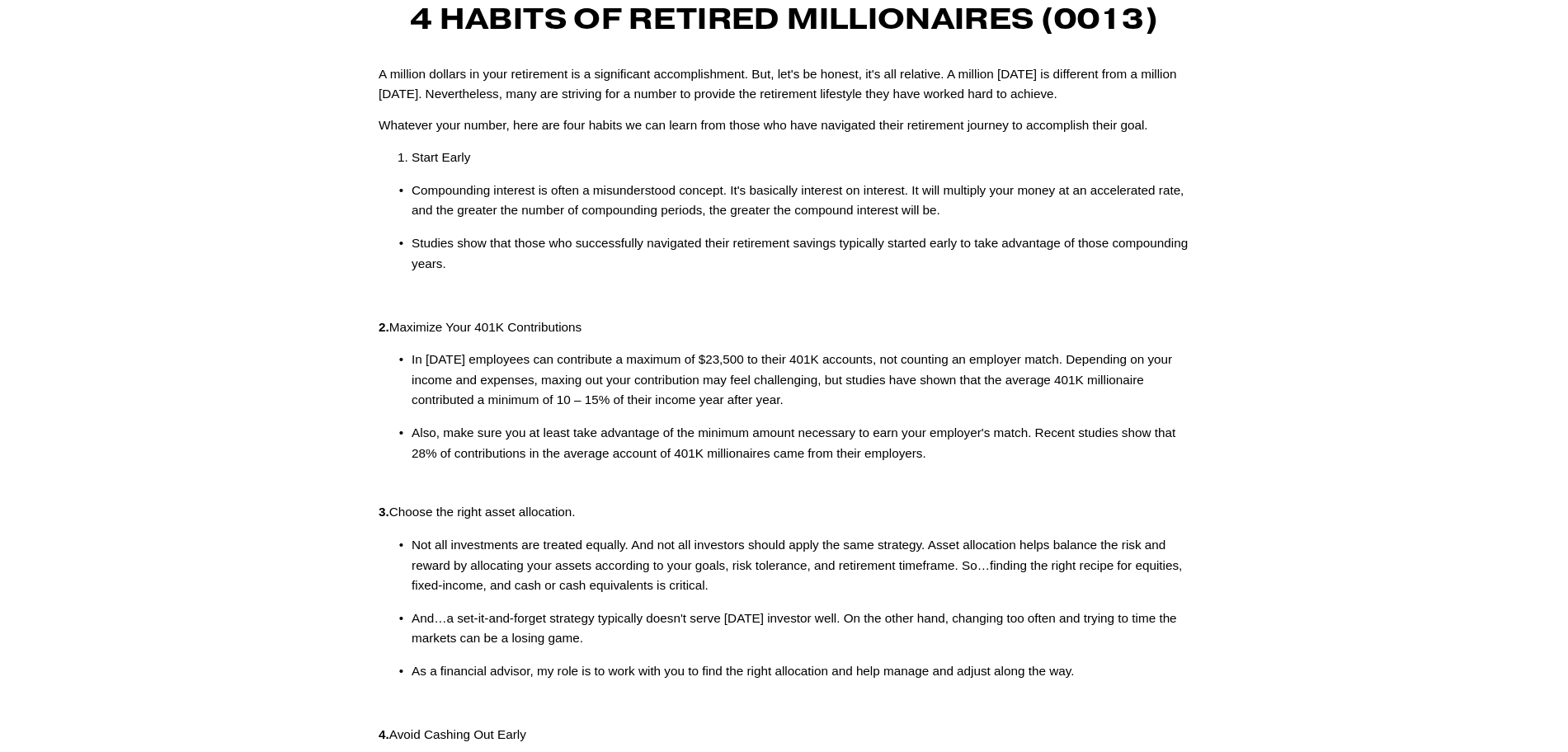
scroll to position [206, 0]
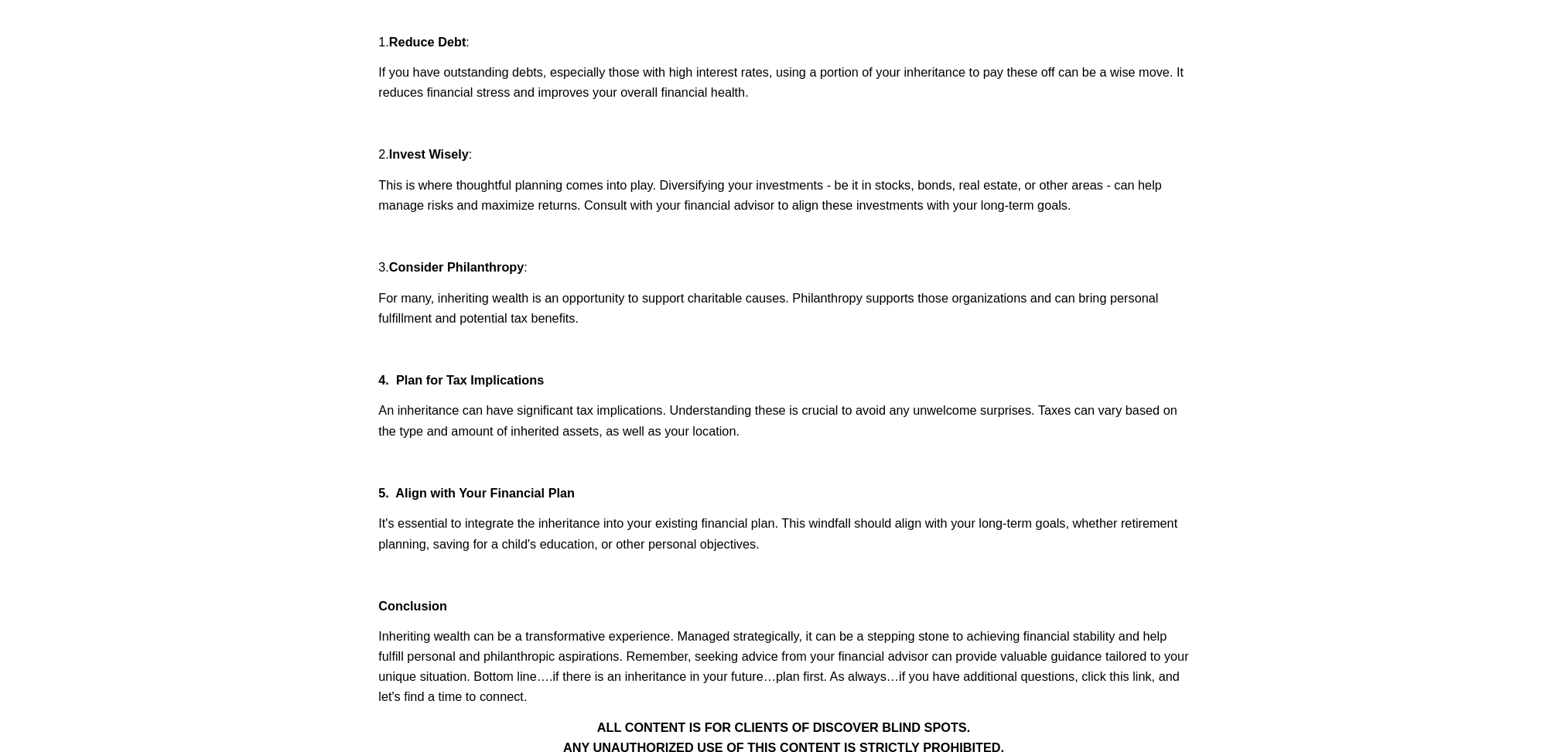
scroll to position [386, 0]
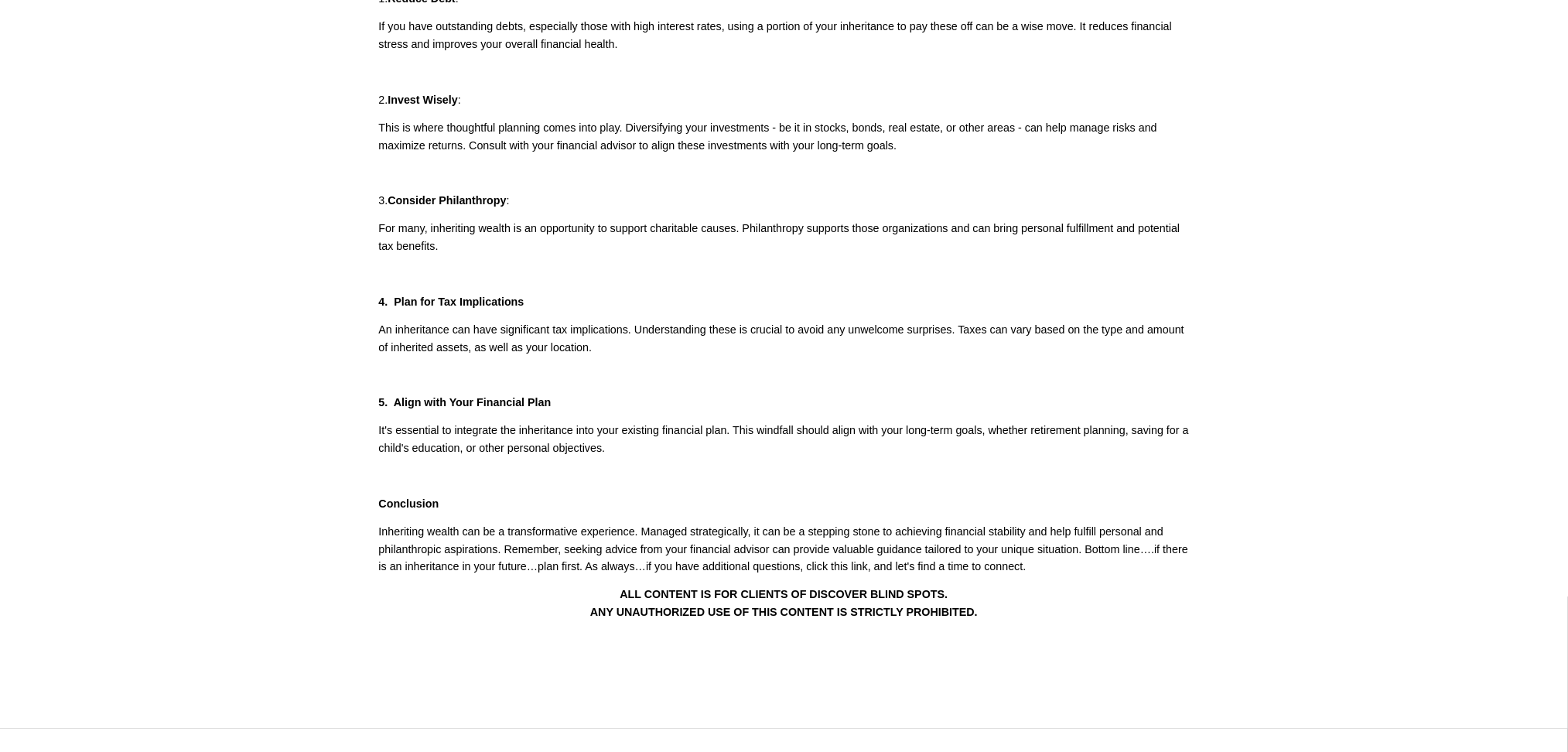
drag, startPoint x: 1376, startPoint y: 2, endPoint x: 1171, endPoint y: 333, distance: 389.3
click at [1171, 333] on p "An inheritance can have significant tax implications. Understanding these is cr…" at bounding box center [784, 339] width 811 height 35
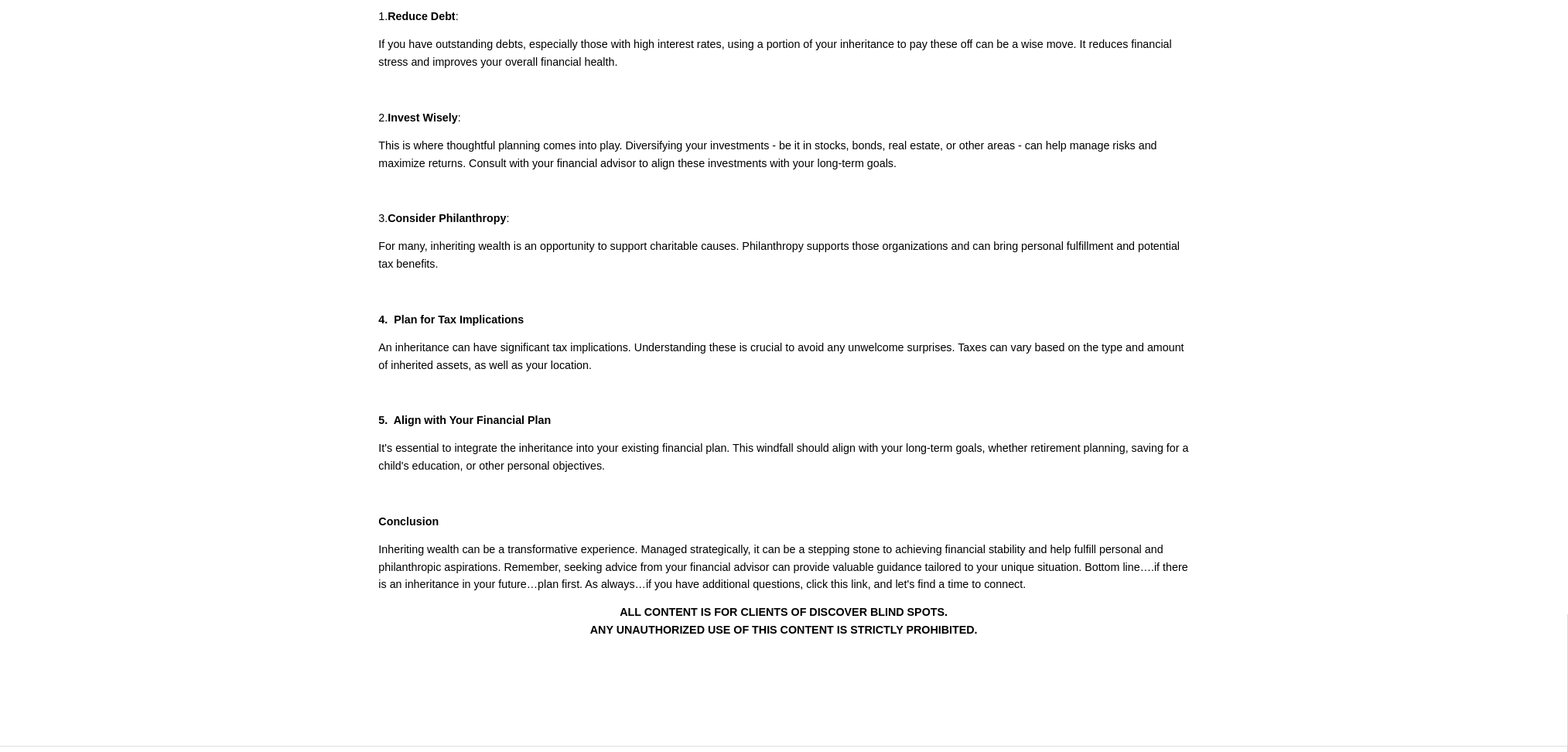
scroll to position [412, 0]
